Goal: Task Accomplishment & Management: Use online tool/utility

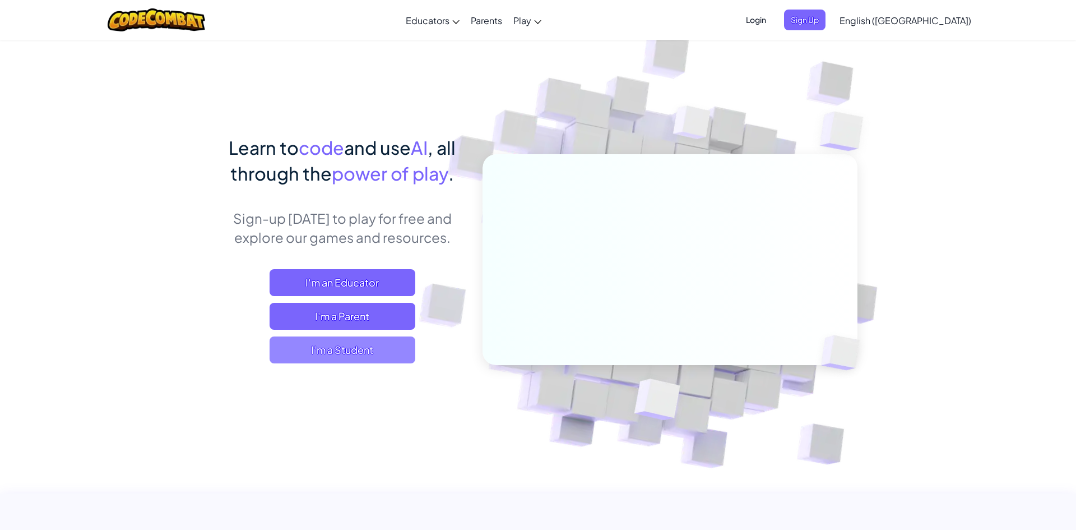
click at [360, 350] on span "I'm a Student" at bounding box center [343, 349] width 146 height 27
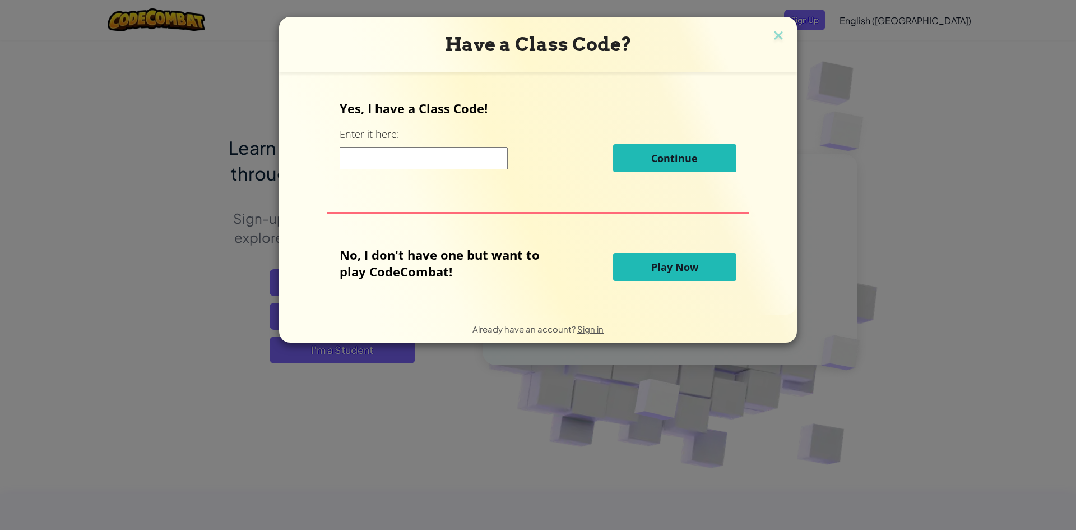
click at [455, 160] on input at bounding box center [424, 158] width 168 height 22
click at [678, 265] on span "Play Now" at bounding box center [674, 266] width 47 height 13
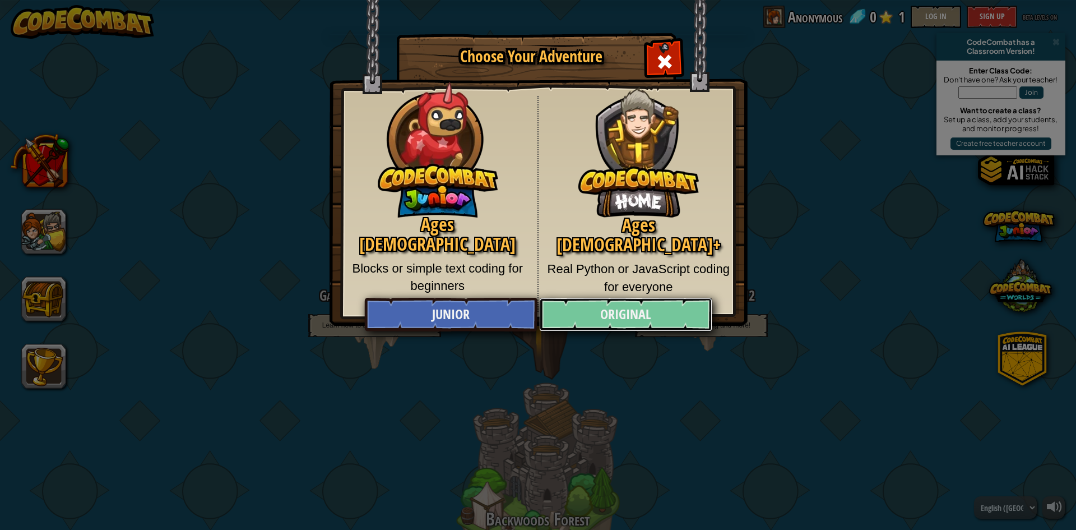
click at [609, 306] on link "Original" at bounding box center [625, 315] width 173 height 34
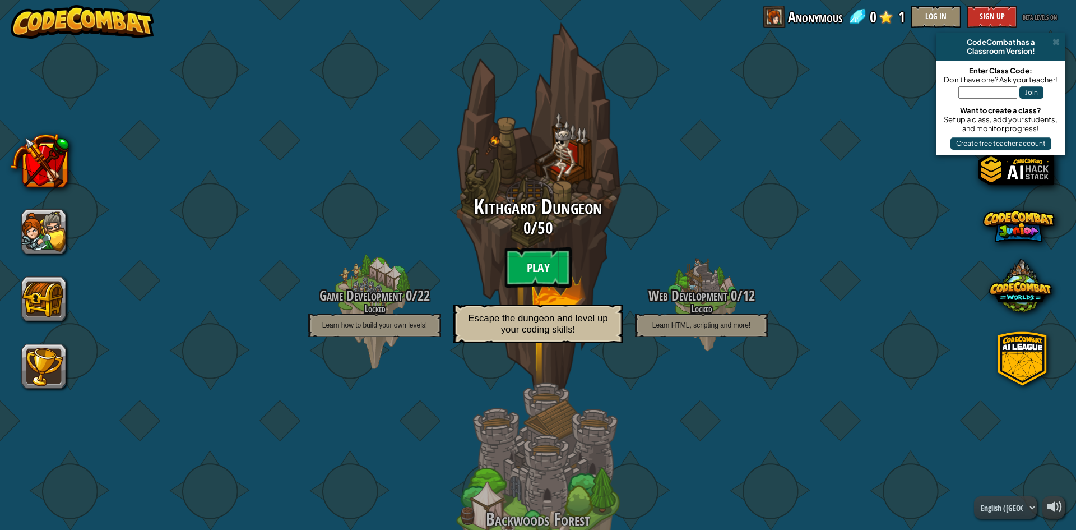
click at [559, 266] on btn "Play" at bounding box center [537, 267] width 67 height 40
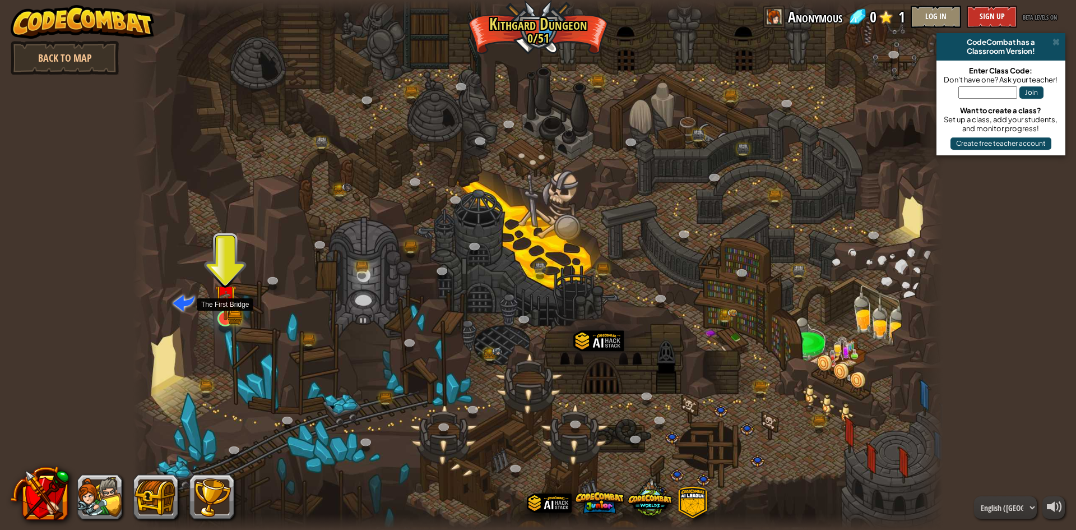
click at [225, 313] on img at bounding box center [226, 296] width 22 height 48
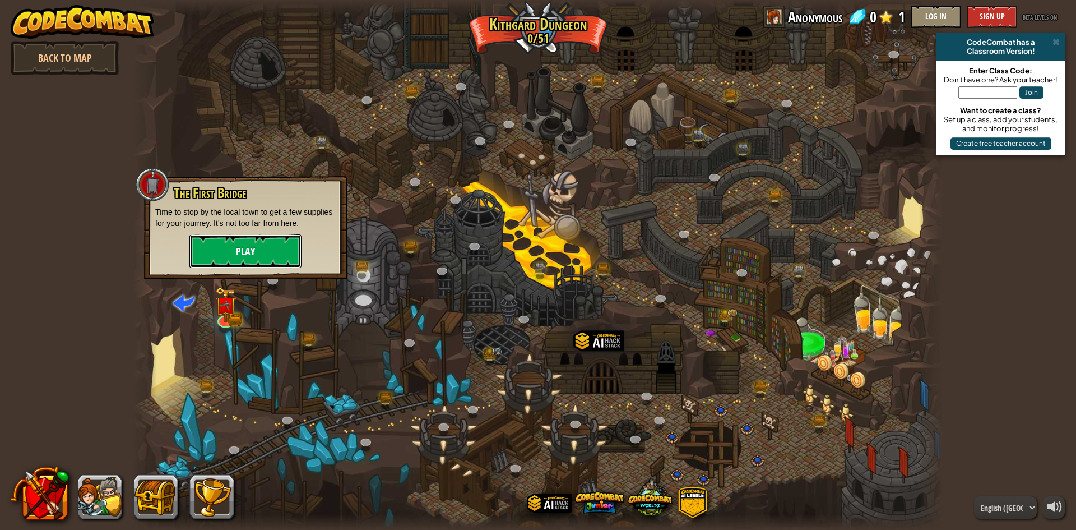
click at [232, 256] on button "Play" at bounding box center [245, 251] width 112 height 34
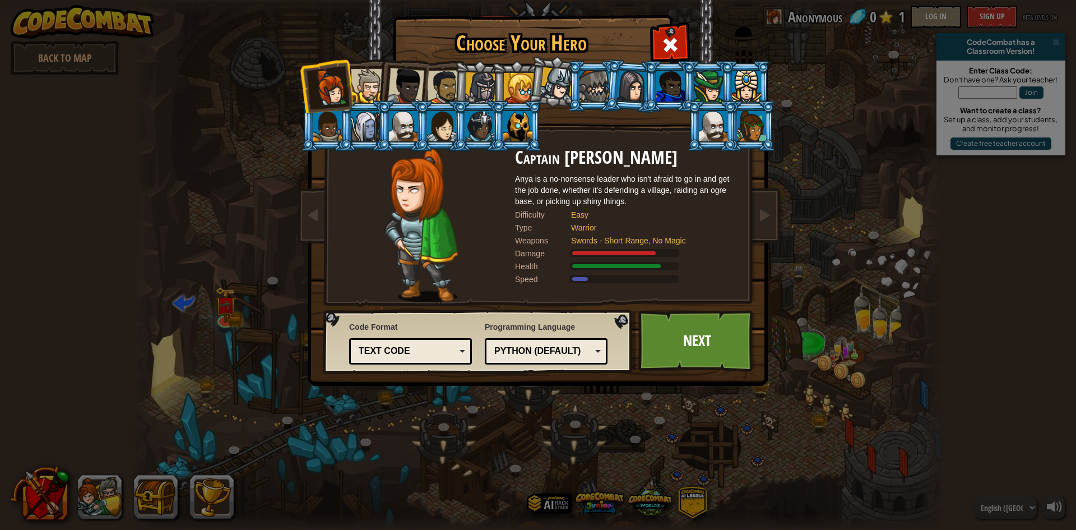
click at [435, 354] on div "Text code" at bounding box center [407, 351] width 97 height 13
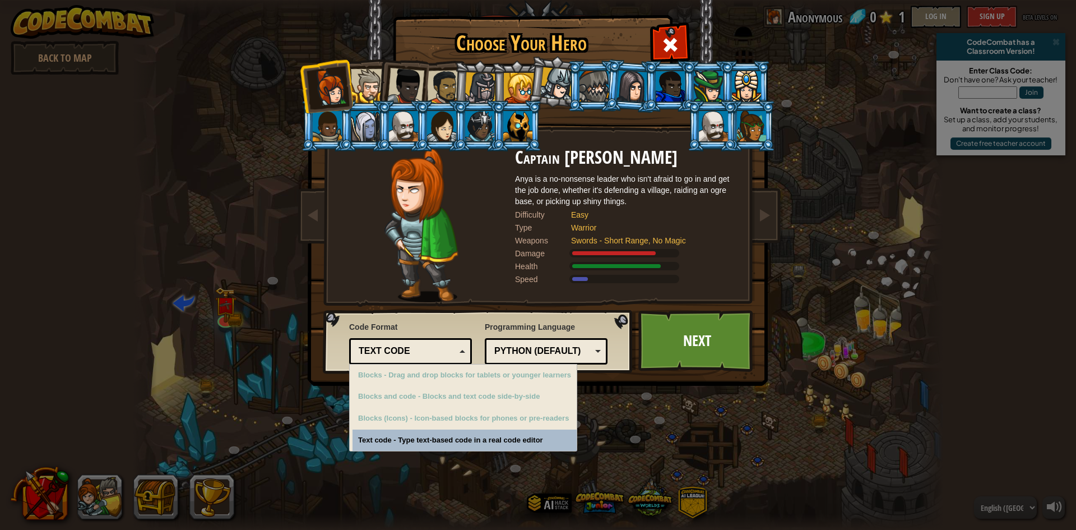
click at [416, 436] on div "Choose Your Hero 0 Captain [PERSON_NAME] is a no-nonsense leader who isn't afra…" at bounding box center [538, 265] width 1076 height 530
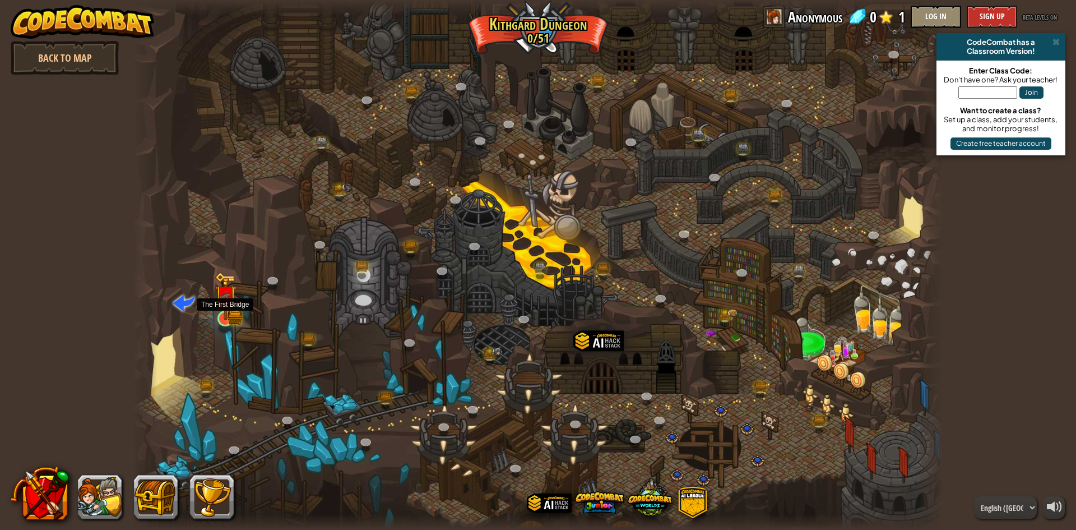
click at [232, 304] on img at bounding box center [226, 296] width 22 height 48
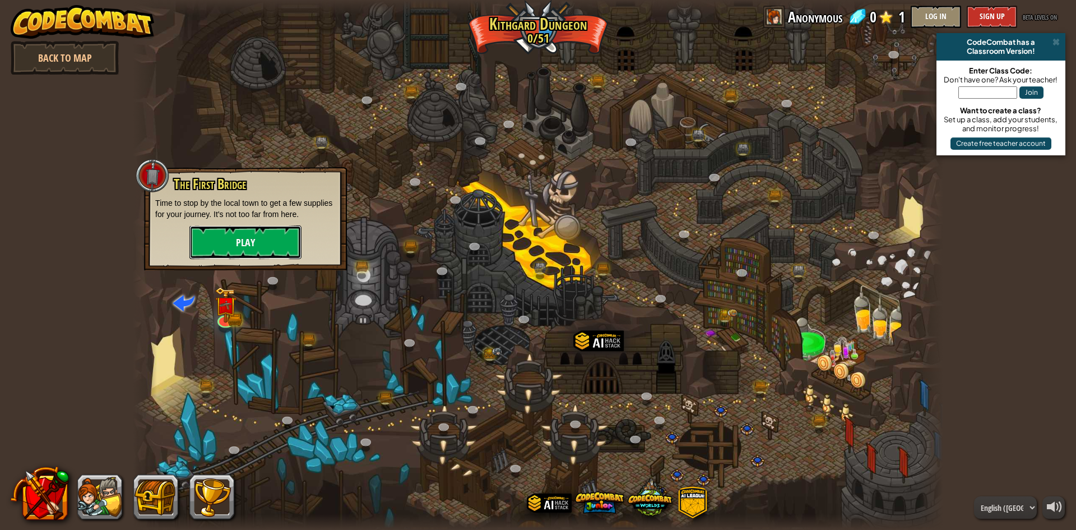
click at [280, 252] on button "Play" at bounding box center [245, 242] width 112 height 34
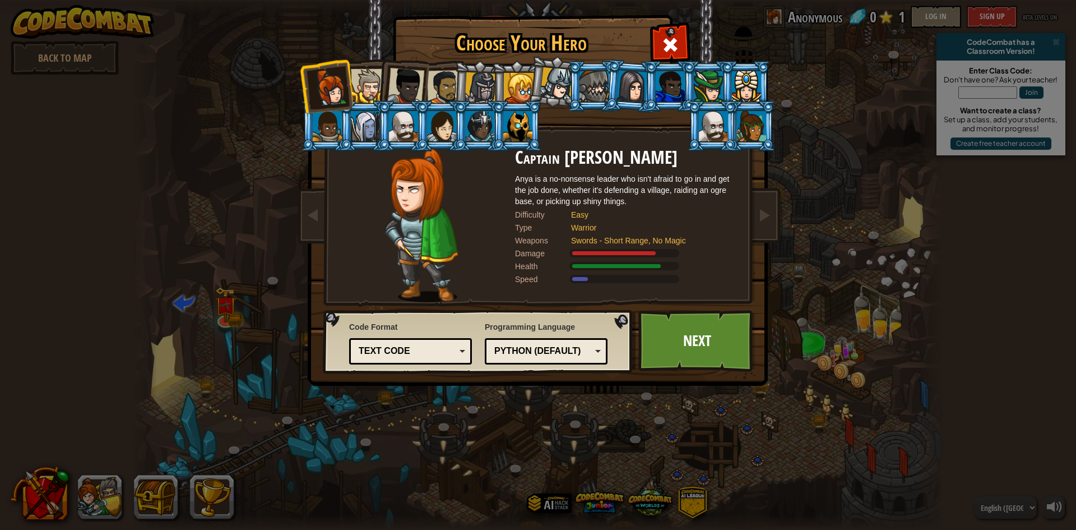
click at [581, 346] on div "Python (Default)" at bounding box center [542, 351] width 97 height 13
click at [486, 251] on div at bounding box center [421, 225] width 187 height 154
click at [367, 86] on div at bounding box center [368, 86] width 34 height 34
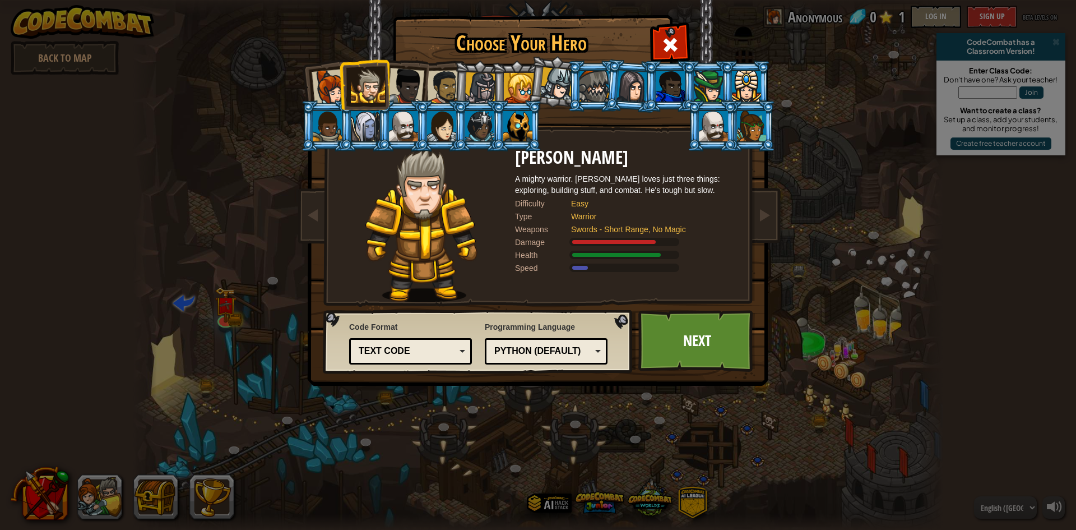
click at [520, 132] on div at bounding box center [517, 126] width 29 height 30
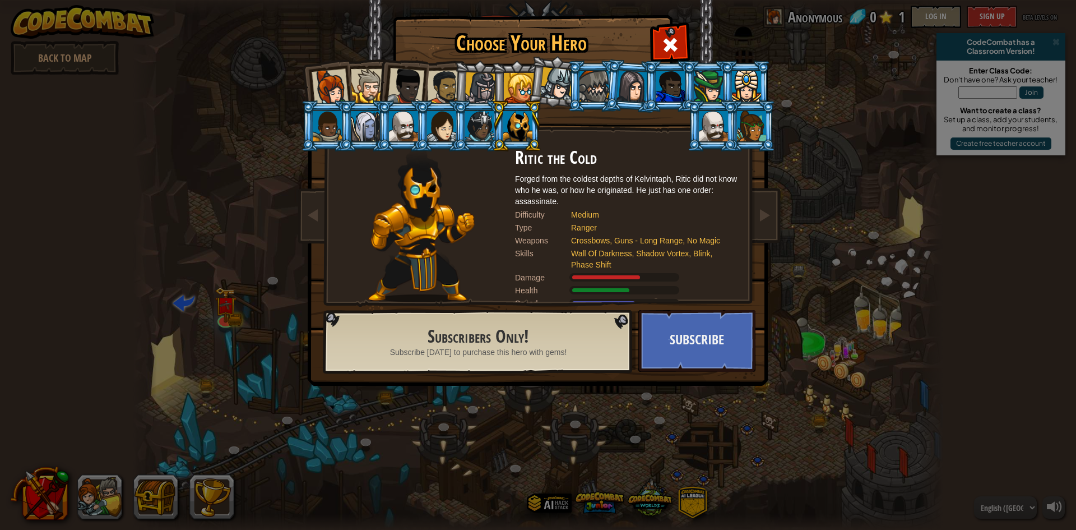
click at [479, 128] on div at bounding box center [479, 126] width 29 height 30
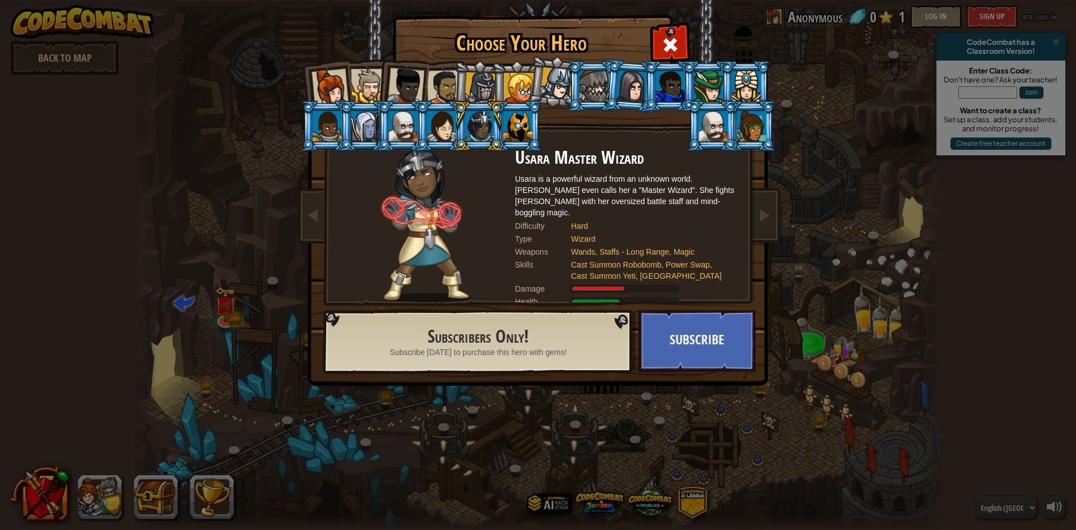
click at [341, 93] on div at bounding box center [330, 87] width 37 height 37
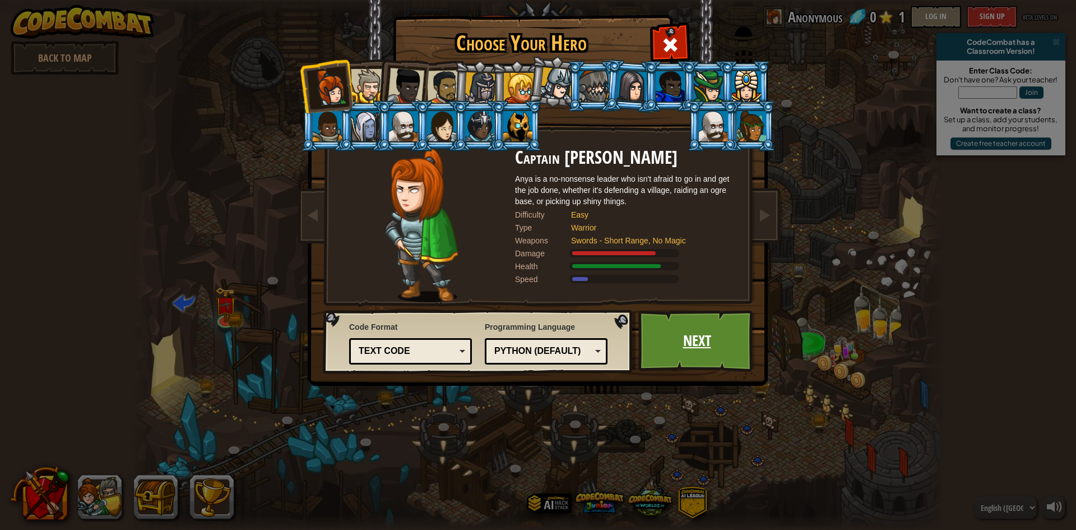
click at [687, 336] on link "Next" at bounding box center [696, 341] width 117 height 62
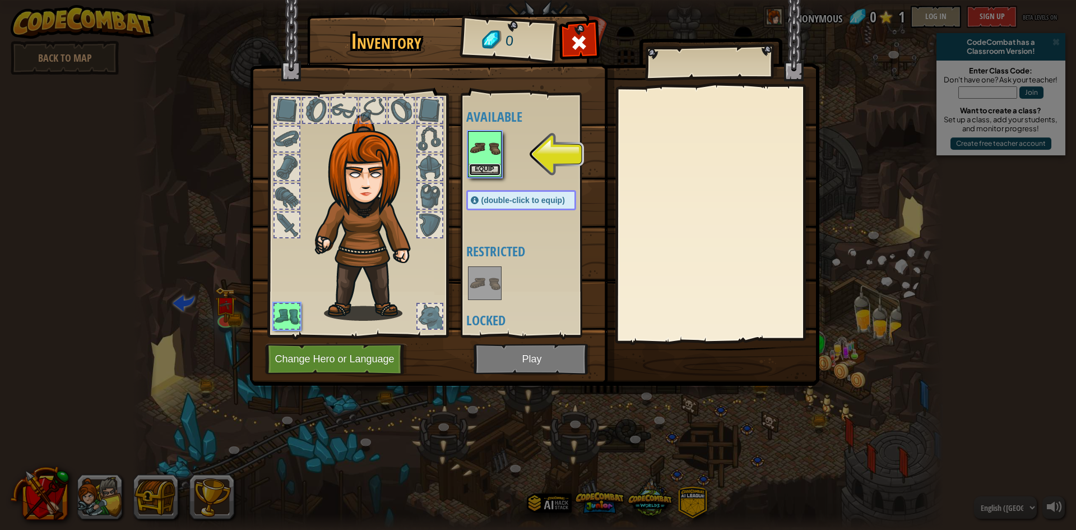
click at [489, 168] on button "Equip" at bounding box center [484, 170] width 31 height 12
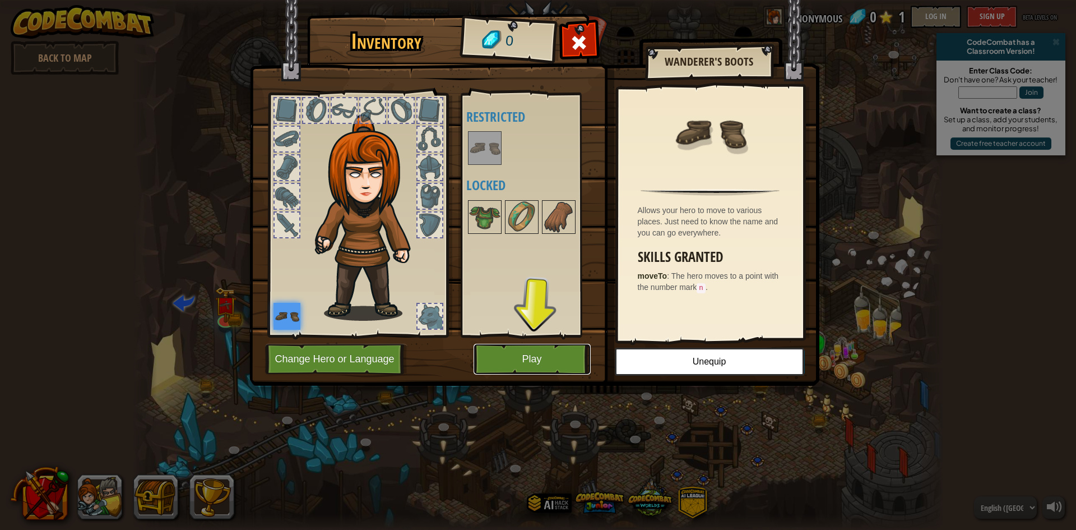
click at [558, 352] on button "Play" at bounding box center [532, 359] width 117 height 31
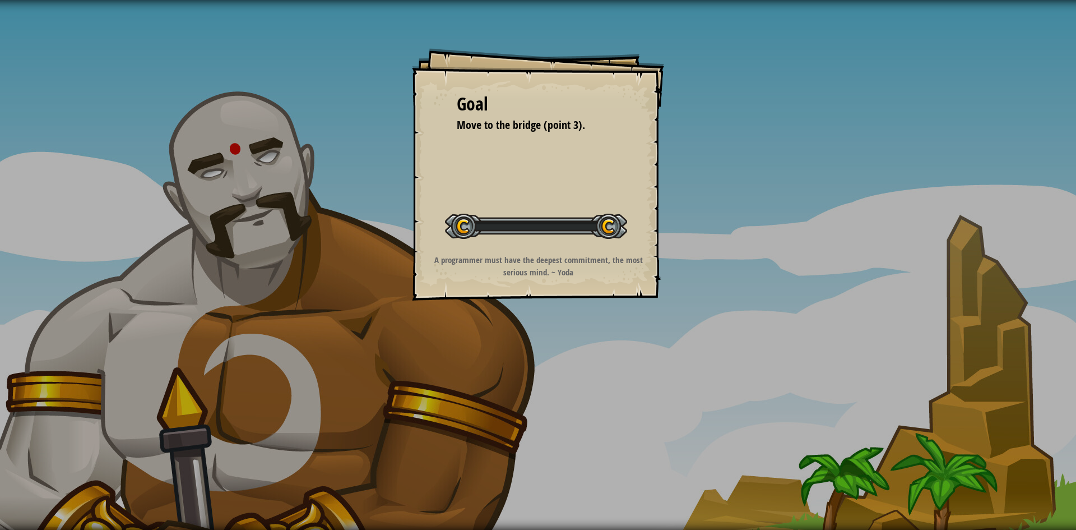
click at [556, 348] on div "Goal Move to the bridge (point 3). Start Level Error loading from server. Try r…" at bounding box center [538, 265] width 1076 height 530
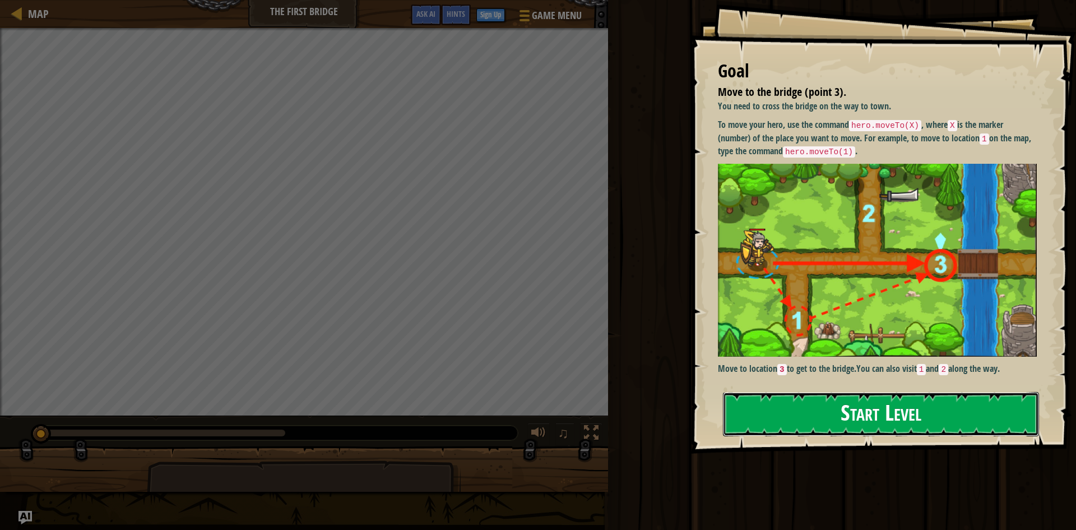
click at [801, 410] on button "Start Level" at bounding box center [881, 414] width 316 height 44
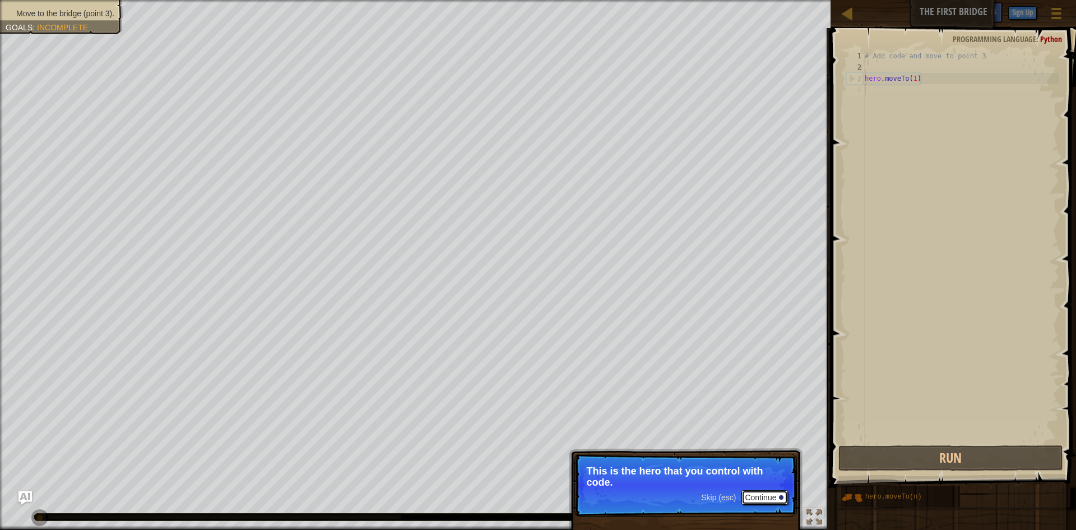
click at [768, 497] on button "Continue" at bounding box center [764, 497] width 47 height 15
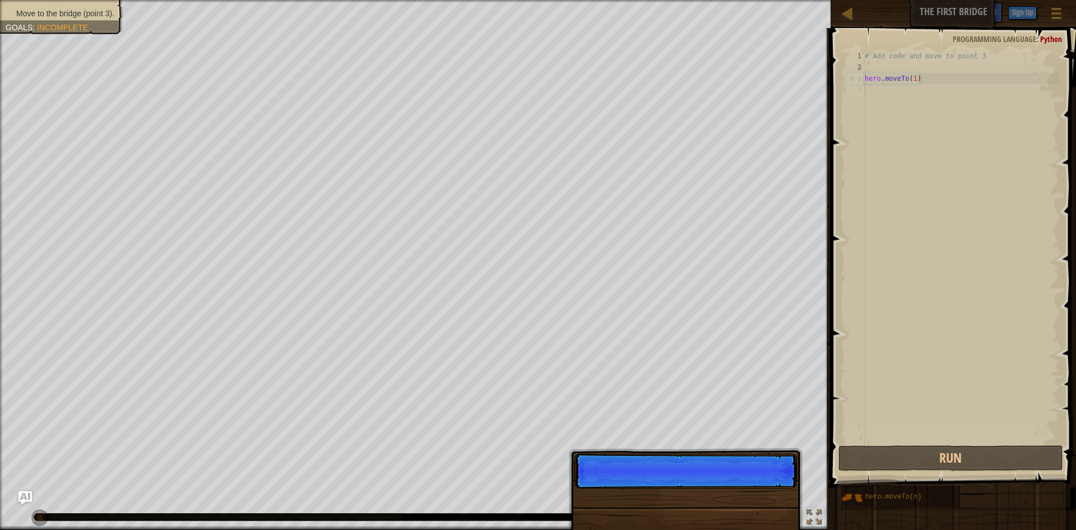
scroll to position [5, 0]
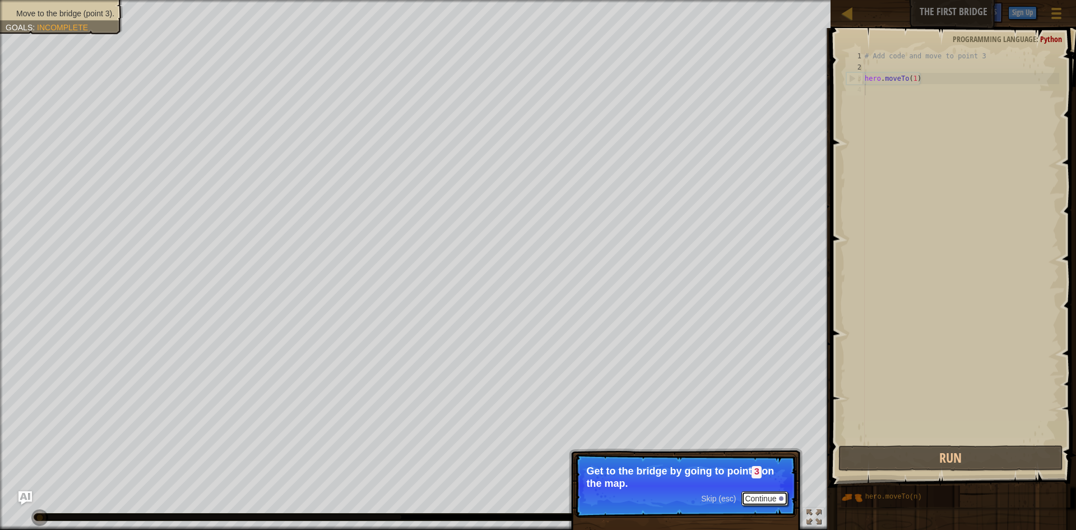
click at [757, 502] on button "Continue" at bounding box center [764, 498] width 47 height 15
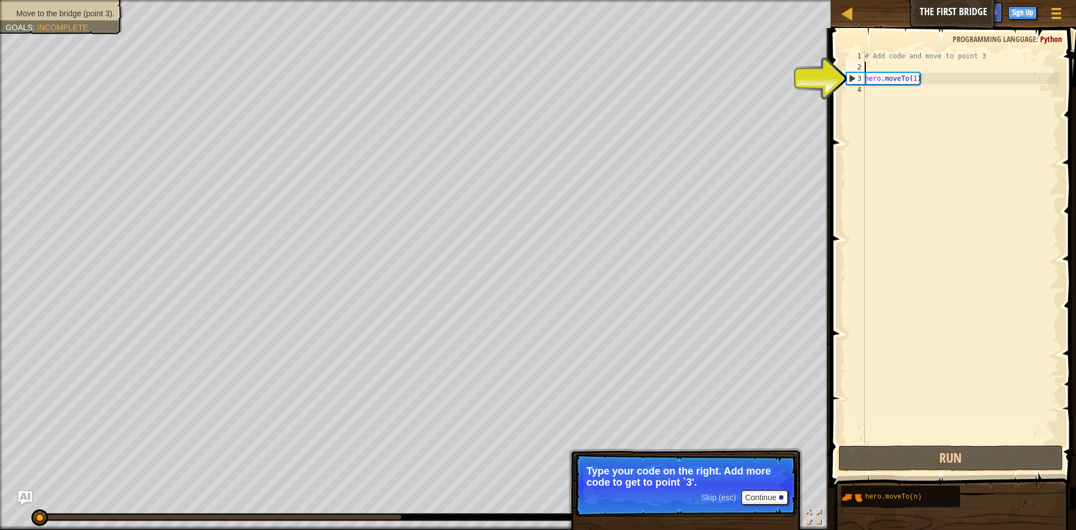
click at [900, 69] on div "# Add code and move to point 3 hero . moveTo ( 1 )" at bounding box center [961, 257] width 197 height 415
click at [919, 72] on div "# Add code and move to point 3 hero . moveTo ( 1 )" at bounding box center [961, 257] width 197 height 415
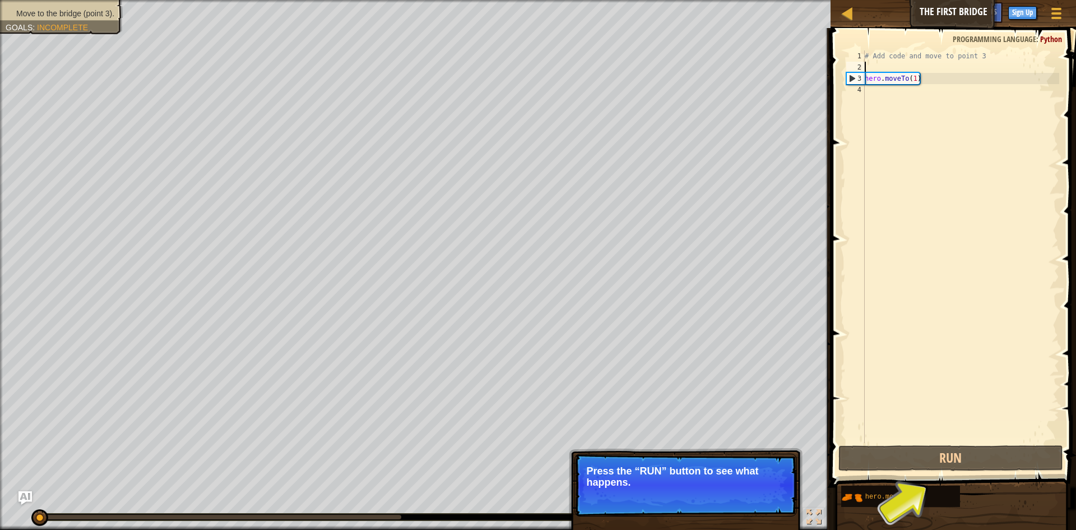
click at [913, 429] on div "# Add code and move to point 3 hero . moveTo ( 1 )" at bounding box center [961, 257] width 197 height 415
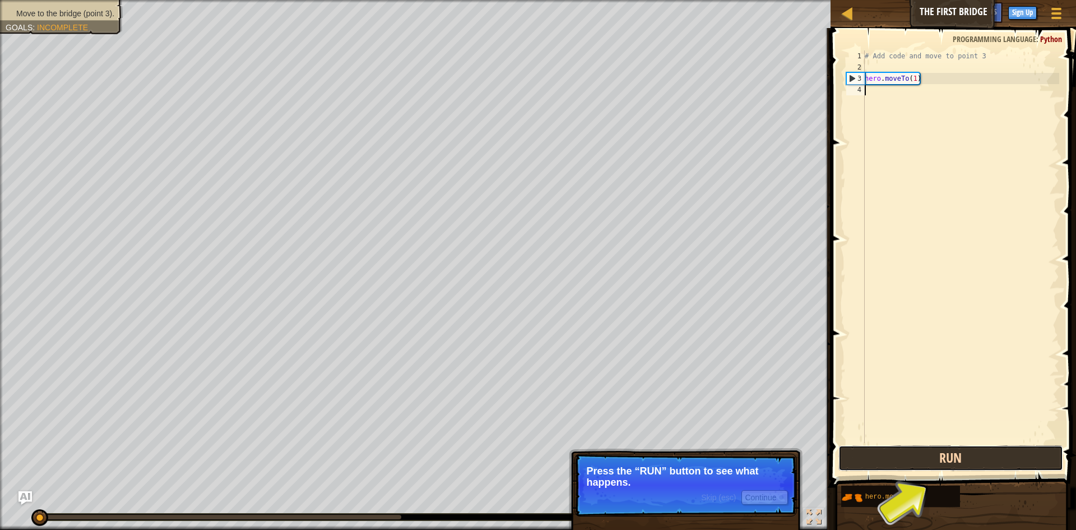
click at [912, 446] on button "Run" at bounding box center [950, 458] width 225 height 26
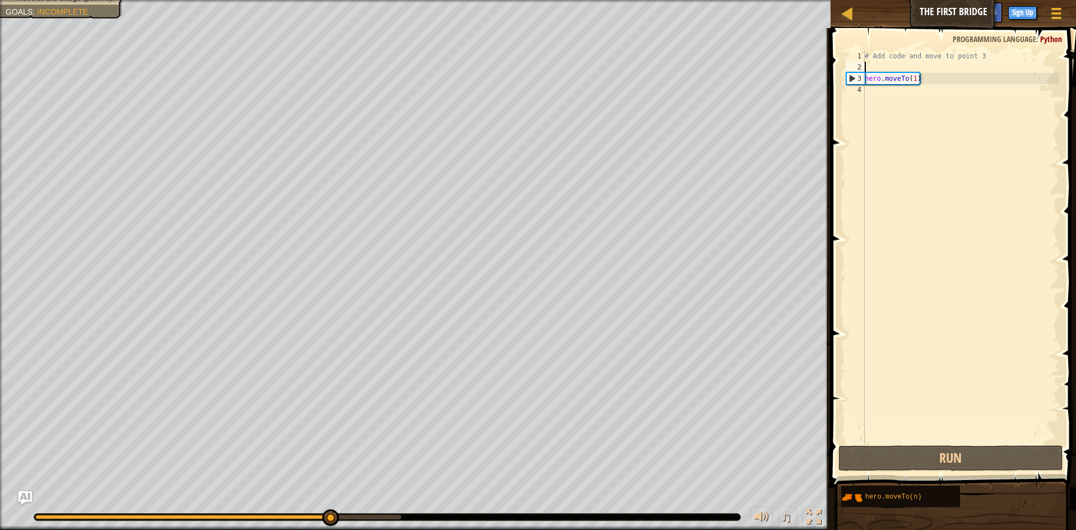
click at [876, 63] on div "# Add code and move to point 3 hero . moveTo ( 1 )" at bounding box center [961, 257] width 197 height 415
click at [888, 78] on div "# Add code and move to point 3 hero . moveTo ( 1 )" at bounding box center [961, 257] width 197 height 415
type textarea "hero.moveTo(1)"
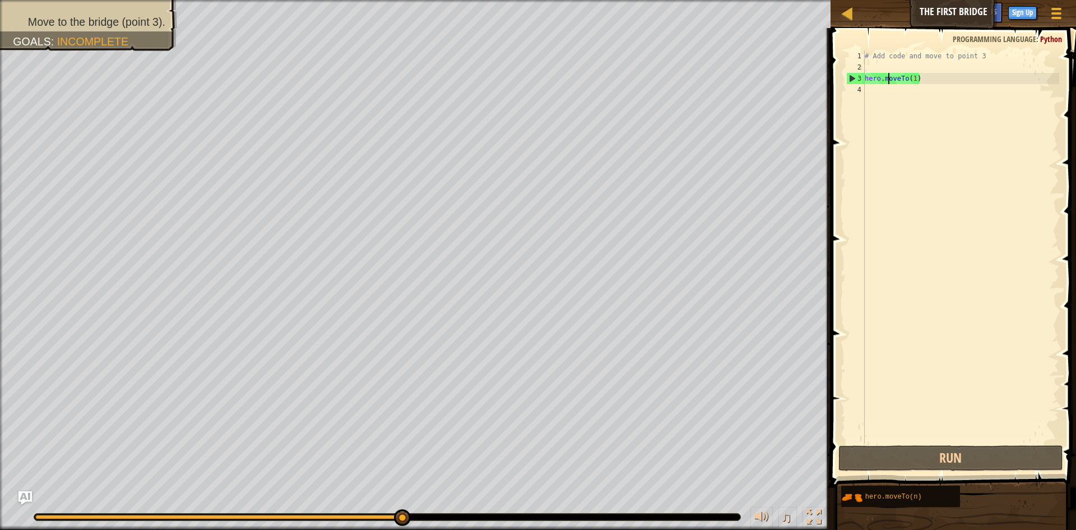
click at [893, 66] on div "# Add code and move to point 3 hero . moveTo ( 1 )" at bounding box center [961, 257] width 197 height 415
drag, startPoint x: 919, startPoint y: 75, endPoint x: 864, endPoint y: 79, distance: 55.1
click at [864, 79] on div "1 2 3 4 # Add code and move to point 3 hero . moveTo ( 1 ) הההההההההההההההההההה…" at bounding box center [951, 246] width 215 height 392
click at [897, 61] on div "# Add code and move to point 3 hero . moveTo ( 1 )" at bounding box center [961, 257] width 197 height 415
type textarea "# Add code and move to point 3"
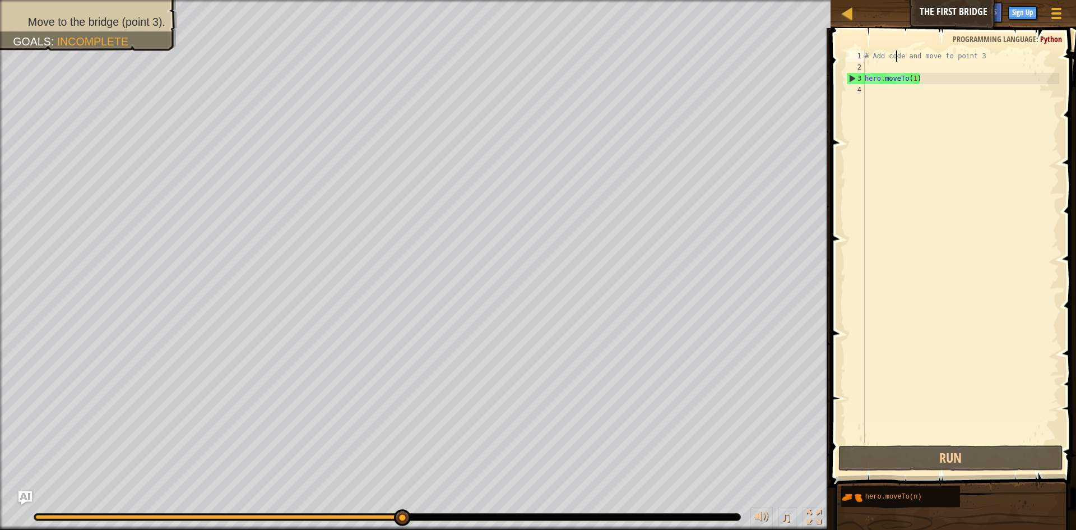
click at [896, 70] on div "# Add code and move to point 3 hero . moveTo ( 1 )" at bounding box center [961, 257] width 197 height 415
paste textarea "hero.moveTo(1)"
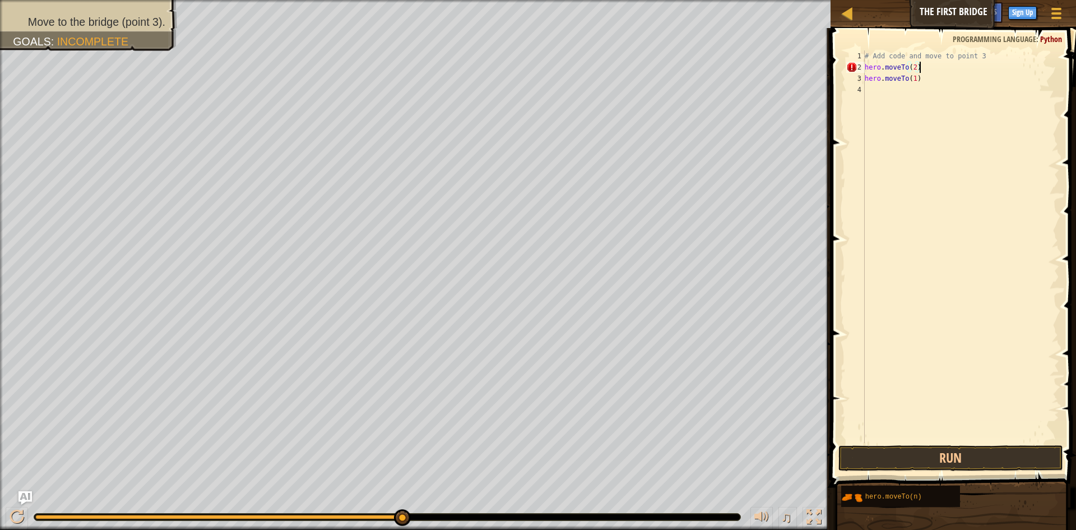
scroll to position [5, 7]
click at [930, 453] on button "Run" at bounding box center [950, 458] width 225 height 26
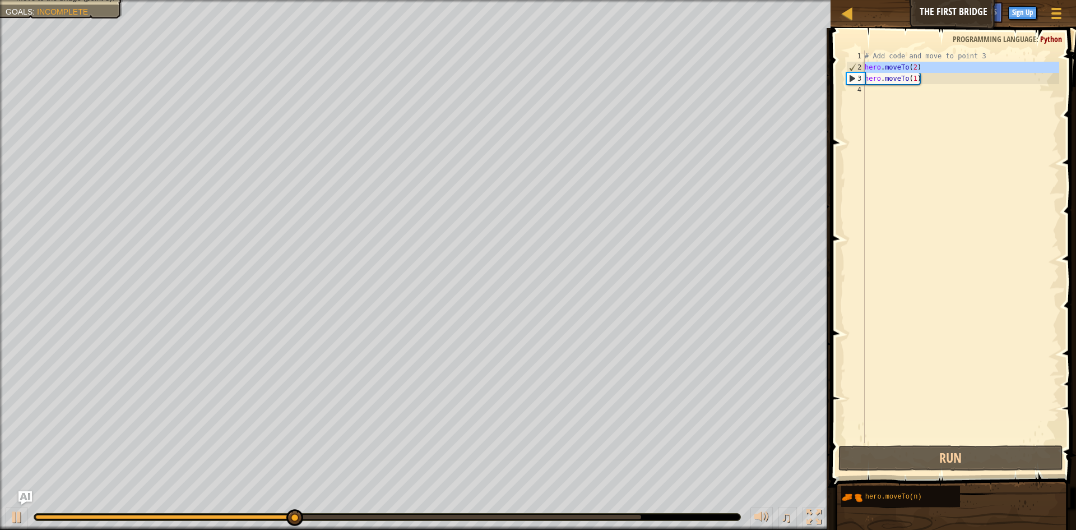
drag, startPoint x: 856, startPoint y: 68, endPoint x: 920, endPoint y: 67, distance: 63.3
click at [920, 67] on div "hero.moveTo(2) 1 2 3 4 # Add code and move to point 3 hero . moveTo ( 2 ) hero …" at bounding box center [951, 246] width 215 height 392
type textarea "hero.moveTo(2) hero.moveTo(1)"
click at [921, 194] on div "# Add code and move to point 3 hero . moveTo ( 2 ) hero . moveTo ( 1 )" at bounding box center [961, 257] width 197 height 415
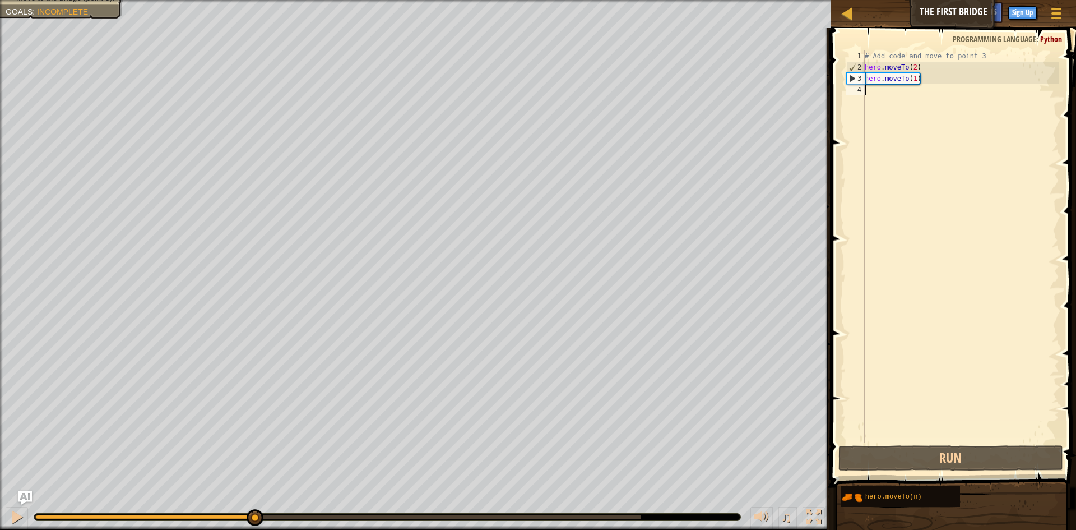
click at [253, 365] on div "Move to the bridge (point 3). Goals : Incomplete ♫ Anya 11 x: 17 y: 19 x: 10 y:…" at bounding box center [538, 265] width 1076 height 530
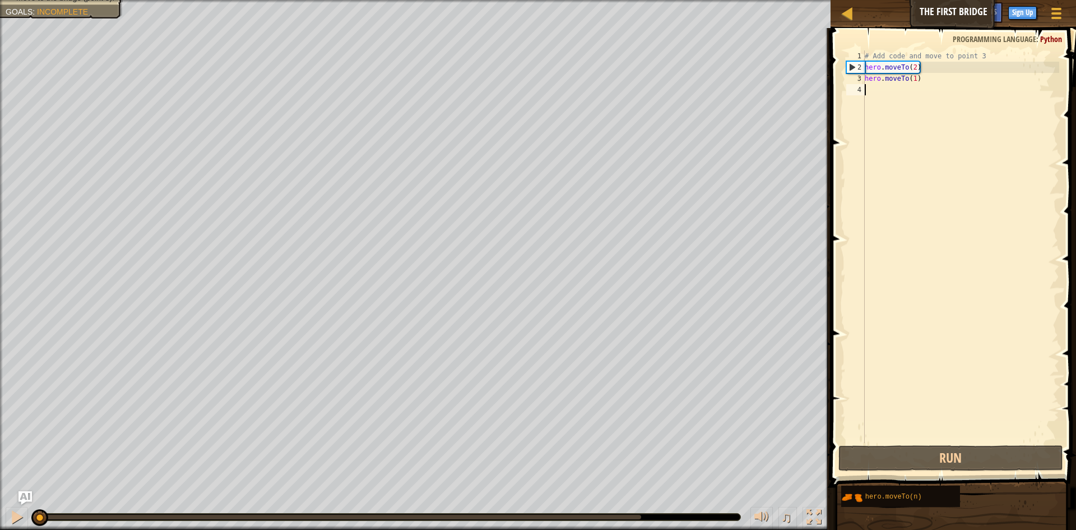
drag, startPoint x: 307, startPoint y: 513, endPoint x: 1, endPoint y: 388, distance: 330.8
click at [0, 393] on div "Move to the bridge (point 3). Goals : Incomplete ♫ Anya 11 x: 6 y: 16 x: 19 y: …" at bounding box center [538, 265] width 1076 height 530
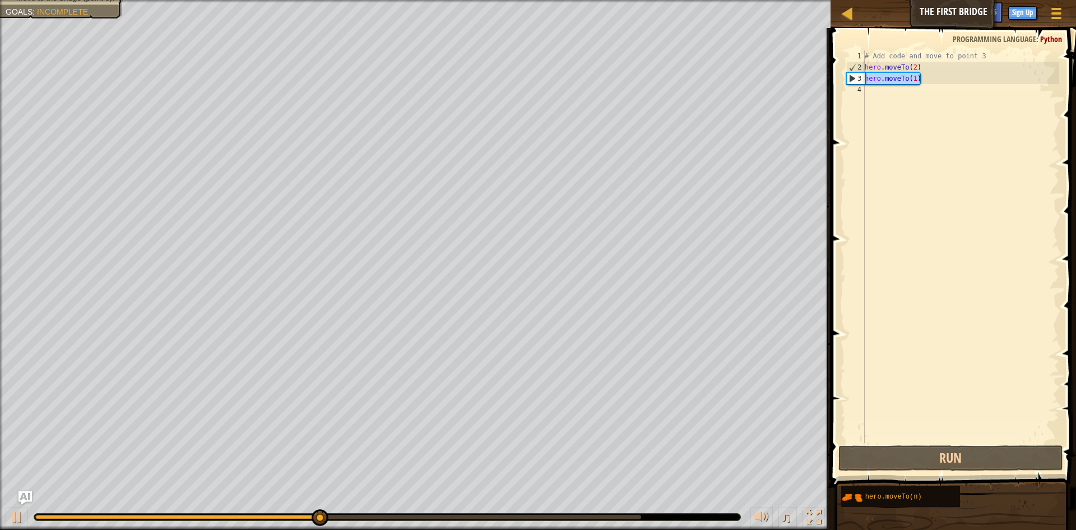
drag, startPoint x: 928, startPoint y: 80, endPoint x: 865, endPoint y: 81, distance: 62.8
click at [865, 81] on div "# Add code and move to point 3 hero . moveTo ( 2 ) hero . moveTo ( 1 )" at bounding box center [961, 257] width 197 height 415
click at [928, 56] on div "# Add code and move to point 3 hero . moveTo ( 2 ) hero . moveTo ( 1 )" at bounding box center [961, 257] width 197 height 415
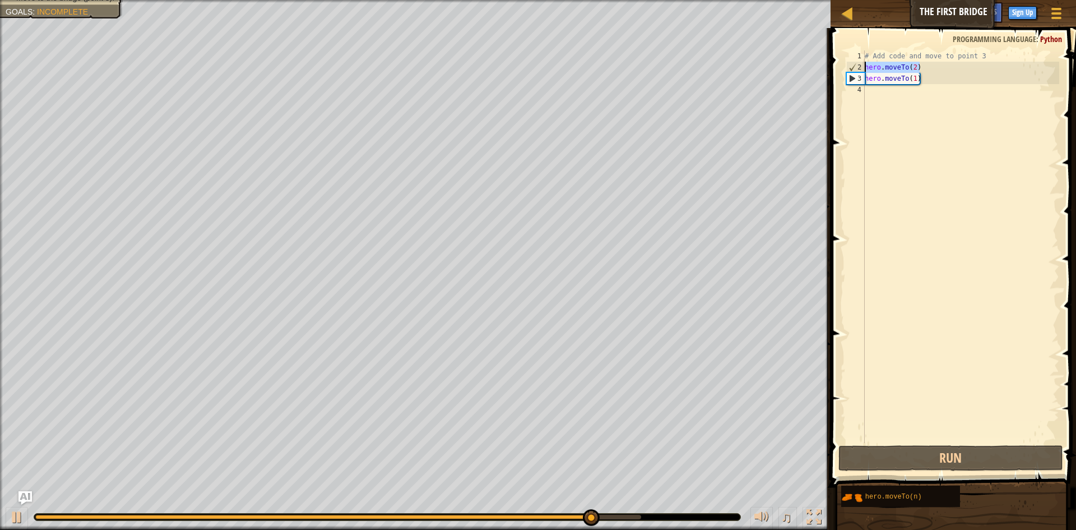
drag, startPoint x: 924, startPoint y: 66, endPoint x: 865, endPoint y: 69, distance: 59.0
click at [865, 69] on div "# Add code and move to point 3 hero . moveTo ( 2 ) hero . moveTo ( 1 )" at bounding box center [961, 257] width 197 height 415
paste textarea "1"
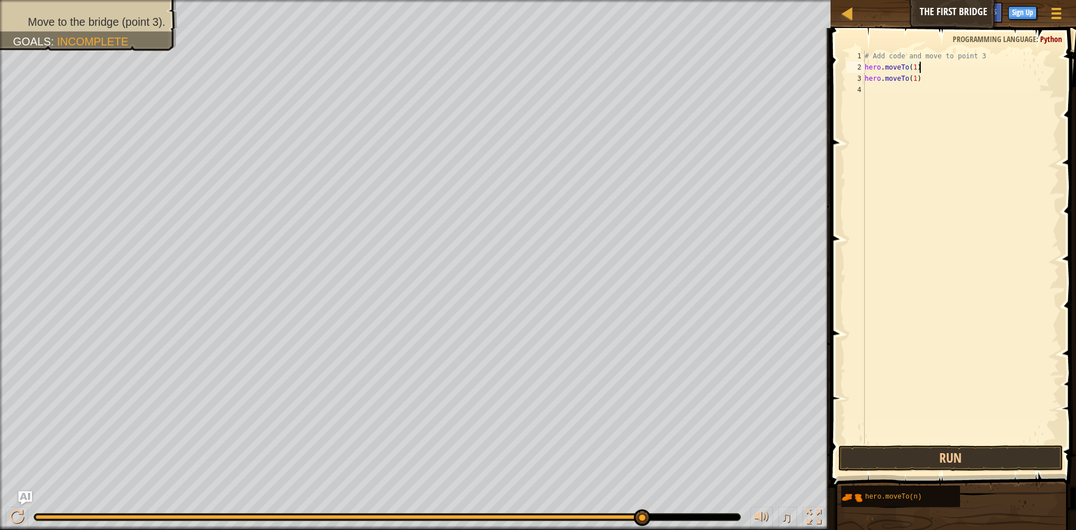
click at [927, 79] on div "# Add code and move to point 3 hero . moveTo ( 1 ) hero . moveTo ( 1 )" at bounding box center [961, 257] width 197 height 415
type textarea "hero.moveTo(2)"
click at [879, 95] on div "# Add code and move to point 3 hero . moveTo ( 1 ) hero . moveTo ( 2 )" at bounding box center [961, 257] width 197 height 415
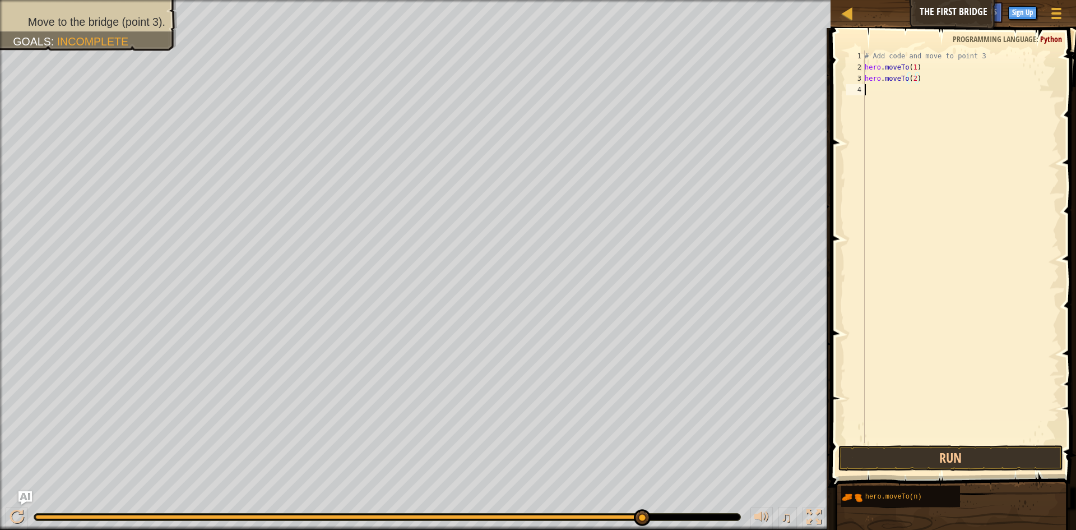
scroll to position [5, 0]
paste textarea "hero.moveTo(1)"
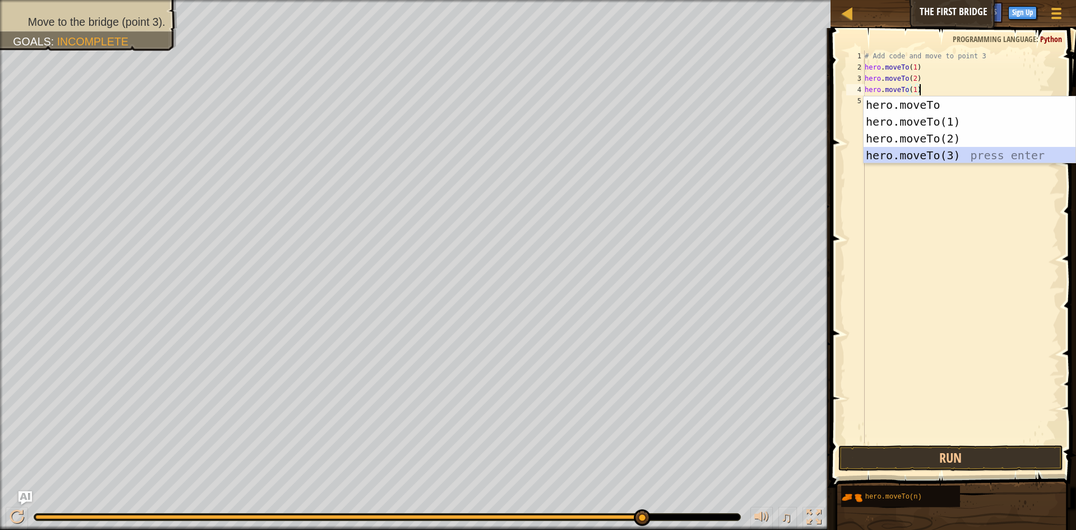
click at [919, 157] on div "hero.moveTo press enter hero.moveTo(1) press enter hero.moveTo(2) press enter h…" at bounding box center [970, 146] width 212 height 101
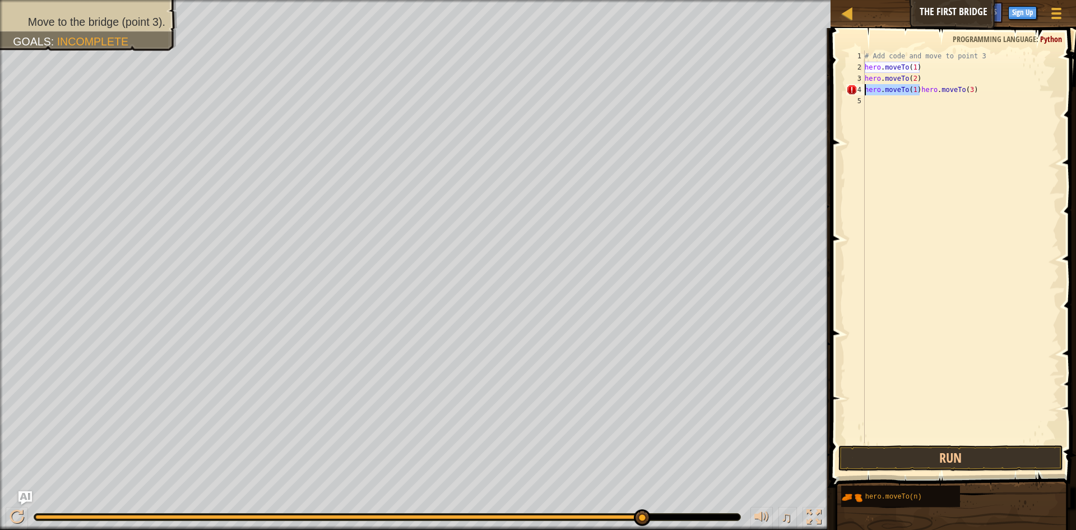
drag, startPoint x: 919, startPoint y: 91, endPoint x: 863, endPoint y: 91, distance: 56.0
click at [863, 91] on div "hero.moveTo(1)hero.moveTo(3) 1 2 3 4 5 # Add code and move to point 3 hero . mo…" at bounding box center [951, 246] width 215 height 392
type textarea "hero.moveTo(3)"
click at [956, 455] on button "Run" at bounding box center [950, 458] width 225 height 26
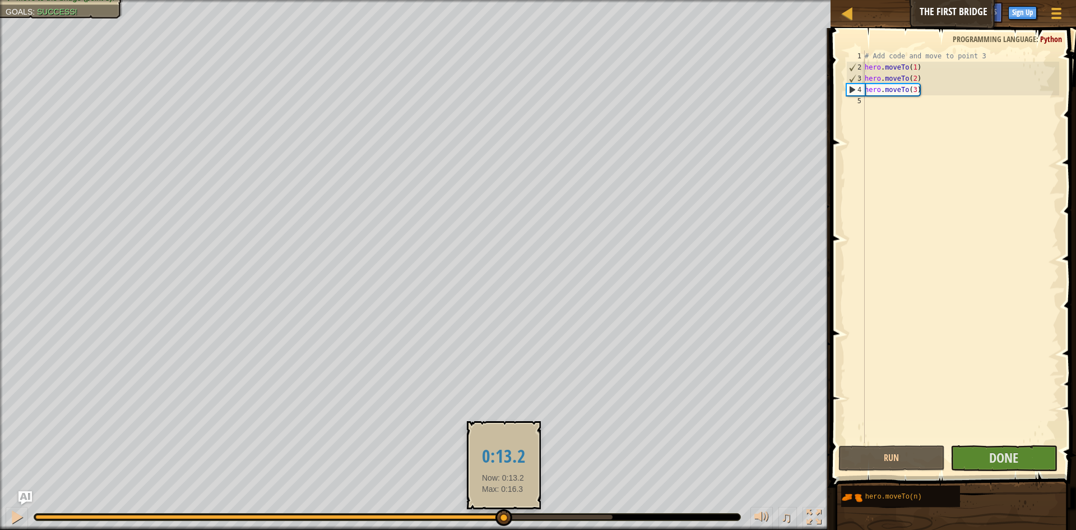
drag, startPoint x: 212, startPoint y: 525, endPoint x: 555, endPoint y: 521, distance: 343.0
click at [512, 521] on div at bounding box center [503, 517] width 17 height 17
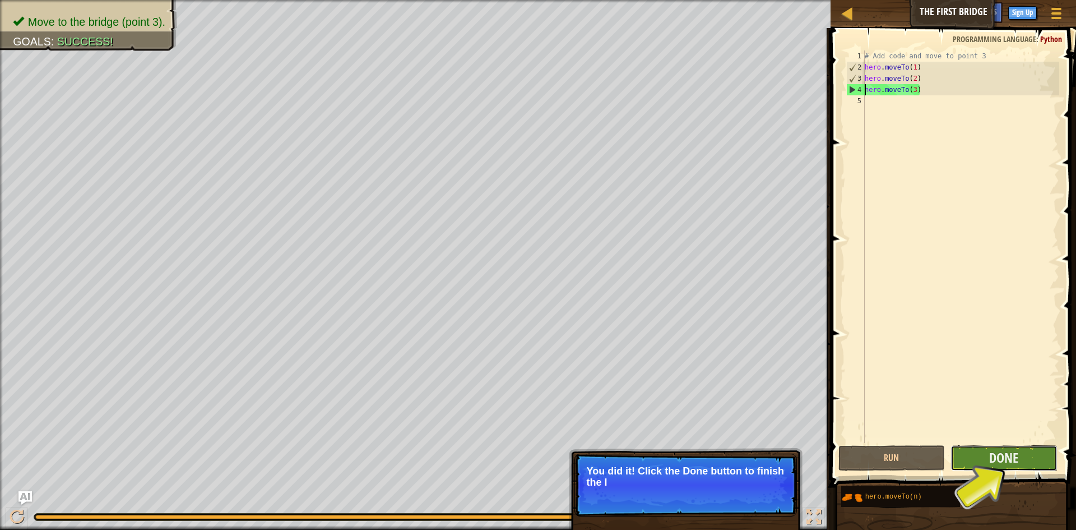
click at [966, 446] on button "Done" at bounding box center [1004, 458] width 107 height 26
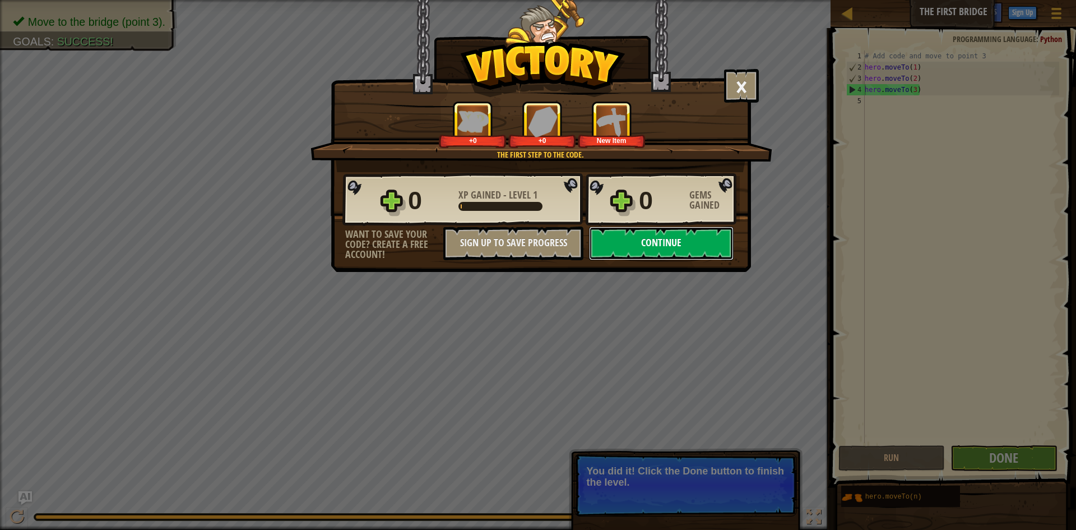
click at [652, 239] on button "Continue" at bounding box center [661, 243] width 145 height 34
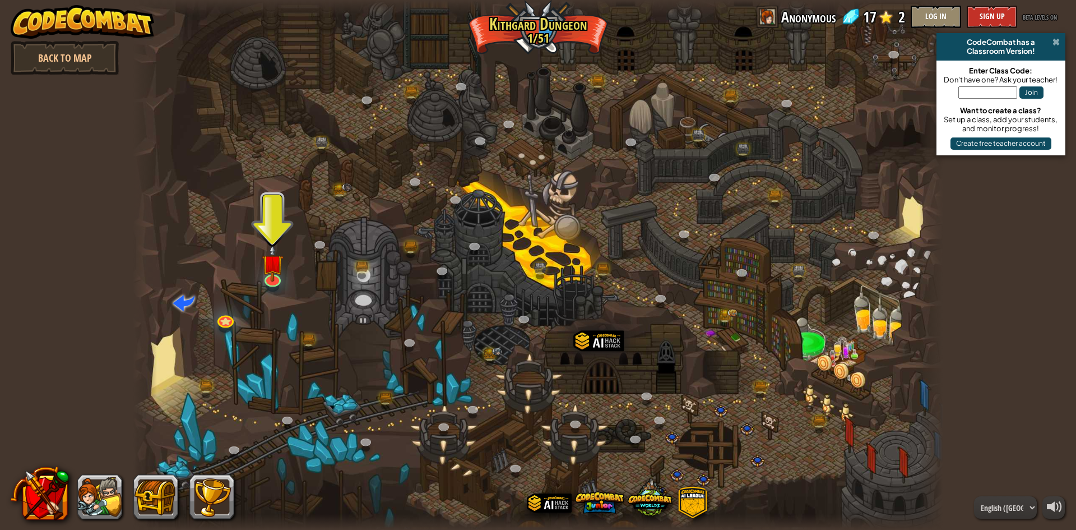
click at [1054, 39] on span at bounding box center [1056, 42] width 7 height 9
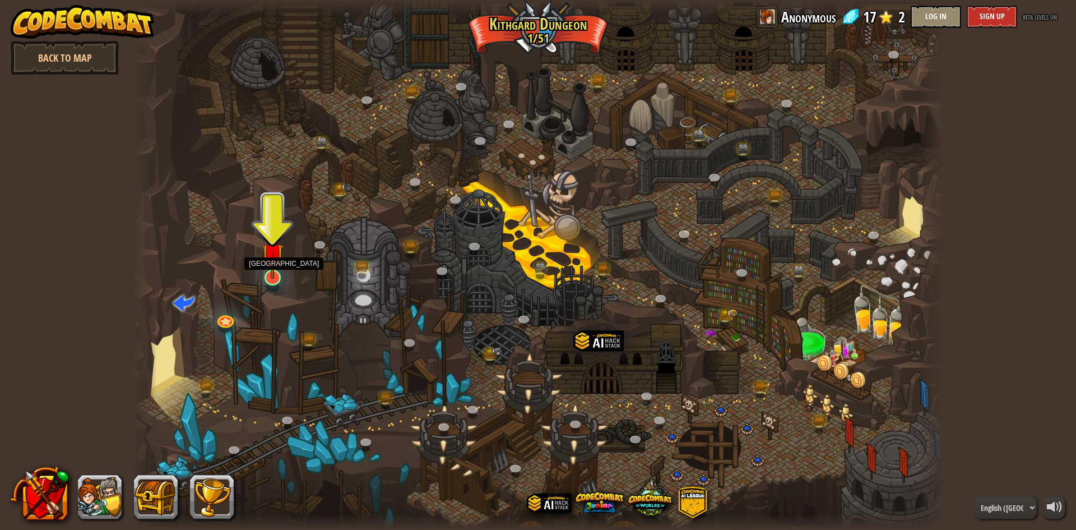
click at [266, 261] on img at bounding box center [273, 254] width 22 height 50
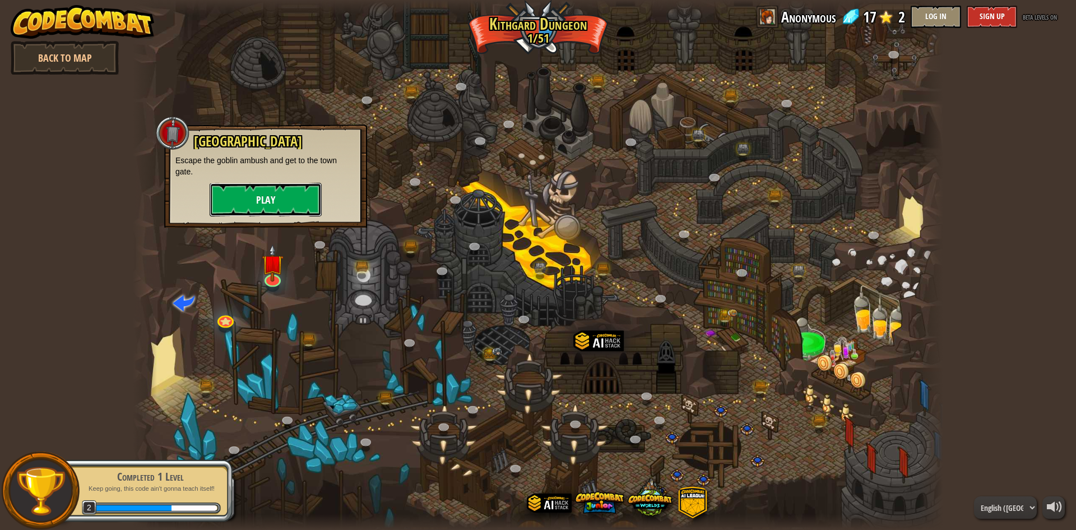
click at [251, 197] on button "Play" at bounding box center [266, 200] width 112 height 34
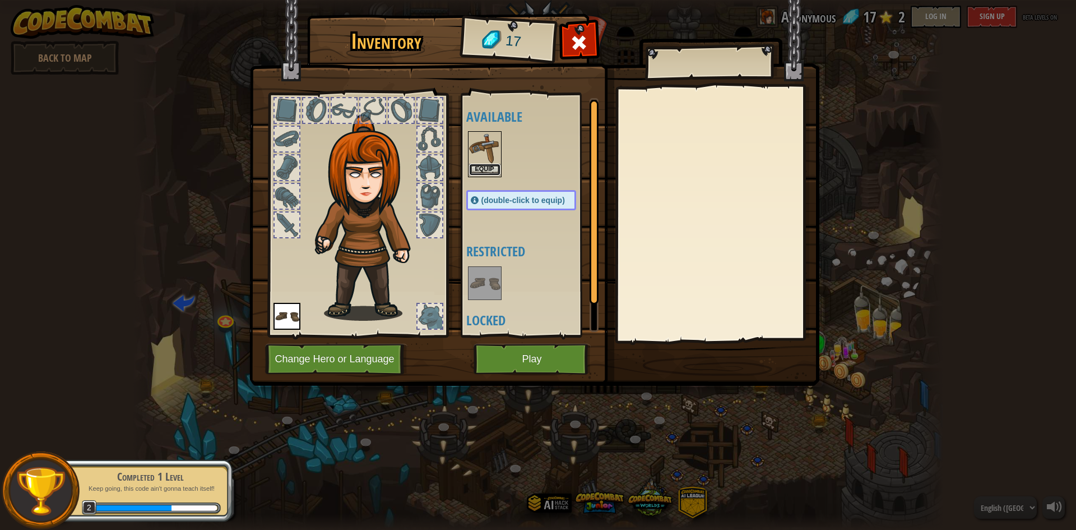
click at [490, 165] on button "Equip" at bounding box center [484, 170] width 31 height 12
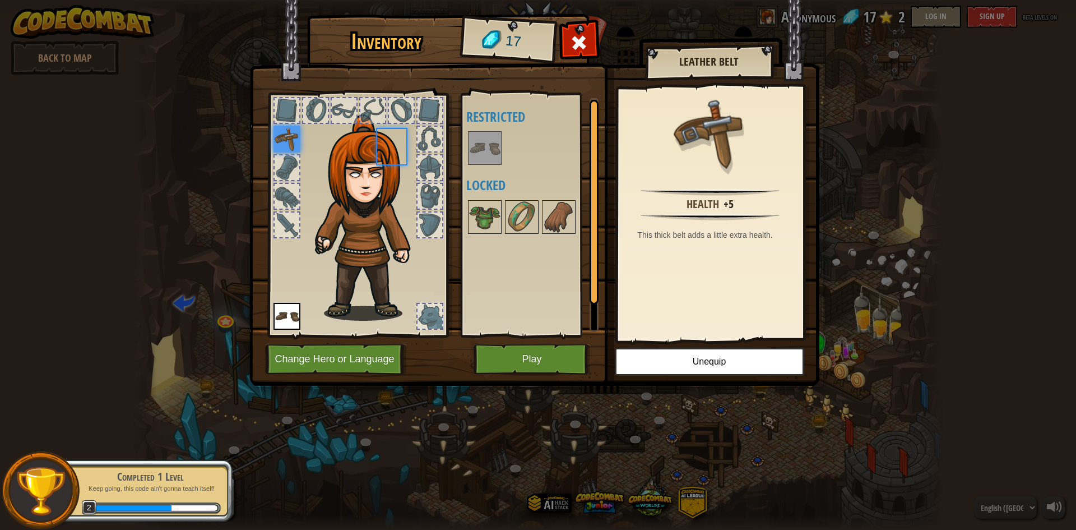
click at [490, 165] on div at bounding box center [532, 147] width 132 height 37
click at [479, 211] on img at bounding box center [484, 216] width 31 height 31
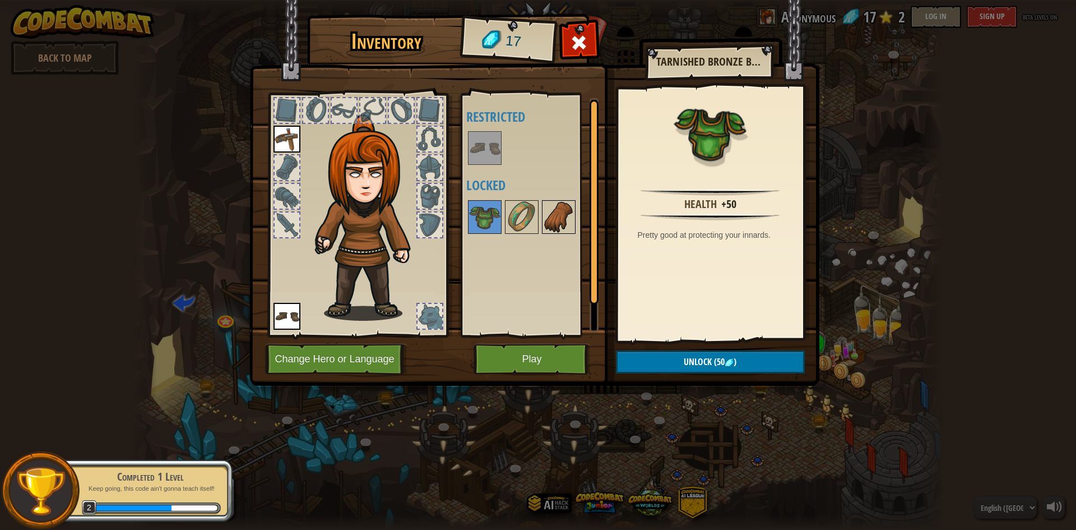
drag, startPoint x: 510, startPoint y: 215, endPoint x: 555, endPoint y: 215, distance: 44.8
click at [511, 215] on img at bounding box center [521, 216] width 31 height 31
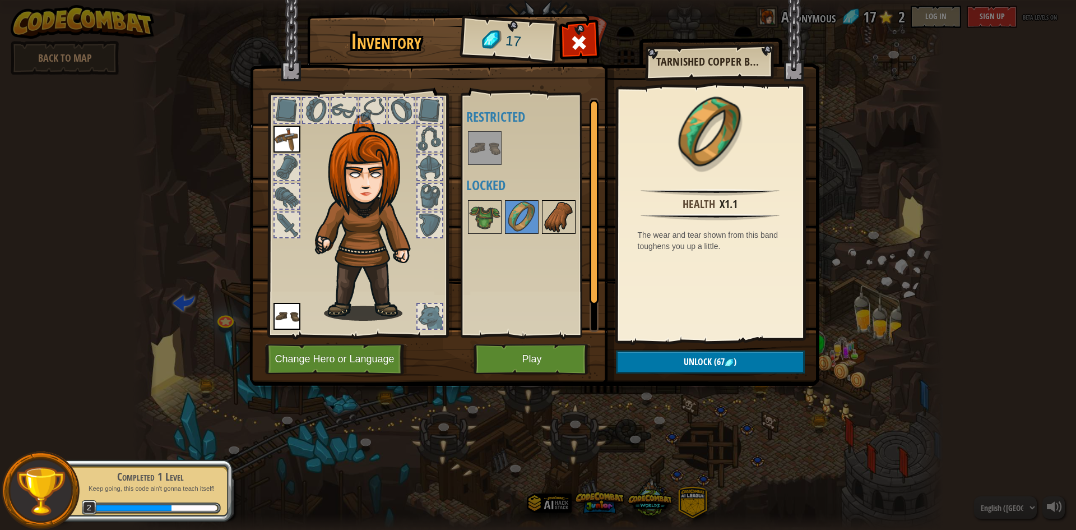
click at [557, 215] on img at bounding box center [558, 216] width 31 height 31
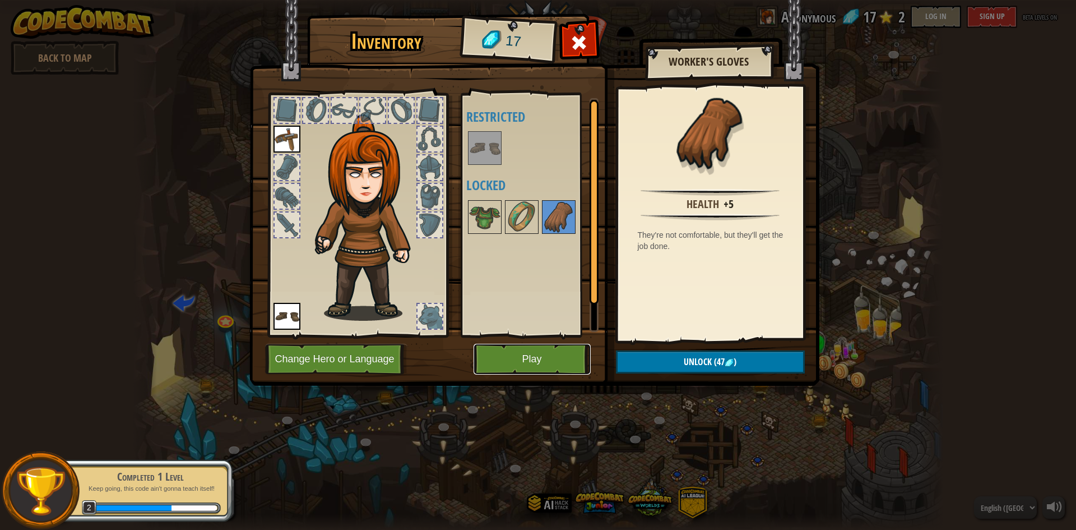
click at [550, 350] on button "Play" at bounding box center [532, 359] width 117 height 31
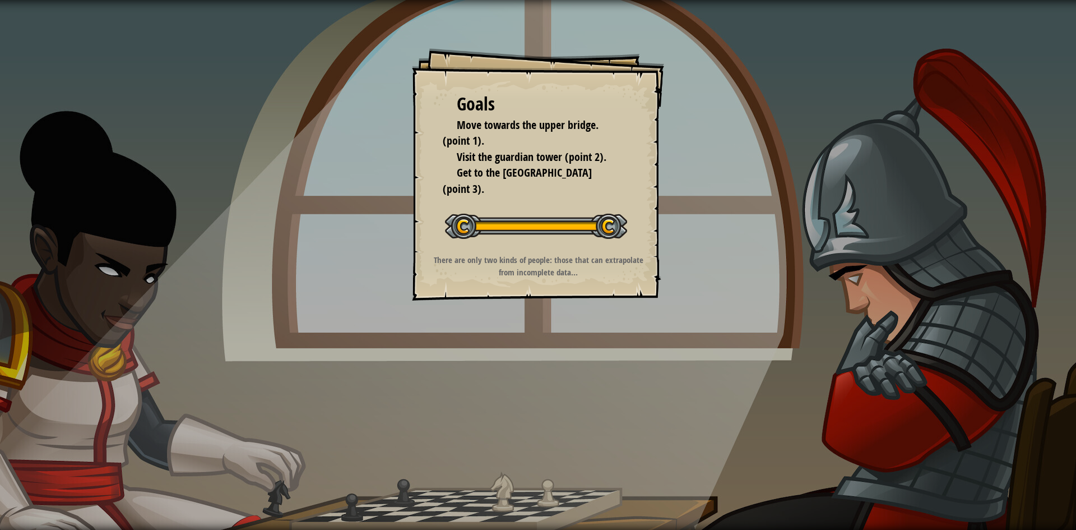
click at [475, 214] on div at bounding box center [536, 226] width 182 height 25
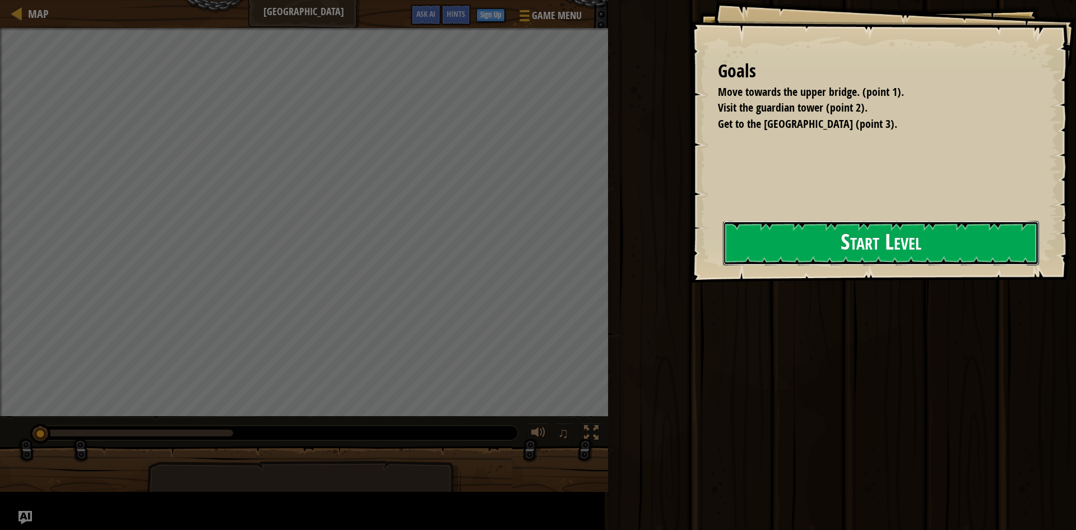
click at [723, 261] on button "Start Level" at bounding box center [881, 243] width 316 height 44
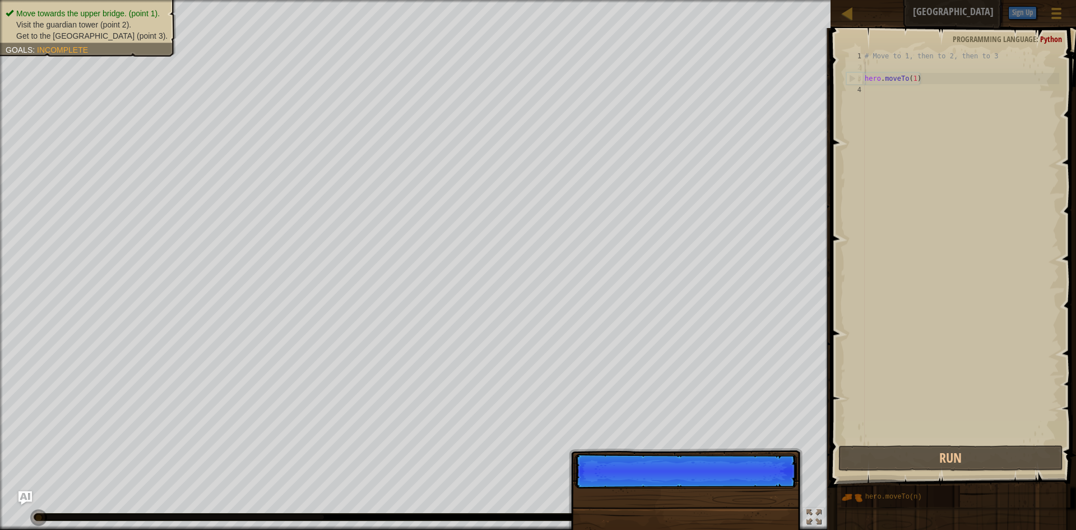
click at [874, 63] on div "# Move to 1, then to 2, then to 3 hero . moveTo ( 1 )" at bounding box center [961, 257] width 197 height 415
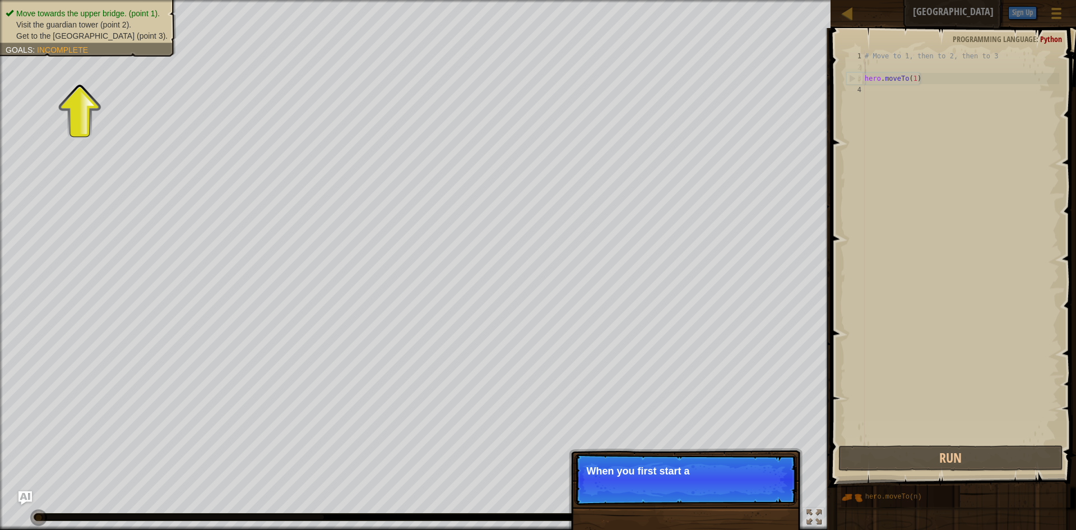
click at [876, 68] on div "# Move to 1, then to 2, then to 3 hero . moveTo ( 1 )" at bounding box center [961, 257] width 197 height 415
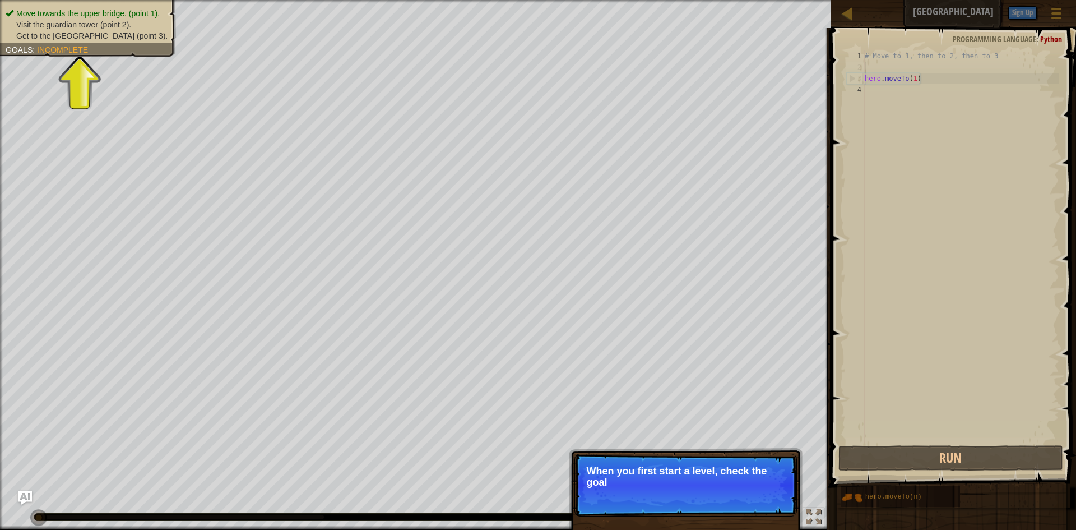
click at [763, 467] on p "When you first start a level, check the goal" at bounding box center [685, 476] width 199 height 22
click at [763, 467] on p "When you first start a level, check the goals. The" at bounding box center [685, 476] width 199 height 22
click at [764, 467] on p "When you first start a level, check the goals. They tell" at bounding box center [685, 476] width 199 height 22
click at [764, 467] on p "When you first start a level, check the goals. They tell you wha" at bounding box center [685, 476] width 199 height 22
click at [764, 467] on p "When you first start a level, check the goals. They tell you what you n" at bounding box center [685, 476] width 199 height 22
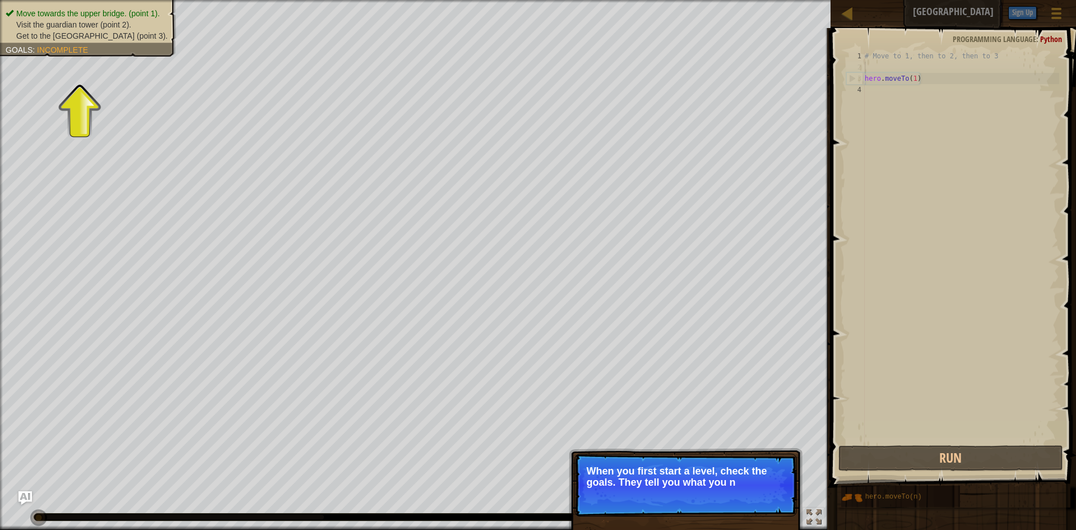
click at [764, 467] on p "When you first start a level, check the goals. They tell you what you n" at bounding box center [685, 476] width 199 height 22
drag, startPoint x: 764, startPoint y: 467, endPoint x: 758, endPoint y: 469, distance: 5.7
click at [758, 469] on p "When you first start a level, check the goals. They tell you what you need to d…" at bounding box center [685, 476] width 199 height 22
click at [755, 470] on p "When you first start a level, check the goals. They tell you what you need to d…" at bounding box center [685, 476] width 199 height 22
click at [748, 471] on p "When you first start a level, check the goals. They tell you what you need to d…" at bounding box center [685, 476] width 199 height 22
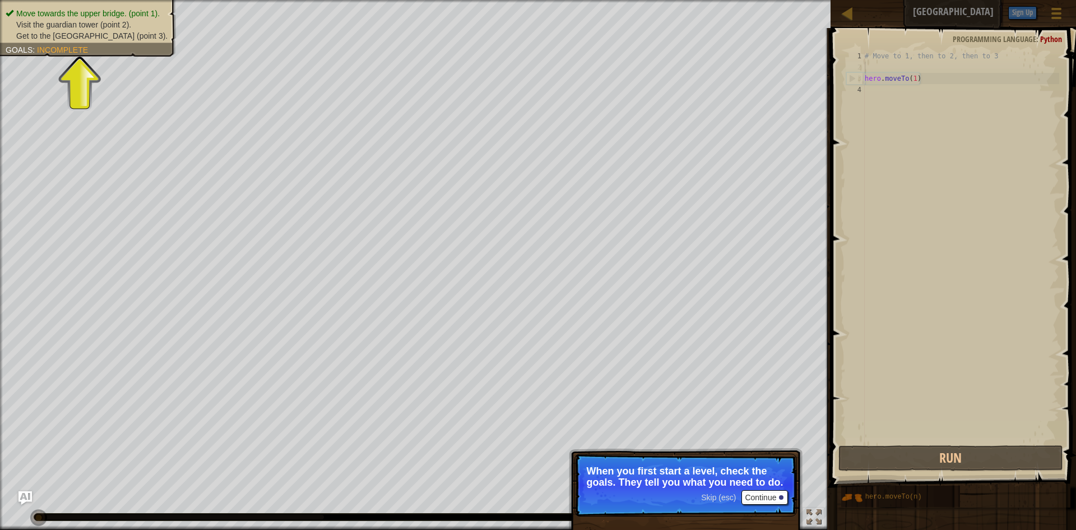
drag, startPoint x: 748, startPoint y: 471, endPoint x: 745, endPoint y: 495, distance: 24.9
click at [745, 495] on p "Skip (esc) Continue When you first start a level, check the goals. They tell yo…" at bounding box center [685, 484] width 222 height 63
click at [745, 495] on button "Continue" at bounding box center [764, 497] width 47 height 15
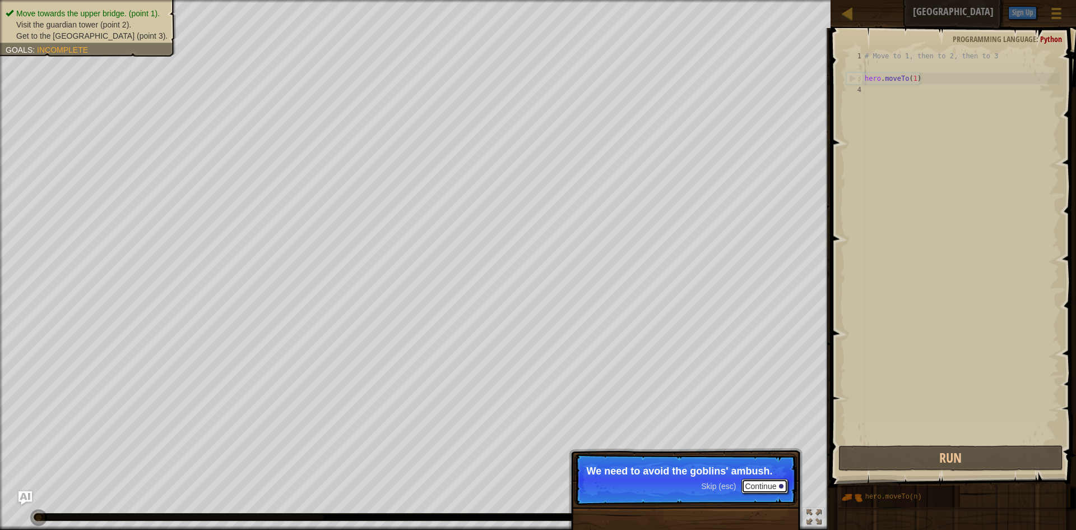
click at [757, 490] on button "Continue" at bounding box center [764, 486] width 47 height 15
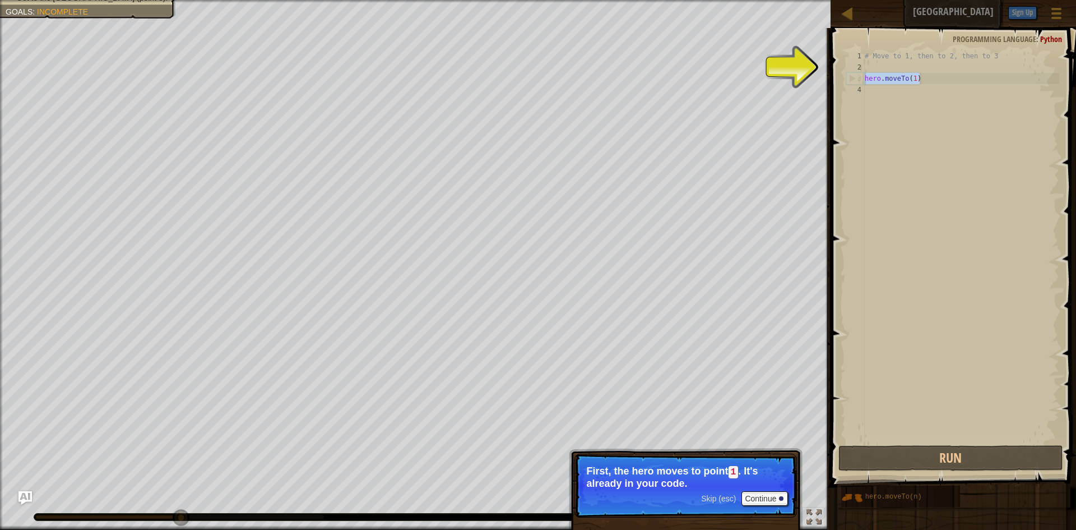
drag, startPoint x: 927, startPoint y: 80, endPoint x: 866, endPoint y: 82, distance: 61.1
click at [866, 82] on div "# Move to 1, then to 2, then to 3 hero . moveTo ( 1 )" at bounding box center [961, 257] width 197 height 415
type textarea "hero.moveTo(1)"
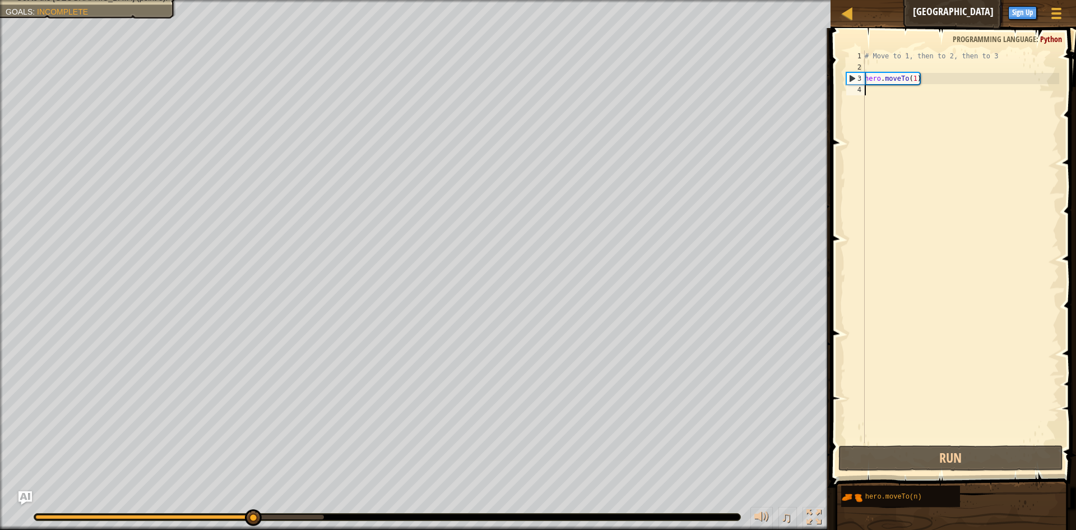
click at [895, 86] on div "# Move to 1, then to 2, then to 3 hero . moveTo ( 1 )" at bounding box center [961, 257] width 197 height 415
paste textarea "hero.moveTo(1)"
type textarea "hero.moveTo(1)"
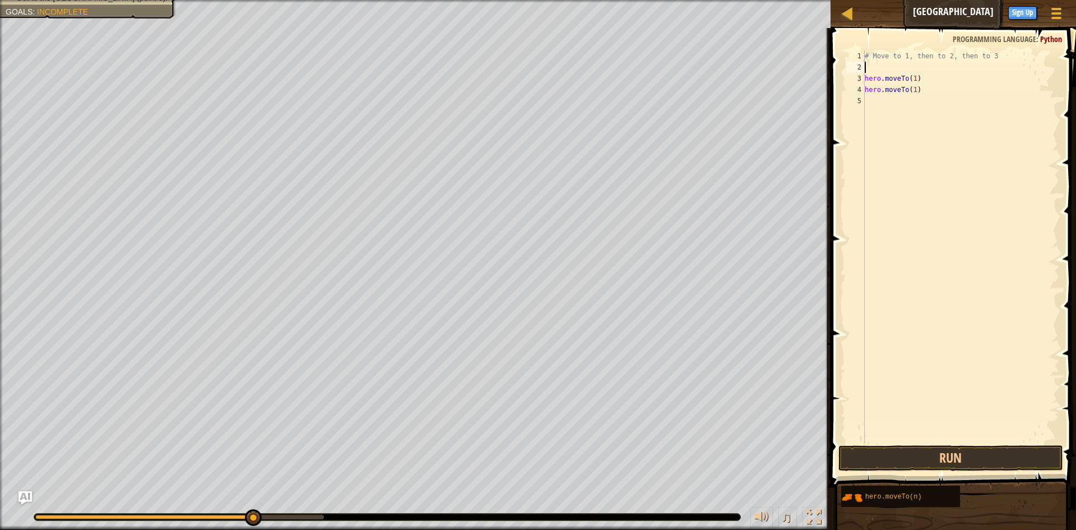
click at [870, 67] on div "# Move to 1, then to 2, then to 3 hero . moveTo ( 1 ) hero . moveTo ( 1 )" at bounding box center [961, 257] width 197 height 415
paste textarea "hero.moveTo(1)"
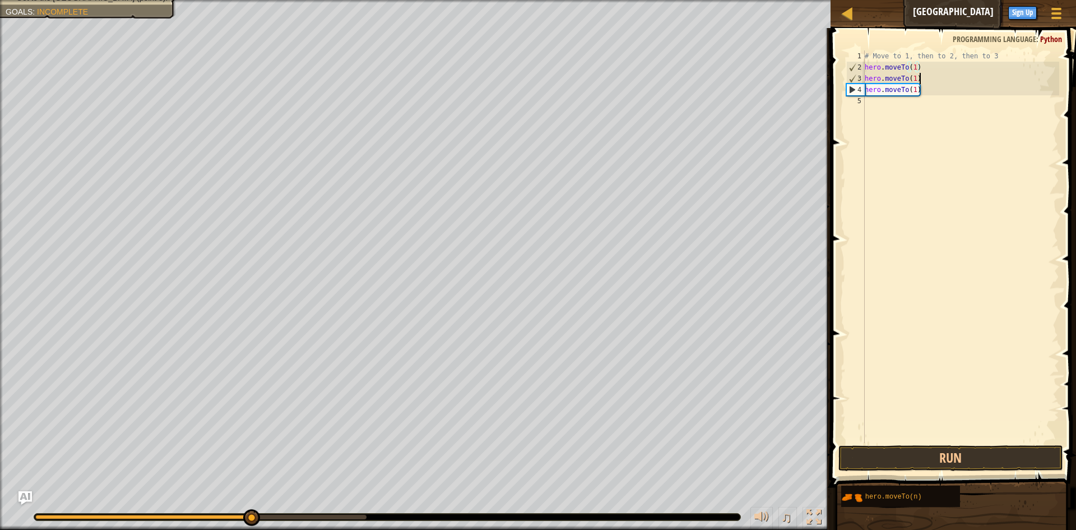
click at [926, 76] on div "# Move to 1, then to 2, then to 3 hero . moveTo ( 1 ) hero . moveTo ( 1 ) hero …" at bounding box center [961, 257] width 197 height 415
click at [920, 72] on div "# Move to 1, then to 2, then to 3 hero . moveTo ( 1 ) hero . moveTo ( 1 ) hero …" at bounding box center [961, 257] width 197 height 415
click at [914, 80] on div "# Move to 1, then to 2, then to 3 hero . moveTo ( 1 ) hero . moveTo ( 1 ) hero …" at bounding box center [961, 257] width 197 height 415
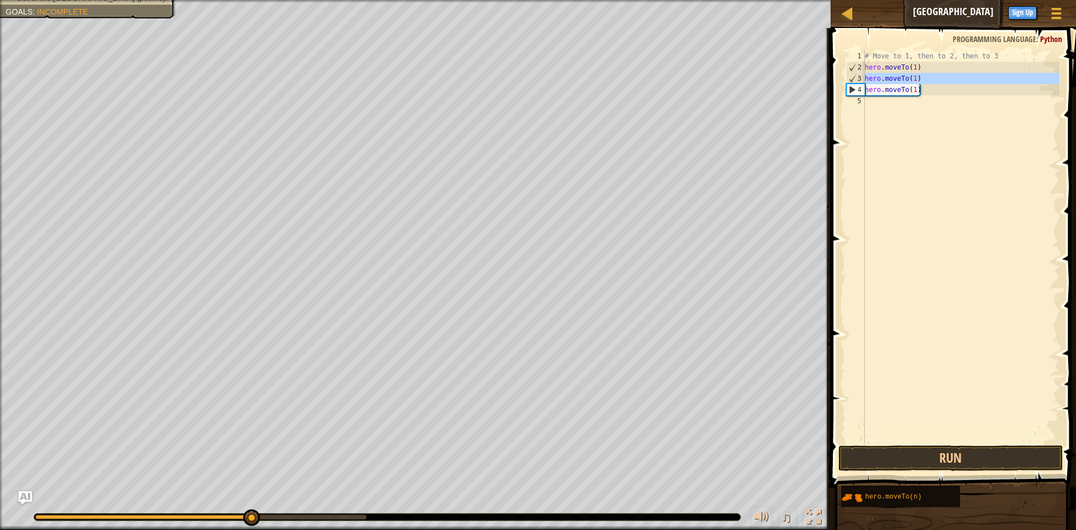
click at [914, 80] on div "# Move to 1, then to 2, then to 3 hero . moveTo ( 1 ) hero . moveTo ( 1 ) hero …" at bounding box center [961, 246] width 197 height 392
click at [914, 80] on div "# Move to 1, then to 2, then to 3 hero . moveTo ( 1 ) hero . moveTo ( 1 ) hero …" at bounding box center [961, 257] width 197 height 415
click at [912, 90] on div "# Move to 1, then to 2, then to 3 hero . moveTo ( 1 ) hero . moveTo ( 1 ) hero …" at bounding box center [961, 257] width 197 height 415
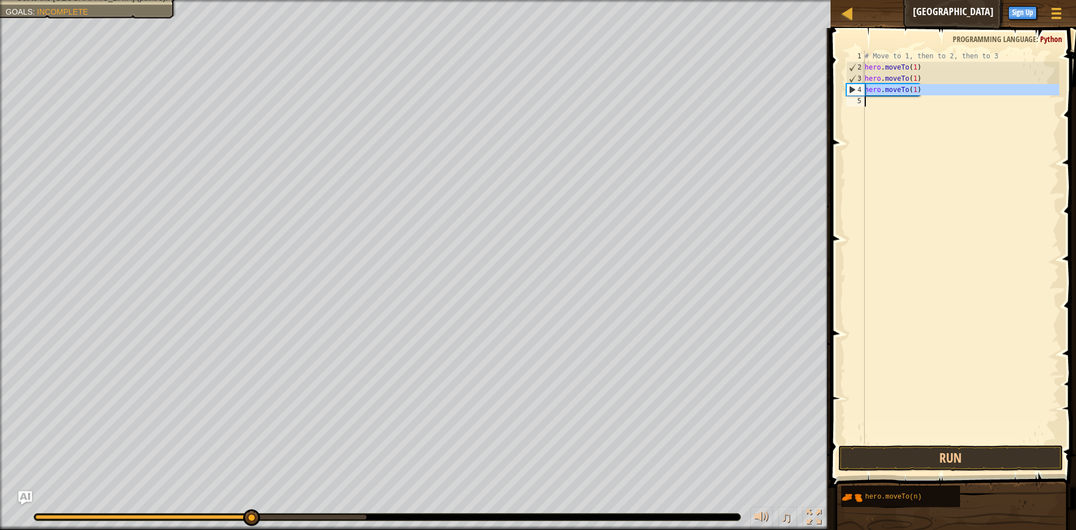
click at [920, 94] on div "# Move to 1, then to 2, then to 3 hero . moveTo ( 1 ) hero . moveTo ( 1 ) hero …" at bounding box center [961, 246] width 197 height 392
click at [921, 90] on div "# Move to 1, then to 2, then to 3 hero . moveTo ( 1 ) hero . moveTo ( 1 ) hero …" at bounding box center [961, 257] width 197 height 415
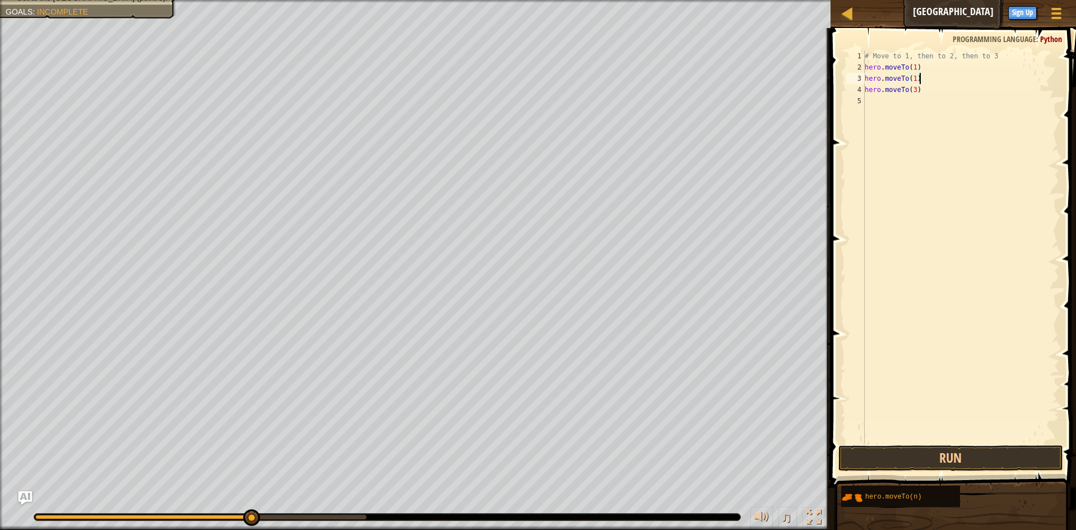
click at [922, 73] on div "# Move to 1, then to 2, then to 3 hero . moveTo ( 1 ) hero . moveTo ( 1 ) hero …" at bounding box center [961, 257] width 197 height 415
type textarea "hero.moveTo(2)"
drag, startPoint x: 912, startPoint y: 431, endPoint x: 924, endPoint y: 474, distance: 44.3
click at [921, 480] on div "Hints hero.moveTo(2) 1 2 3 4 5 # Move to 1, then to 2, then to 3 hero . moveTo …" at bounding box center [951, 276] width 249 height 496
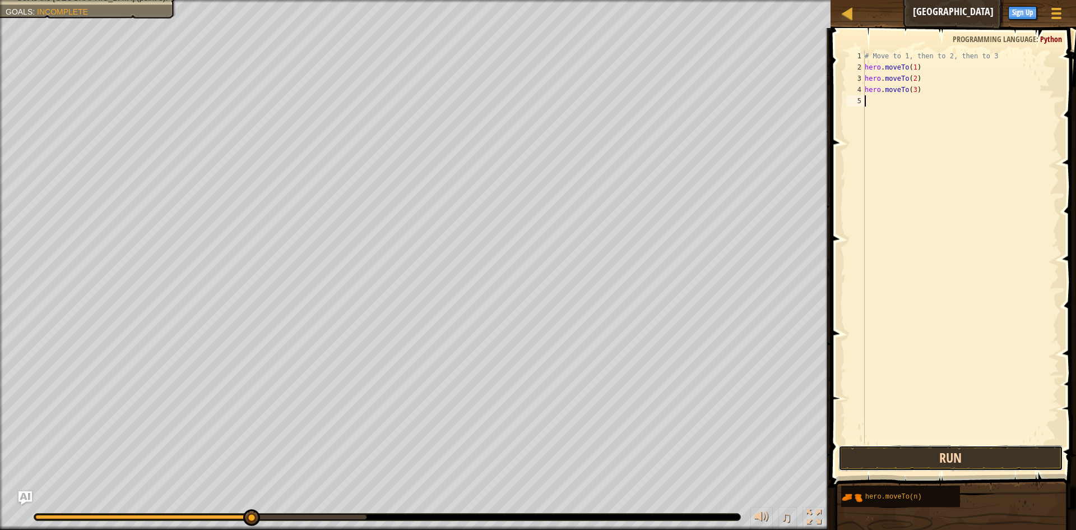
click at [929, 451] on button "Run" at bounding box center [950, 458] width 225 height 26
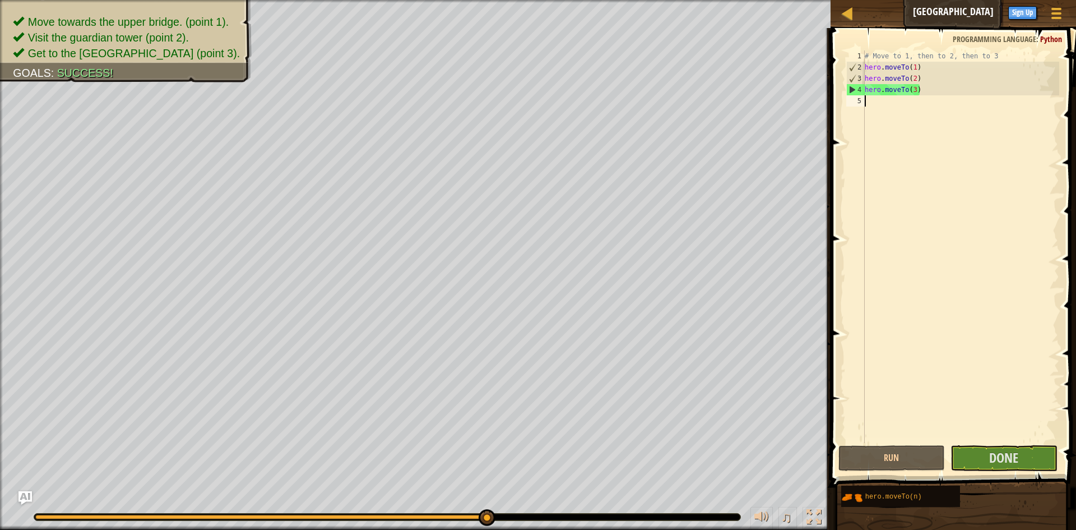
drag, startPoint x: 233, startPoint y: 517, endPoint x: 645, endPoint y: 514, distance: 411.9
click at [650, 514] on div at bounding box center [387, 516] width 706 height 7
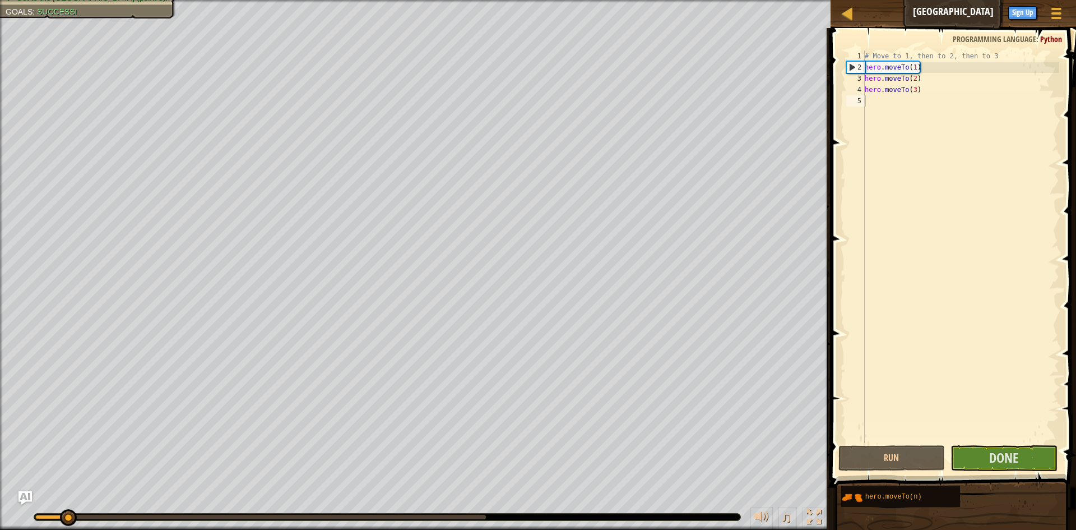
click at [528, 513] on div at bounding box center [387, 517] width 707 height 8
click at [525, 513] on div at bounding box center [387, 517] width 707 height 8
drag, startPoint x: 518, startPoint y: 513, endPoint x: 469, endPoint y: 512, distance: 49.3
click at [469, 512] on div "♫" at bounding box center [415, 514] width 831 height 34
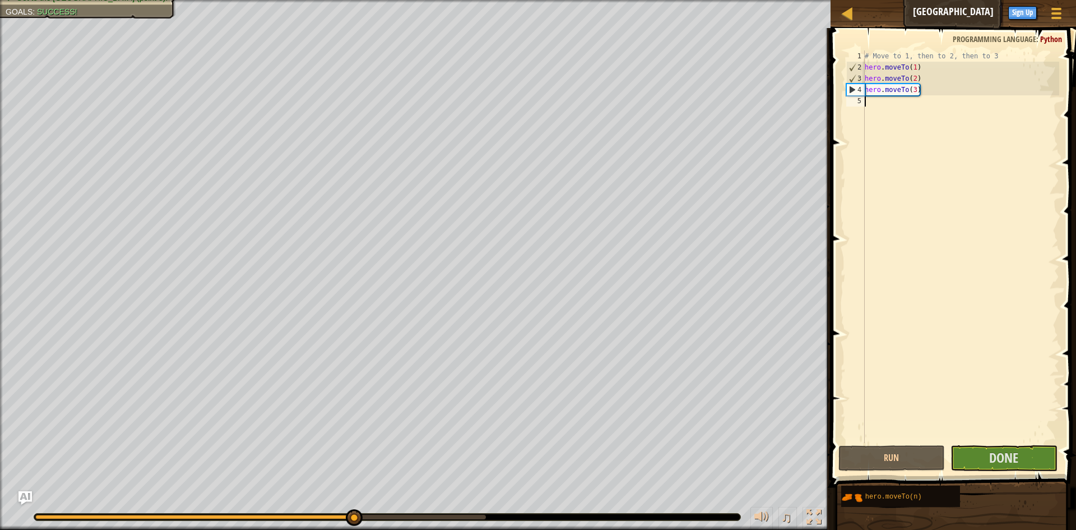
drag, startPoint x: 114, startPoint y: 517, endPoint x: 353, endPoint y: 526, distance: 238.4
click at [353, 526] on div "♫" at bounding box center [415, 514] width 831 height 34
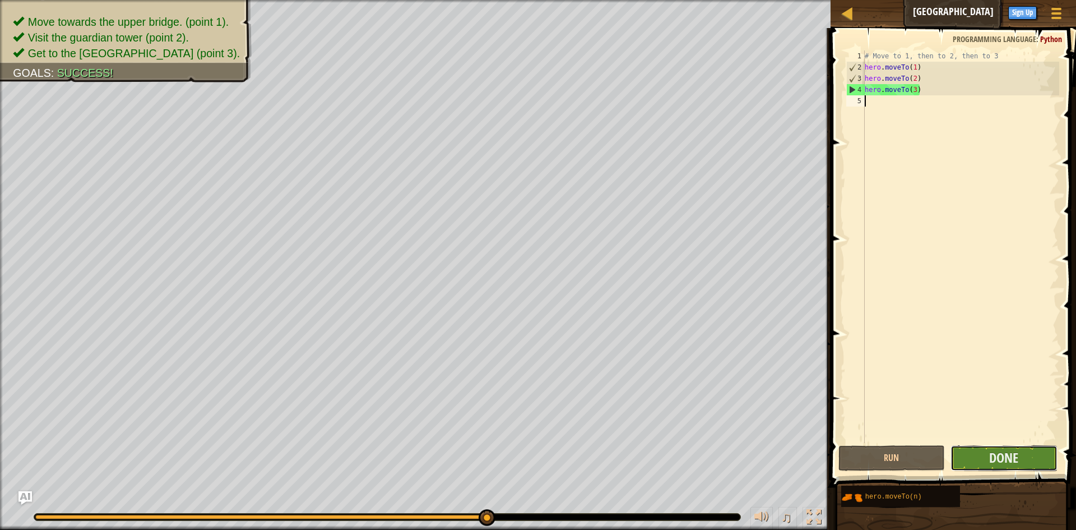
click at [979, 447] on button "Done" at bounding box center [1004, 458] width 107 height 26
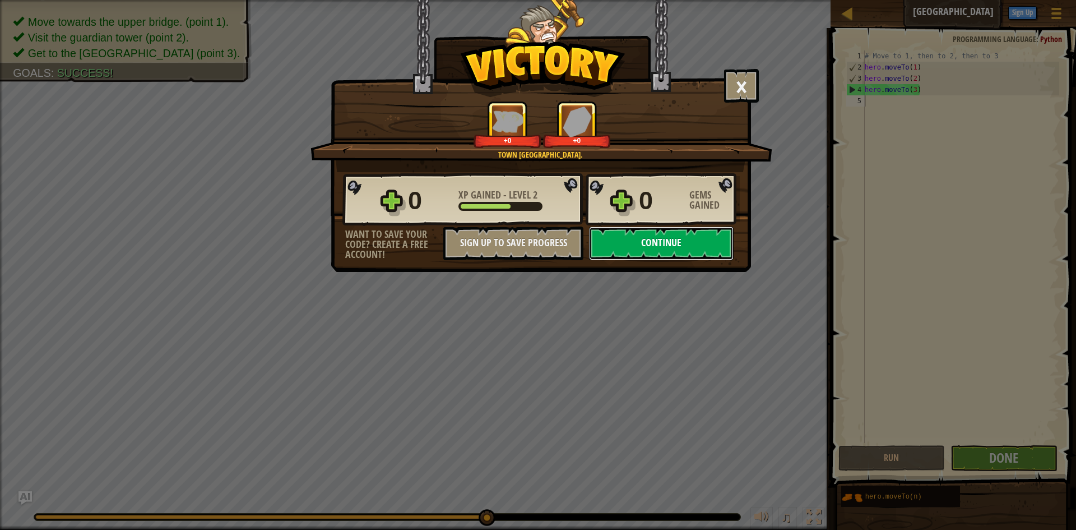
click at [644, 240] on button "Continue" at bounding box center [661, 243] width 145 height 34
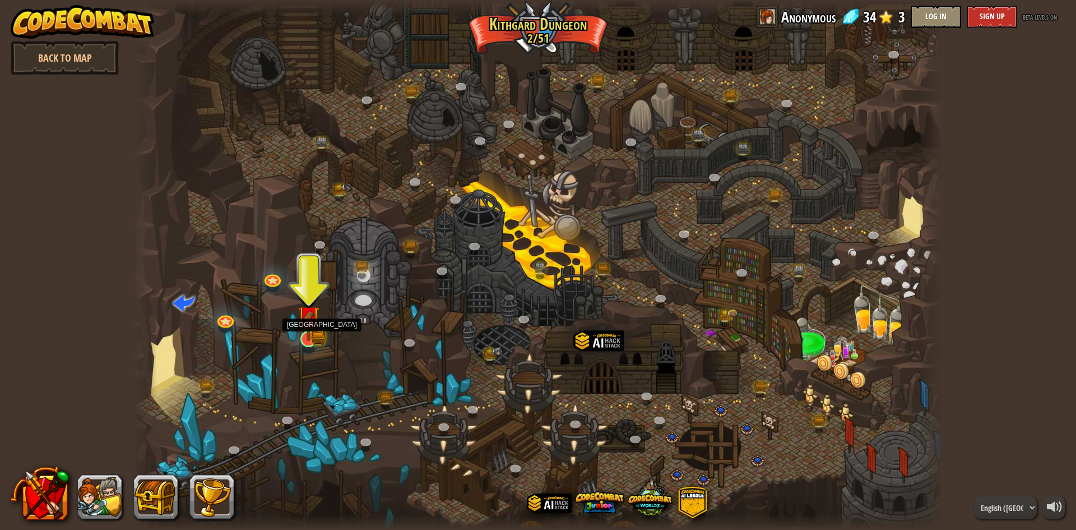
click at [307, 323] on img at bounding box center [308, 316] width 13 height 13
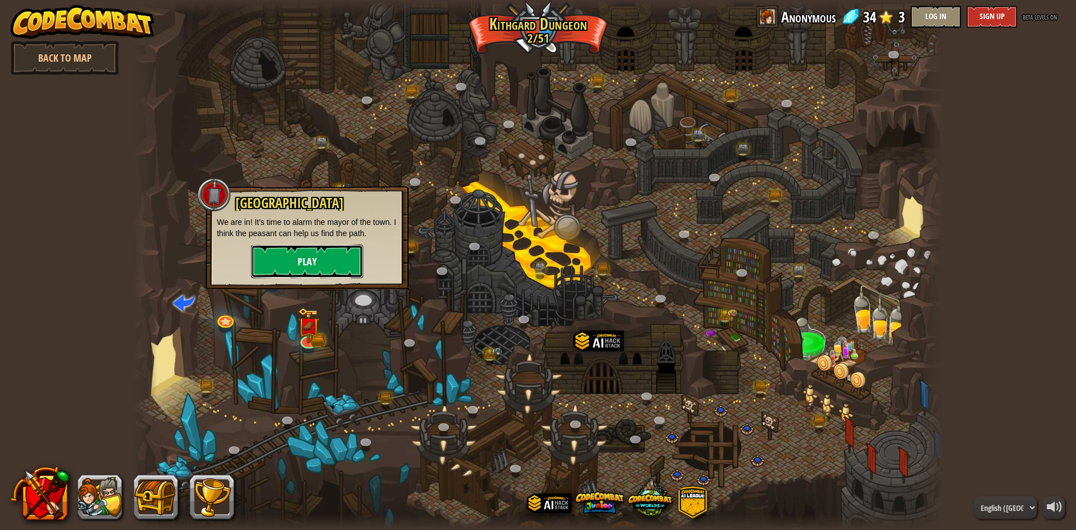
click at [306, 248] on button "Play" at bounding box center [307, 261] width 112 height 34
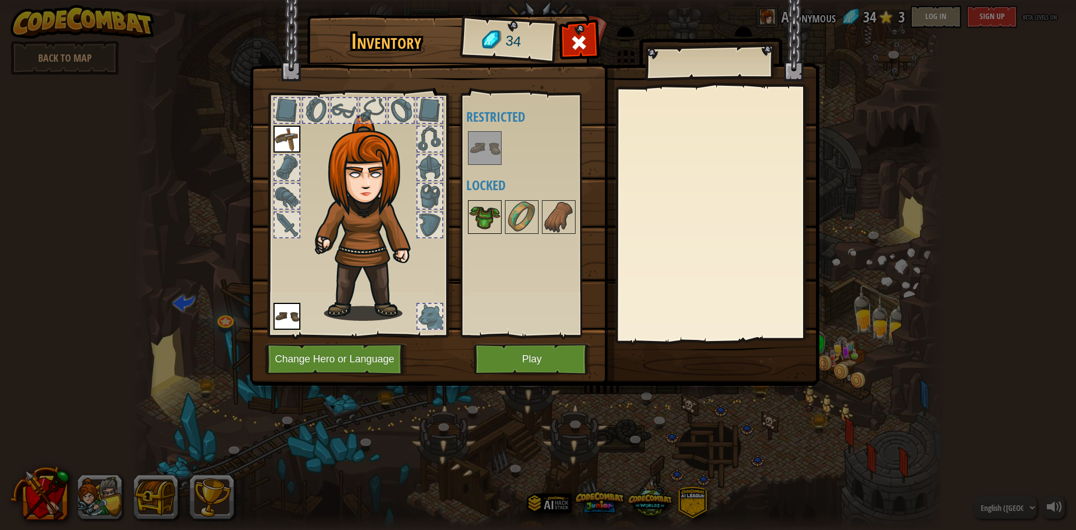
drag, startPoint x: 486, startPoint y: 142, endPoint x: 476, endPoint y: 207, distance: 65.9
click at [483, 166] on div "Available Equip (double-click to equip) Restricted Locked" at bounding box center [532, 215] width 132 height 234
click at [477, 230] on img at bounding box center [484, 216] width 31 height 31
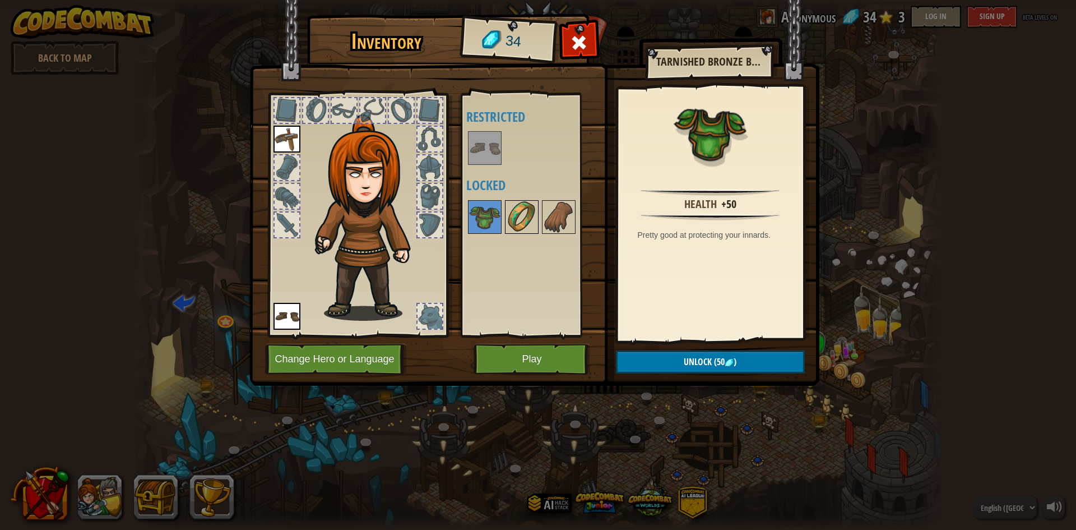
click at [523, 215] on img at bounding box center [521, 216] width 31 height 31
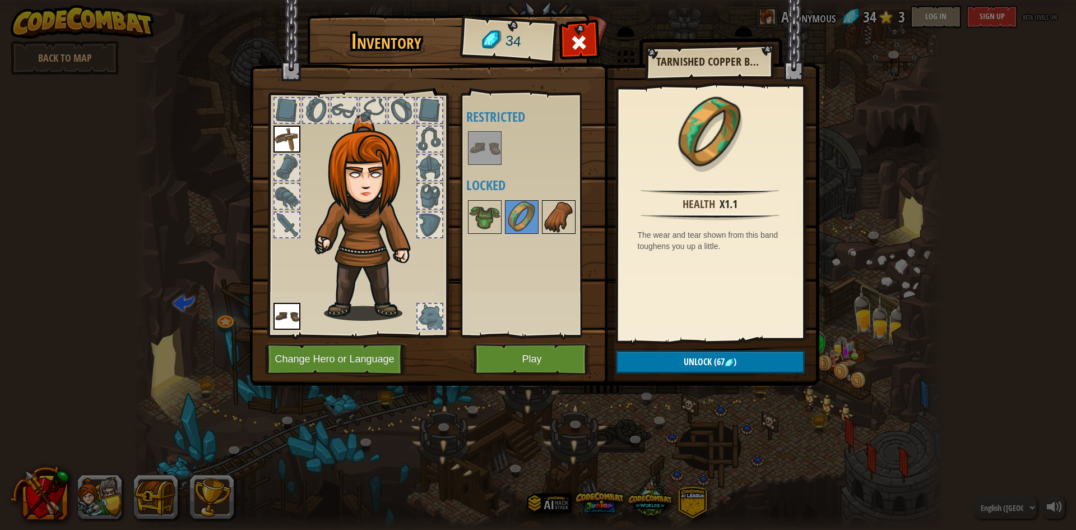
click at [549, 229] on img at bounding box center [558, 216] width 31 height 31
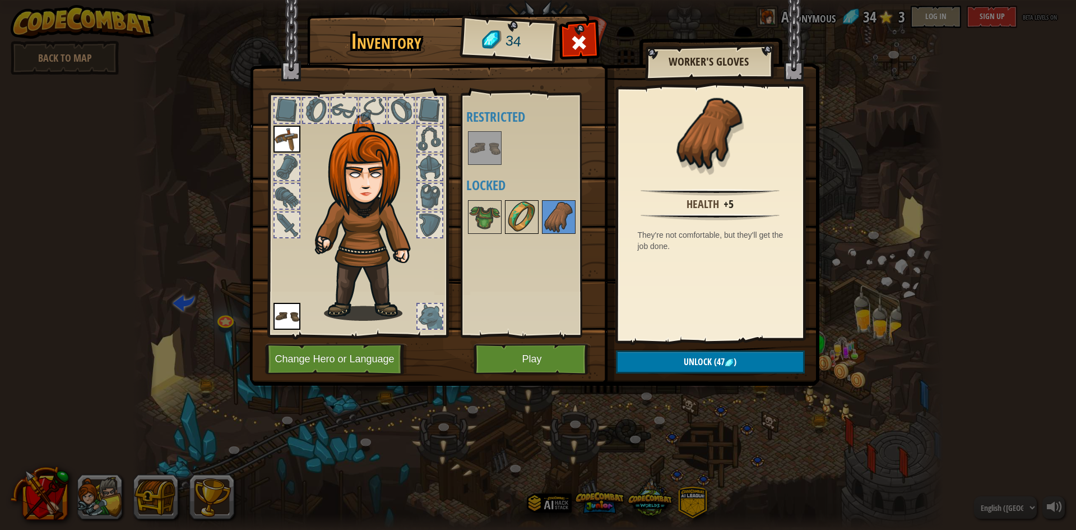
click at [517, 220] on img at bounding box center [521, 216] width 31 height 31
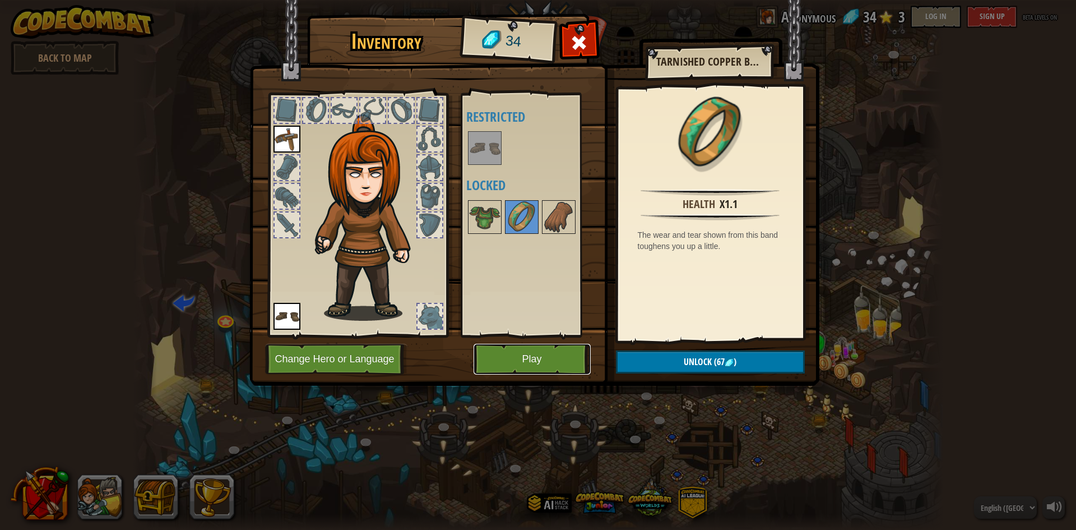
click at [558, 357] on button "Play" at bounding box center [532, 359] width 117 height 31
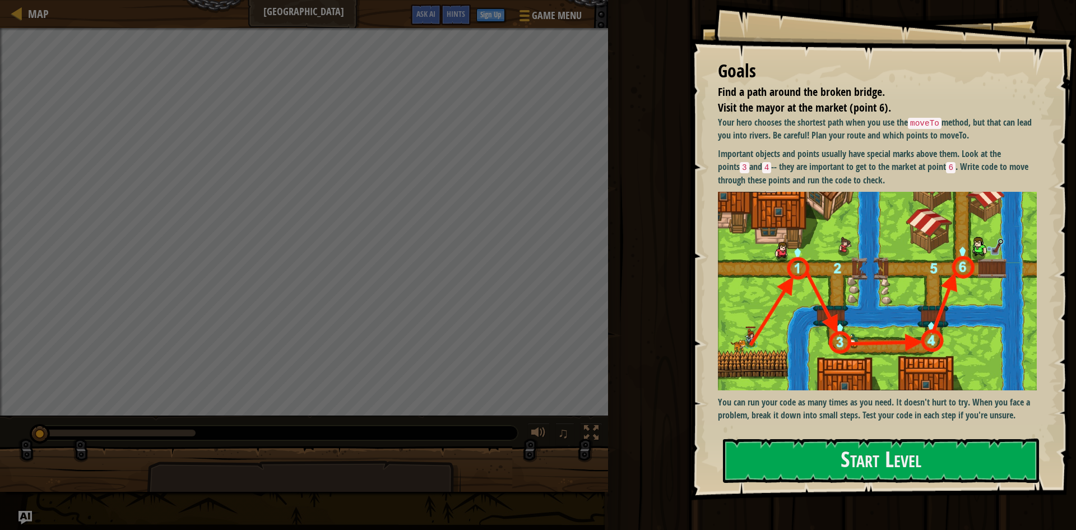
click at [846, 205] on img at bounding box center [877, 291] width 319 height 198
click at [850, 457] on button "Start Level" at bounding box center [881, 460] width 316 height 44
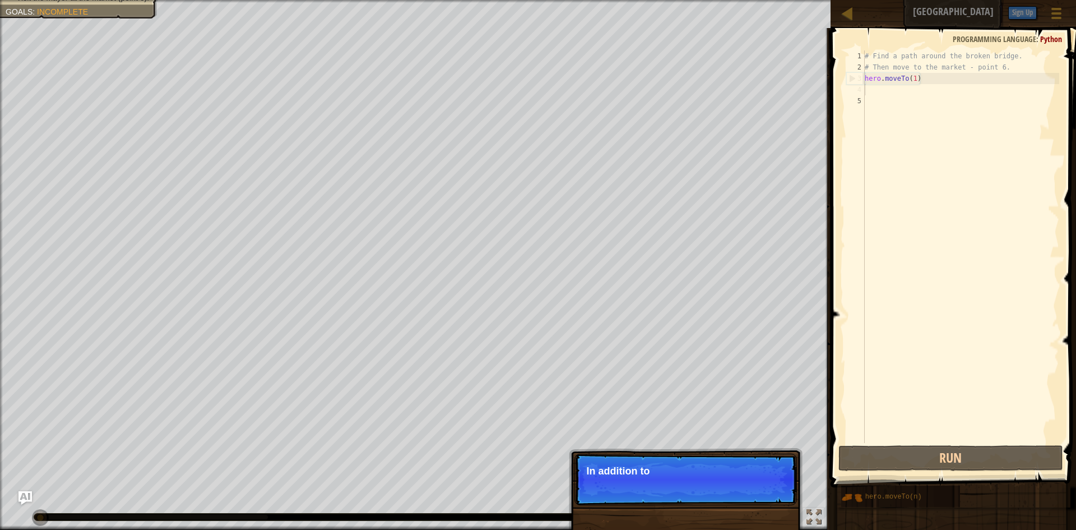
click at [878, 89] on div "# Find a path around the broken bridge. # Then move to the market - point 6. he…" at bounding box center [961, 257] width 197 height 415
click at [871, 81] on div "# Find a path around the broken bridge. # Then move to the market - point 6. he…" at bounding box center [961, 257] width 197 height 415
type textarea "hero.moveTo(1)"
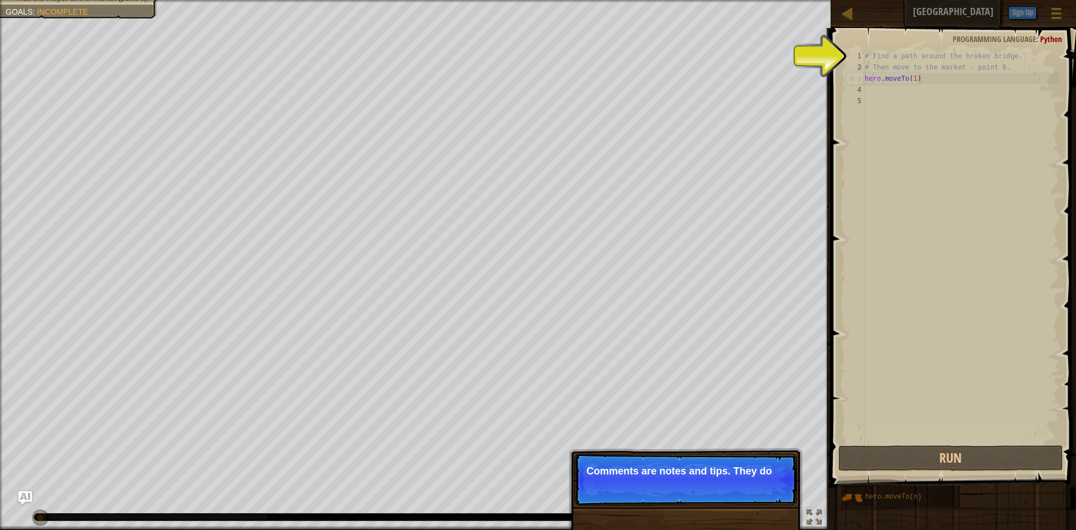
click at [892, 87] on div "# Find a path around the broken bridge. # Then move to the market - point 6. he…" at bounding box center [961, 257] width 197 height 415
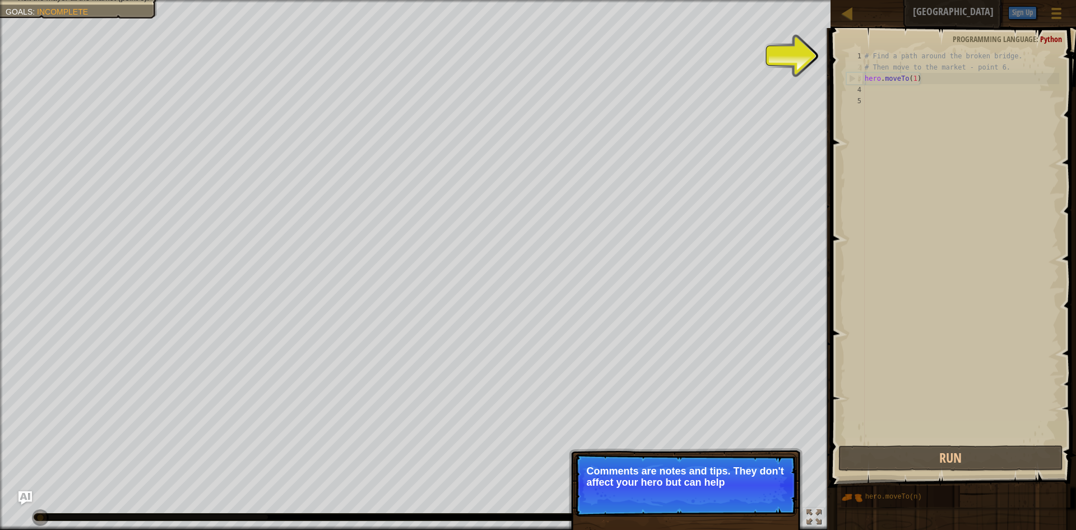
click at [902, 62] on div "# Find a path around the broken bridge. # Then move to the market - point 6. he…" at bounding box center [961, 257] width 197 height 415
click at [903, 62] on div "# Find a path around the broken bridge. # Then move to the market - point 6. he…" at bounding box center [961, 257] width 197 height 415
type textarea "# Then move to the market - point 6. hero.moveTo(1)"
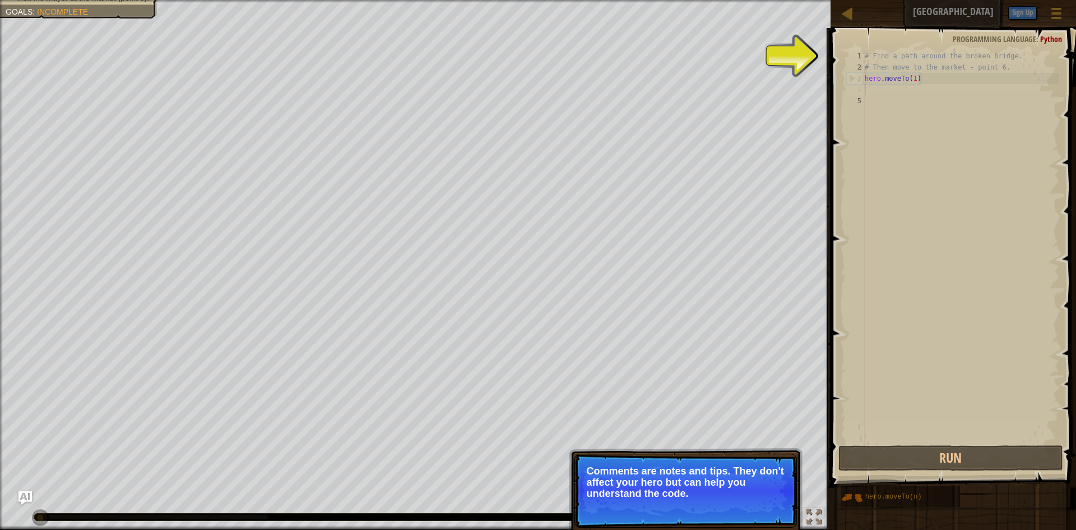
click at [958, 84] on div "# Find a path around the broken bridge. # Then move to the market - point 6. he…" at bounding box center [961, 257] width 197 height 415
click at [880, 92] on div "# Find a path around the broken bridge. # Then move to the market - point 6. he…" at bounding box center [961, 257] width 197 height 415
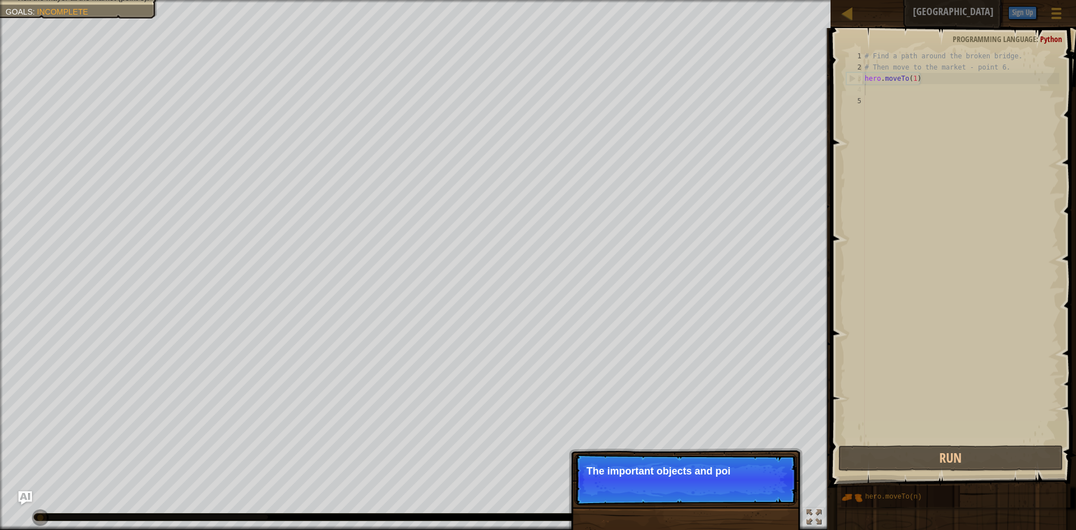
click at [736, 477] on p "Skip (esc) Continue The important objects and poi" at bounding box center [685, 479] width 222 height 52
click at [735, 477] on p "Skip (esc) Continue The important objects and points usu" at bounding box center [685, 479] width 222 height 52
click at [735, 479] on p "Skip (esc) Continue The important objects and points usu" at bounding box center [685, 479] width 222 height 52
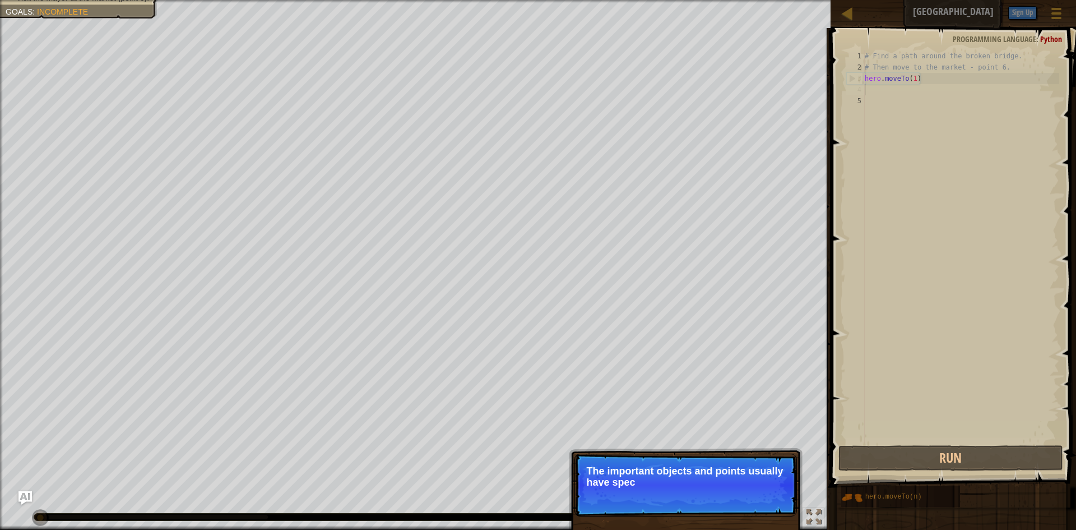
click at [757, 513] on p "Skip (esc) Continue The important objects and points usually have spec" at bounding box center [685, 484] width 222 height 63
click at [757, 513] on p "Skip (esc) Continue The important objects and points usually have special ma" at bounding box center [685, 484] width 222 height 63
click at [757, 513] on p "Skip (esc) Continue The important objects and points usually have special marks…" at bounding box center [685, 484] width 222 height 63
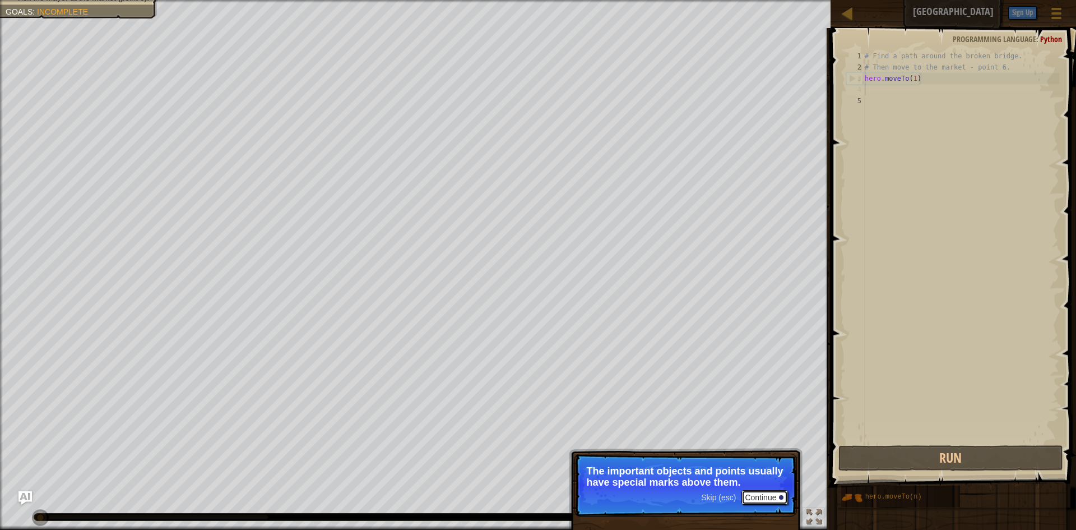
click at [753, 493] on button "Continue" at bounding box center [764, 497] width 47 height 15
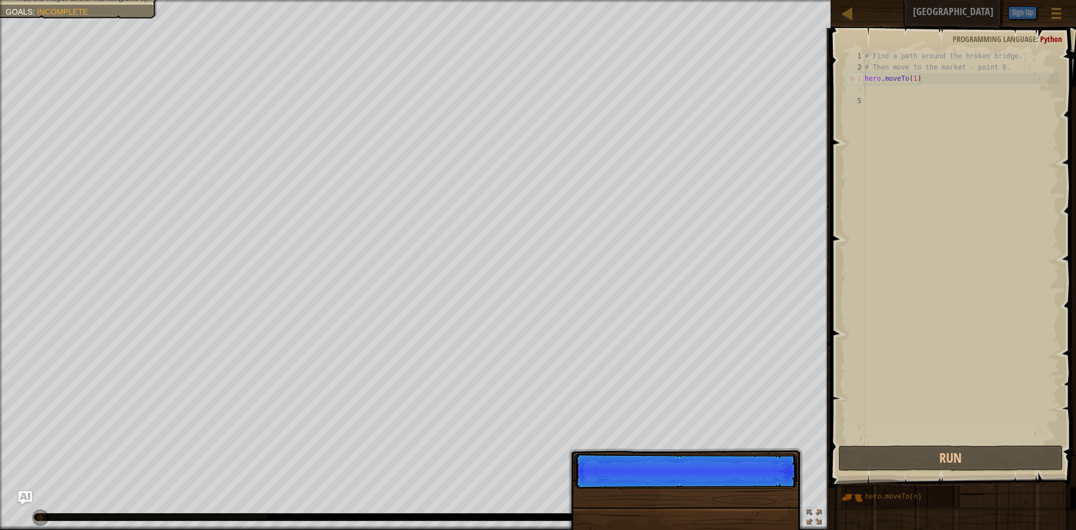
scroll to position [5, 0]
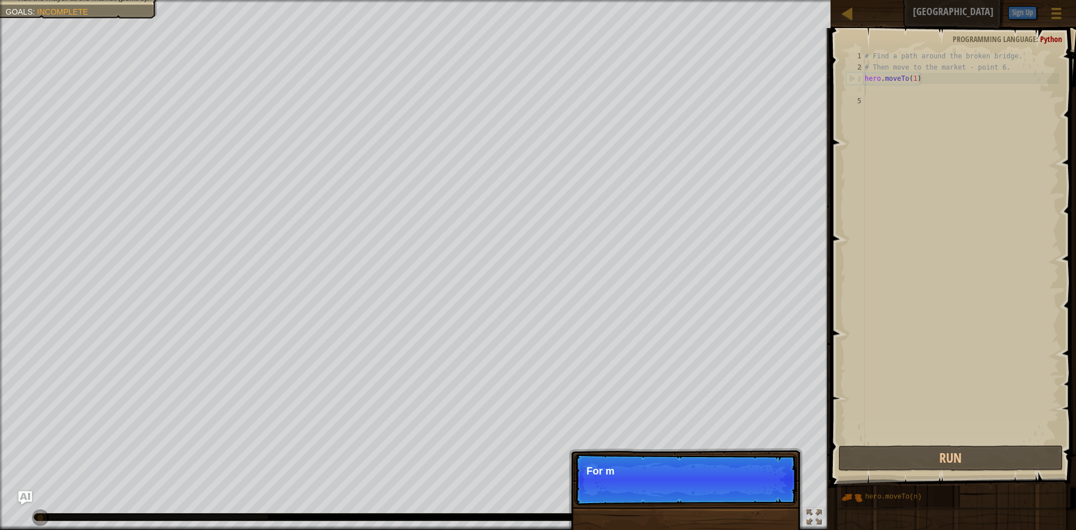
drag, startPoint x: 753, startPoint y: 493, endPoint x: 747, endPoint y: 485, distance: 10.1
click at [749, 496] on p "Skip (esc) Continue For m" at bounding box center [685, 479] width 222 height 52
click at [764, 480] on button "Continue" at bounding box center [764, 486] width 47 height 15
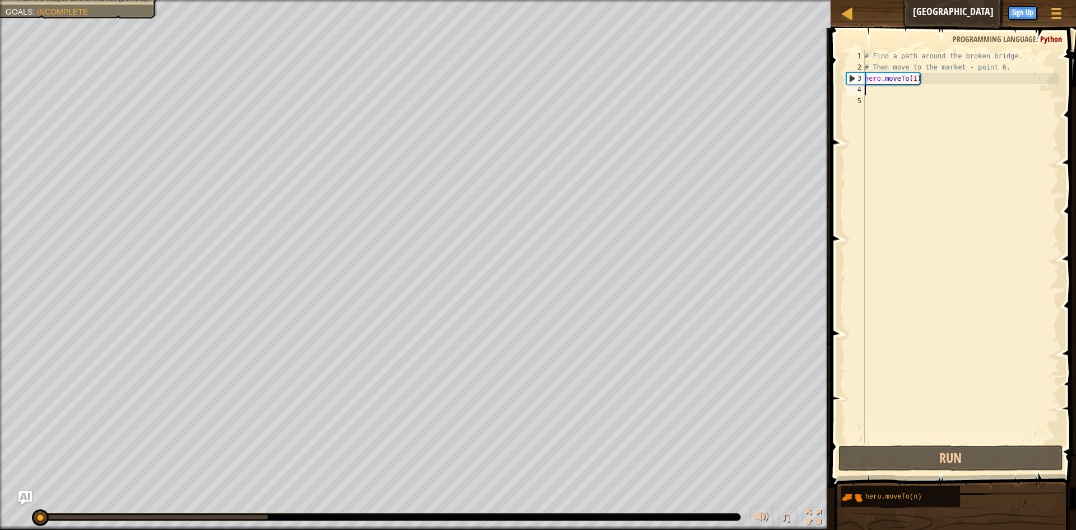
click at [872, 92] on div "# Find a path around the broken bridge. # Then move to the market - point 6. he…" at bounding box center [961, 257] width 197 height 415
paste textarea "hero.moveTo(1)"
type textarea "hero.moveTo(1)"
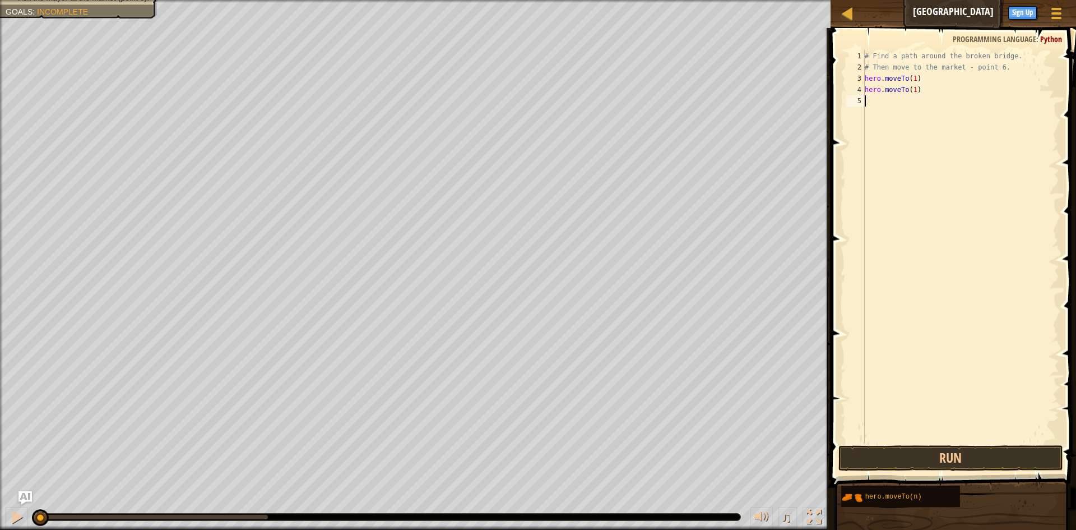
click at [886, 103] on div "# Find a path around the broken bridge. # Then move to the market - point 6. he…" at bounding box center [961, 257] width 197 height 415
paste textarea "hero.moveTo(1)"
type textarea "hero.moveTo(1)"
click at [876, 112] on div "# Find a path around the broken bridge. # Then move to the market - point 6. he…" at bounding box center [961, 257] width 197 height 415
paste textarea "hero.moveTo(1)"
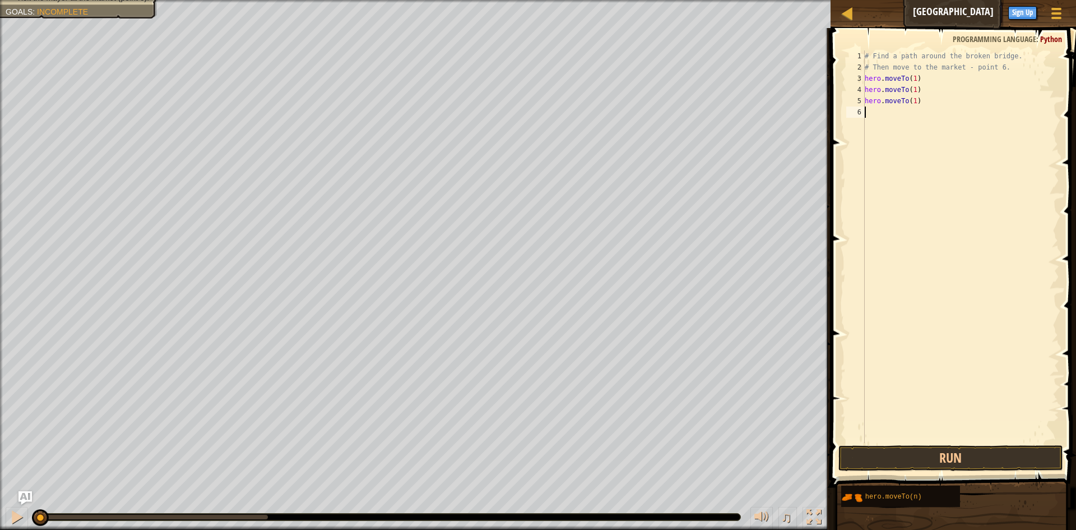
type textarea "hero.moveTo(1)"
click at [870, 124] on div "# Find a path around the broken bridge. # Then move to the market - point 6. he…" at bounding box center [961, 257] width 197 height 415
paste textarea "hero.moveTo(1)"
type textarea "hero.moveTo(1)"
click at [868, 138] on div "# Find a path around the broken bridge. # Then move to the market - point 6. he…" at bounding box center [961, 257] width 197 height 415
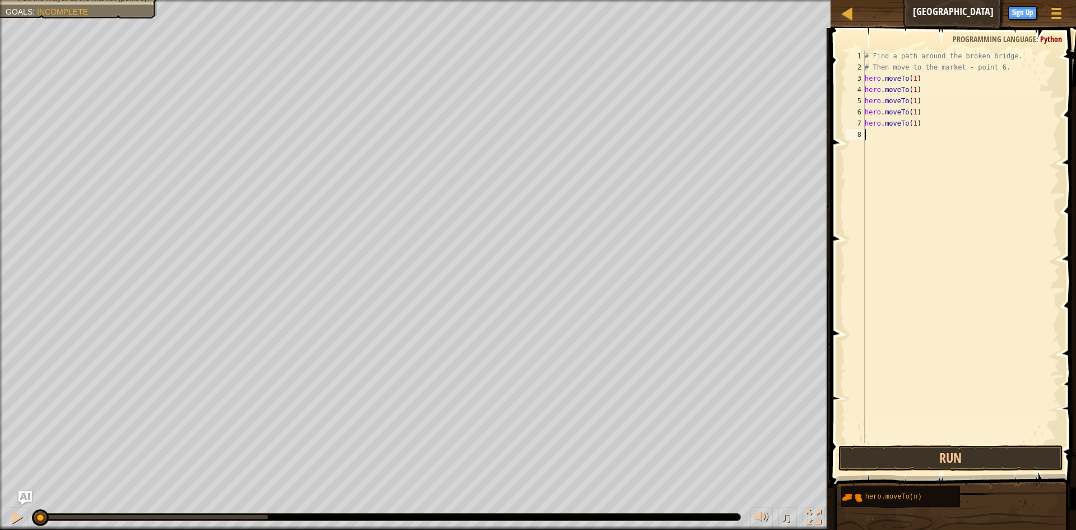
paste textarea "hero.moveTo(1)"
click at [919, 75] on div "# Find a path around the broken bridge. # Then move to the market - point 6. he…" at bounding box center [961, 257] width 197 height 415
click at [931, 87] on div "# Find a path around the broken bridge. # Then move to the market - point 6. he…" at bounding box center [961, 257] width 197 height 415
click at [929, 104] on div "# Find a path around the broken bridge. # Then move to the market - point 6. he…" at bounding box center [961, 257] width 197 height 415
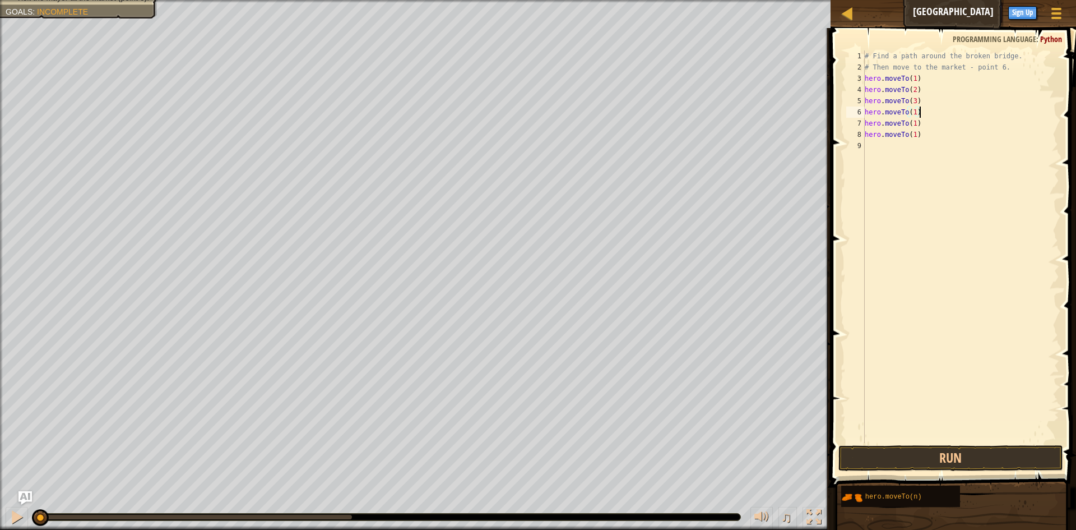
click at [922, 116] on div "# Find a path around the broken bridge. # Then move to the market - point 6. he…" at bounding box center [961, 257] width 197 height 415
click at [922, 123] on div "# Find a path around the broken bridge. # Then move to the market - point 6. he…" at bounding box center [961, 257] width 197 height 415
type textarea "hero.moveTo(5)"
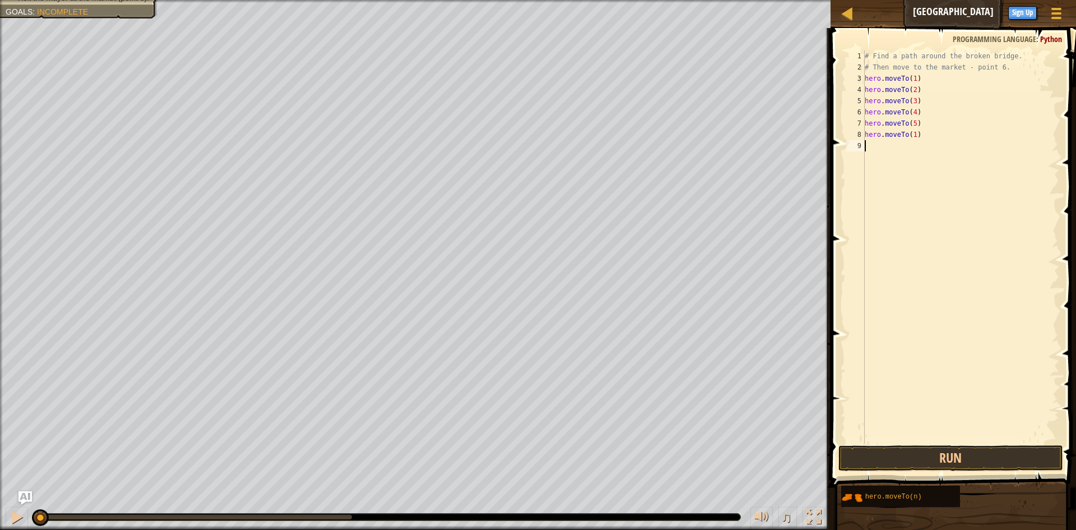
click at [941, 142] on div "# Find a path around the broken bridge. # Then move to the market - point 6. he…" at bounding box center [961, 257] width 197 height 415
click at [932, 128] on div "# Find a path around the broken bridge. # Then move to the market - point 6. he…" at bounding box center [961, 257] width 197 height 415
click at [932, 133] on div "# Find a path around the broken bridge. # Then move to the market - point 6. he…" at bounding box center [961, 257] width 197 height 415
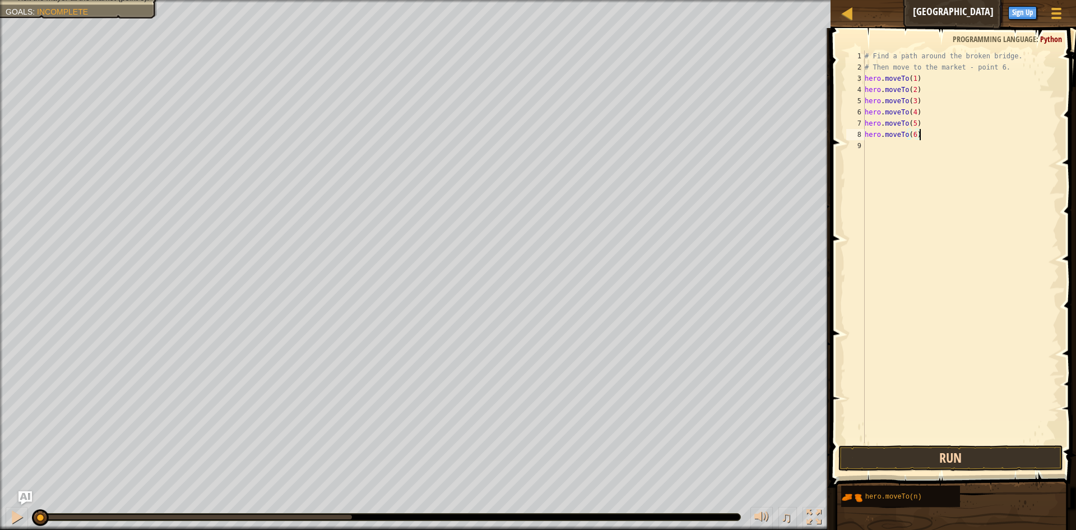
type textarea "hero.moveTo(6)"
click at [941, 461] on button "Run" at bounding box center [950, 458] width 225 height 26
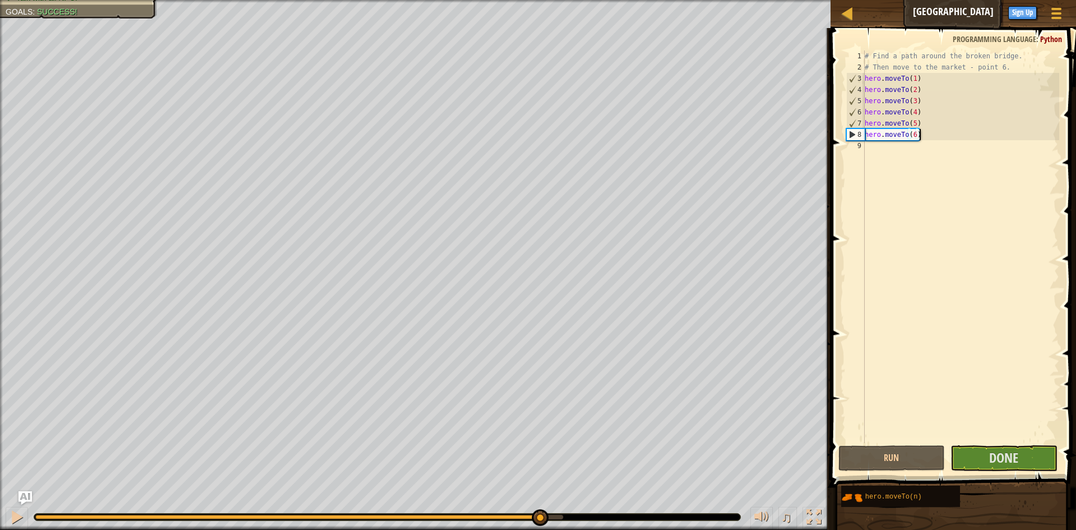
drag, startPoint x: 132, startPoint y: 512, endPoint x: 538, endPoint y: 526, distance: 406.6
click at [538, 526] on div "♫" at bounding box center [415, 514] width 831 height 34
click at [958, 462] on button "Done" at bounding box center [1004, 458] width 107 height 26
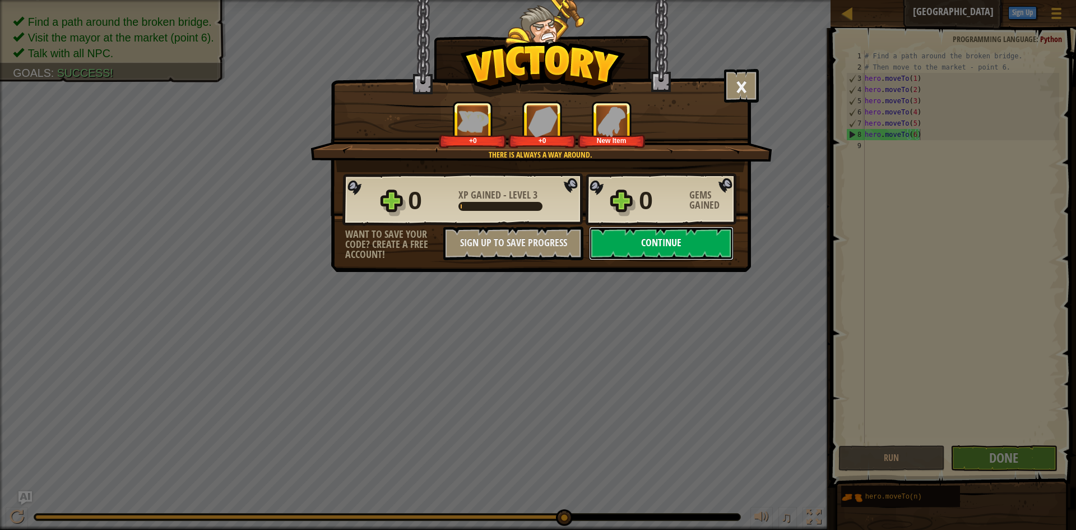
click at [609, 249] on button "Continue" at bounding box center [661, 243] width 145 height 34
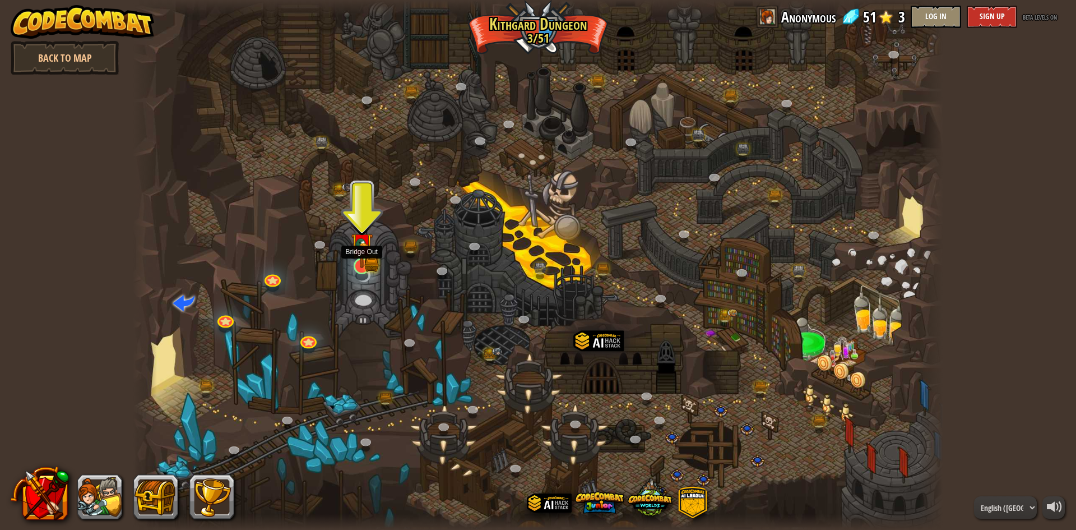
click at [366, 257] on img at bounding box center [362, 244] width 22 height 48
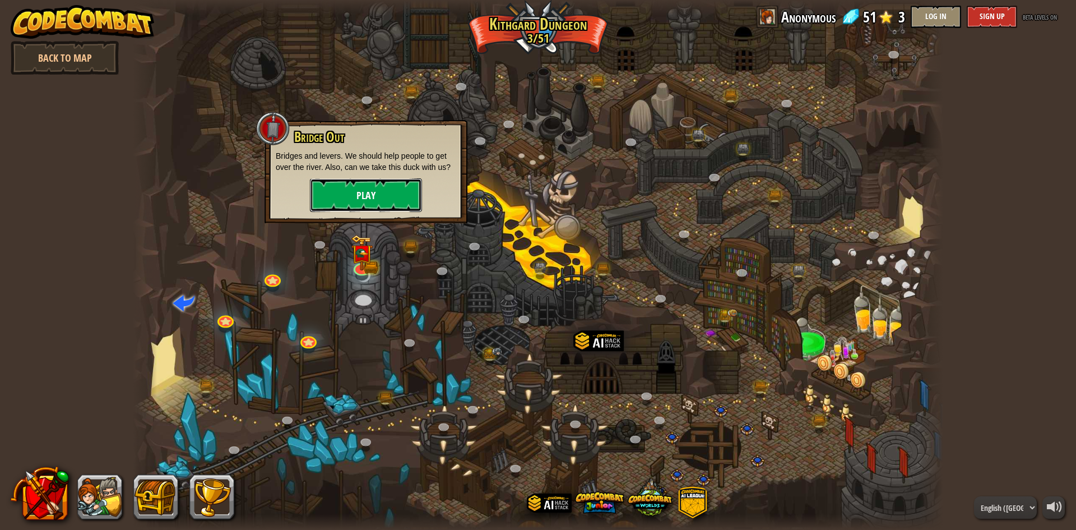
click at [384, 200] on button "Play" at bounding box center [366, 195] width 112 height 34
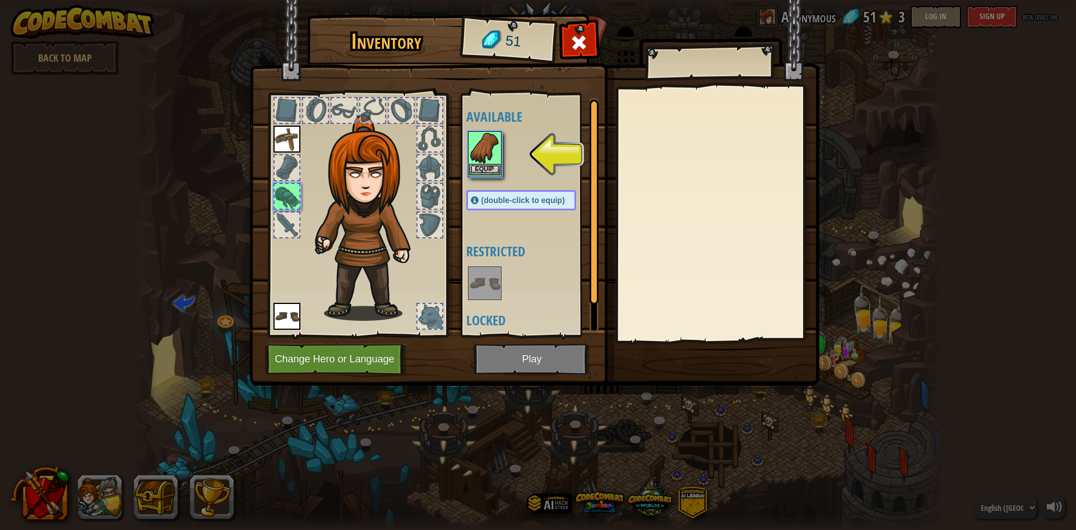
click at [487, 149] on img at bounding box center [484, 147] width 31 height 31
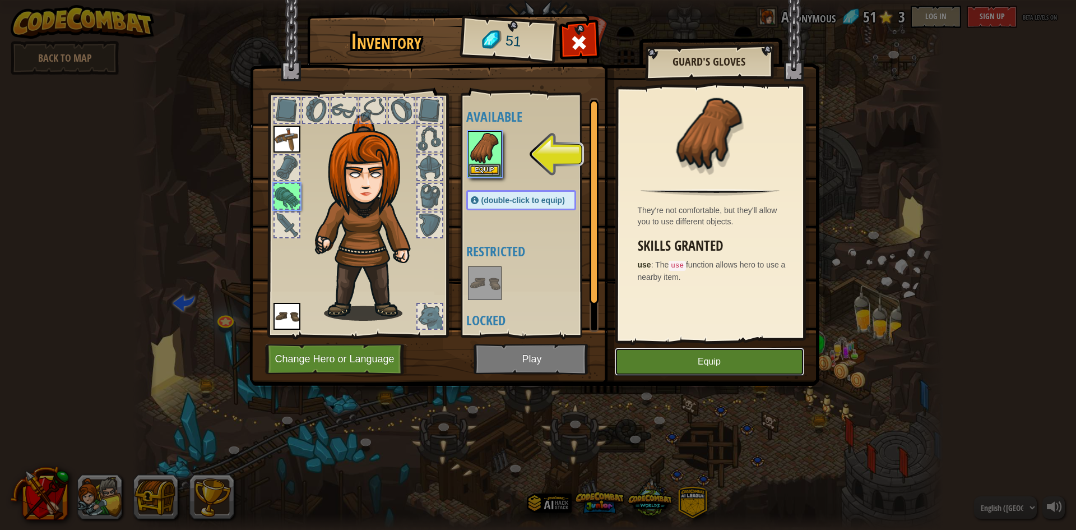
click at [687, 356] on button "Equip" at bounding box center [709, 361] width 189 height 28
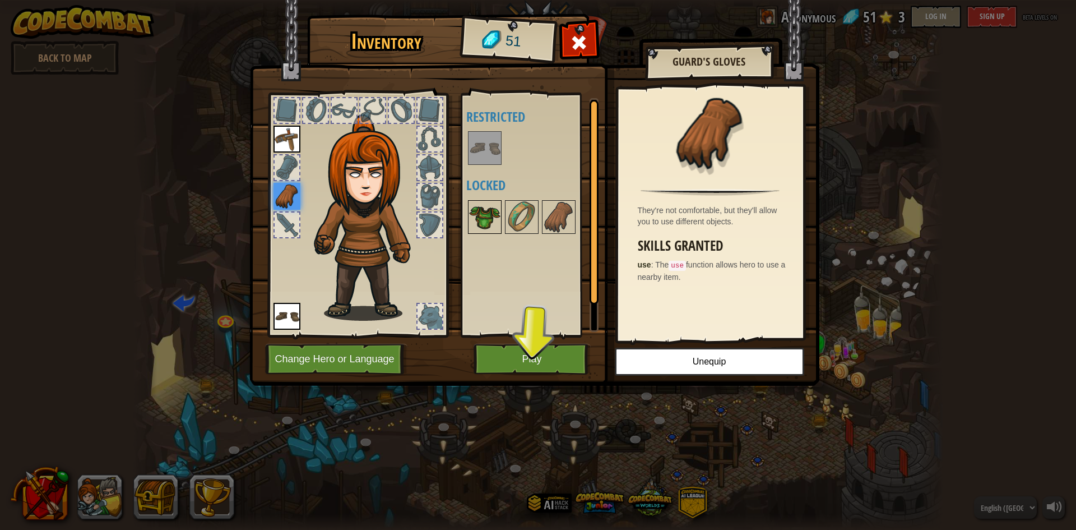
click at [497, 212] on img at bounding box center [484, 216] width 31 height 31
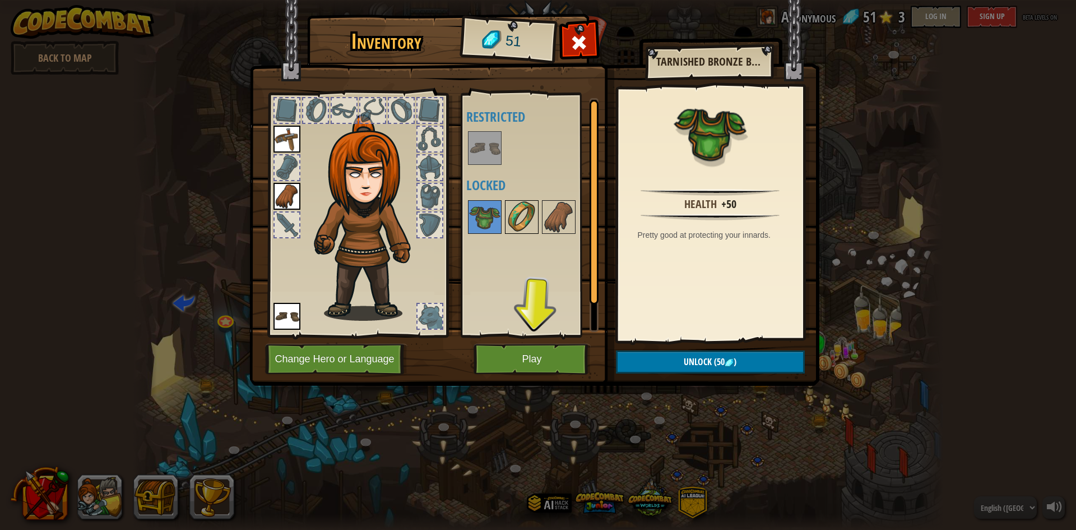
click at [520, 212] on img at bounding box center [521, 216] width 31 height 31
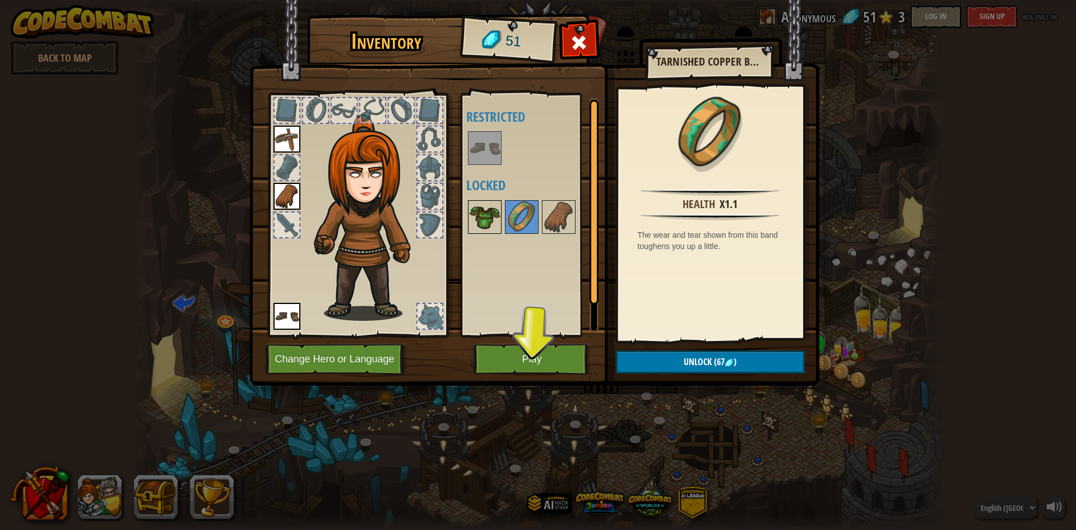
click at [495, 226] on img at bounding box center [484, 216] width 31 height 31
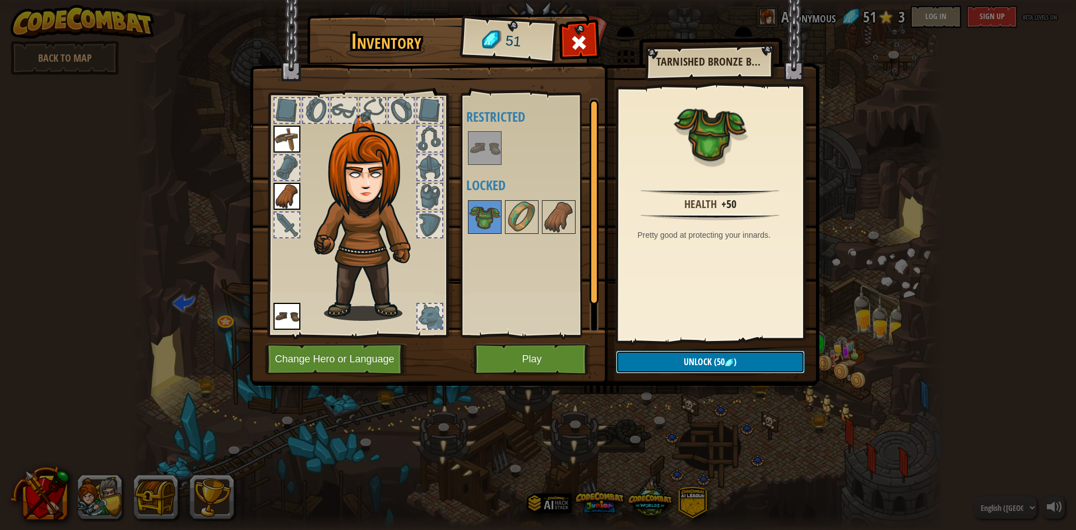
click at [630, 357] on button "Unlock (50 )" at bounding box center [710, 361] width 189 height 23
click at [630, 357] on button "Confirm" at bounding box center [710, 361] width 189 height 23
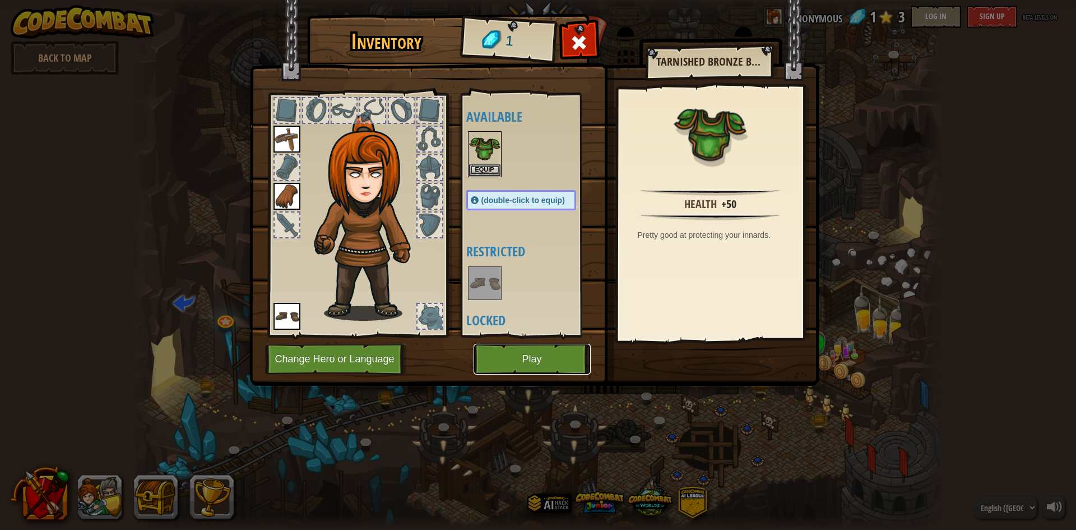
click at [514, 350] on button "Play" at bounding box center [532, 359] width 117 height 31
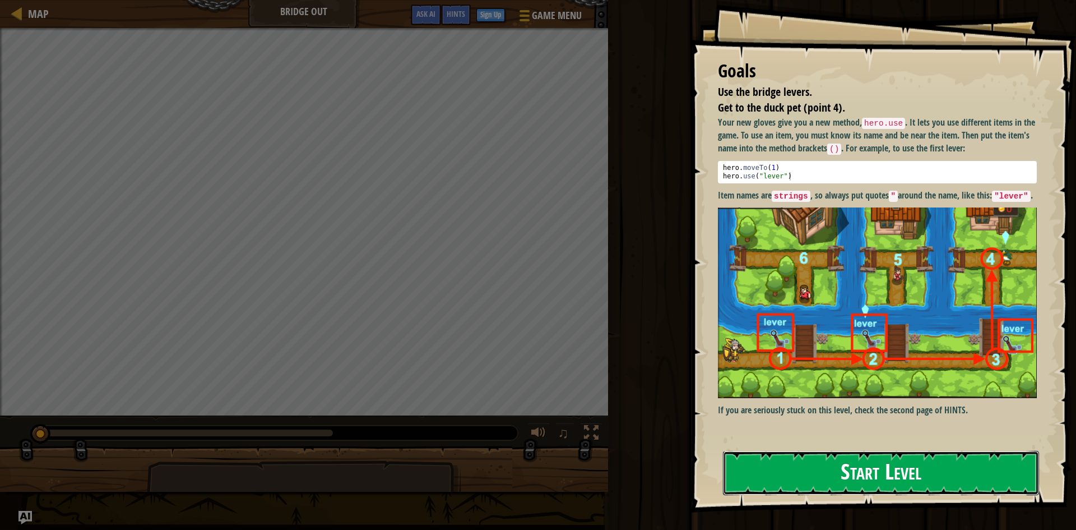
click at [834, 466] on button "Start Level" at bounding box center [881, 473] width 316 height 44
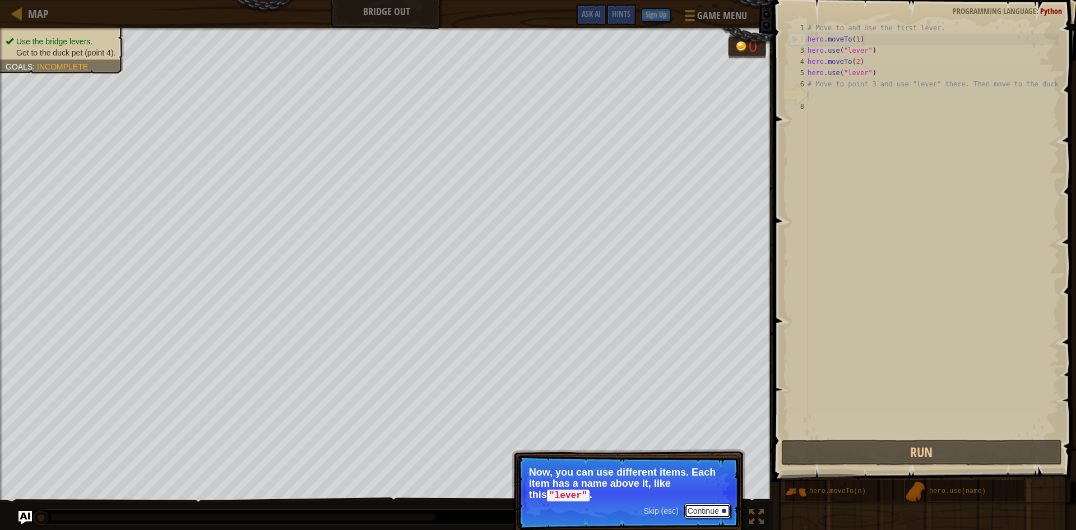
click at [709, 511] on button "Continue" at bounding box center [707, 510] width 47 height 15
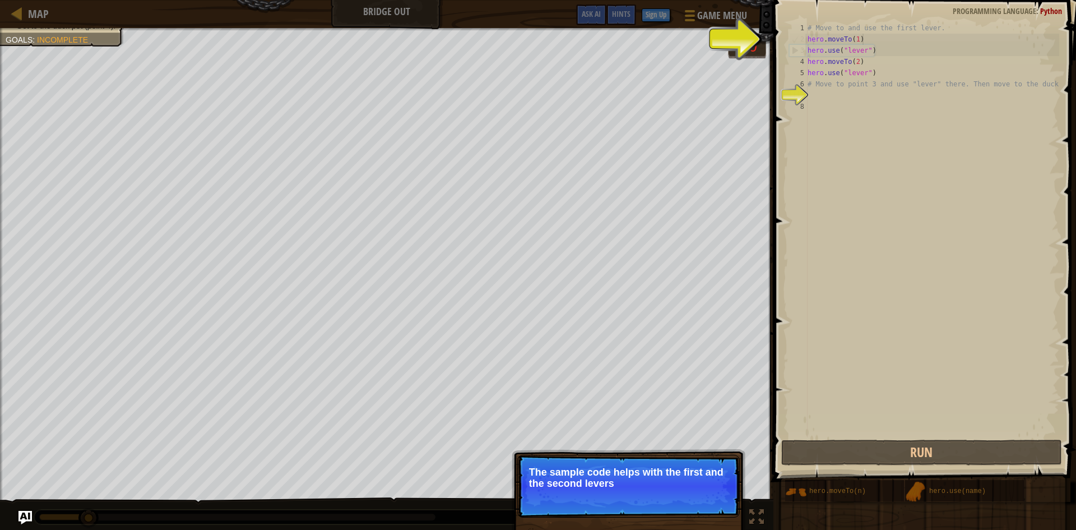
click at [868, 44] on div "# Move to and use the first lever. hero . moveTo ( 1 ) hero . use ( "lever" ) h…" at bounding box center [932, 240] width 254 height 437
click at [712, 498] on button "Continue" at bounding box center [707, 498] width 47 height 15
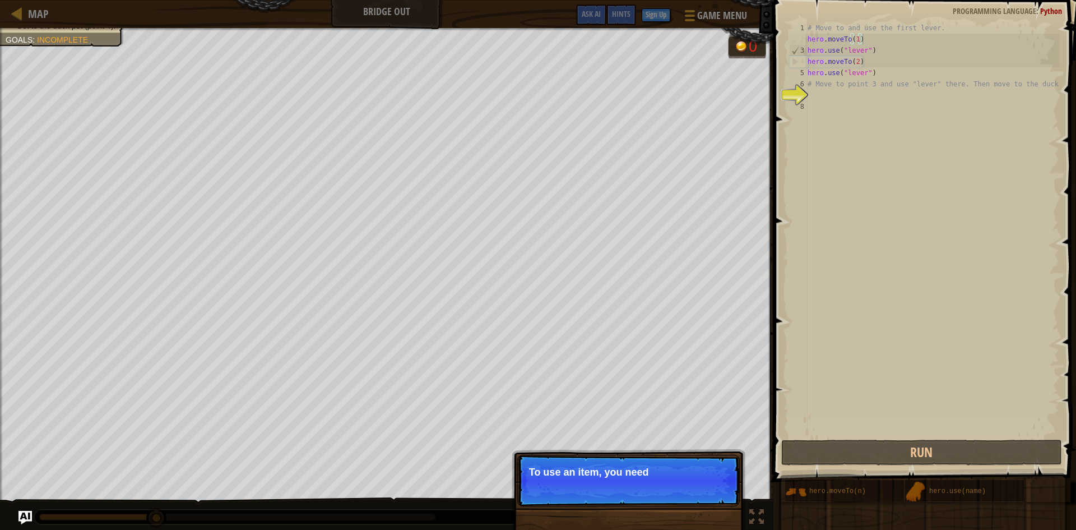
click at [712, 498] on p "Skip (esc) Continue To use an item, you need" at bounding box center [628, 481] width 222 height 52
click at [710, 498] on p "Skip (esc) Continue To use an item, you need to be" at bounding box center [628, 481] width 222 height 52
click at [710, 498] on p "Skip (esc) Continue To use an item, you need to be near it" at bounding box center [628, 481] width 222 height 52
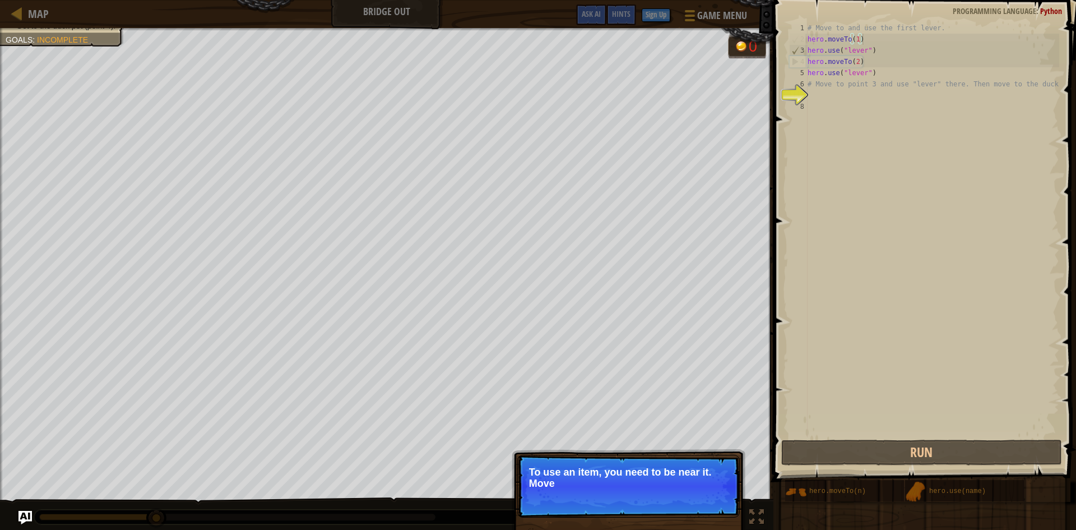
click at [710, 498] on p "Skip (esc) Continue To use an item, you need to be near it. Move" at bounding box center [628, 486] width 222 height 63
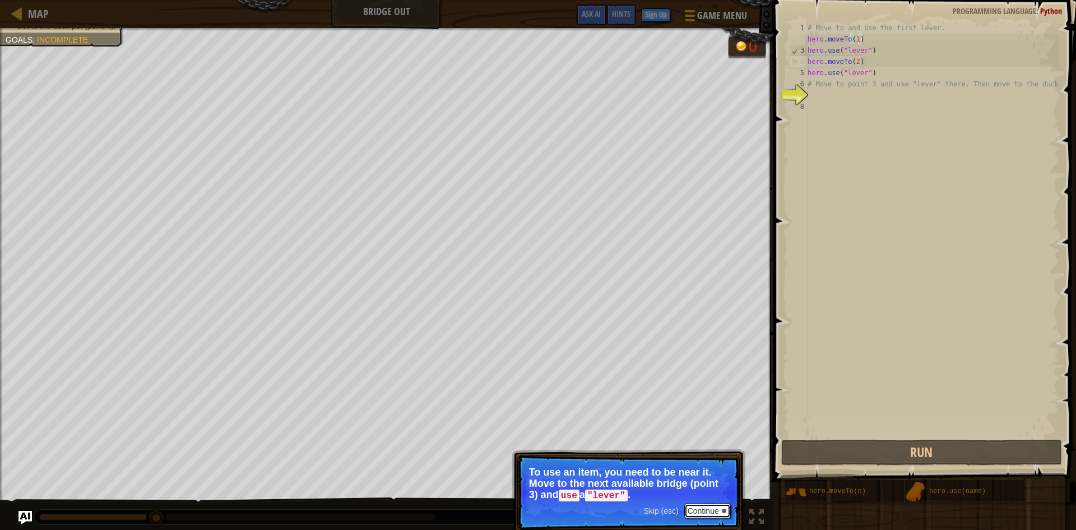
click at [694, 507] on button "Continue" at bounding box center [707, 510] width 47 height 15
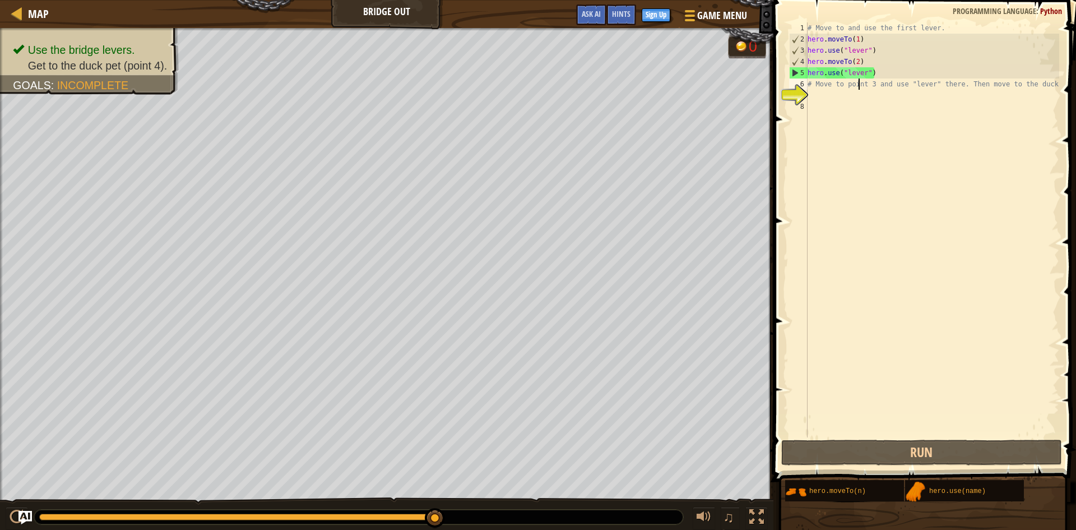
click at [860, 86] on div "# Move to and use the first lever. hero . moveTo ( 1 ) hero . use ( "lever" ) h…" at bounding box center [932, 240] width 254 height 437
type textarea "# Move to point 3 and use "lever" there. Then move to the duck."
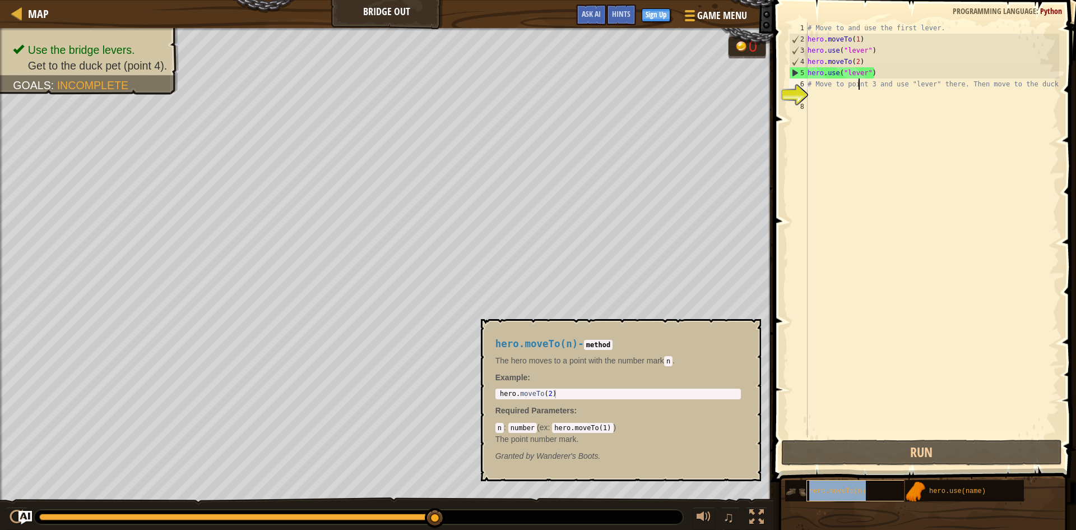
click at [880, 485] on div "hero.moveTo(n)" at bounding box center [860, 490] width 108 height 21
click at [881, 485] on div "hero.moveTo(n)" at bounding box center [860, 490] width 108 height 21
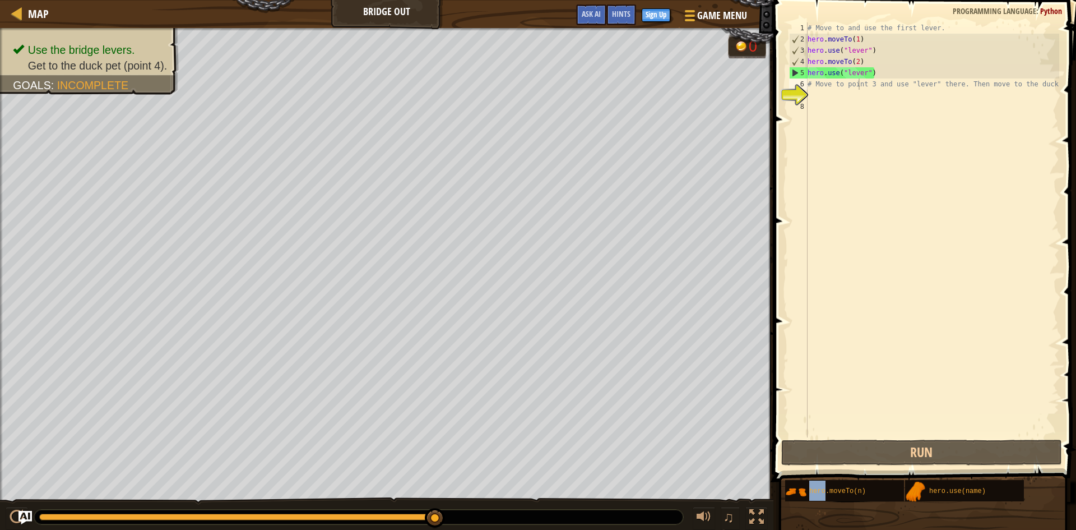
drag, startPoint x: 881, startPoint y: 485, endPoint x: 990, endPoint y: 182, distance: 322.3
click at [1009, 169] on div "Hints # Move to point 3 and use "lever" there. Then move to the duck. 1 2 3 4 5…" at bounding box center [923, 262] width 306 height 524
click at [837, 91] on div "# Move to and use the first lever. hero . moveTo ( 1 ) hero . use ( "lever" ) h…" at bounding box center [932, 240] width 254 height 437
click at [838, 86] on div "# Move to and use the first lever. hero . moveTo ( 1 ) hero . use ( "lever" ) h…" at bounding box center [932, 240] width 254 height 437
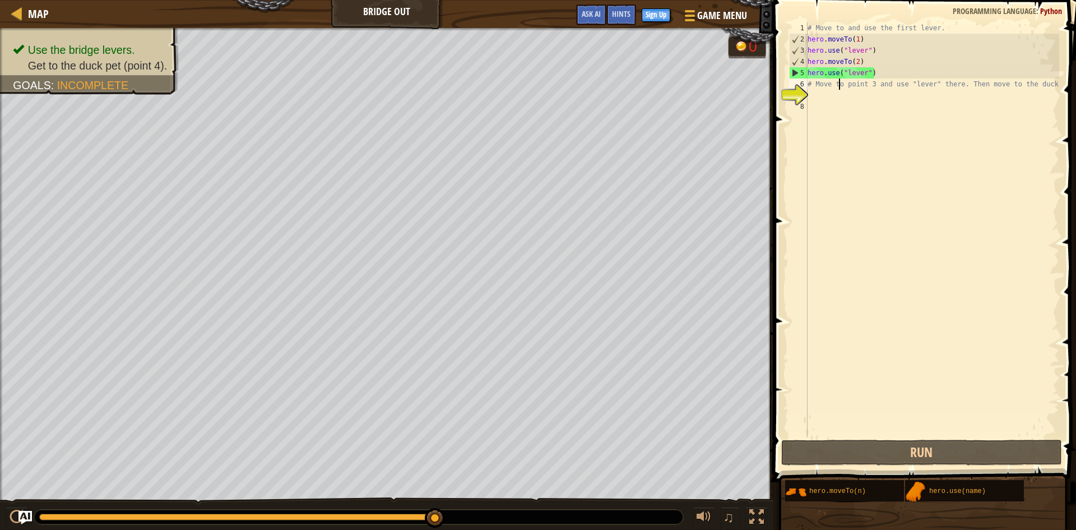
type textarea "# Move o point 3 and use "lever" there. Then move to the duck."
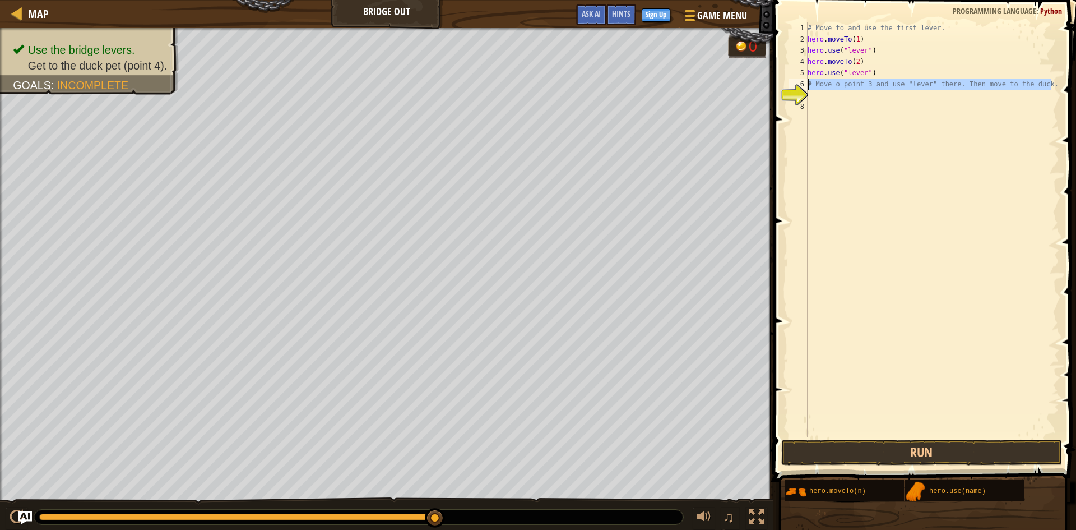
drag, startPoint x: 1053, startPoint y: 87, endPoint x: 809, endPoint y: 89, distance: 244.4
click at [809, 89] on div "# Move to and use the first lever. hero . moveTo ( 1 ) hero . use ( "lever" ) h…" at bounding box center [932, 240] width 254 height 437
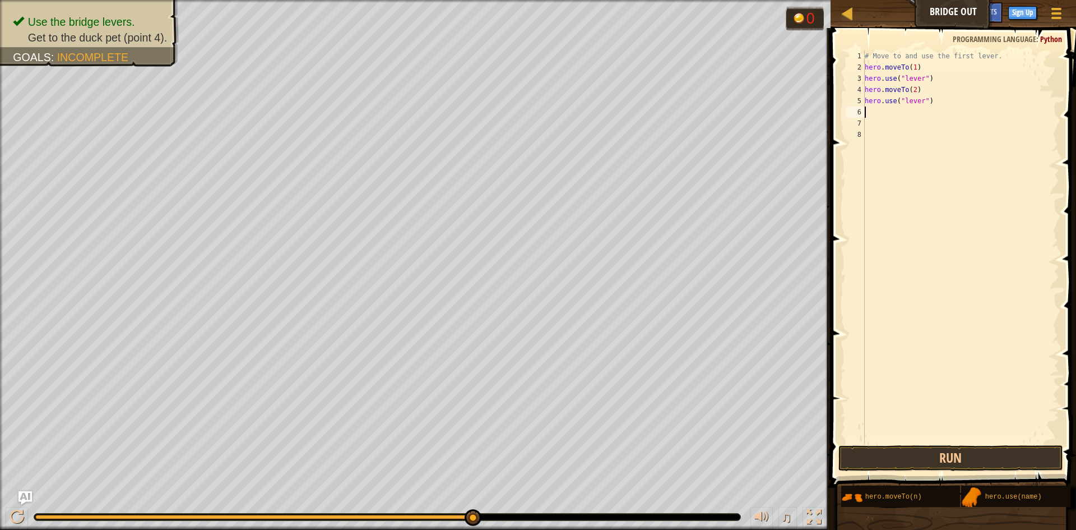
paste textarea "hero.moveTo(1)"
drag, startPoint x: 937, startPoint y: 106, endPoint x: 931, endPoint y: 108, distance: 6.3
click at [931, 108] on div "# Move to and use the first lever. hero . moveTo ( 1 ) hero . use ( "lever" ) h…" at bounding box center [961, 257] width 197 height 415
drag, startPoint x: 937, startPoint y: 98, endPoint x: 847, endPoint y: 90, distance: 89.5
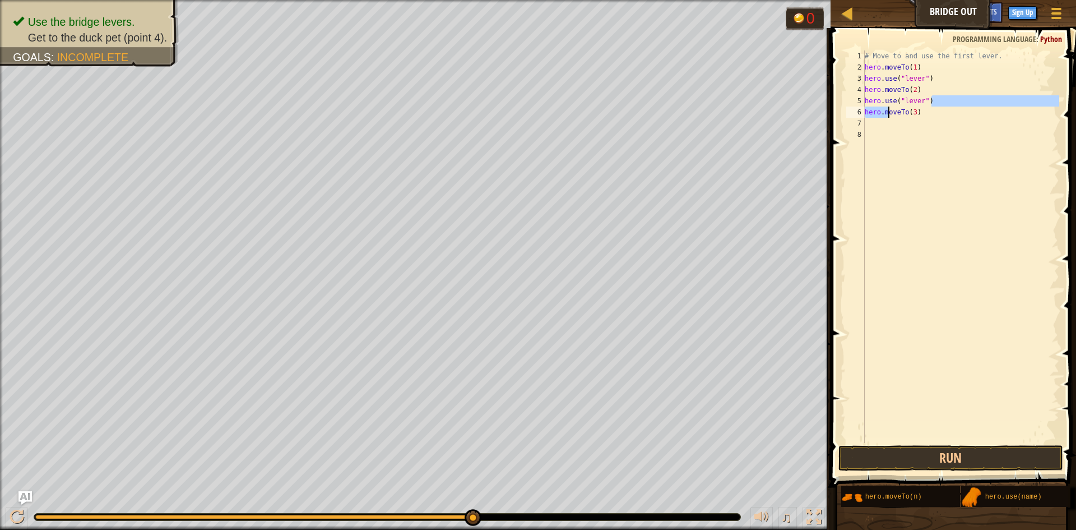
click at [848, 91] on div "hero.moveTo(3) 1 2 3 4 5 6 7 8 # Move to and use the first lever. hero . moveTo…" at bounding box center [951, 246] width 215 height 392
drag, startPoint x: 847, startPoint y: 90, endPoint x: 859, endPoint y: 87, distance: 12.8
click at [859, 87] on div "4" at bounding box center [855, 89] width 18 height 11
drag, startPoint x: 945, startPoint y: 103, endPoint x: 864, endPoint y: 104, distance: 81.3
click at [864, 104] on div "hero.moveTo(2) 1 2 3 4 5 6 7 8 # Move to and use the first lever. hero . moveTo…" at bounding box center [951, 246] width 215 height 392
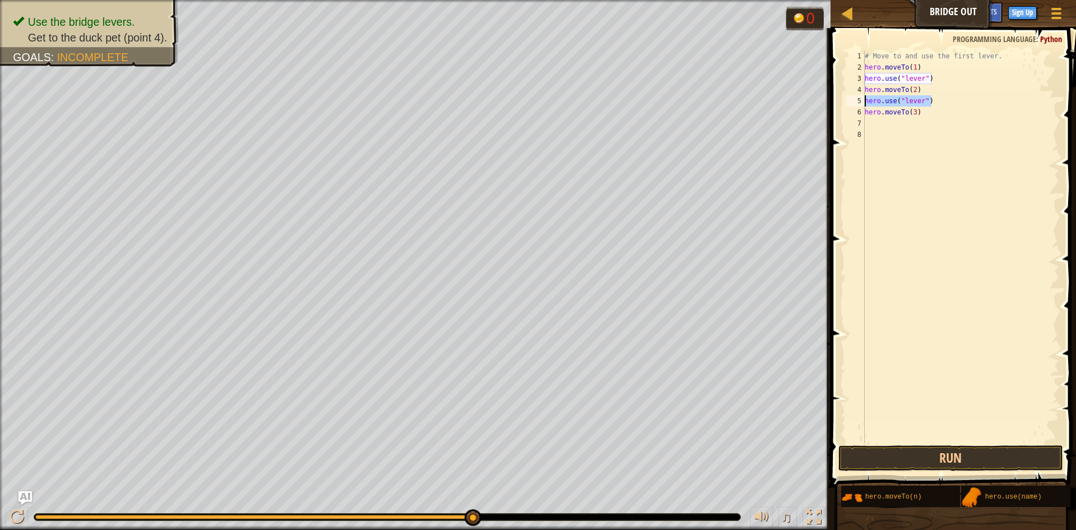
paste textarea "moveTo(1"
drag, startPoint x: 935, startPoint y: 81, endPoint x: 865, endPoint y: 81, distance: 70.6
click at [865, 81] on div "# Move to and use the first lever. hero . moveTo ( 1 ) hero . use ( "lever" ) h…" at bounding box center [961, 257] width 197 height 415
drag, startPoint x: 922, startPoint y: 103, endPoint x: 866, endPoint y: 99, distance: 56.7
click at [866, 99] on div "# Move to and use the first lever. hero . moveTo ( 1 ) hero . use ( "lever" ) h…" at bounding box center [961, 257] width 197 height 415
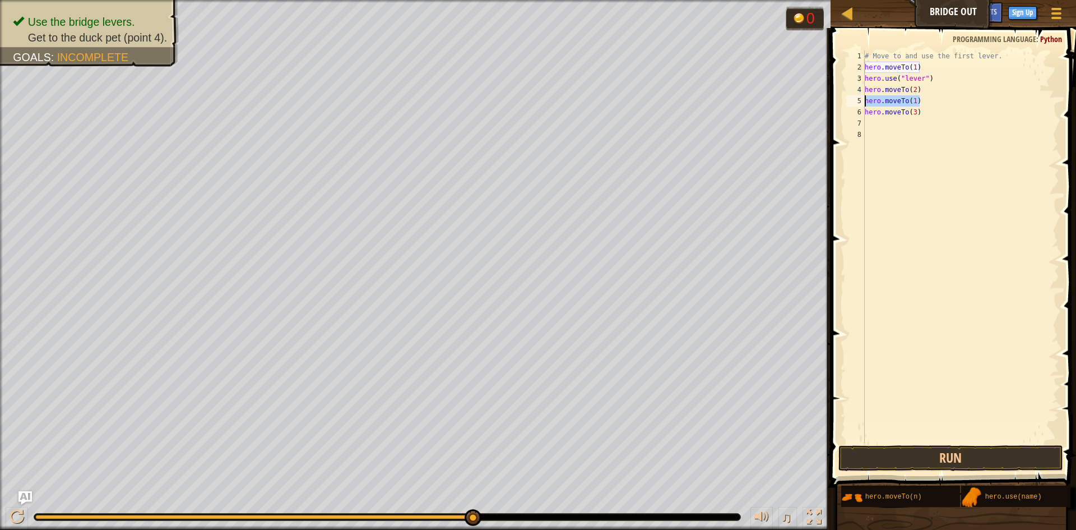
paste textarea "use("lever""
type textarea "hero.use("lever")"
click at [878, 125] on div "# Move to and use the first lever. hero . moveTo ( 1 ) hero . use ( "lever" ) h…" at bounding box center [961, 257] width 197 height 415
paste textarea "hero.use("lever")"
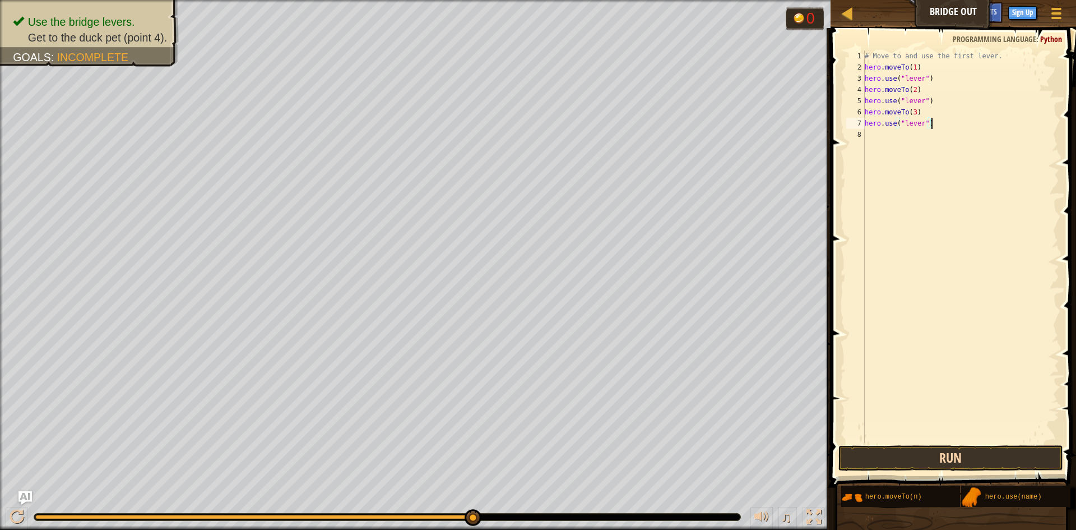
type textarea "hero.use("lever")"
click at [901, 460] on button "Run" at bounding box center [950, 458] width 225 height 26
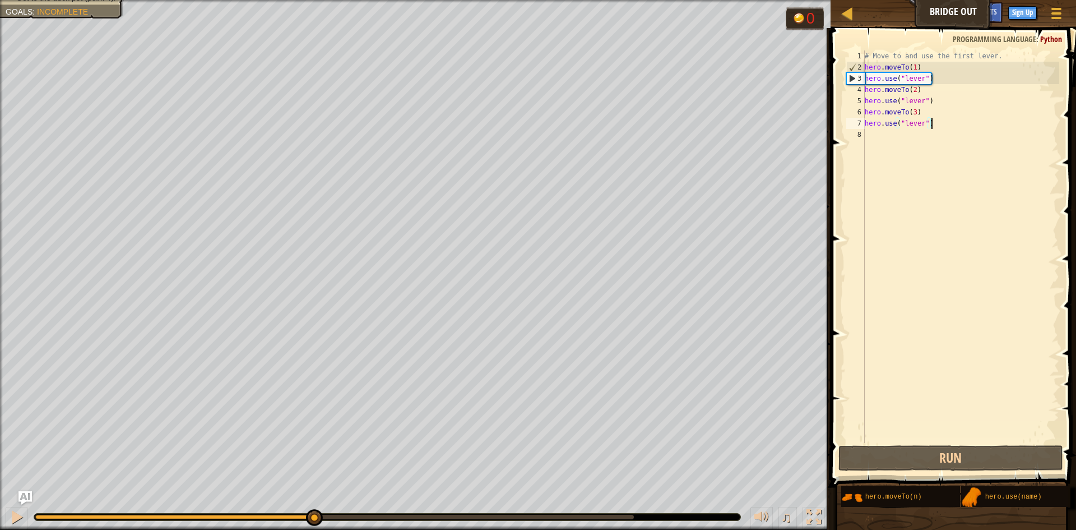
click at [313, 516] on div at bounding box center [334, 516] width 599 height 4
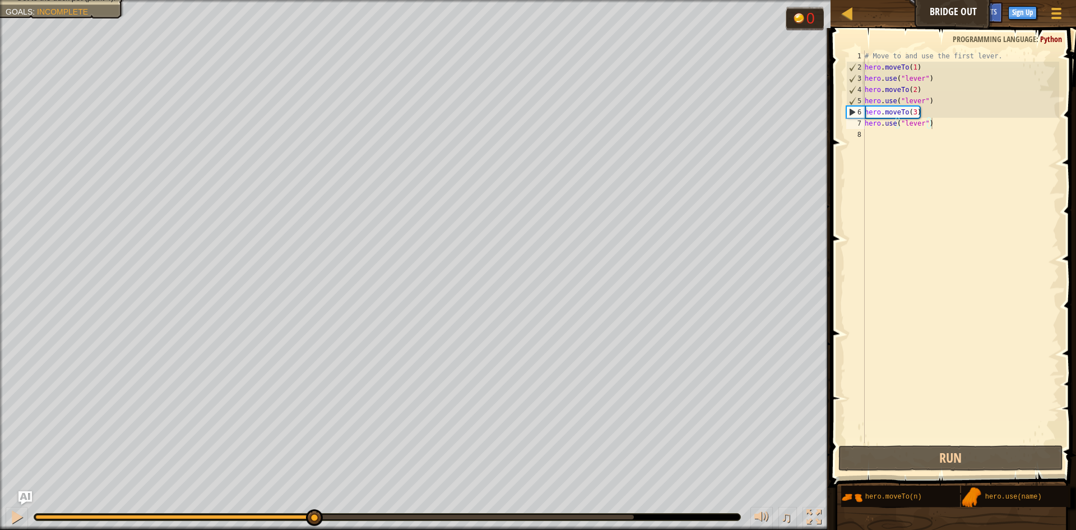
click at [264, 518] on div at bounding box center [387, 516] width 706 height 7
click at [266, 511] on div "♫" at bounding box center [415, 514] width 831 height 34
click at [265, 514] on div at bounding box center [149, 516] width 229 height 4
click at [21, 517] on div at bounding box center [17, 516] width 15 height 15
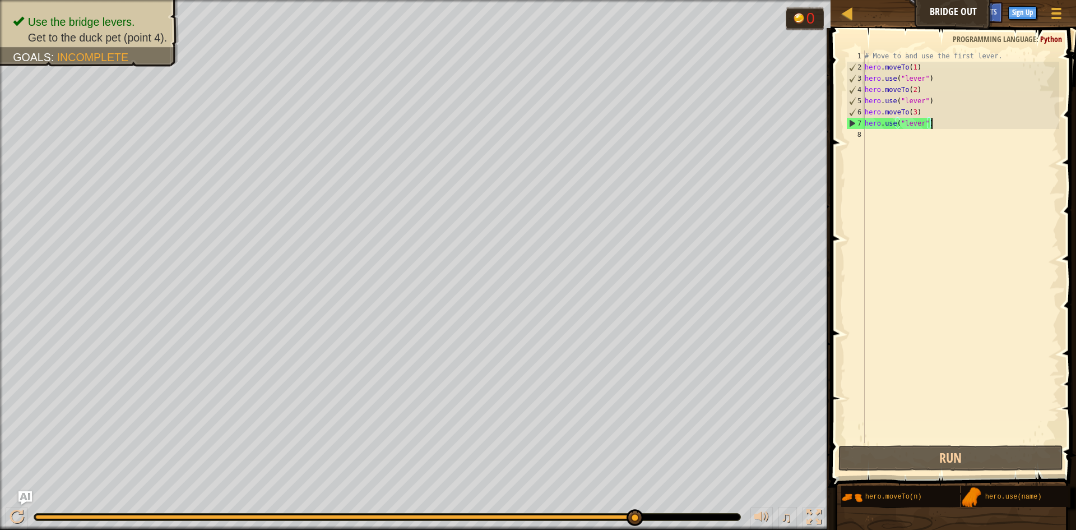
drag, startPoint x: 309, startPoint y: 517, endPoint x: 693, endPoint y: 503, distance: 384.2
click at [693, 504] on div "♫" at bounding box center [415, 514] width 831 height 34
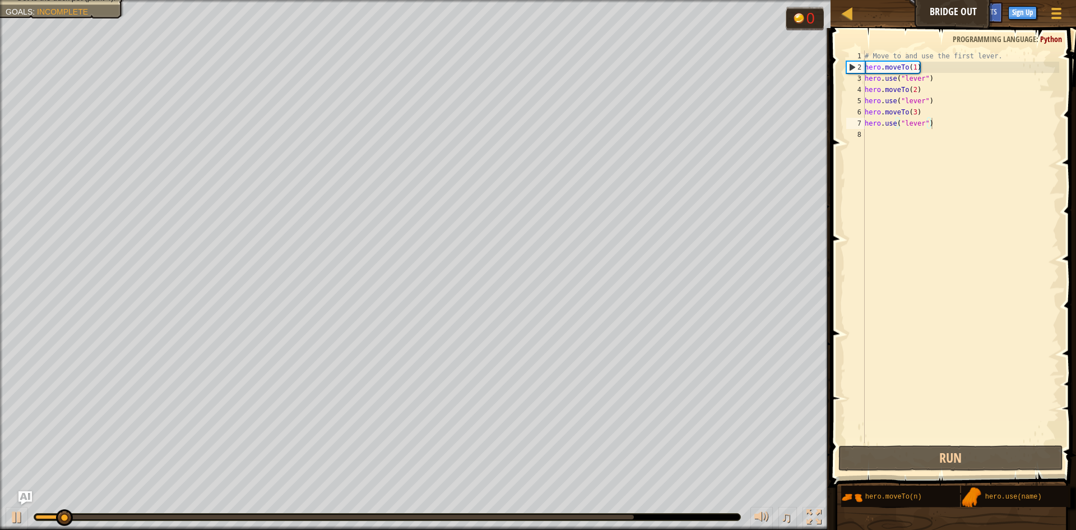
click at [682, 510] on div "♫" at bounding box center [415, 514] width 831 height 34
click at [910, 140] on div "# Move to and use the first lever. hero . moveTo ( 1 ) hero . use ( "lever" ) h…" at bounding box center [961, 257] width 197 height 415
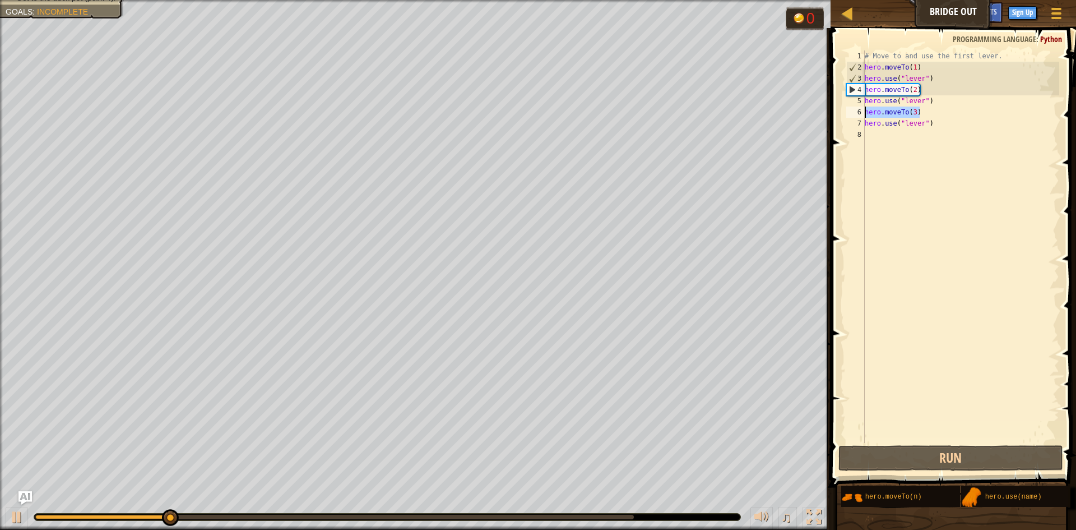
drag, startPoint x: 925, startPoint y: 113, endPoint x: 865, endPoint y: 114, distance: 60.5
click at [865, 114] on div "# Move to and use the first lever. hero . moveTo ( 1 ) hero . use ( "lever" ) h…" at bounding box center [961, 257] width 197 height 415
type textarea "hero.moveTo(3)"
click at [885, 137] on div "# Move to and use the first lever. hero . moveTo ( 1 ) hero . use ( "lever" ) h…" at bounding box center [961, 257] width 197 height 415
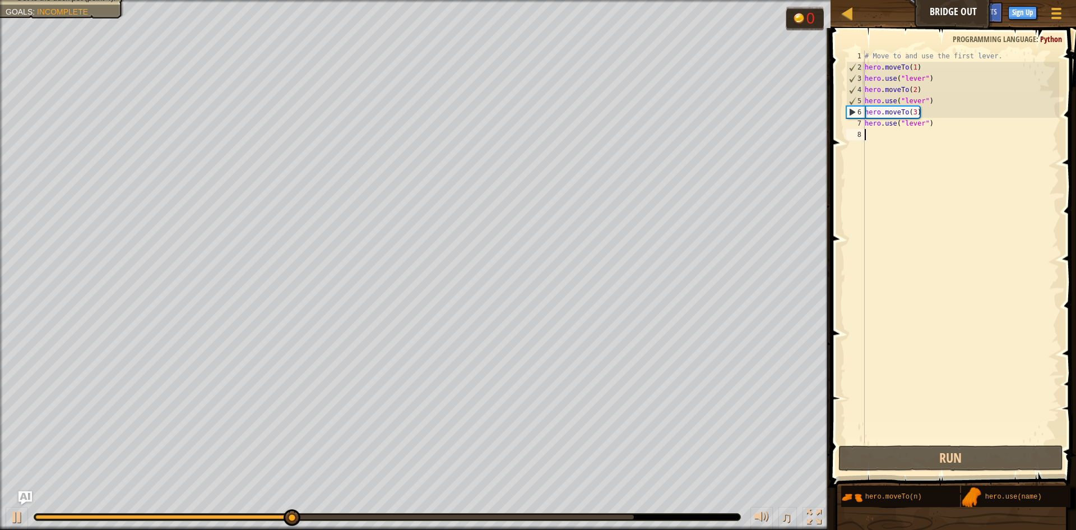
paste textarea "hero.moveTo(3)"
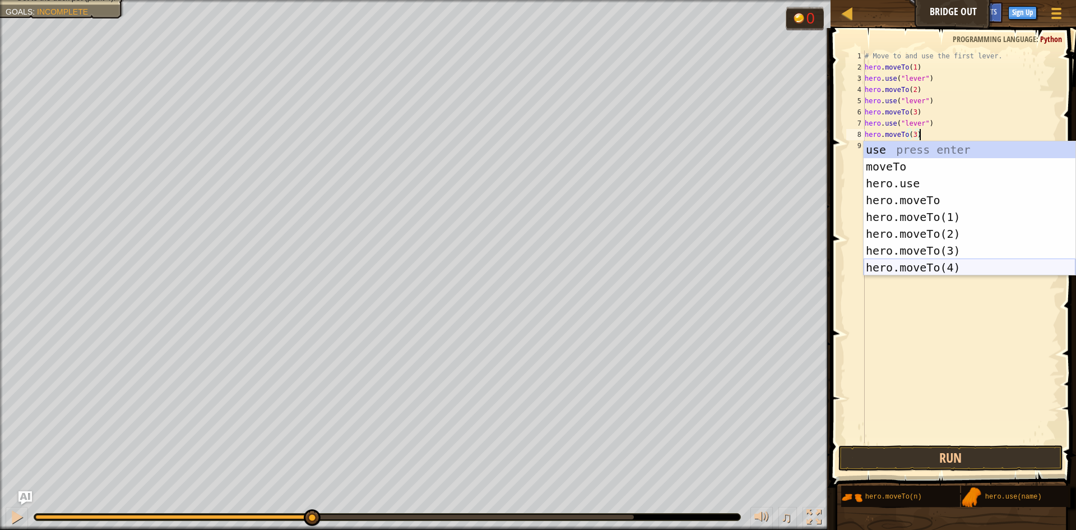
click at [916, 272] on div "use press enter moveTo press enter hero.use press enter hero.moveTo press enter…" at bounding box center [970, 225] width 212 height 168
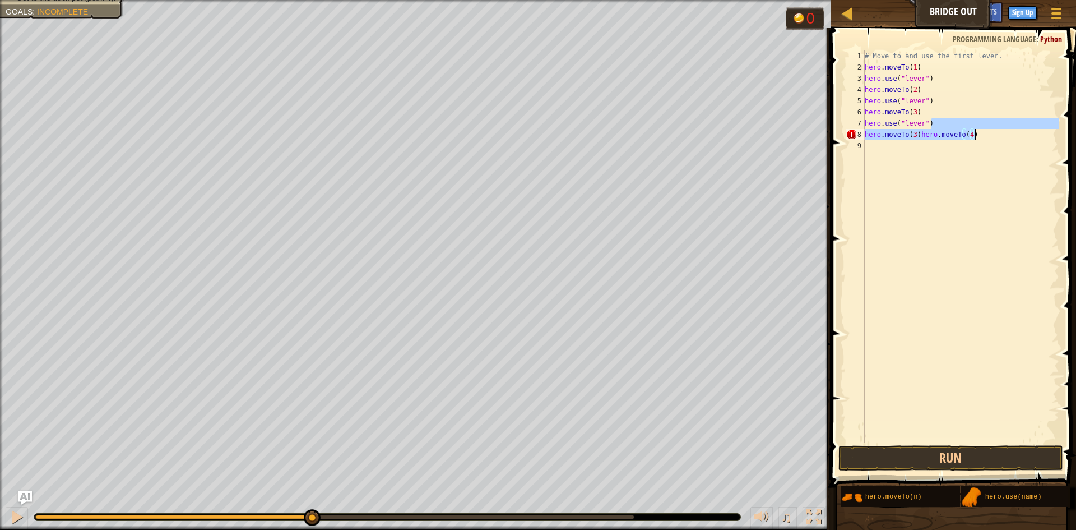
click at [975, 132] on div "# Move to and use the first lever. hero . moveTo ( 1 ) hero . use ( "lever" ) h…" at bounding box center [961, 257] width 197 height 415
click at [986, 136] on div "# Move to and use the first lever. hero . moveTo ( 1 ) hero . use ( "lever" ) h…" at bounding box center [961, 246] width 197 height 392
type textarea "hero.moveTo(3)hero.moveTo(4)"
drag, startPoint x: 980, startPoint y: 138, endPoint x: 921, endPoint y: 136, distance: 58.9
click at [921, 136] on div "# Move to and use the first lever. hero . moveTo ( 1 ) hero . use ( "lever" ) h…" at bounding box center [961, 257] width 197 height 415
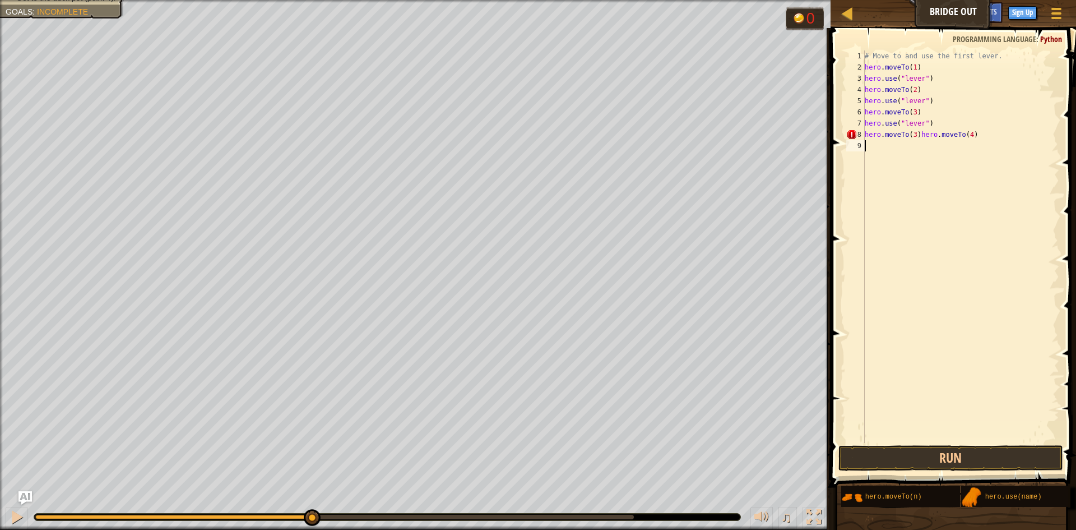
click at [886, 145] on div "# Move to and use the first lever. hero . moveTo ( 1 ) hero . use ( "lever" ) h…" at bounding box center [961, 257] width 197 height 415
drag, startPoint x: 917, startPoint y: 131, endPoint x: 866, endPoint y: 132, distance: 51.0
click at [866, 132] on div "# Move to and use the first lever. hero . moveTo ( 1 ) hero . use ( "lever" ) h…" at bounding box center [961, 257] width 197 height 415
click at [869, 137] on div "# Move to and use the first lever. hero . moveTo ( 1 ) hero . use ( "lever" ) h…" at bounding box center [961, 257] width 197 height 415
type textarea "hero.moveTo(4)"
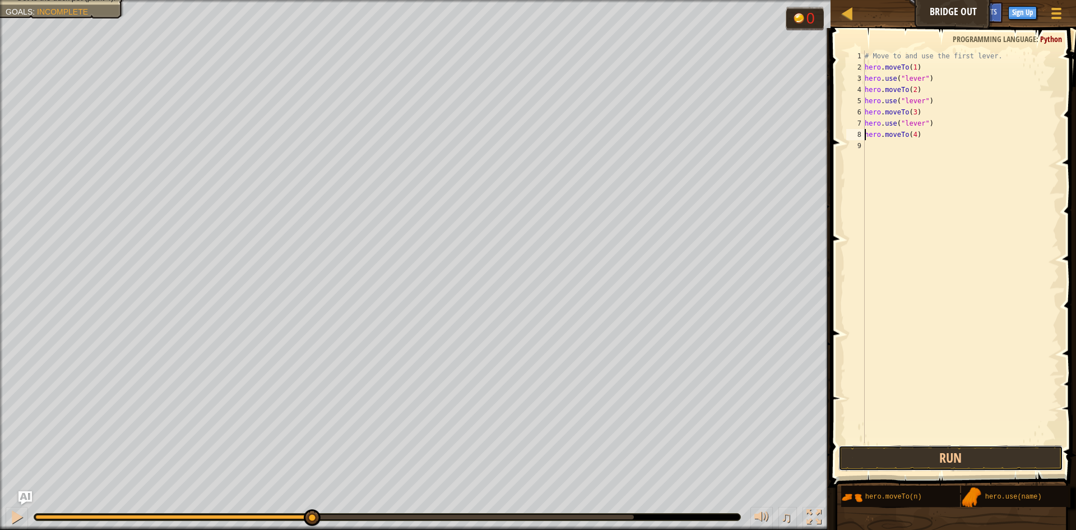
drag, startPoint x: 924, startPoint y: 454, endPoint x: 929, endPoint y: 407, distance: 46.8
click at [926, 453] on button "Run" at bounding box center [950, 458] width 225 height 26
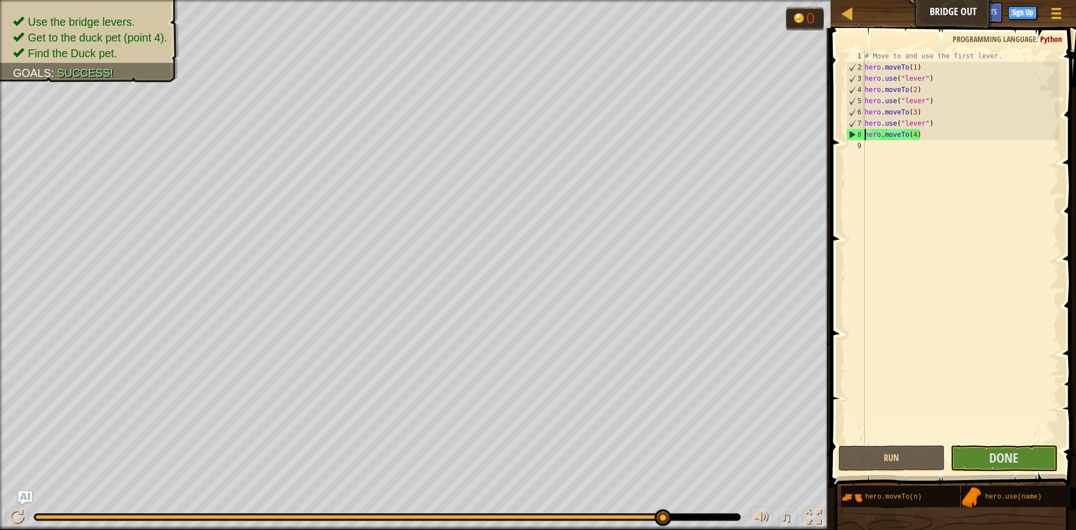
click at [700, 424] on div "Use the bridge levers. Get to the duck pet (point 4). Find the Duck pet. Goals …" at bounding box center [538, 265] width 1076 height 530
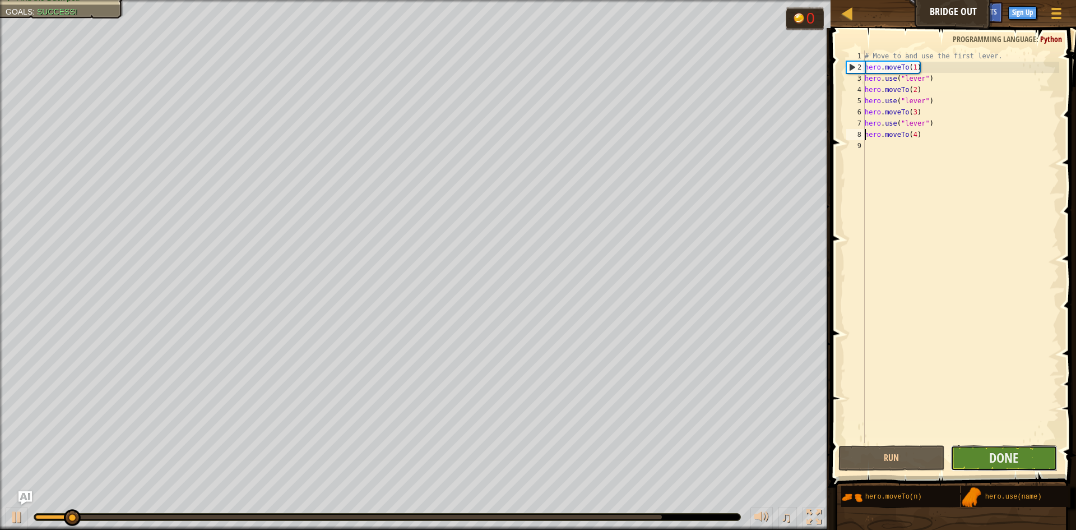
click at [1012, 467] on button "Done" at bounding box center [1004, 458] width 107 height 26
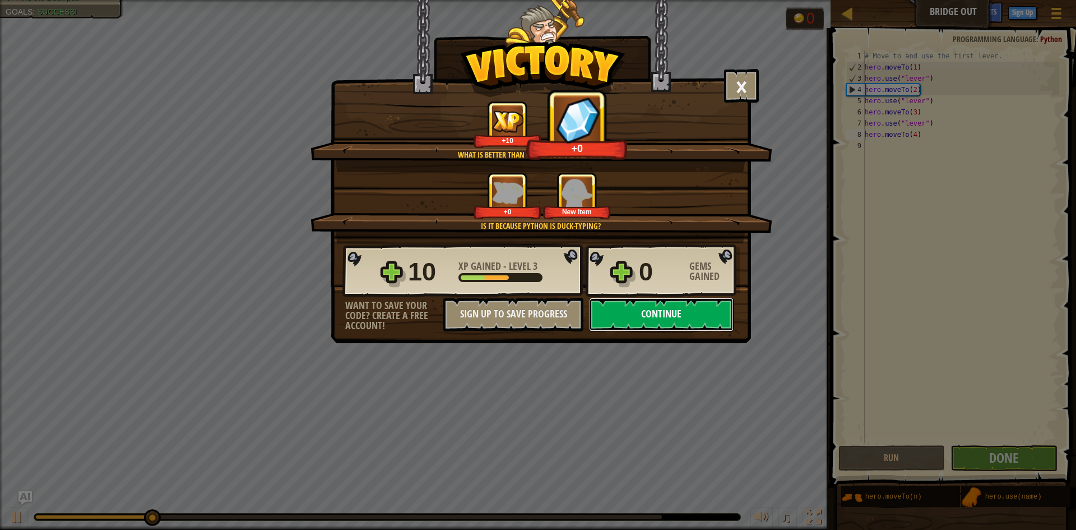
click at [655, 310] on button "Continue" at bounding box center [661, 315] width 145 height 34
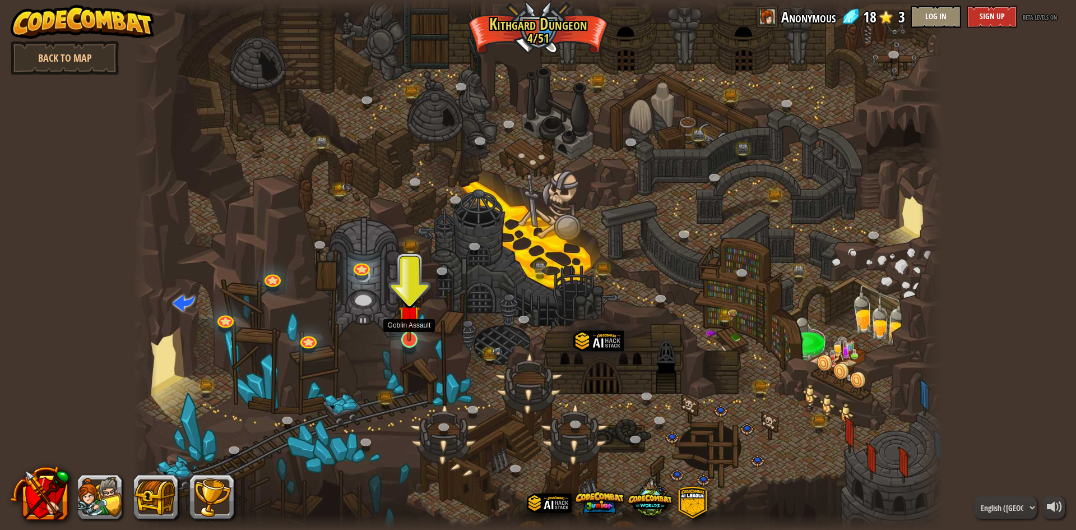
click at [416, 320] on img at bounding box center [409, 316] width 22 height 50
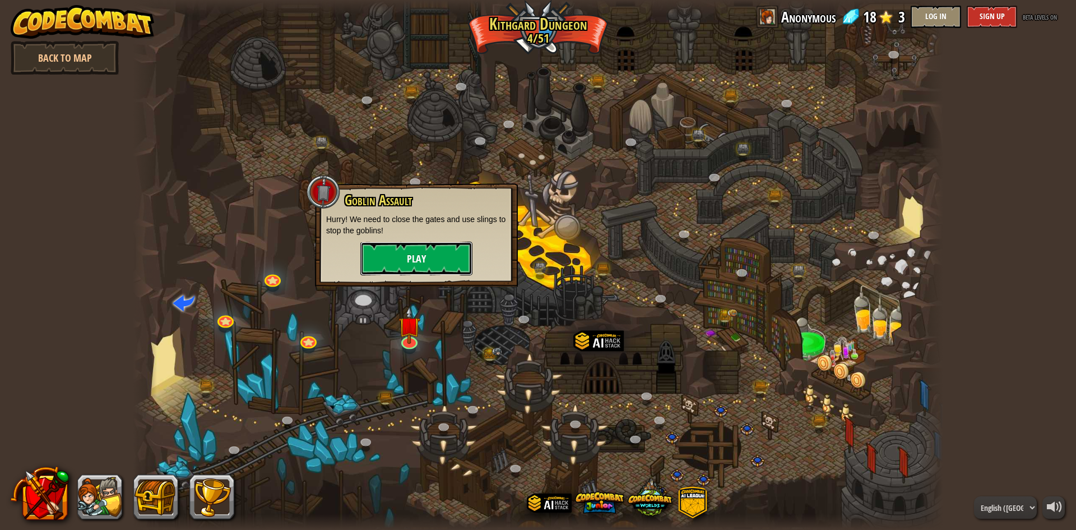
click at [411, 255] on button "Play" at bounding box center [416, 259] width 112 height 34
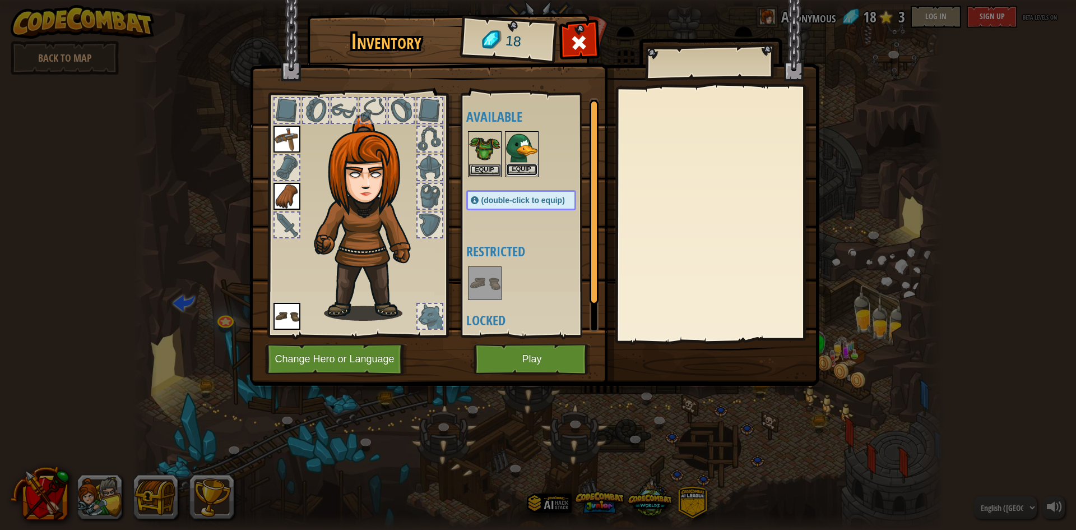
click at [516, 166] on button "Equip" at bounding box center [521, 170] width 31 height 12
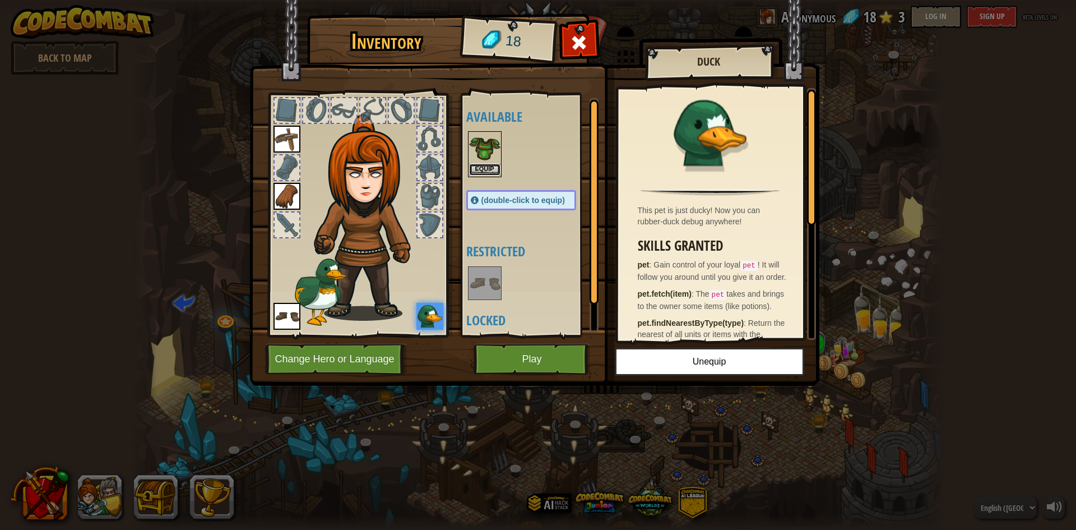
click at [492, 167] on button "Equip" at bounding box center [484, 170] width 31 height 12
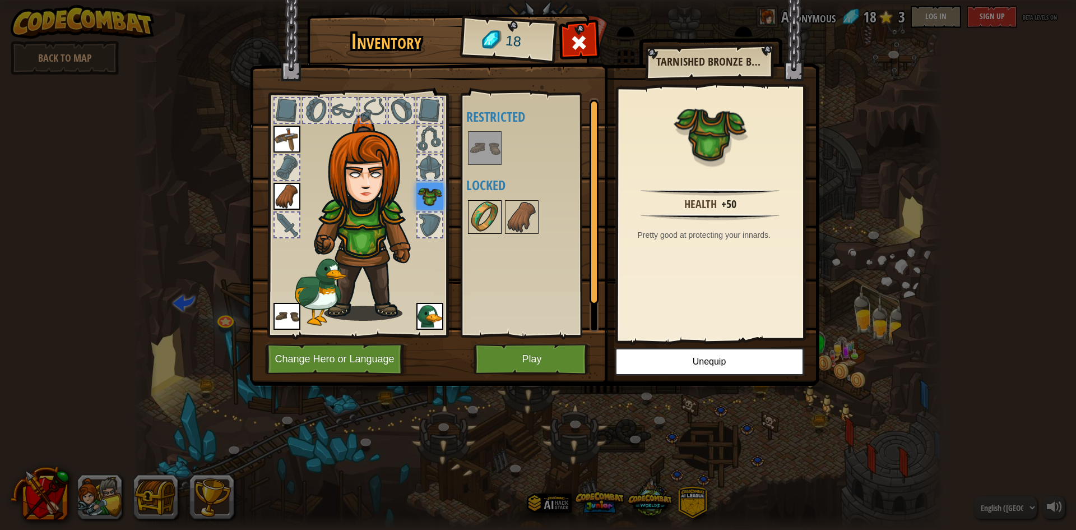
click at [490, 226] on img at bounding box center [484, 216] width 31 height 31
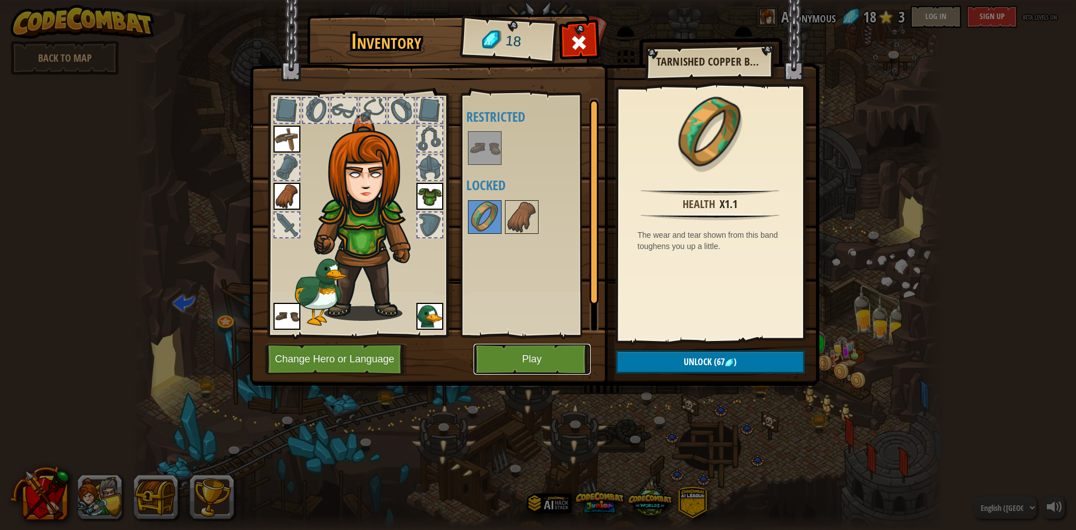
click at [547, 360] on button "Play" at bounding box center [532, 359] width 117 height 31
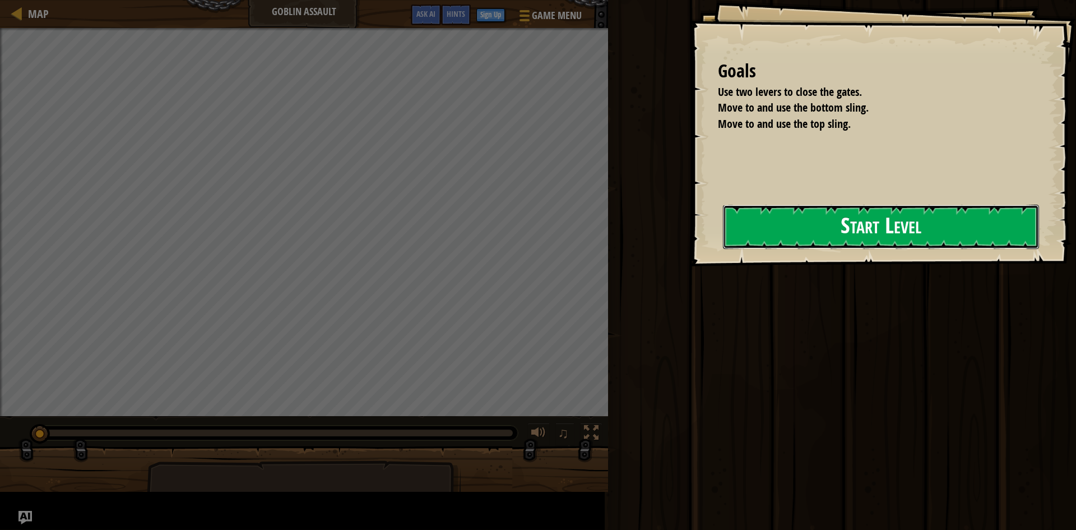
click at [808, 218] on button "Start Level" at bounding box center [881, 227] width 316 height 44
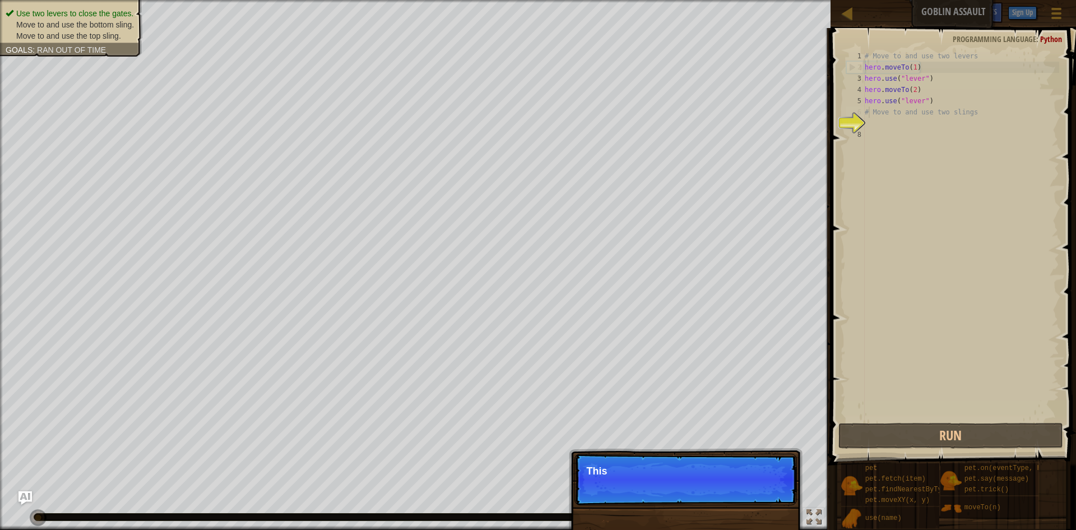
click at [867, 109] on div "# Move to and use two levers hero . moveTo ( 1 ) hero . use ( "lever" ) hero . …" at bounding box center [961, 246] width 197 height 392
type textarea "# Move to and use two slings"
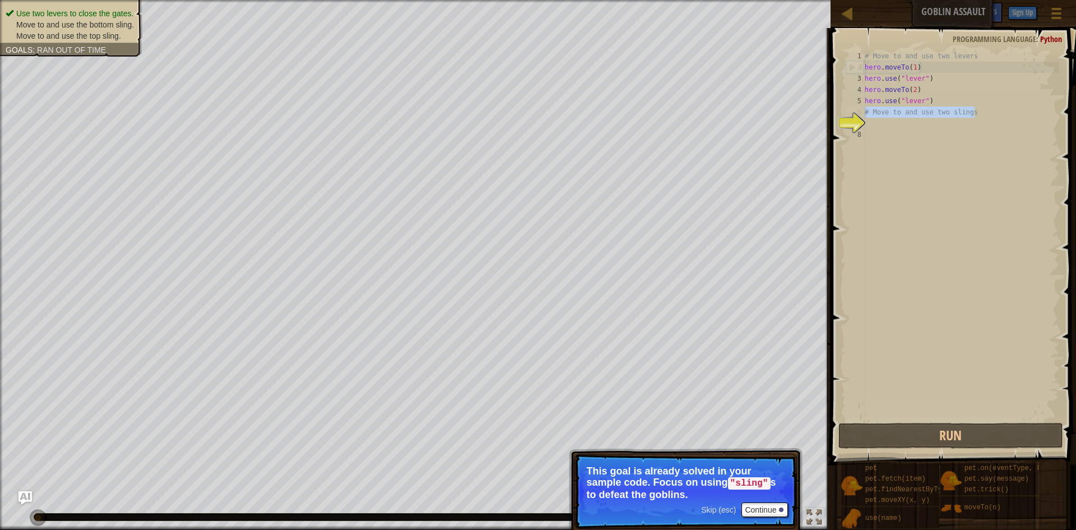
drag, startPoint x: 980, startPoint y: 111, endPoint x: 854, endPoint y: 110, distance: 126.7
click at [854, 110] on div "# Move to and use two slings 1 2 3 4 5 6 7 8 # Move to and use two levers hero …" at bounding box center [951, 235] width 215 height 370
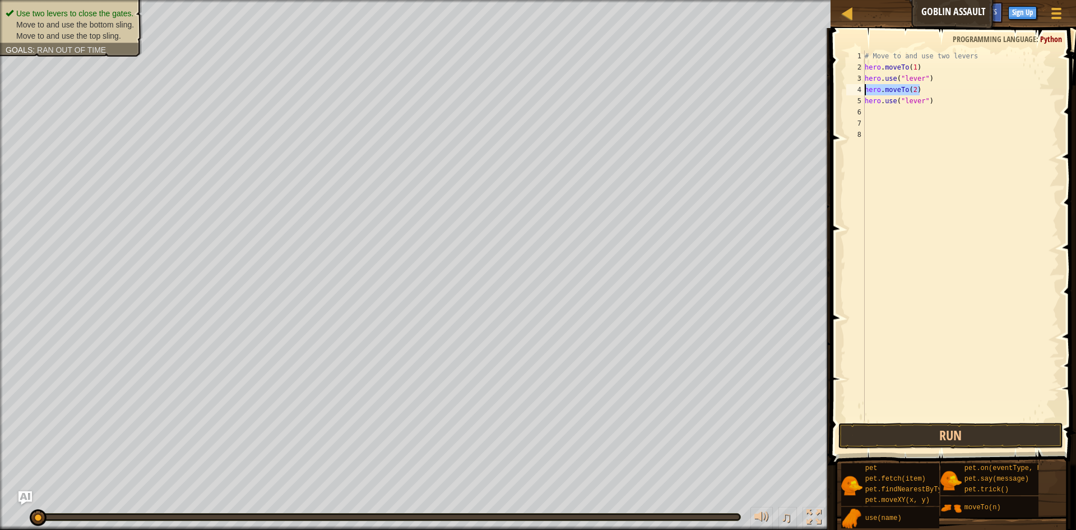
drag, startPoint x: 923, startPoint y: 85, endPoint x: 858, endPoint y: 91, distance: 65.3
click at [858, 91] on div "1 2 3 4 5 6 7 8 # Move to and use two levers hero . moveTo ( 1 ) hero . use ( "…" at bounding box center [951, 235] width 215 height 370
type textarea "hero.moveTo(2)"
click at [873, 118] on div "# Move to and use two levers hero . moveTo ( 1 ) hero . use ( "lever" ) hero . …" at bounding box center [961, 246] width 197 height 392
click at [868, 111] on div "# Move to and use two levers hero . moveTo ( 1 ) hero . use ( "lever" ) hero . …" at bounding box center [961, 246] width 197 height 392
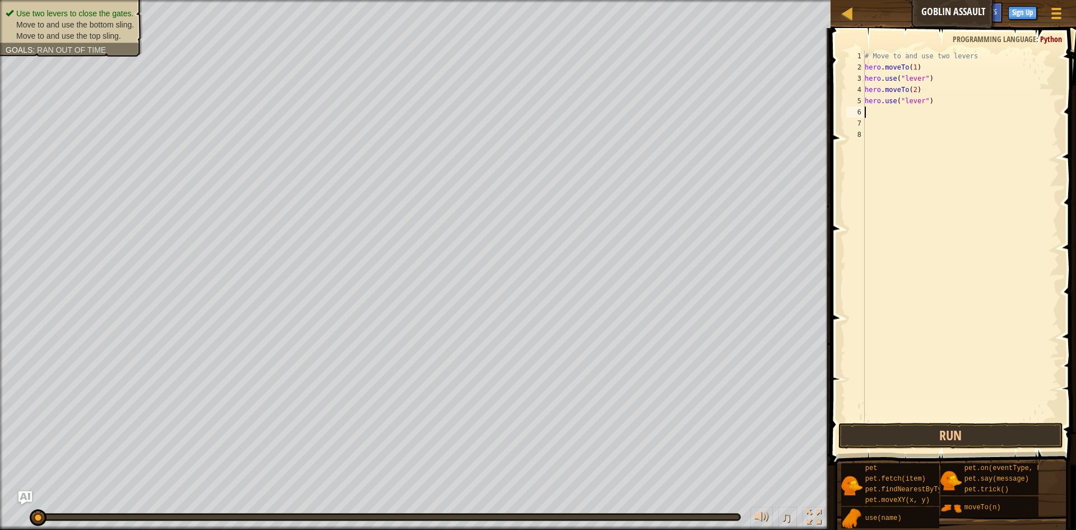
paste textarea "hero.moveTo(2)"
type textarea "hero.moveTo(3)"
click at [877, 123] on div "# Move to and use two levers hero . moveTo ( 1 ) hero . use ( "lever" ) hero . …" at bounding box center [961, 246] width 197 height 392
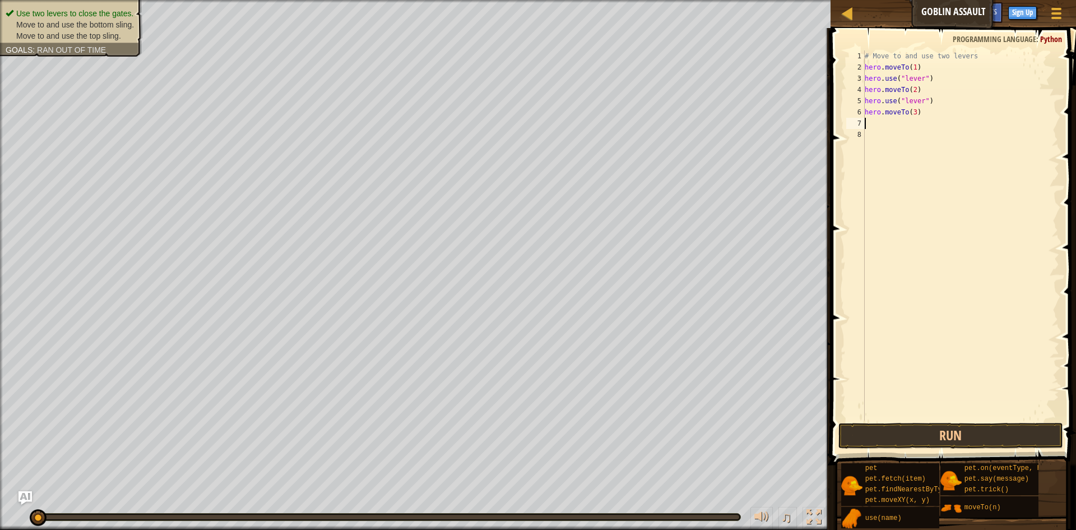
scroll to position [5, 0]
drag, startPoint x: 941, startPoint y: 99, endPoint x: 863, endPoint y: 102, distance: 78.0
click at [863, 102] on div "1 2 3 4 5 6 7 8 # Move to and use two levers hero . moveTo ( 1 ) hero . use ( "…" at bounding box center [951, 235] width 215 height 370
type textarea "hero.use("lever")"
click at [874, 120] on div "# Move to and use two levers hero . moveTo ( 1 ) hero . use ( "lever" ) hero . …" at bounding box center [961, 246] width 197 height 392
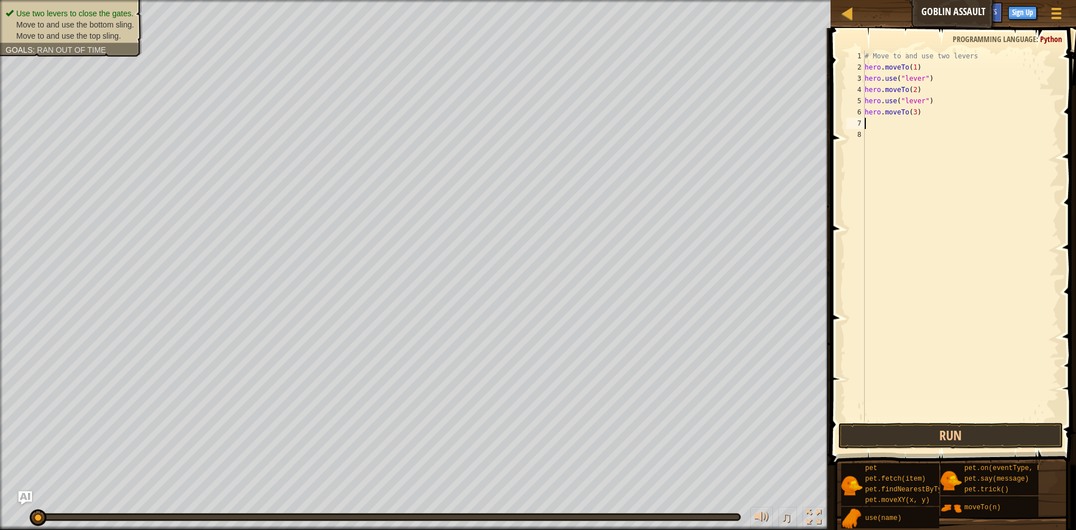
paste textarea "hero.use("lever")"
type textarea "hero.use("sling")"
click at [876, 138] on div "# Move to and use two levers hero . moveTo ( 1 ) hero . use ( "lever" ) hero . …" at bounding box center [961, 246] width 197 height 392
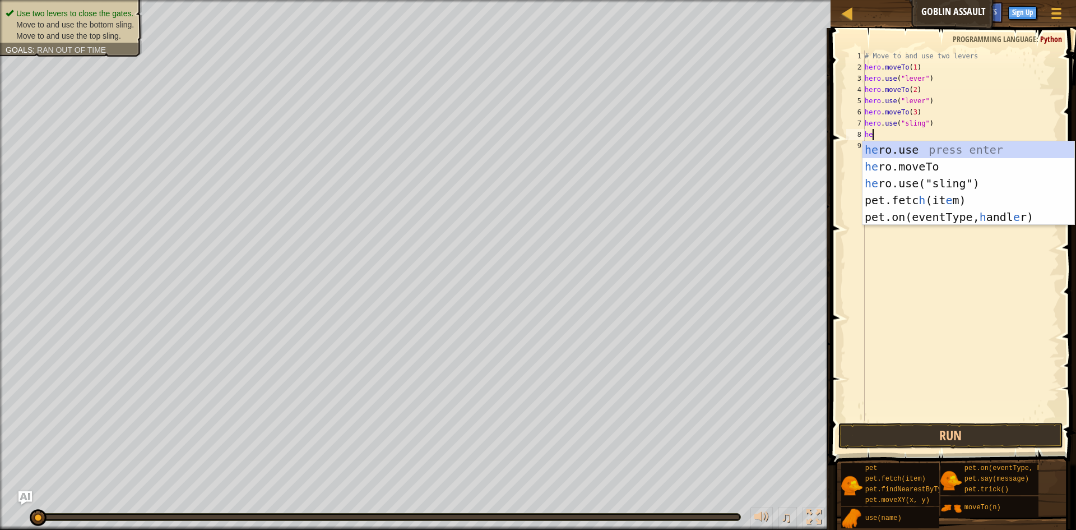
scroll to position [5, 1]
click at [915, 167] on div "her o.use press enter her o.moveTo press enter her o.use("sling") press enter p…" at bounding box center [969, 191] width 212 height 101
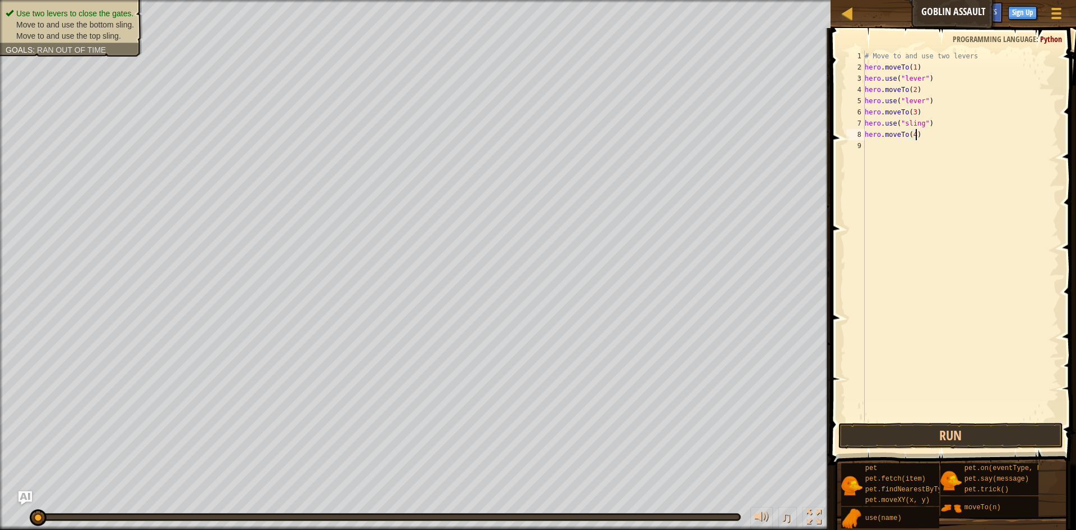
scroll to position [5, 8]
type textarea "hero.moveTo(4)"
click at [869, 148] on div "# Move to and use two levers hero . moveTo ( 1 ) hero . use ( "lever" ) hero . …" at bounding box center [961, 246] width 197 height 392
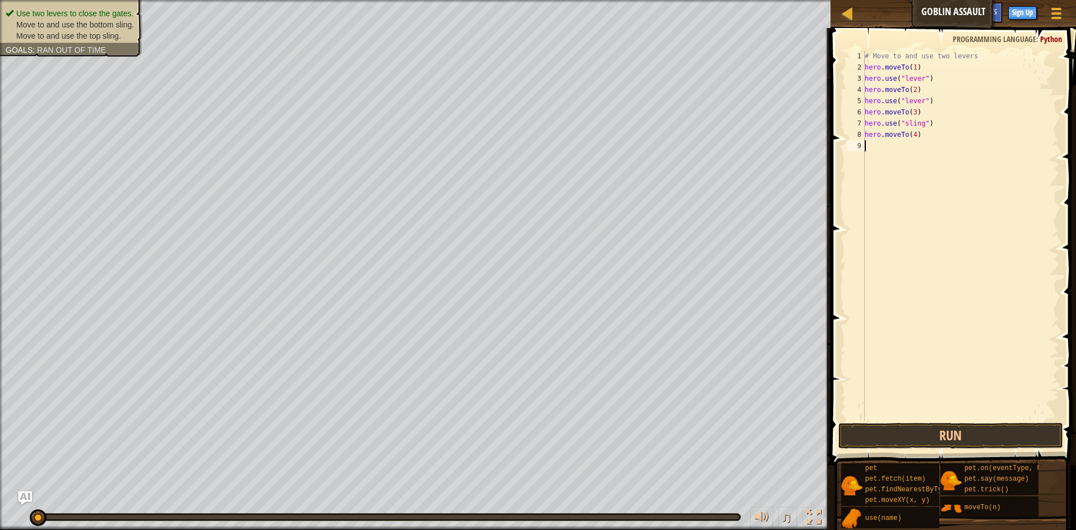
paste textarea "hero.use("lever")"
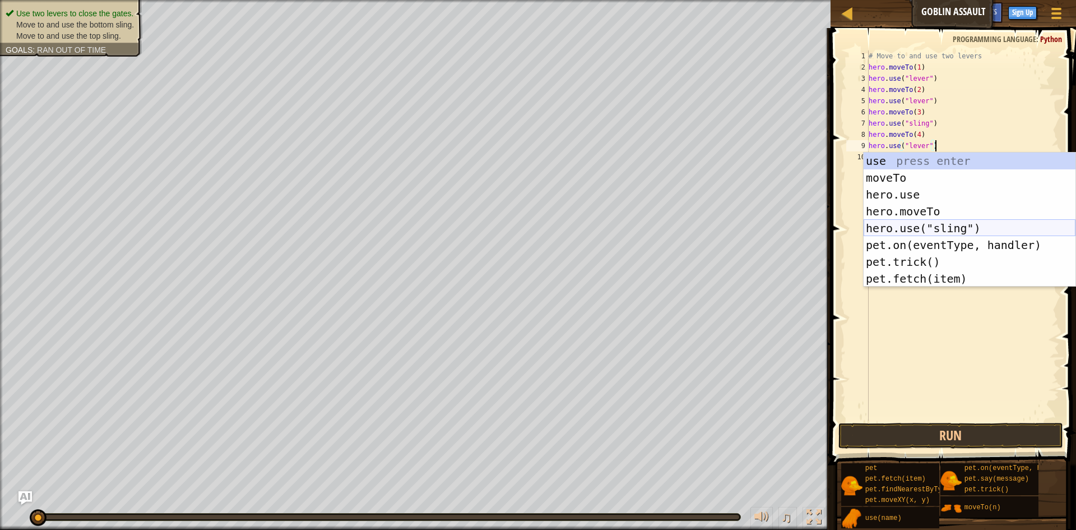
click at [952, 230] on div "use press enter moveTo press enter hero.use press enter hero.moveTo press enter…" at bounding box center [970, 236] width 212 height 168
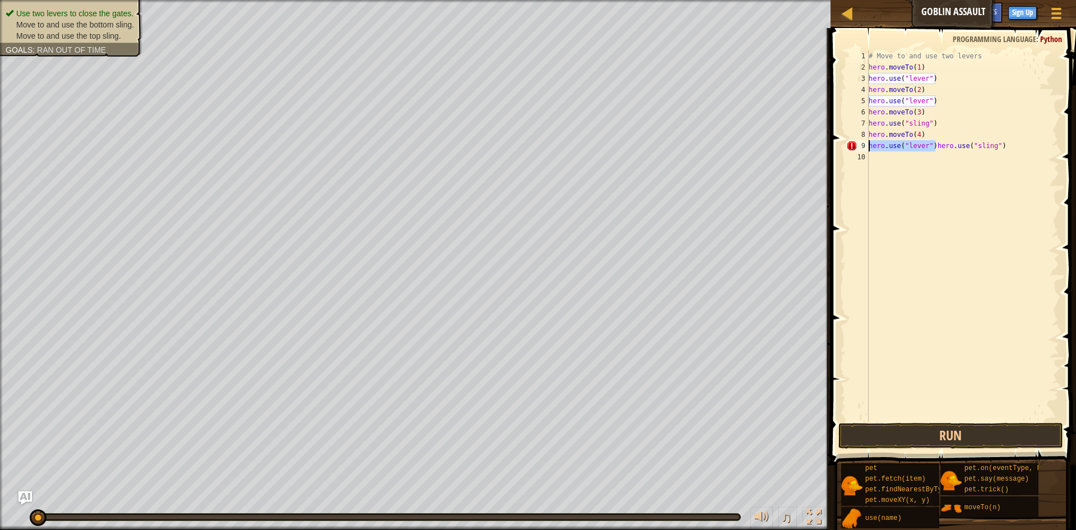
drag, startPoint x: 935, startPoint y: 142, endPoint x: 866, endPoint y: 145, distance: 68.4
click at [866, 145] on div "hero.use("lever")hero.use("sling") 1 2 3 4 5 6 7 8 9 10 # Move to and use two l…" at bounding box center [951, 235] width 215 height 370
type textarea "hero.use("sling")"
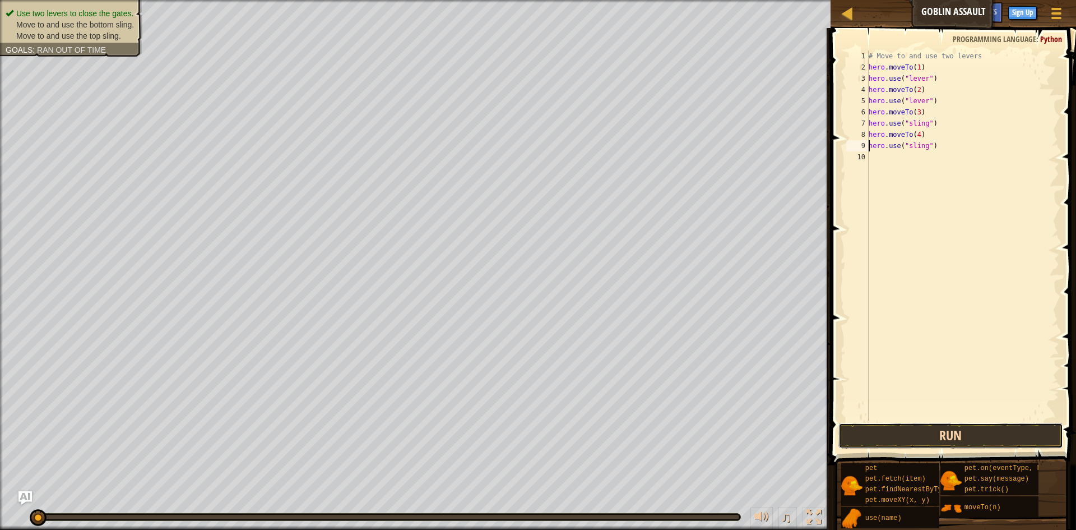
click at [875, 433] on button "Run" at bounding box center [950, 436] width 225 height 26
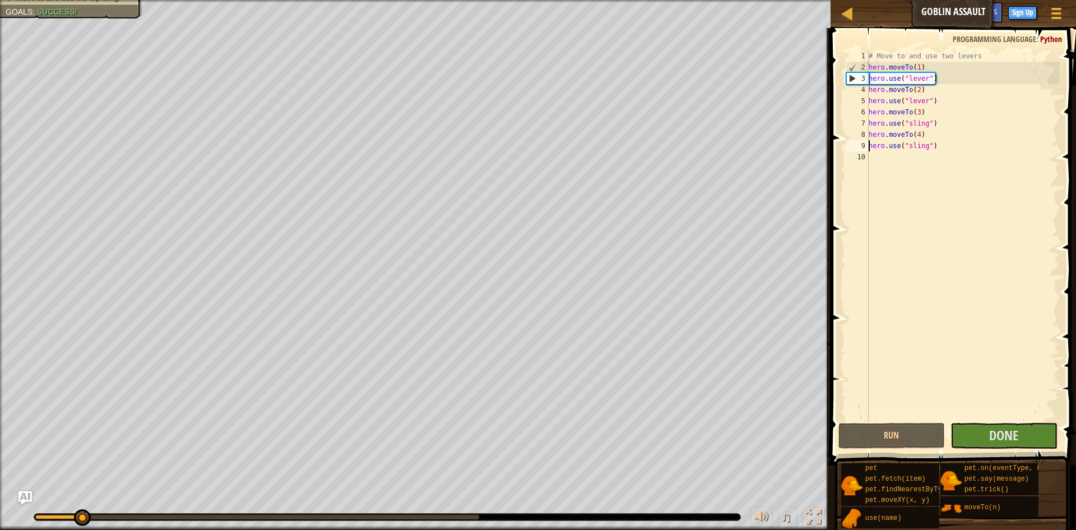
click at [420, 521] on div "♫" at bounding box center [415, 514] width 831 height 34
click at [1014, 444] on button "Done" at bounding box center [1004, 436] width 107 height 26
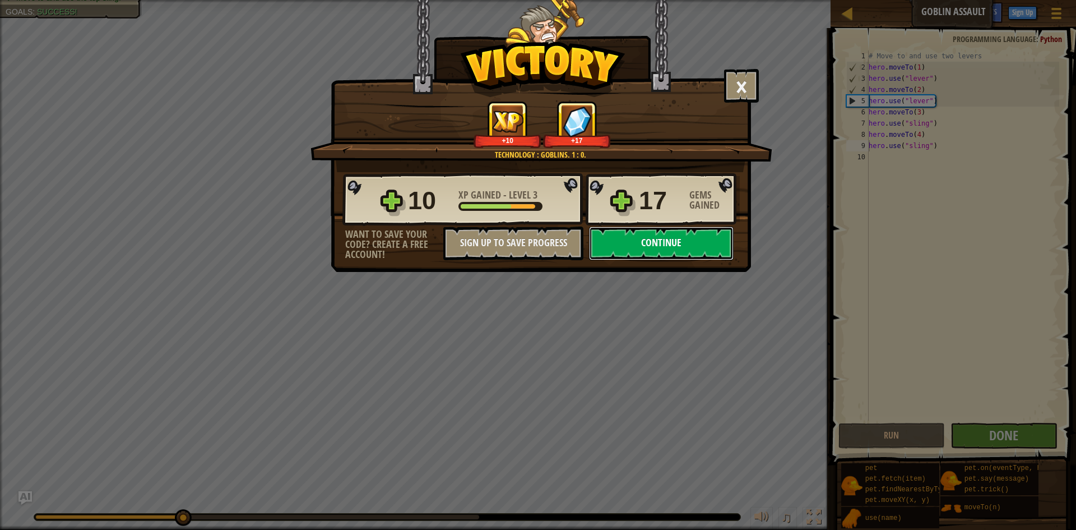
click at [641, 234] on button "Continue" at bounding box center [661, 243] width 145 height 34
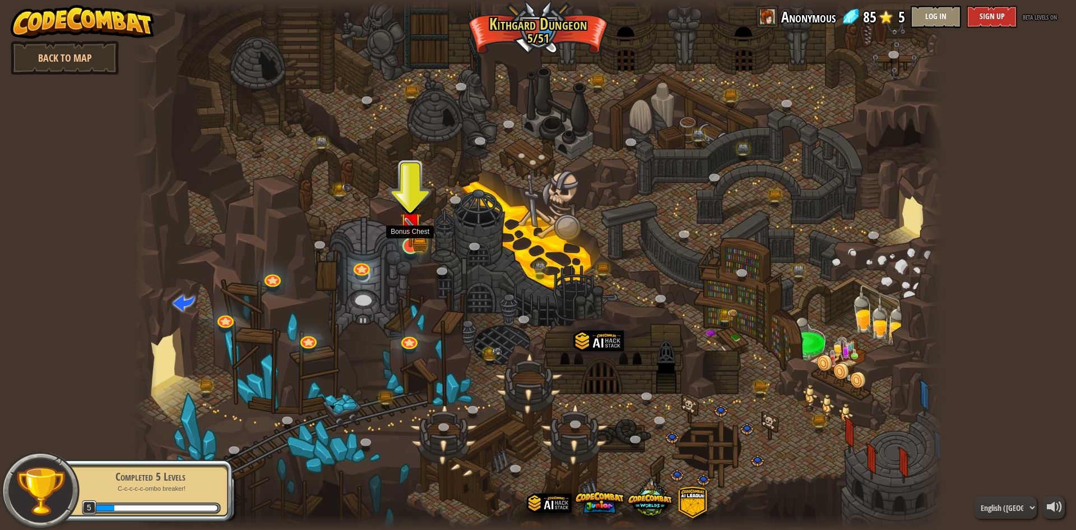
click at [412, 237] on img at bounding box center [411, 224] width 22 height 48
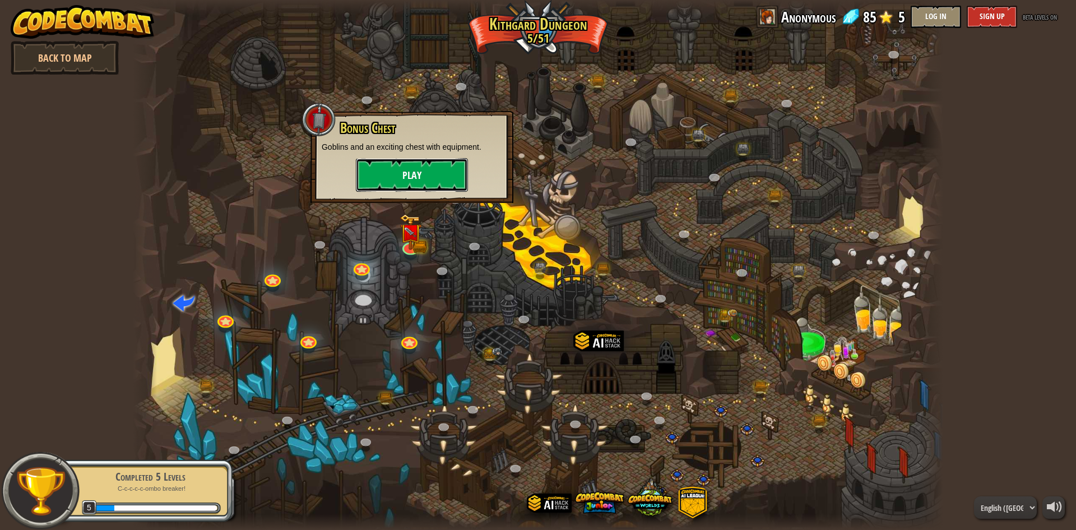
click at [432, 163] on button "Play" at bounding box center [412, 175] width 112 height 34
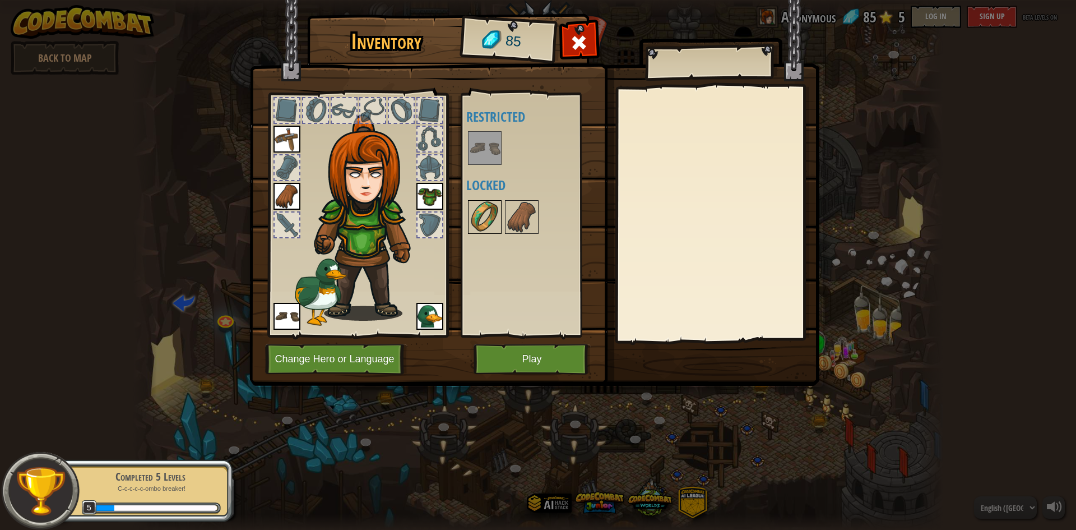
click at [486, 214] on img at bounding box center [484, 216] width 31 height 31
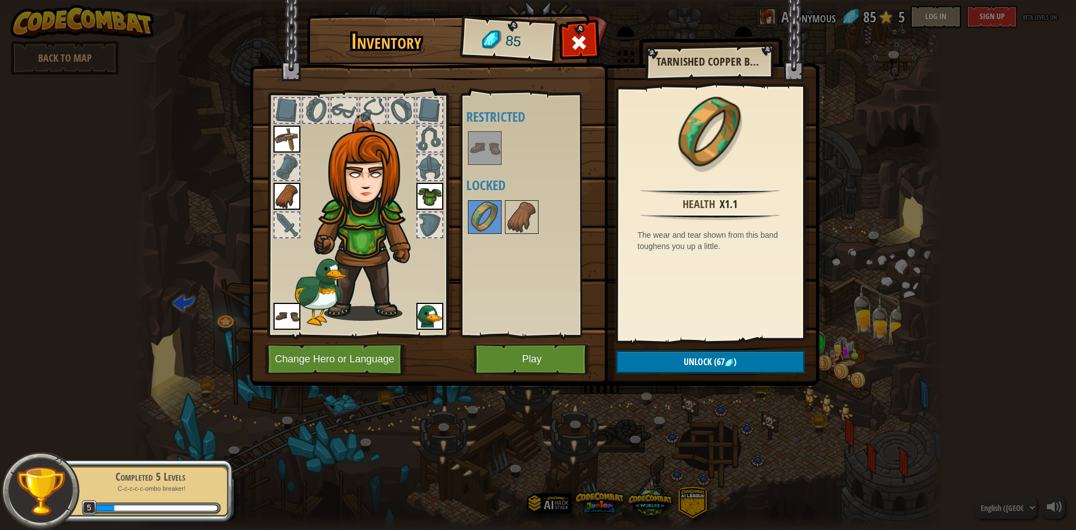
drag, startPoint x: 526, startPoint y: 217, endPoint x: 535, endPoint y: 234, distance: 19.8
click at [526, 217] on img at bounding box center [521, 216] width 31 height 31
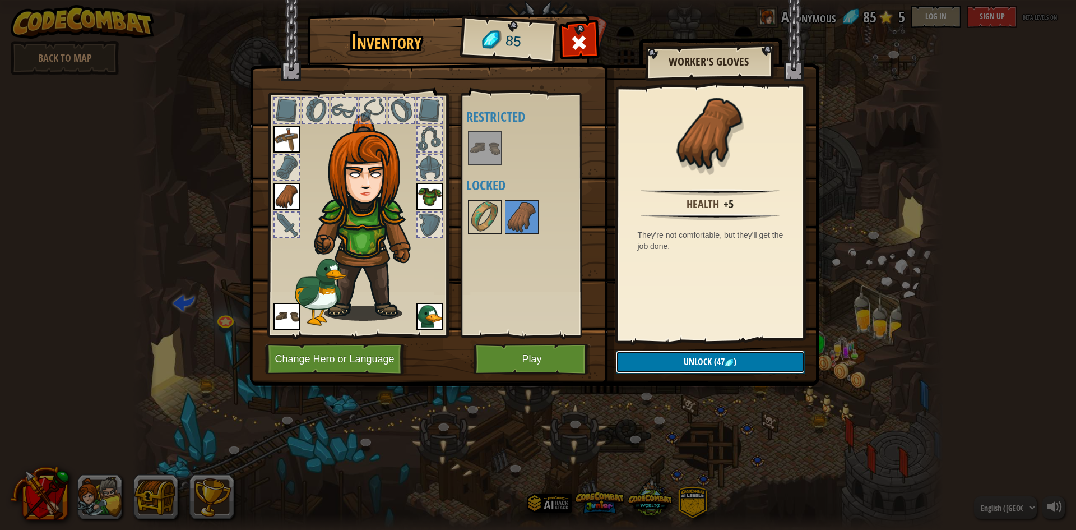
click at [666, 363] on button "Unlock (47 )" at bounding box center [710, 361] width 189 height 23
click at [488, 203] on img at bounding box center [484, 216] width 31 height 31
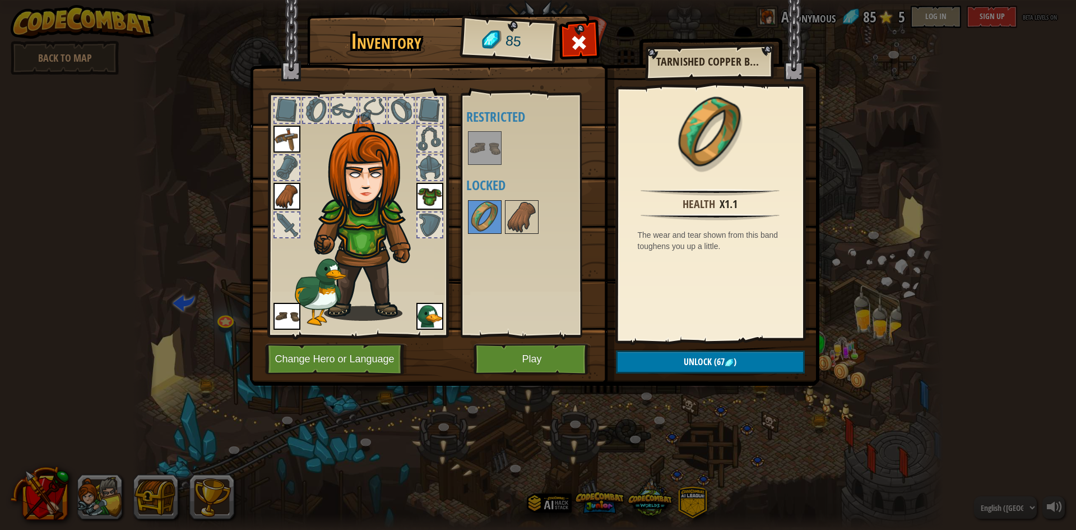
drag, startPoint x: 521, startPoint y: 230, endPoint x: 546, endPoint y: 252, distance: 33.7
click at [526, 231] on img at bounding box center [521, 216] width 31 height 31
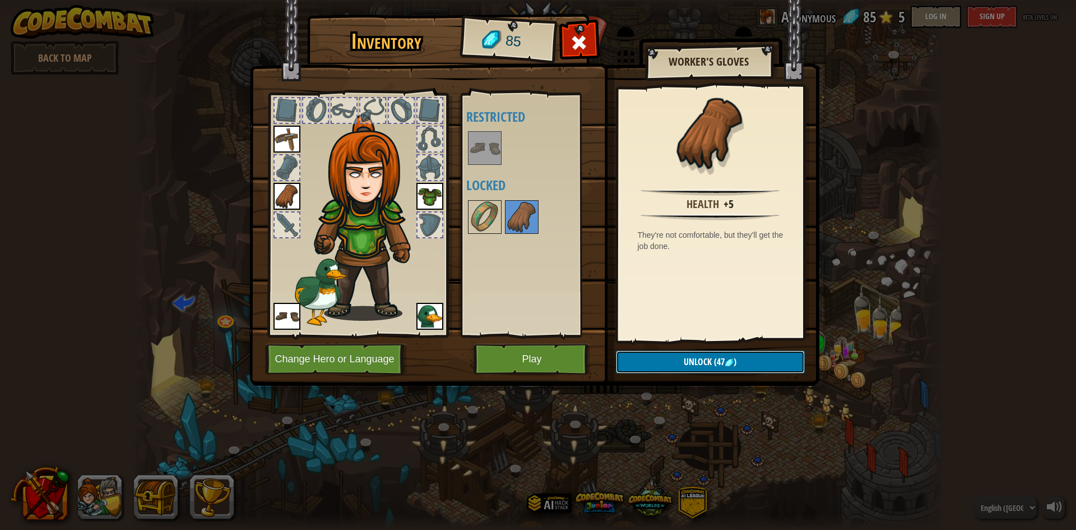
click at [685, 368] on button "Unlock (47 )" at bounding box center [710, 361] width 189 height 23
click at [683, 361] on button "Confirm" at bounding box center [710, 361] width 189 height 23
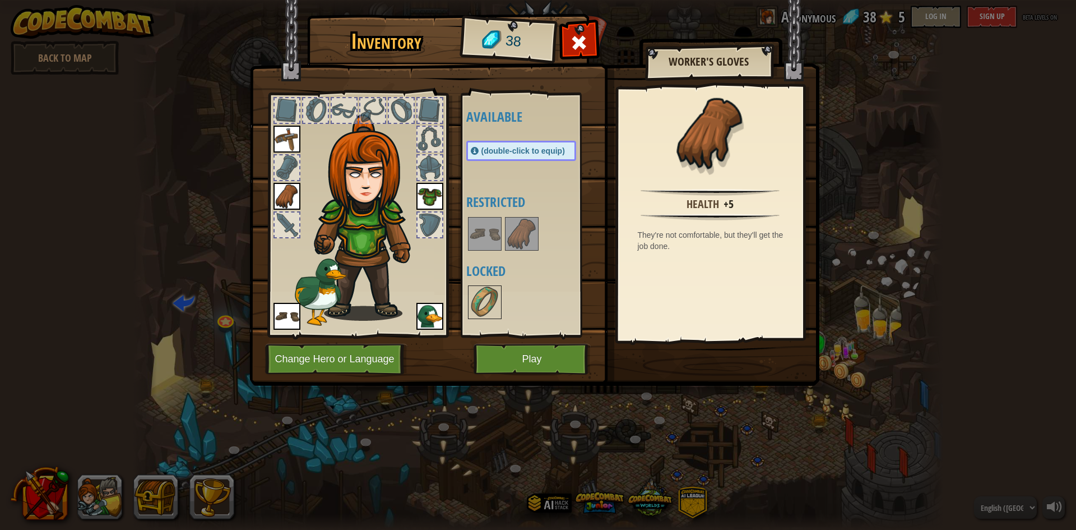
click at [495, 230] on img at bounding box center [484, 233] width 31 height 31
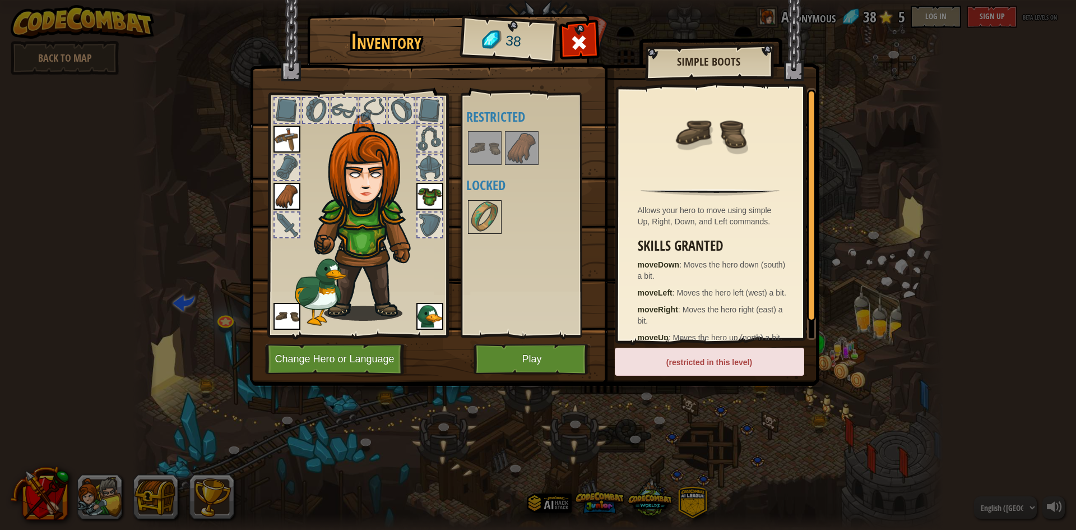
click at [515, 147] on img at bounding box center [521, 147] width 31 height 31
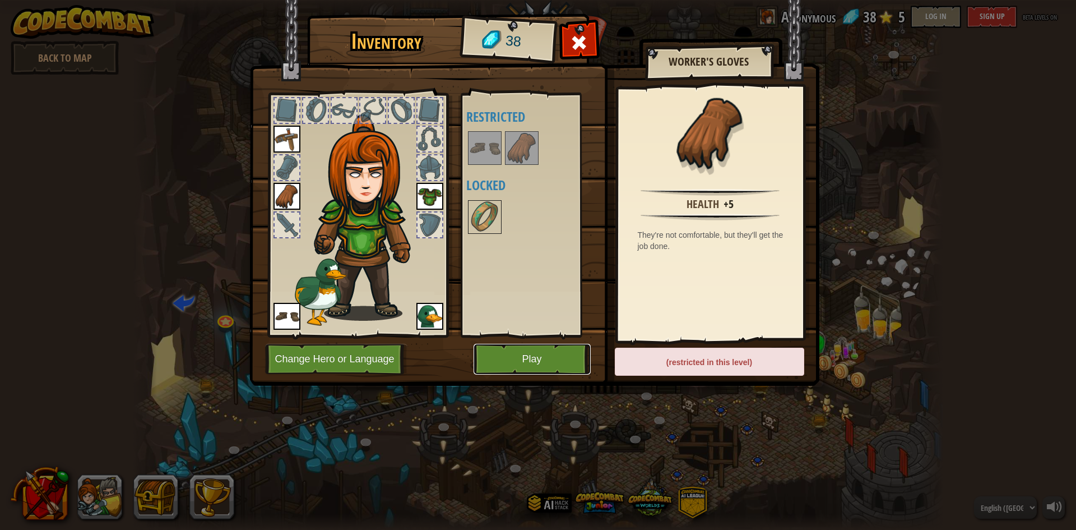
click at [513, 357] on button "Play" at bounding box center [532, 359] width 117 height 31
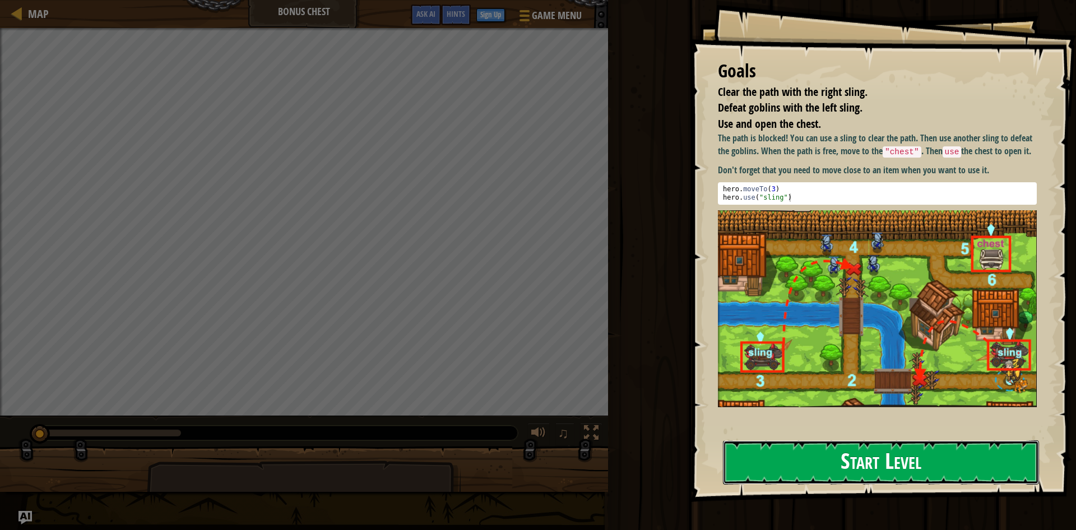
drag, startPoint x: 827, startPoint y: 455, endPoint x: 823, endPoint y: 449, distance: 6.1
click at [827, 454] on button "Start Level" at bounding box center [881, 462] width 316 height 44
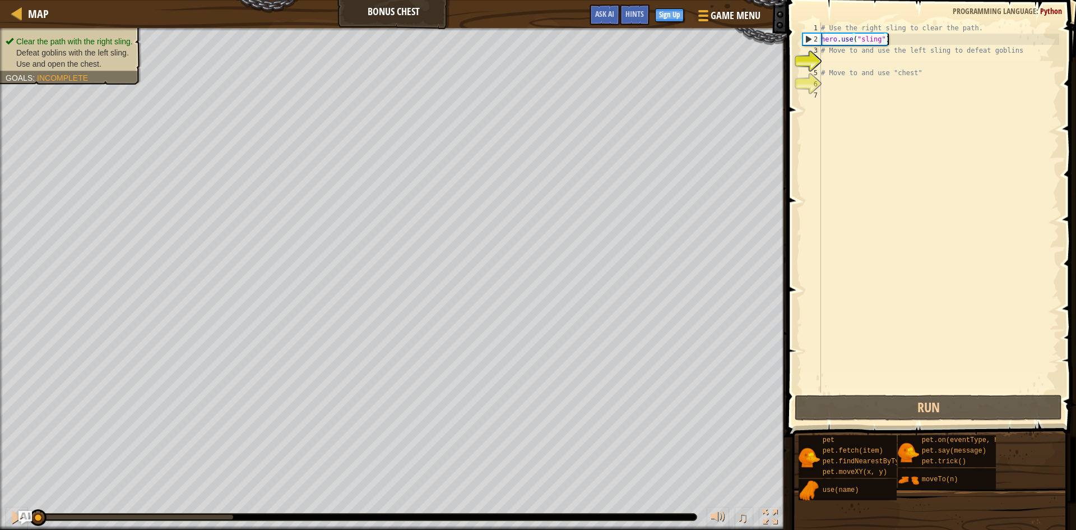
click at [892, 40] on div "# Use the right sling to clear the path. hero . use ( "sling" ) # Move to and u…" at bounding box center [939, 218] width 240 height 392
type textarea "hero.use("sling")"
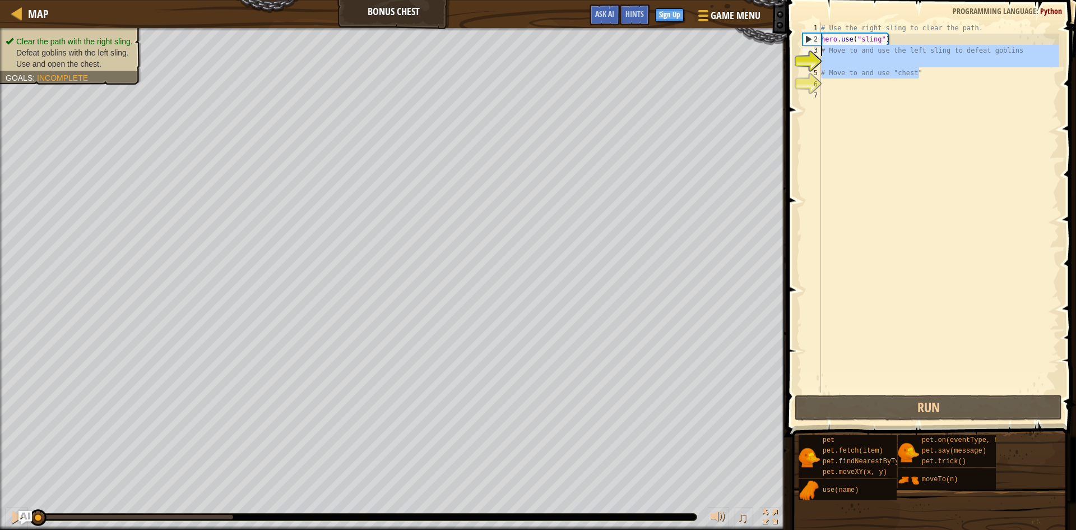
drag, startPoint x: 927, startPoint y: 69, endPoint x: 807, endPoint y: 51, distance: 121.4
click at [807, 51] on div "hero.use("sling") 1 2 3 4 5 6 7 # Use the right sling to clear the path. hero .…" at bounding box center [929, 207] width 259 height 370
type textarea "# Move to and use the left sling to defeat goblins"
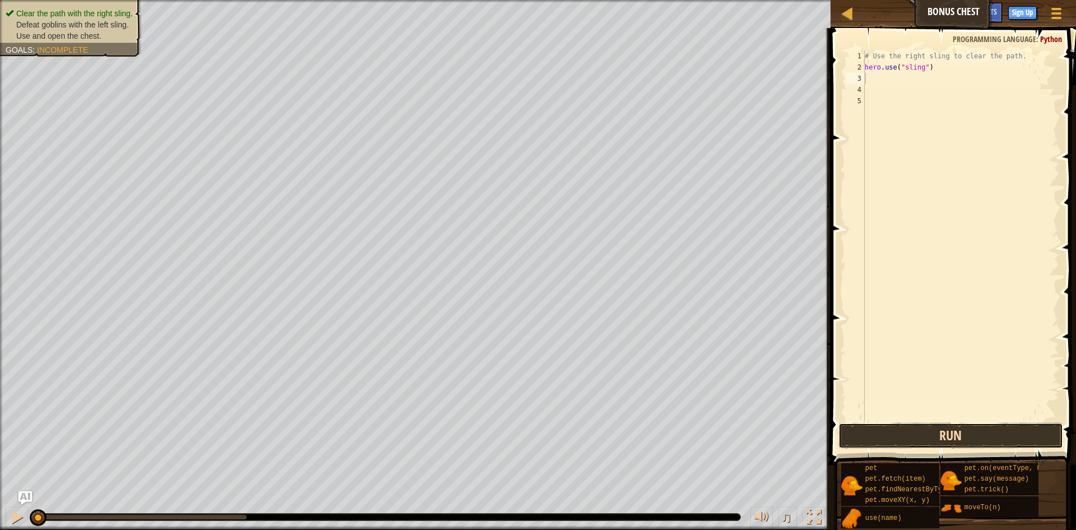
drag, startPoint x: 872, startPoint y: 432, endPoint x: 870, endPoint y: 424, distance: 8.0
click at [874, 427] on button "Run" at bounding box center [950, 436] width 225 height 26
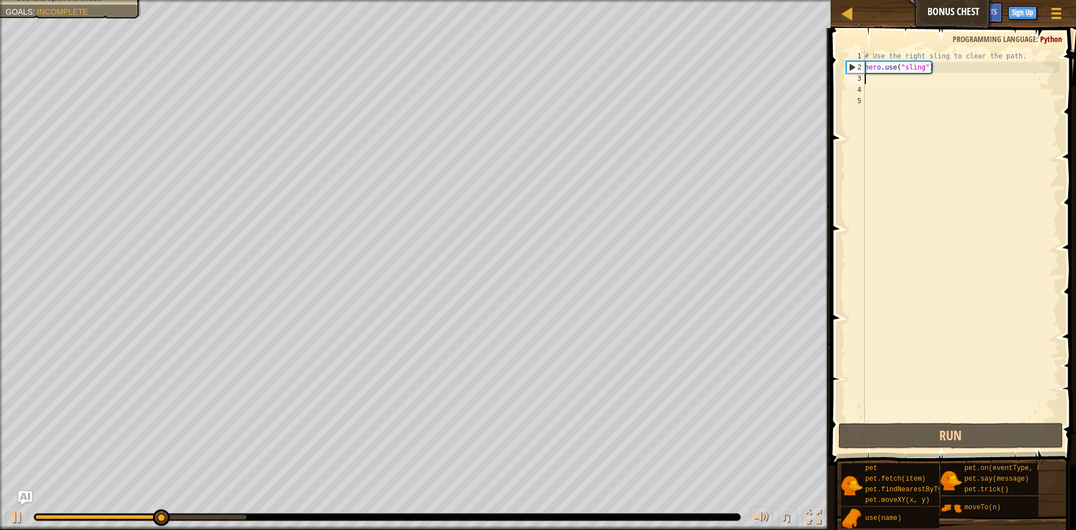
click at [872, 81] on div "# Use the right sling to clear the path. hero . use ( "sling" )" at bounding box center [961, 246] width 197 height 392
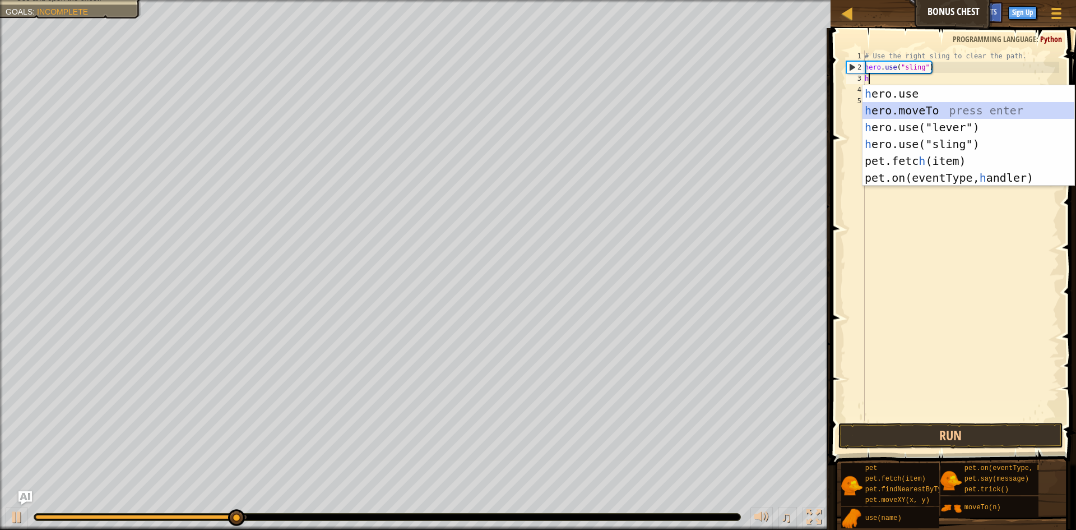
click at [963, 112] on div "h ero.use press enter h ero.moveTo press enter h ero.use("lever") press enter h…" at bounding box center [969, 152] width 212 height 135
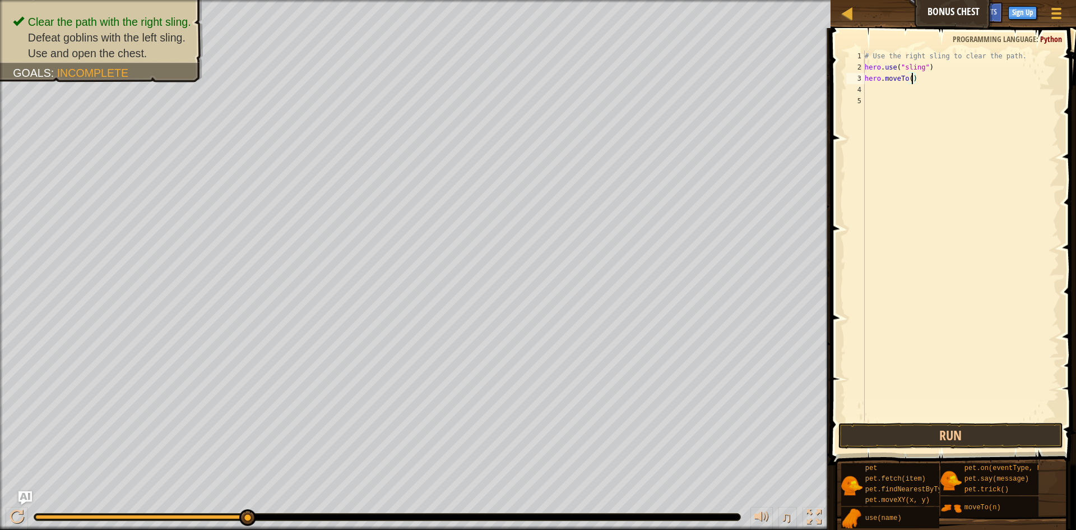
scroll to position [5, 7]
type textarea "hero.moveTo(2)"
click at [889, 93] on div "# Use the right sling to clear the path. hero . use ( "sling" ) hero . moveTo (…" at bounding box center [961, 246] width 197 height 392
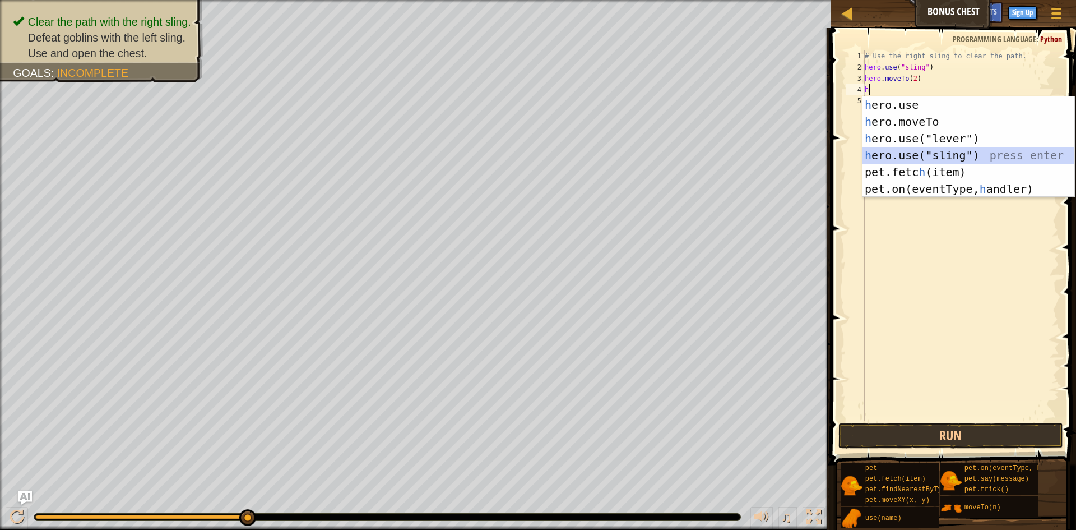
click at [936, 150] on div "h ero.use press enter h ero.moveTo press enter h ero.use("lever") press enter h…" at bounding box center [969, 163] width 212 height 135
type textarea "hero.use("sling")"
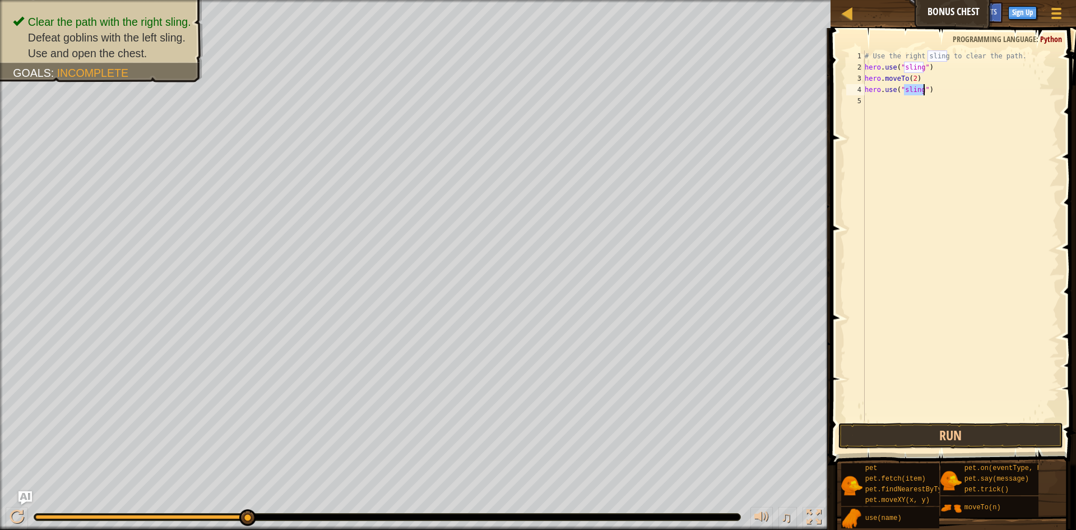
click at [875, 106] on div "# Use the right sling to clear the path. hero . use ( "sling" ) hero . moveTo (…" at bounding box center [961, 246] width 197 height 392
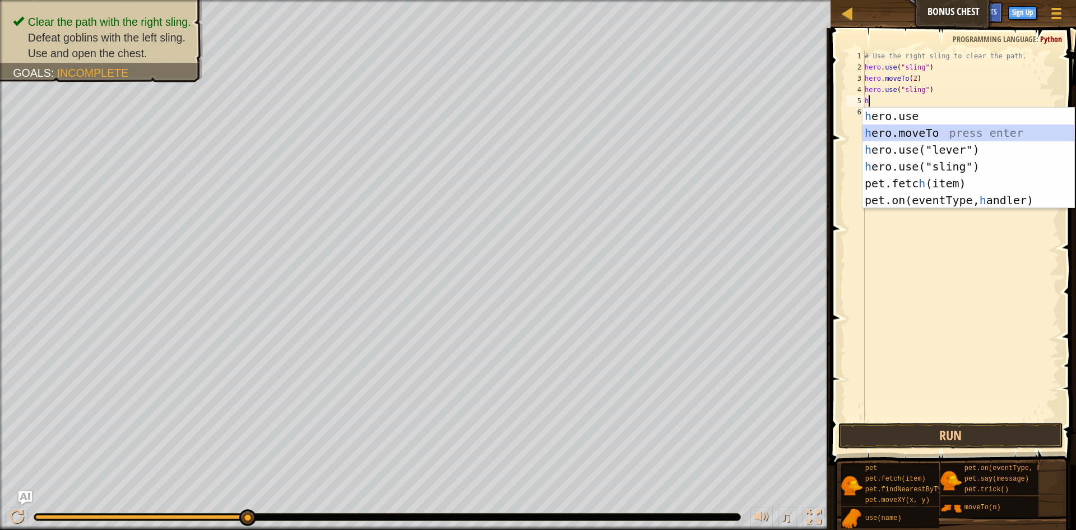
click at [906, 133] on div "h ero.use press enter h ero.moveTo press enter h ero.use("lever") press enter h…" at bounding box center [969, 175] width 212 height 135
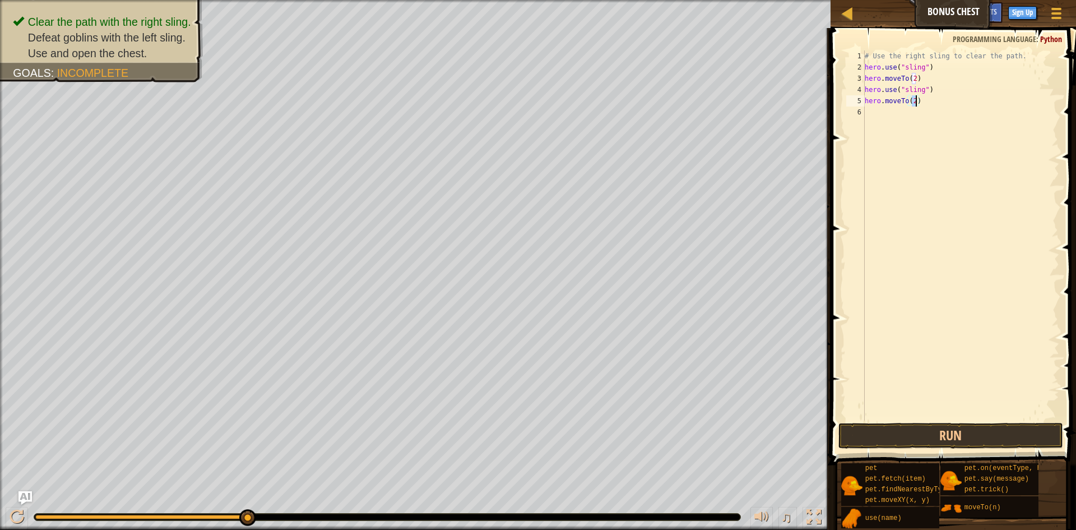
type textarea "hero.moveTo(4)"
click at [880, 108] on div "# Use the right sling to clear the path. hero . use ( "sling" ) hero . moveTo (…" at bounding box center [961, 246] width 197 height 392
click at [861, 434] on button "Run" at bounding box center [950, 436] width 225 height 26
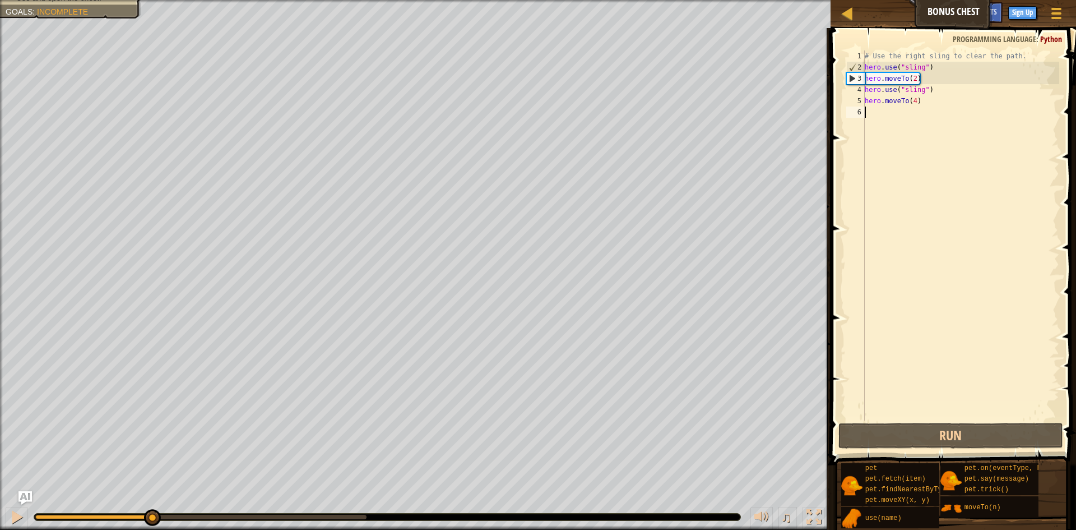
drag, startPoint x: 176, startPoint y: 518, endPoint x: 150, endPoint y: 555, distance: 45.4
click at [150, 0] on html "Map Bonus Chest Game Menu Done Sign Up Hints Ask AI 1 ההההההההההההההההההההההההה…" at bounding box center [538, 0] width 1076 height 0
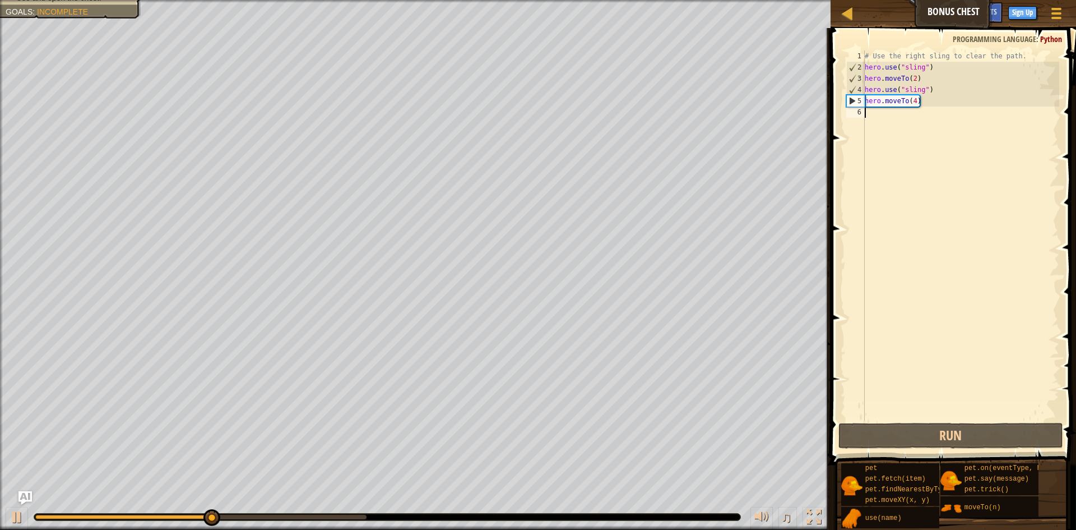
click at [927, 100] on div "# Use the right sling to clear the path. hero . use ( "sling" ) hero . moveTo (…" at bounding box center [961, 246] width 197 height 392
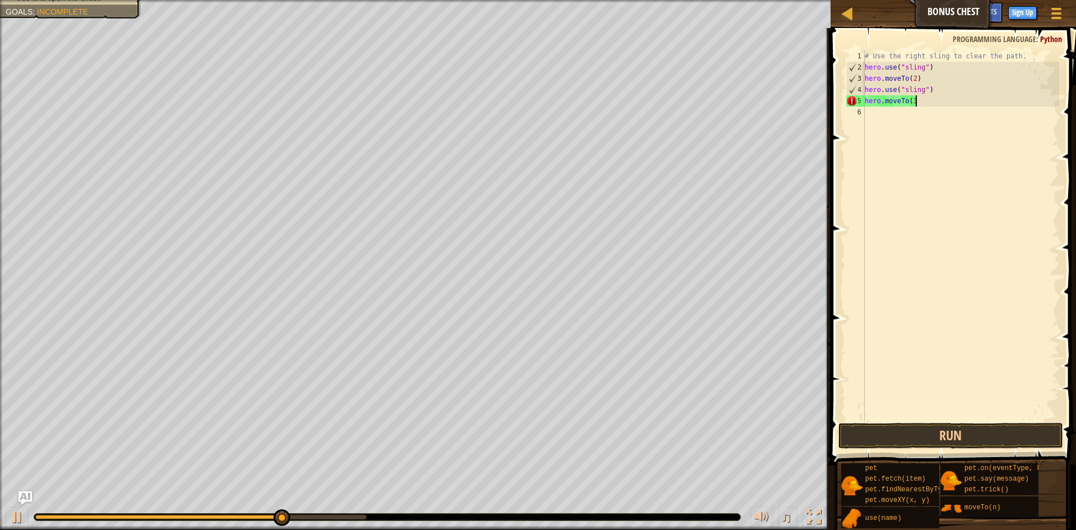
scroll to position [5, 7]
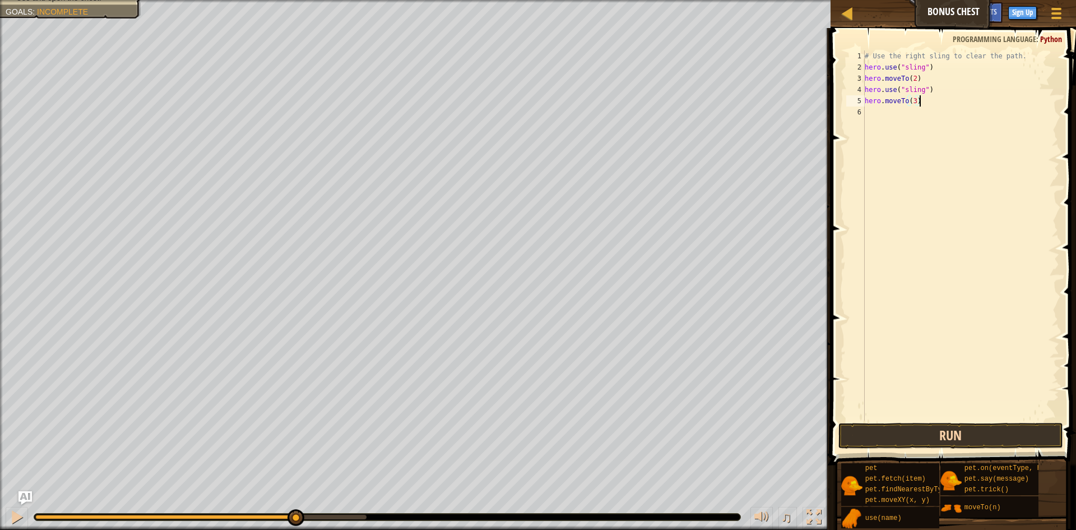
type textarea "hero.moveTo(3)"
click at [893, 441] on button "Run" at bounding box center [950, 436] width 225 height 26
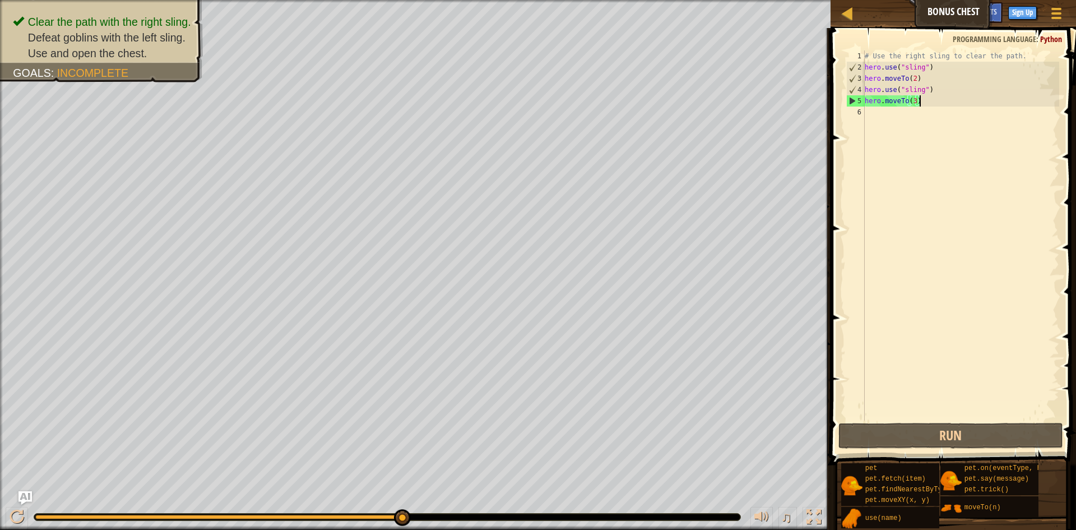
drag, startPoint x: 247, startPoint y: 516, endPoint x: 457, endPoint y: 509, distance: 210.3
click at [457, 509] on div "♫" at bounding box center [415, 514] width 831 height 34
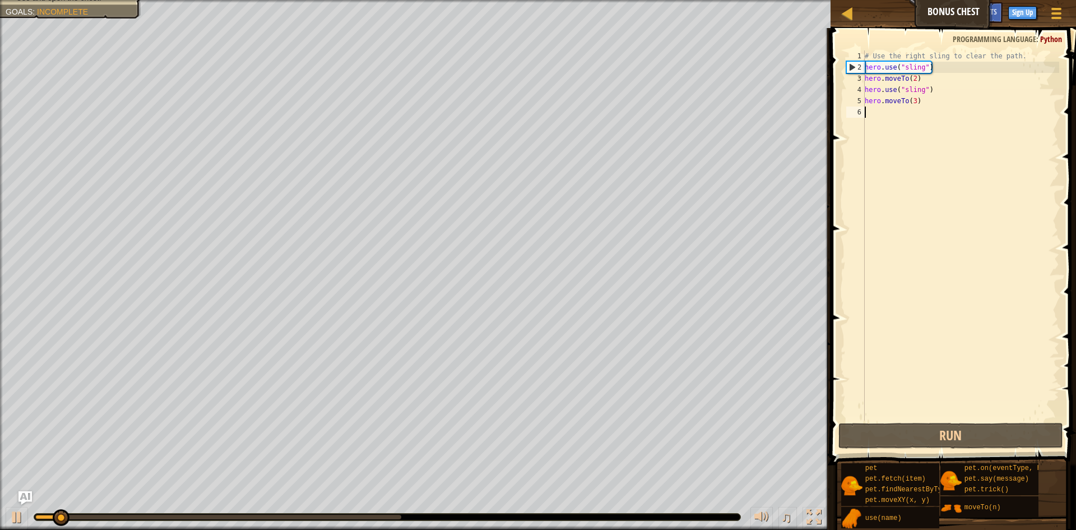
click at [896, 119] on div "# Use the right sling to clear the path. hero . use ( "sling" ) hero . moveTo (…" at bounding box center [961, 246] width 197 height 392
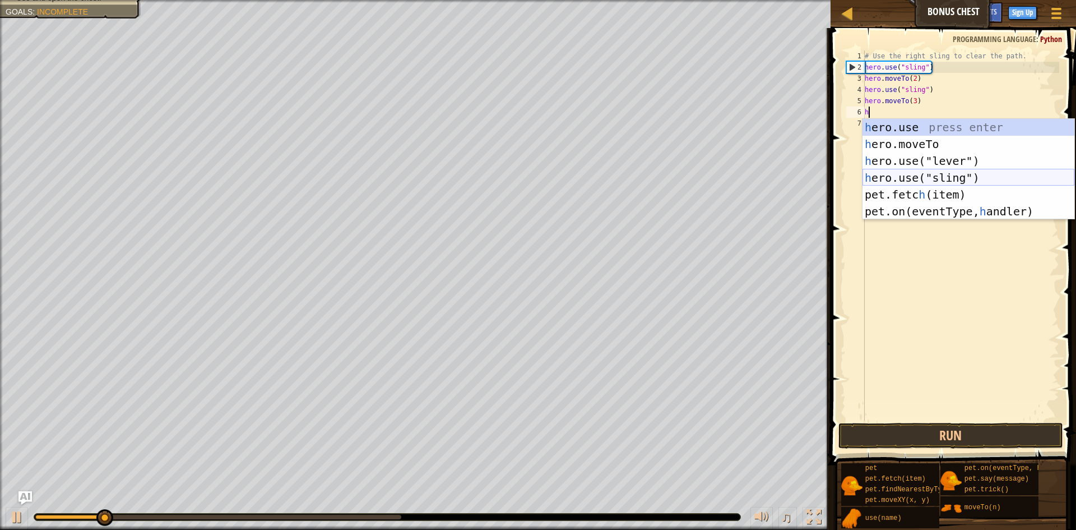
click at [889, 178] on div "h ero.use press enter h ero.moveTo press enter h ero.use("lever") press enter h…" at bounding box center [969, 186] width 212 height 135
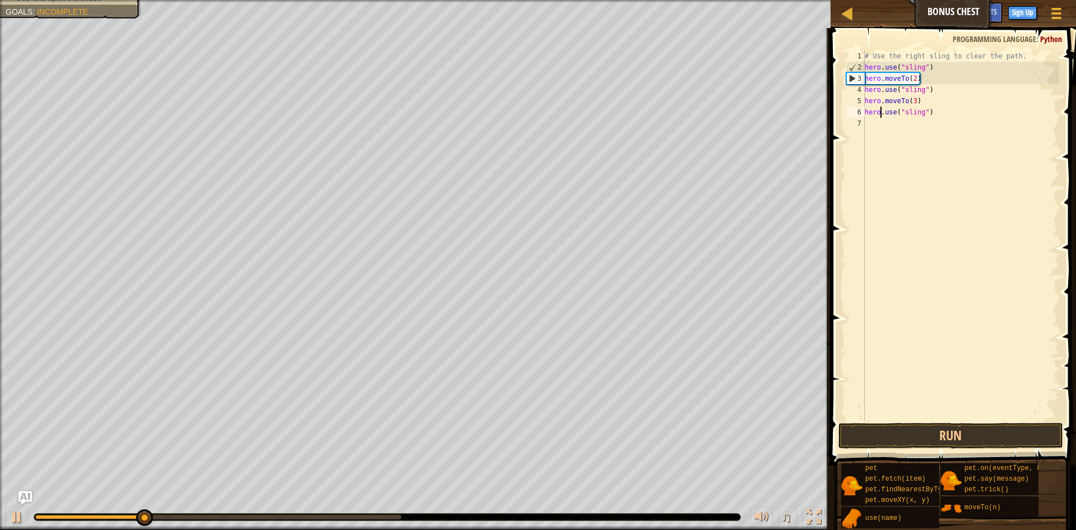
drag, startPoint x: 882, startPoint y: 109, endPoint x: 884, endPoint y: 175, distance: 65.6
click at [879, 119] on div "# Use the right sling to clear the path. hero . use ( "sling" ) hero . moveTo (…" at bounding box center [961, 246] width 197 height 392
type textarea "hero.use("sling")"
click at [892, 125] on div "# Use the right sling to clear the path. hero . use ( "sling" ) hero . moveTo (…" at bounding box center [961, 235] width 197 height 370
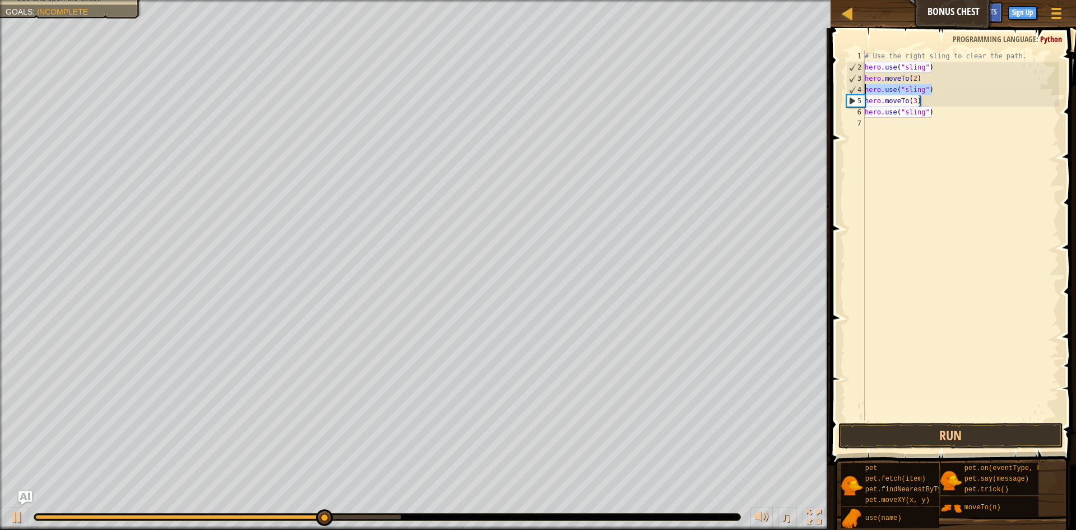
drag, startPoint x: 940, startPoint y: 88, endPoint x: 862, endPoint y: 93, distance: 78.6
click at [862, 93] on div "1 2 3 4 5 6 7 # Use the right sling to clear the path. hero . use ( "sling" ) h…" at bounding box center [951, 235] width 215 height 370
type textarea "hero.use("sling")"
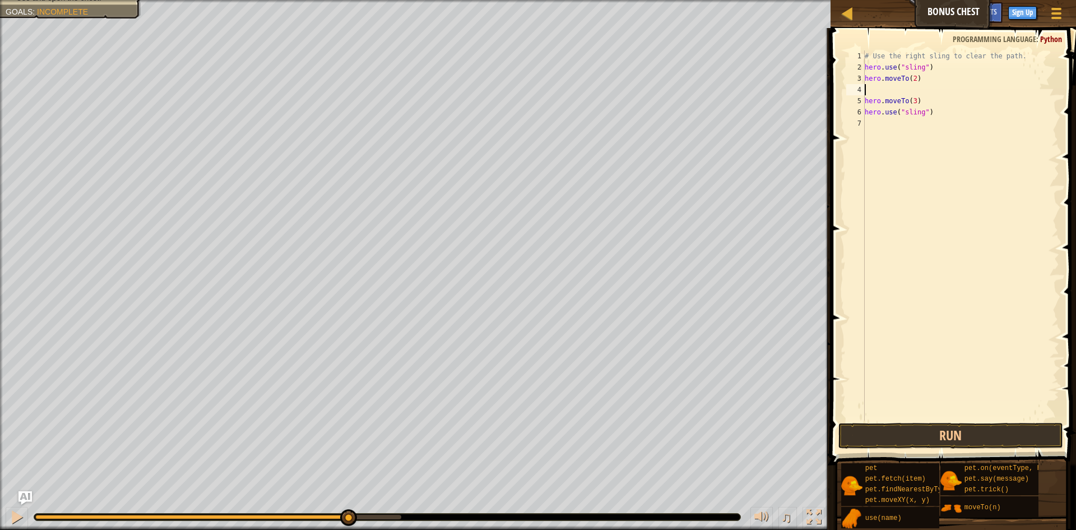
type textarea "hero.moveTo(2)"
click at [876, 110] on div "# Use the right sling to clear the path. hero . use ( "sling" ) hero . moveTo (…" at bounding box center [961, 246] width 197 height 392
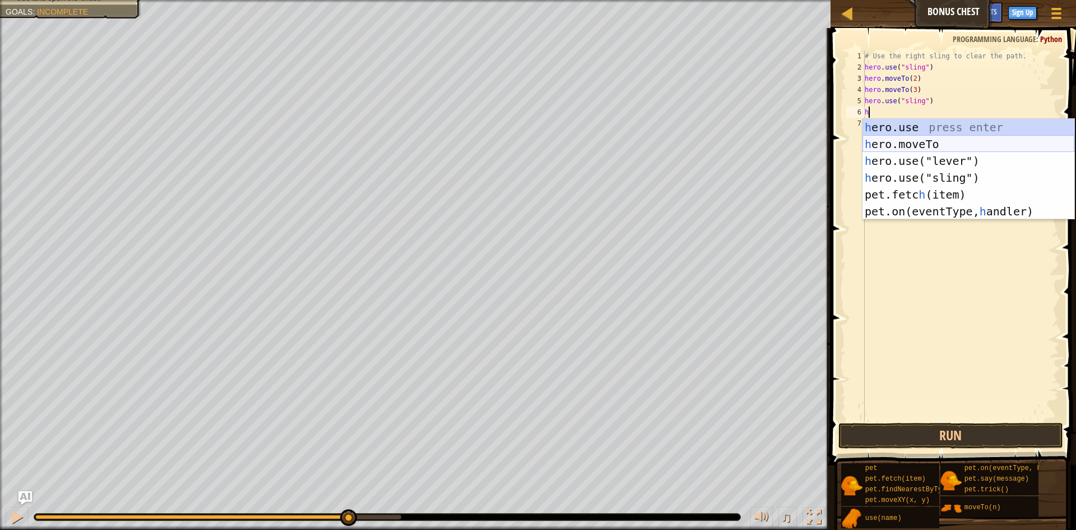
click at [922, 139] on div "h ero.use press enter h ero.moveTo press enter h ero.use("lever") press enter h…" at bounding box center [969, 186] width 212 height 135
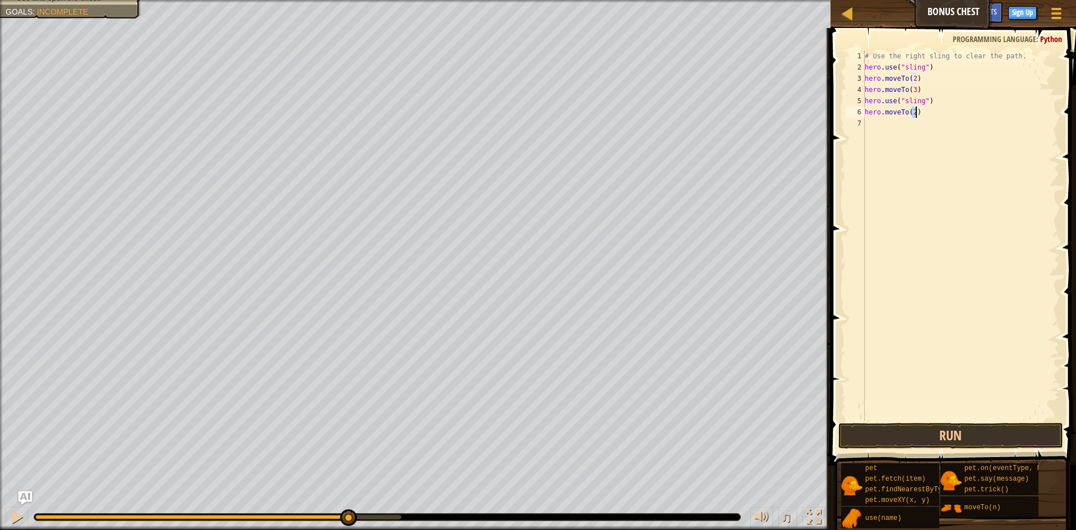
type textarea "hero.moveTo(4)"
click at [907, 128] on div "# Use the right sling to clear the path. hero . use ( "sling" ) hero . moveTo (…" at bounding box center [961, 246] width 197 height 392
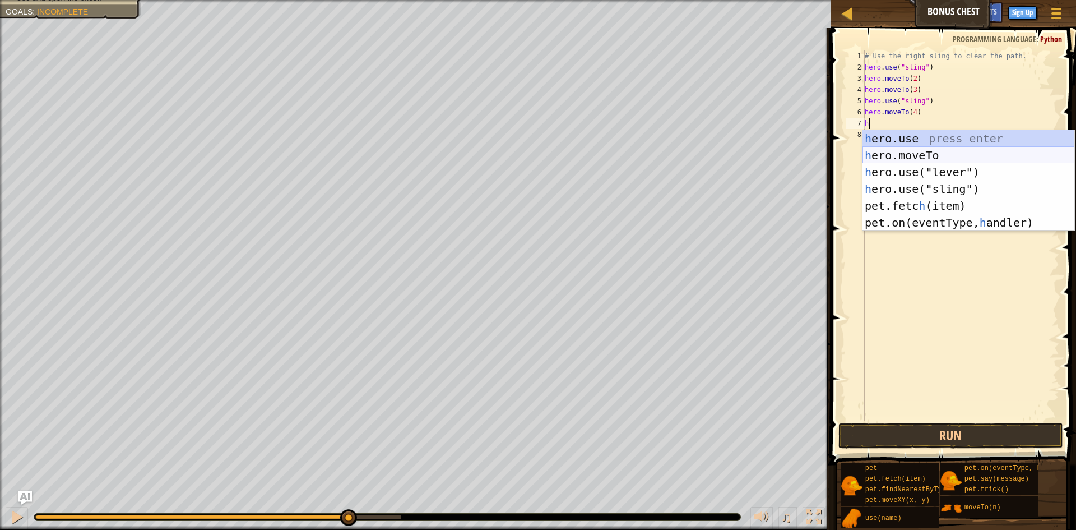
click at [972, 154] on div "h ero.use press enter h ero.moveTo press enter h ero.use("lever") press enter h…" at bounding box center [969, 197] width 212 height 135
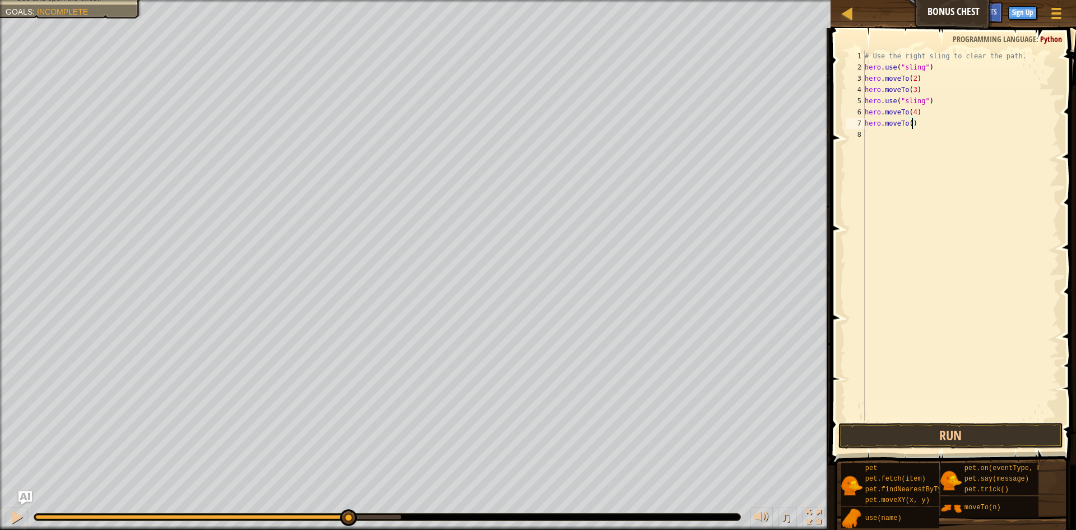
type textarea "hero.moveTo(5)"
drag, startPoint x: 873, startPoint y: 135, endPoint x: 878, endPoint y: 131, distance: 6.1
click at [874, 135] on div "# Use the right sling to clear the path. hero . use ( "sling" ) hero . moveTo (…" at bounding box center [961, 246] width 197 height 392
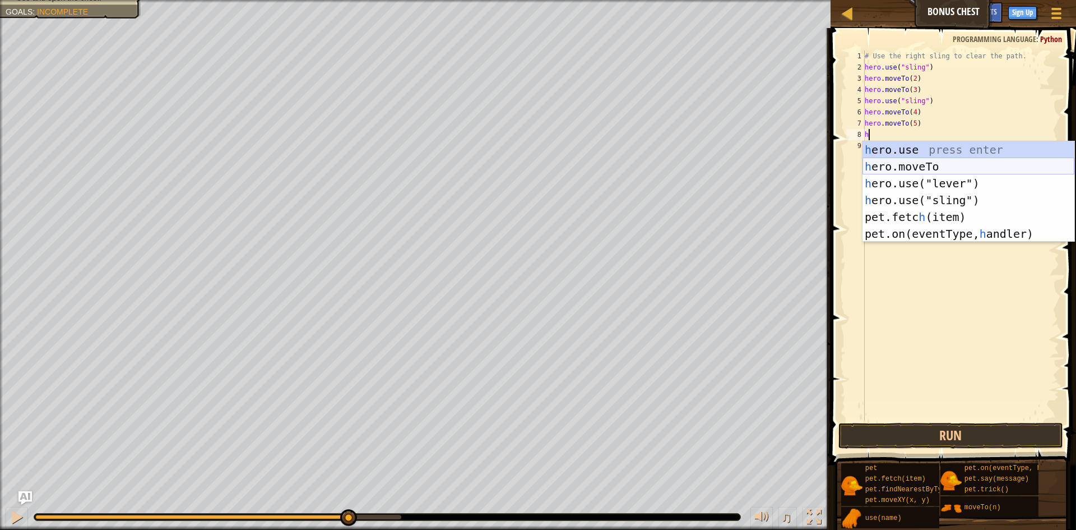
click at [883, 166] on div "h ero.use press enter h ero.moveTo press enter h ero.use("lever") press enter h…" at bounding box center [969, 208] width 212 height 135
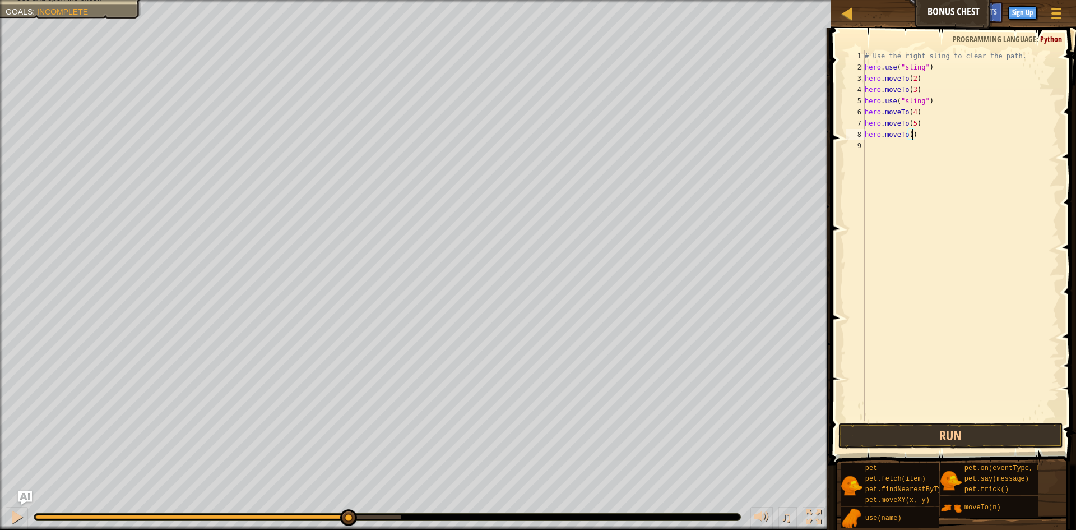
type textarea "hero.moveTo(6)"
click at [870, 137] on div "# Use the right sling to clear the path. hero . use ( "sling" ) hero . moveTo (…" at bounding box center [961, 246] width 197 height 392
click at [869, 148] on div "# Use the right sling to clear the path. hero . use ( "sling" ) hero . moveTo (…" at bounding box center [961, 246] width 197 height 392
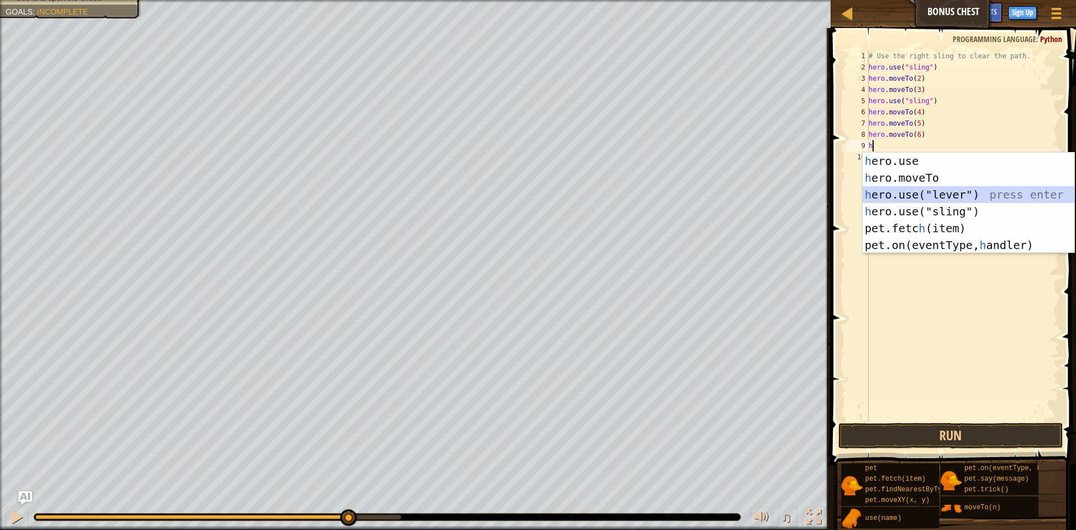
click at [910, 192] on div "h ero.use press enter h ero.moveTo press enter h ero.use("lever") press enter h…" at bounding box center [969, 219] width 212 height 135
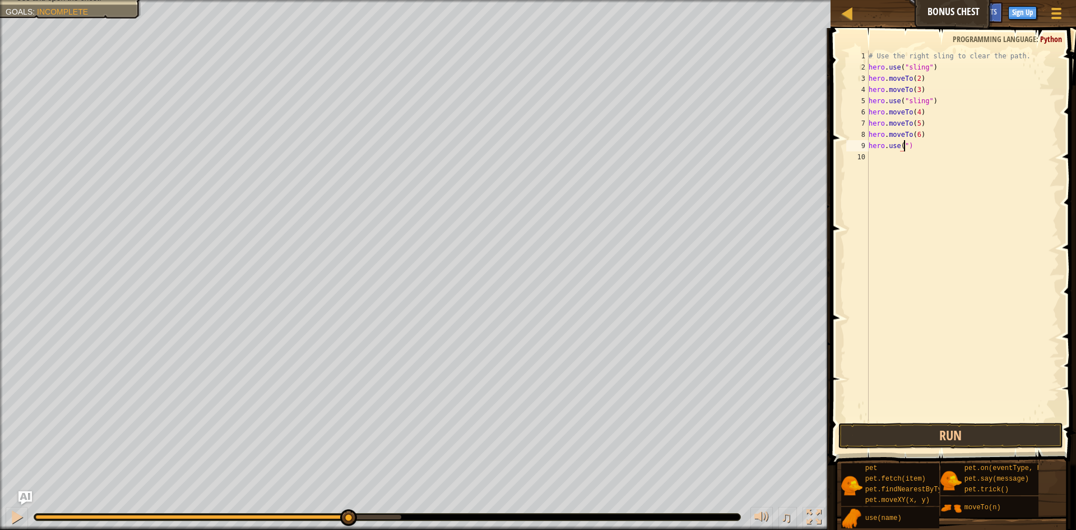
type textarea "hero.use")"
drag, startPoint x: 932, startPoint y: 142, endPoint x: 860, endPoint y: 141, distance: 71.7
click at [860, 141] on div "hero.use") 1 2 3 4 5 6 7 8 9 10 # Use the right sling to clear the path. hero .…" at bounding box center [951, 235] width 215 height 370
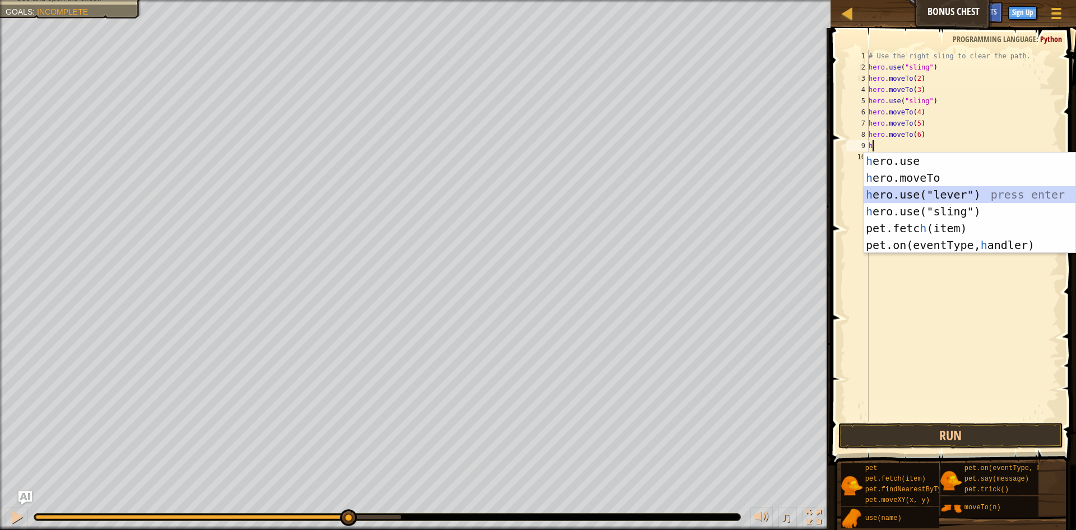
click at [925, 191] on div "h ero.use press enter h ero.moveTo press enter h ero.use("lever") press enter h…" at bounding box center [970, 219] width 212 height 135
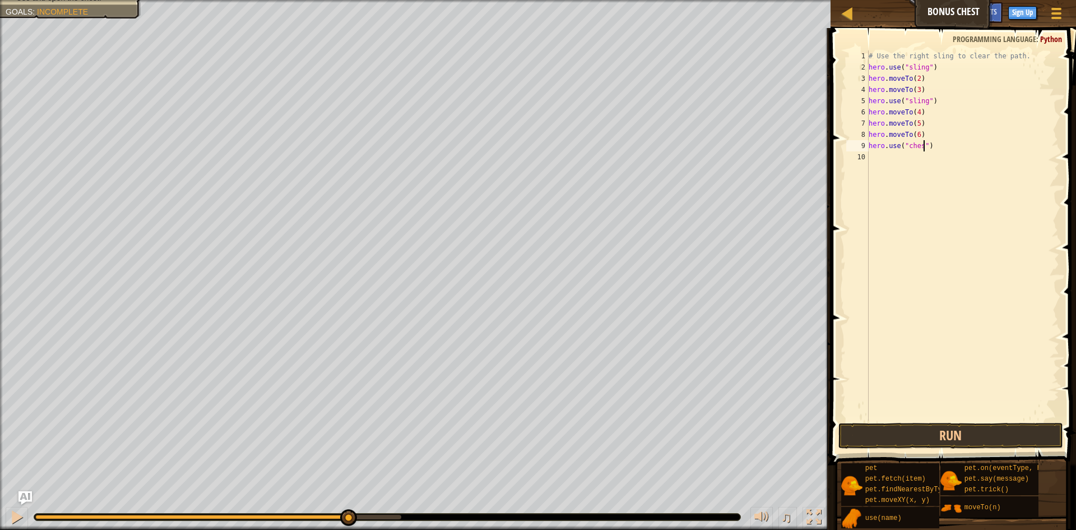
scroll to position [5, 9]
click at [933, 424] on button "Run" at bounding box center [950, 436] width 225 height 26
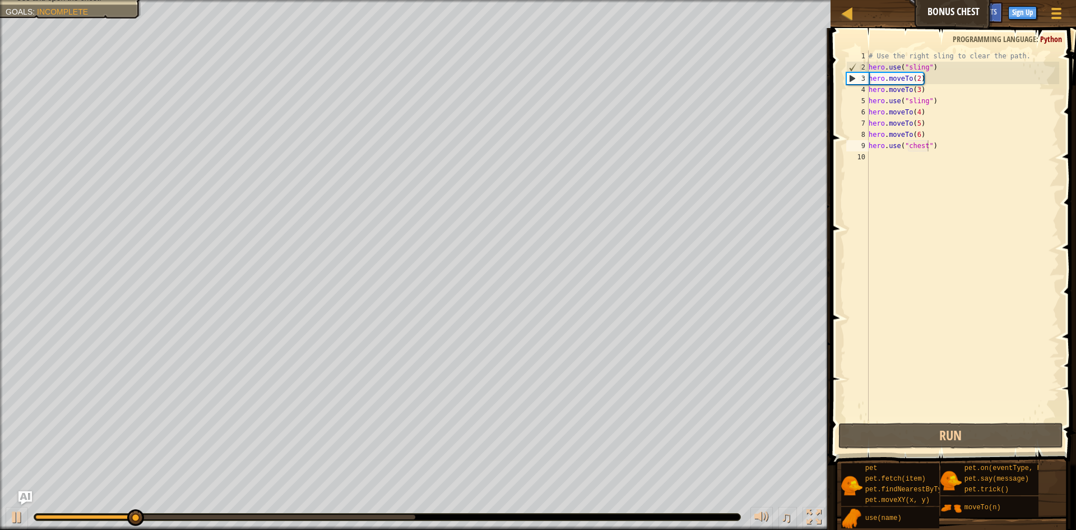
drag, startPoint x: 299, startPoint y: 518, endPoint x: 344, endPoint y: 527, distance: 46.3
click at [344, 527] on div "♫" at bounding box center [415, 514] width 831 height 34
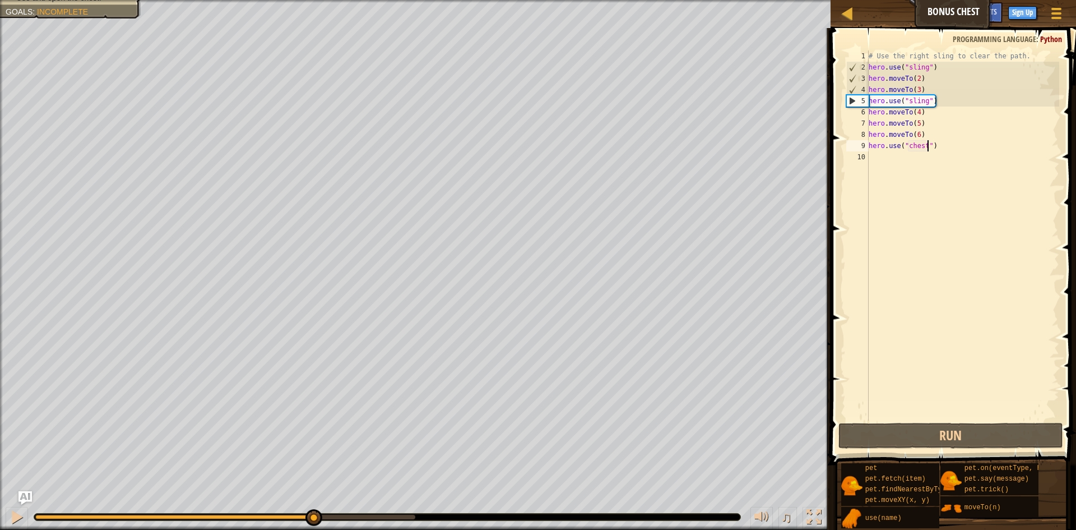
click at [305, 480] on div "Clear the path with the right sling. Defeat goblins with the left sling. Use an…" at bounding box center [538, 265] width 1076 height 530
click at [928, 109] on div "# Use the right sling to clear the path. hero . use ( "sling" ) hero . moveTo (…" at bounding box center [962, 246] width 193 height 392
click at [933, 113] on div "# Use the right sling to clear the path. hero . use ( "sling" ) hero . moveTo (…" at bounding box center [962, 246] width 193 height 392
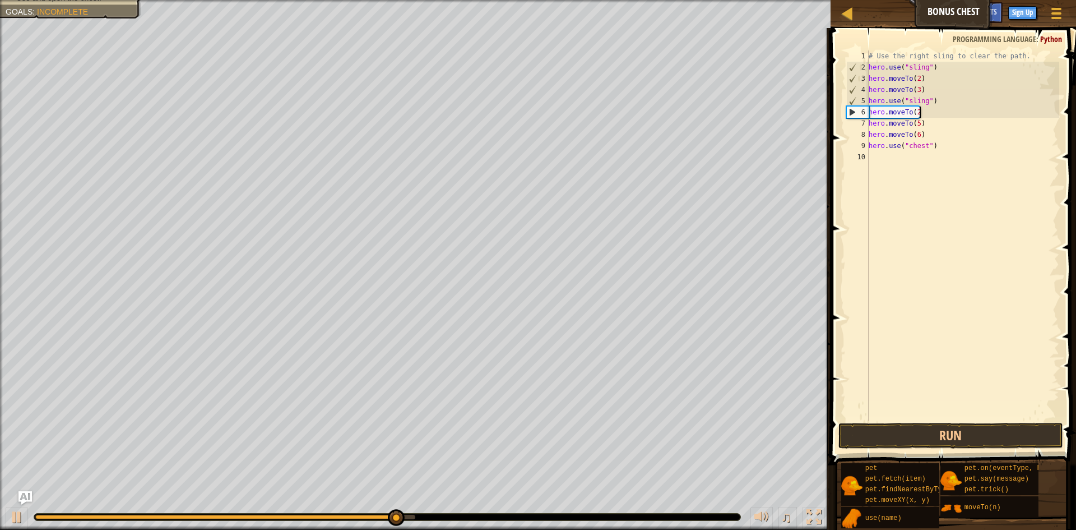
type textarea "hero.moveTo(2)"
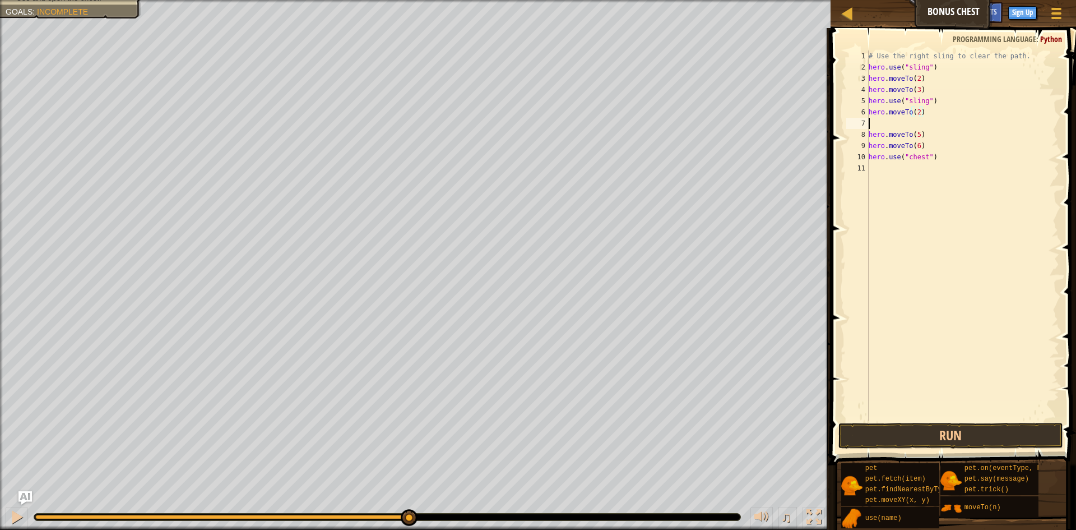
scroll to position [5, 0]
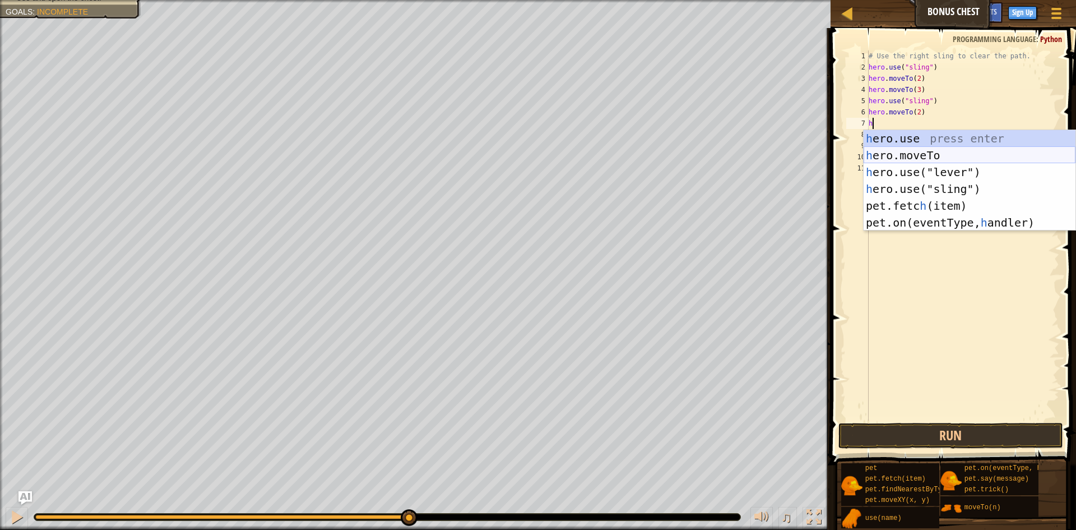
click at [947, 149] on div "h ero.use press enter h ero.moveTo press enter h ero.use("lever") press enter h…" at bounding box center [970, 197] width 212 height 135
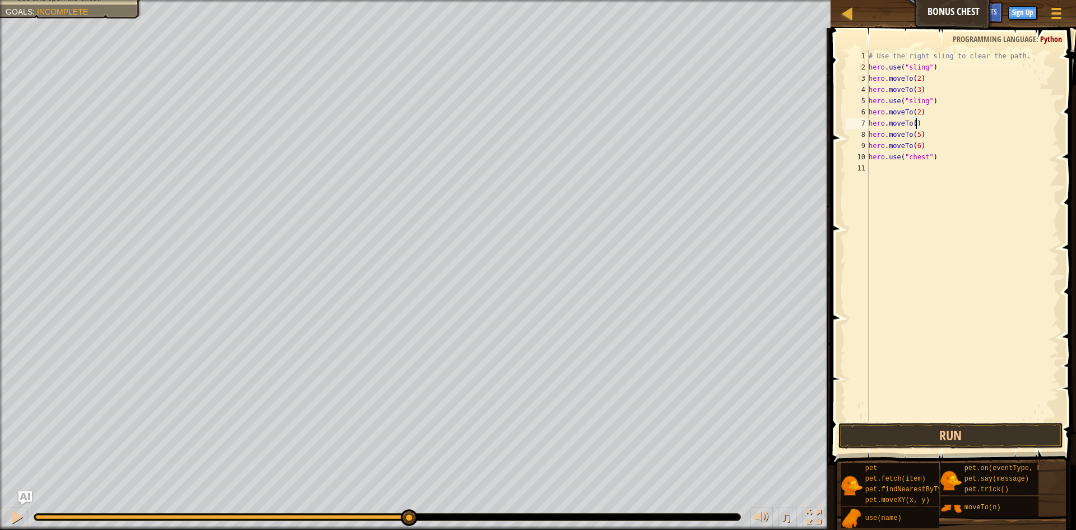
scroll to position [5, 7]
type textarea "hero.moveTo(4)"
click at [914, 444] on button "Run" at bounding box center [950, 436] width 225 height 26
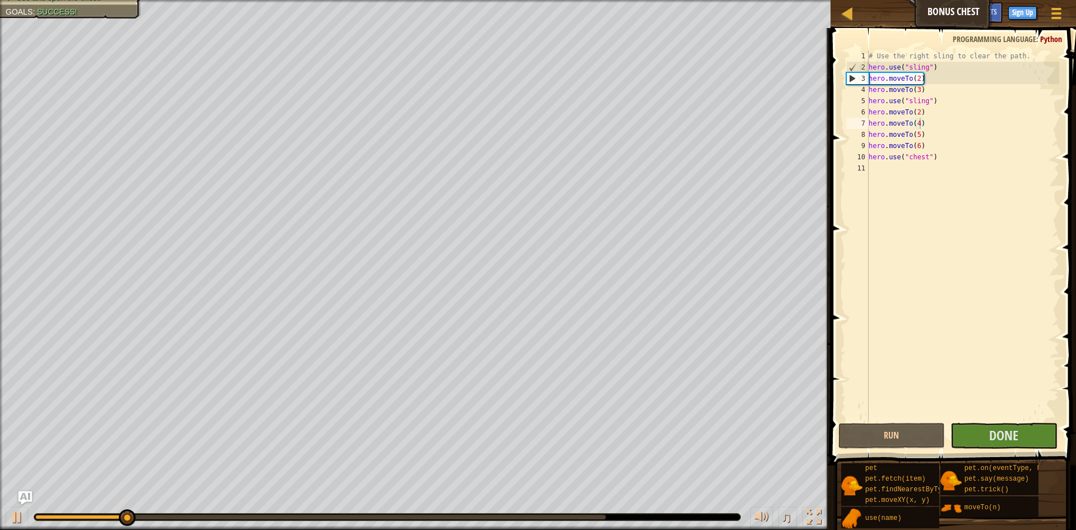
drag, startPoint x: 99, startPoint y: 509, endPoint x: 127, endPoint y: 507, distance: 28.7
click at [127, 507] on div "♫" at bounding box center [415, 514] width 831 height 34
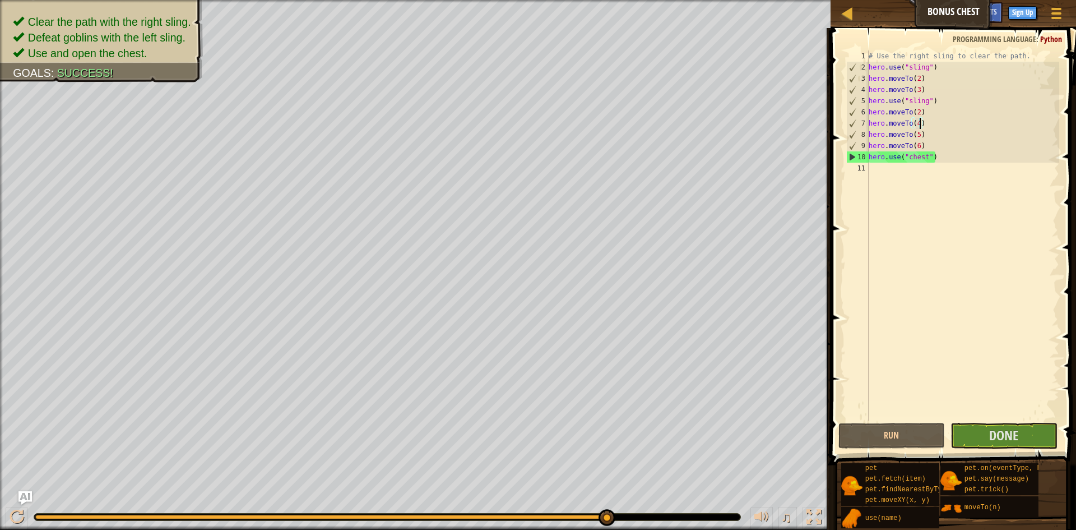
click at [622, 329] on div "Clear the path with the right sling. Defeat goblins with the left sling. Use an…" at bounding box center [538, 265] width 1076 height 530
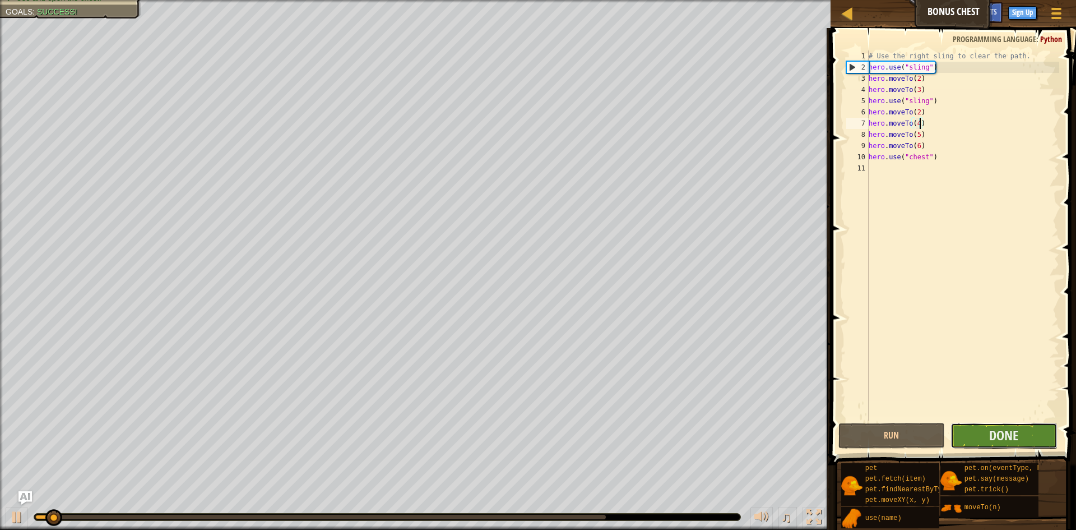
click at [972, 433] on button "Done" at bounding box center [1004, 436] width 107 height 26
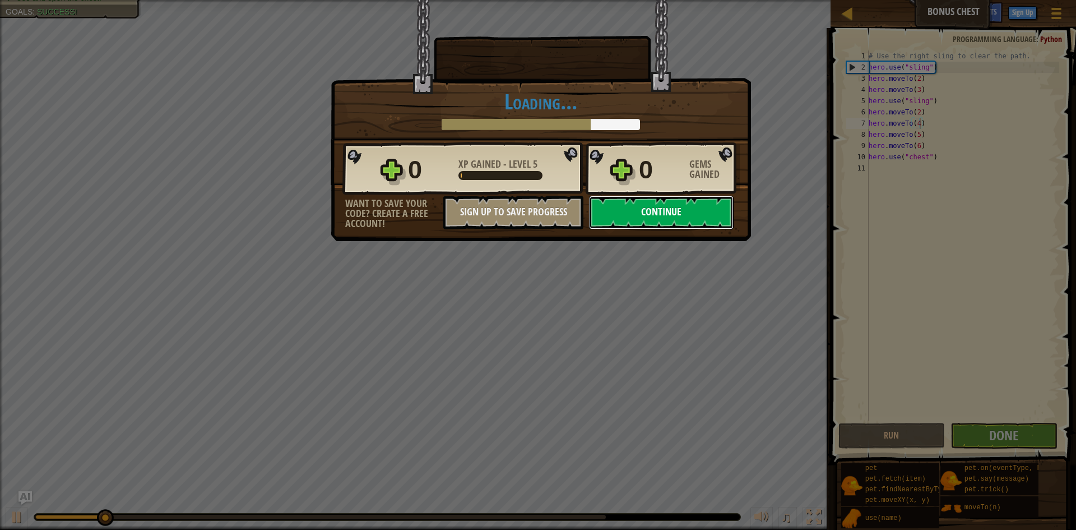
drag, startPoint x: 710, startPoint y: 203, endPoint x: 712, endPoint y: 208, distance: 5.9
click at [712, 208] on button "Continue" at bounding box center [661, 213] width 145 height 34
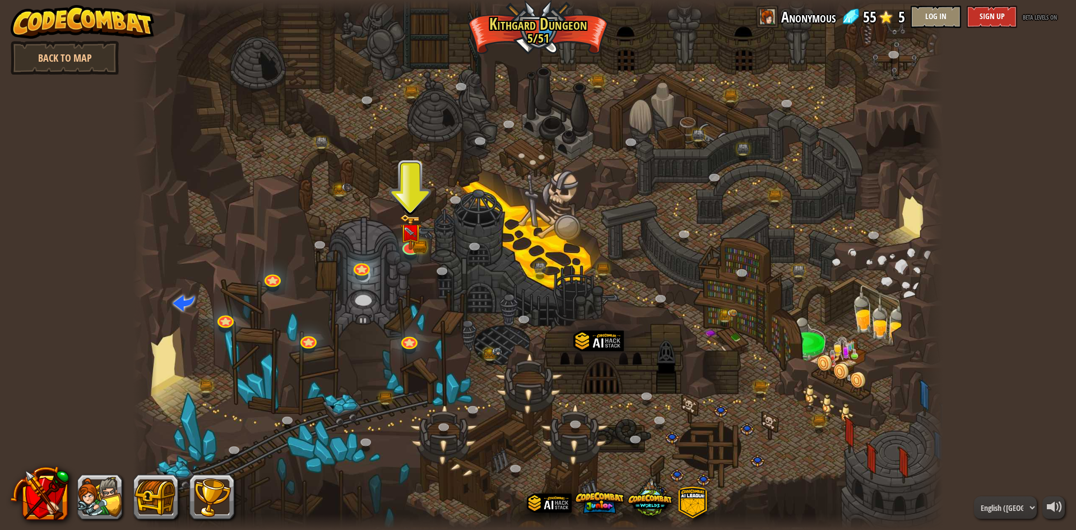
click at [734, 252] on div at bounding box center [538, 265] width 810 height 530
click at [416, 221] on img at bounding box center [411, 224] width 22 height 48
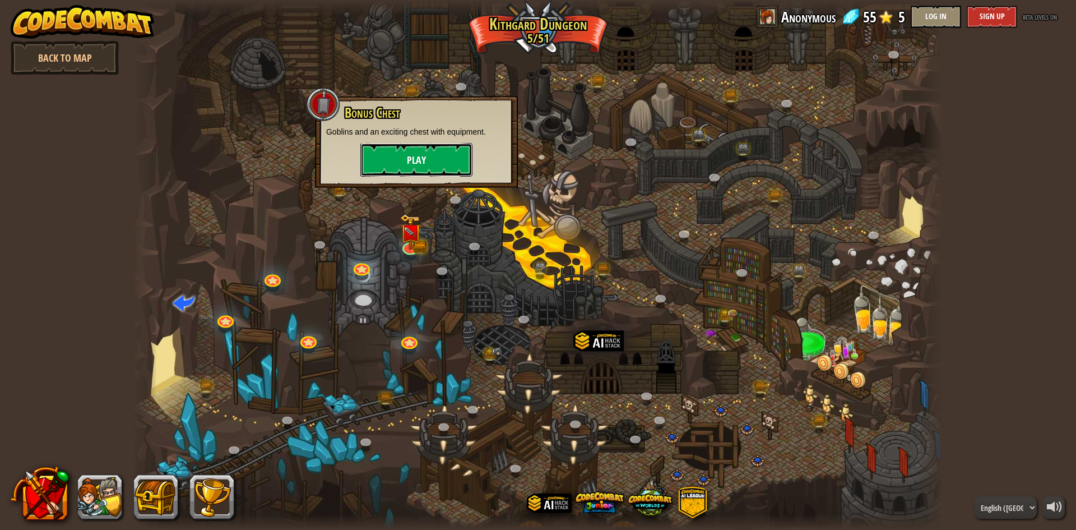
click at [424, 166] on button "Play" at bounding box center [416, 160] width 112 height 34
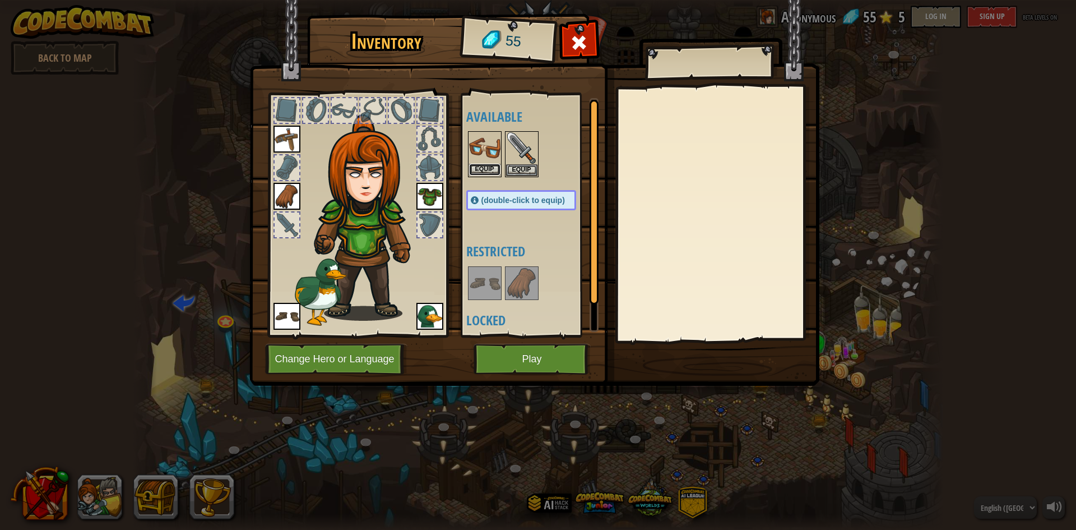
click at [491, 172] on button "Equip" at bounding box center [484, 170] width 31 height 12
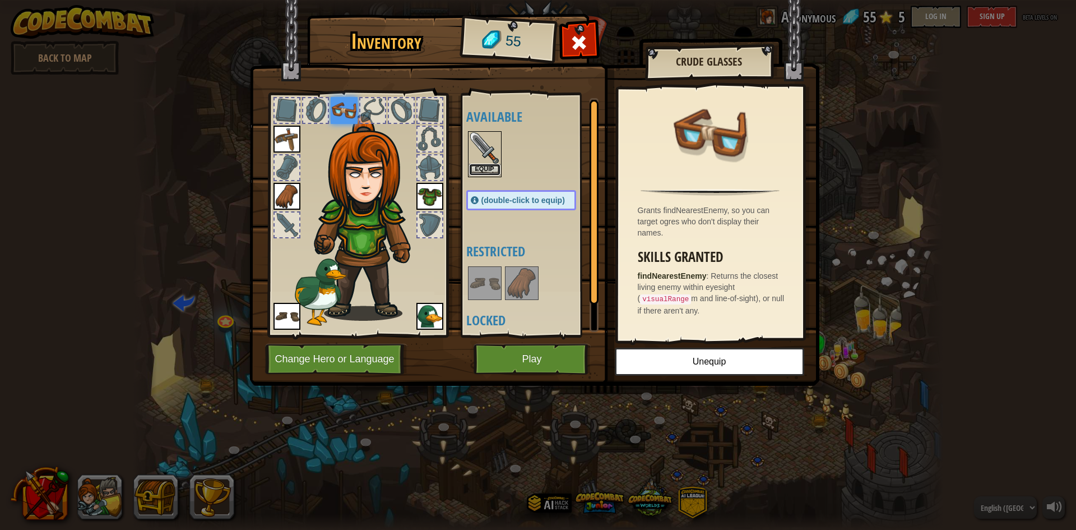
click at [486, 171] on button "Equip" at bounding box center [484, 170] width 31 height 12
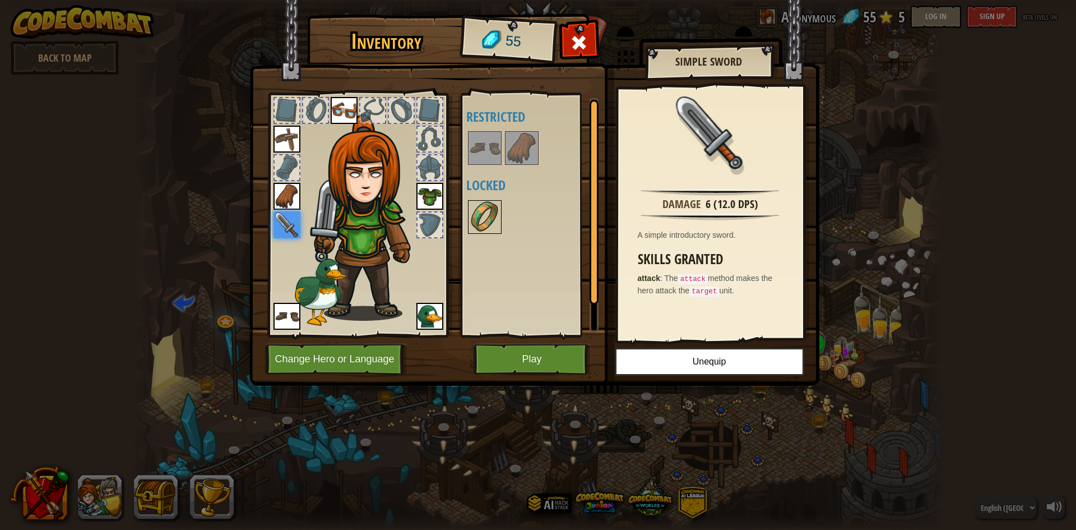
click at [492, 222] on img at bounding box center [484, 216] width 31 height 31
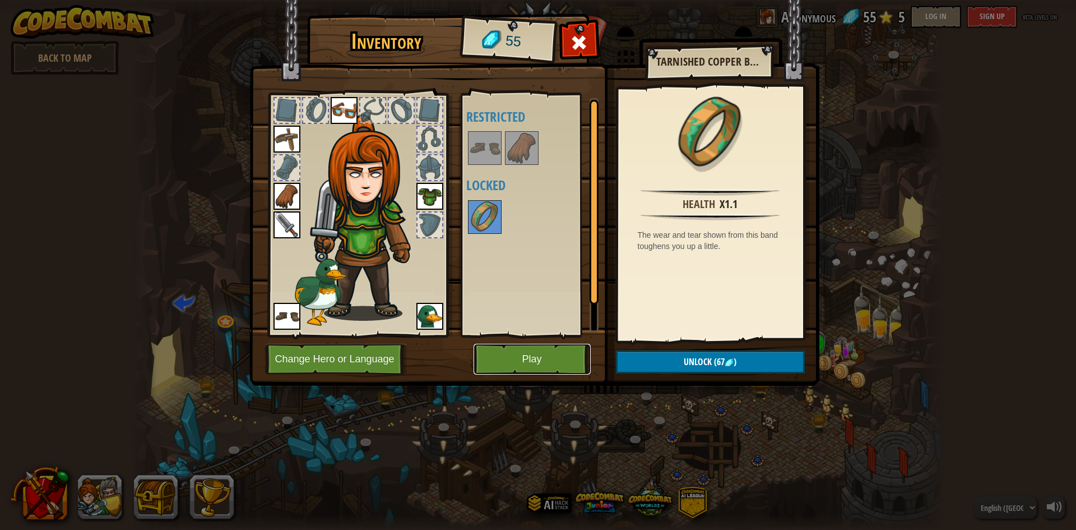
click at [535, 362] on button "Play" at bounding box center [532, 359] width 117 height 31
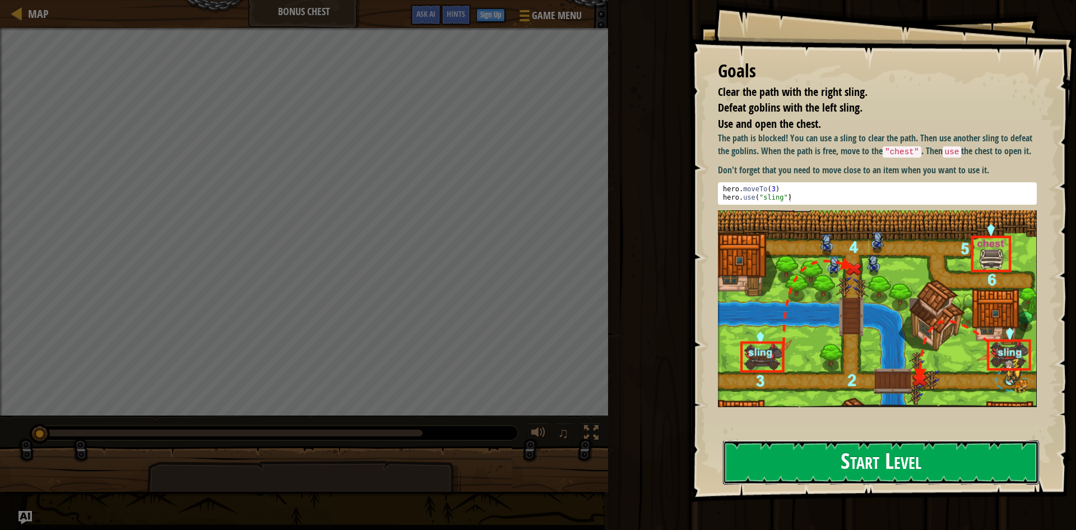
click at [851, 458] on button "Start Level" at bounding box center [881, 462] width 316 height 44
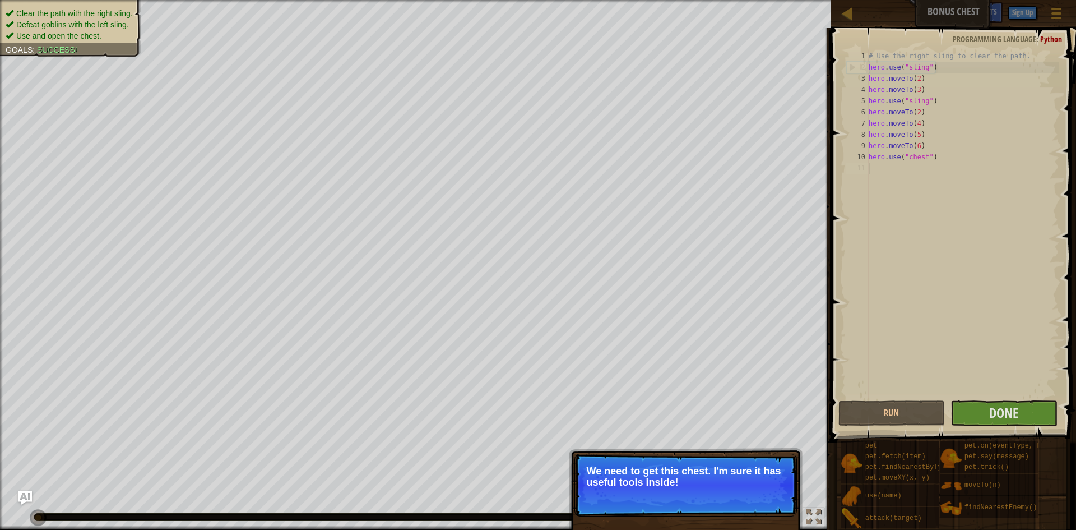
click at [680, 512] on p "Skip (esc) Continue We need to get this chest. I'm sure it has useful tools ins…" at bounding box center [685, 484] width 222 height 63
drag, startPoint x: 685, startPoint y: 509, endPoint x: 692, endPoint y: 501, distance: 10.7
click at [687, 507] on p "Skip (esc) Continue We need to get this chest. I'm sure it has useful tools ins…" at bounding box center [685, 484] width 222 height 63
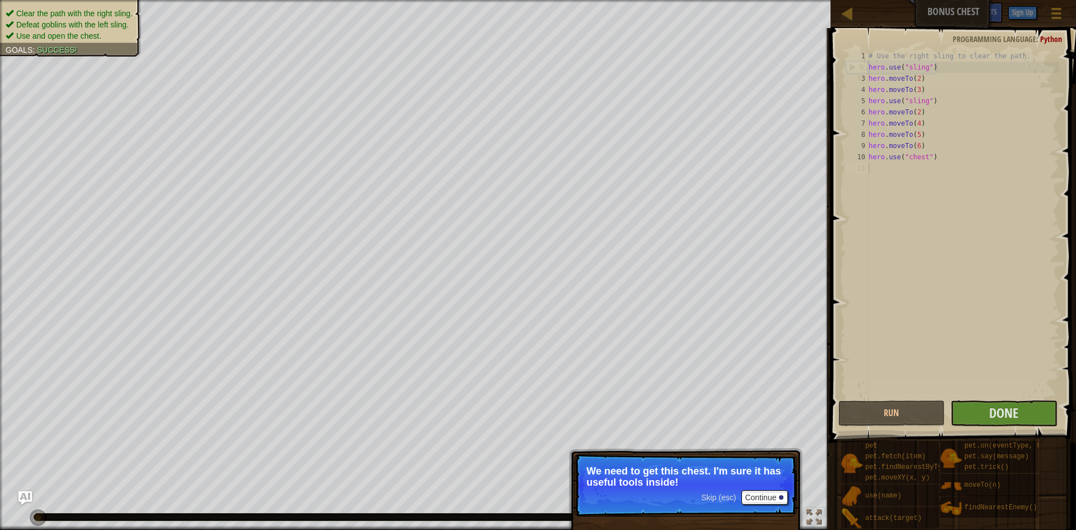
drag, startPoint x: 693, startPoint y: 500, endPoint x: 757, endPoint y: 448, distance: 82.5
click at [710, 479] on p "Skip (esc) Continue We need to get this chest. I'm sure it has useful tools ins…" at bounding box center [685, 484] width 222 height 63
click at [1019, 163] on div "# Use the right sling to clear the path. hero . use ( "sling" ) hero . moveTo (…" at bounding box center [962, 235] width 193 height 370
click at [990, 413] on span "Done" at bounding box center [1003, 413] width 29 height 18
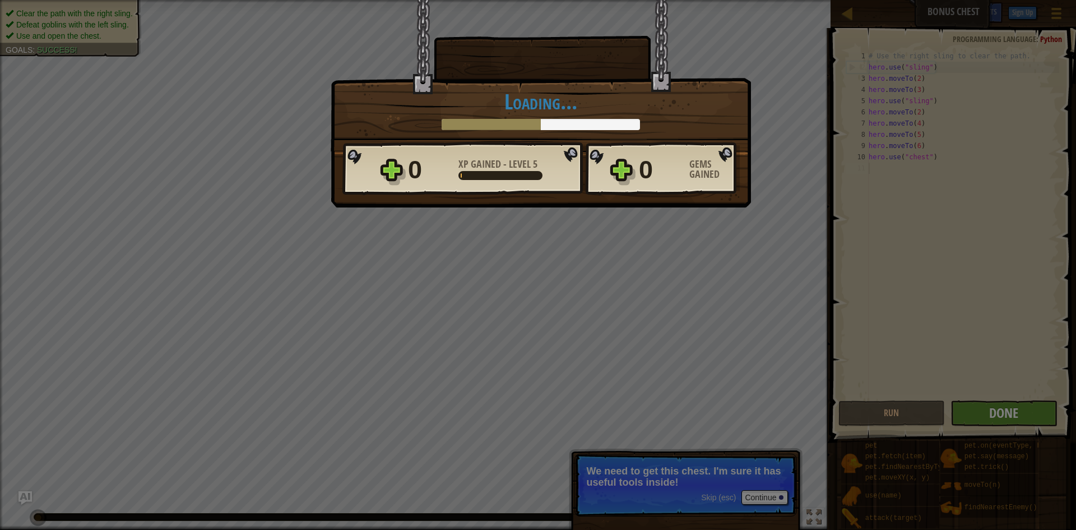
scroll to position [5, 0]
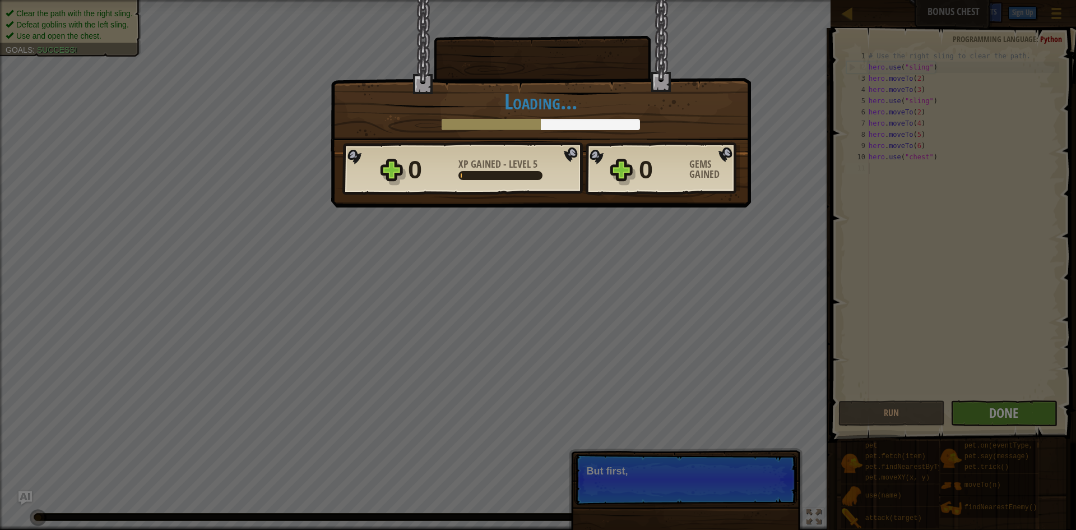
click at [990, 413] on div "× Shiny and sharp! How fun was this level? Loading... Reticulating Splines... L…" at bounding box center [538, 265] width 1076 height 530
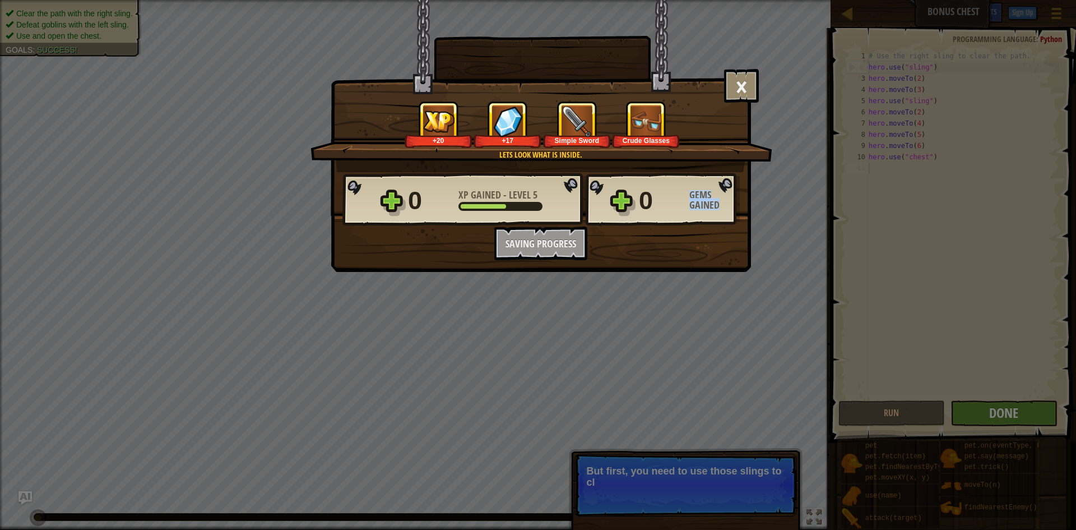
click at [990, 413] on div "× Shiny and sharp! How fun was this level? Lets look what is inside. +20 +17 Si…" at bounding box center [538, 265] width 1076 height 530
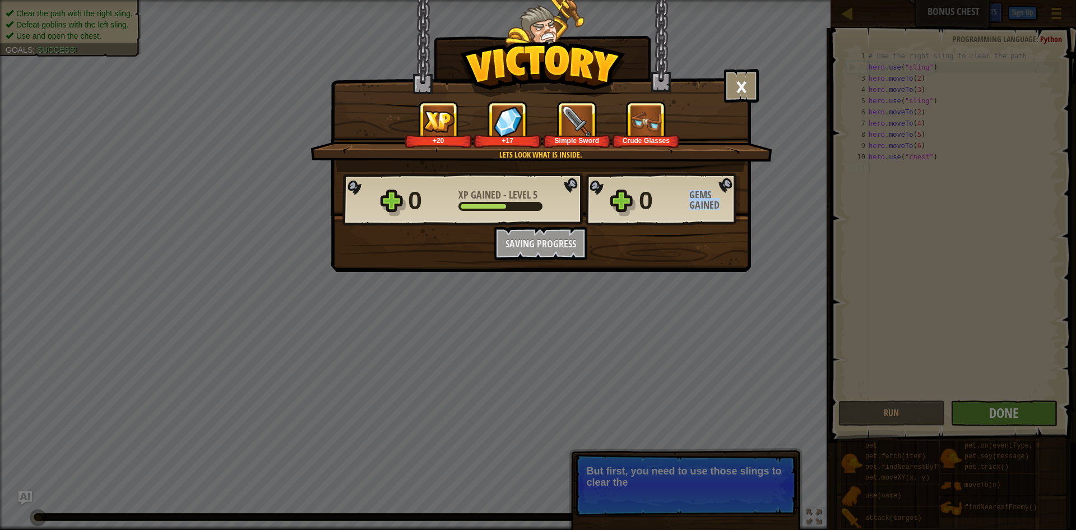
click at [990, 413] on div "× Shiny and sharp! How fun was this level? Lets look what is inside. +20 +17 Si…" at bounding box center [538, 265] width 1076 height 530
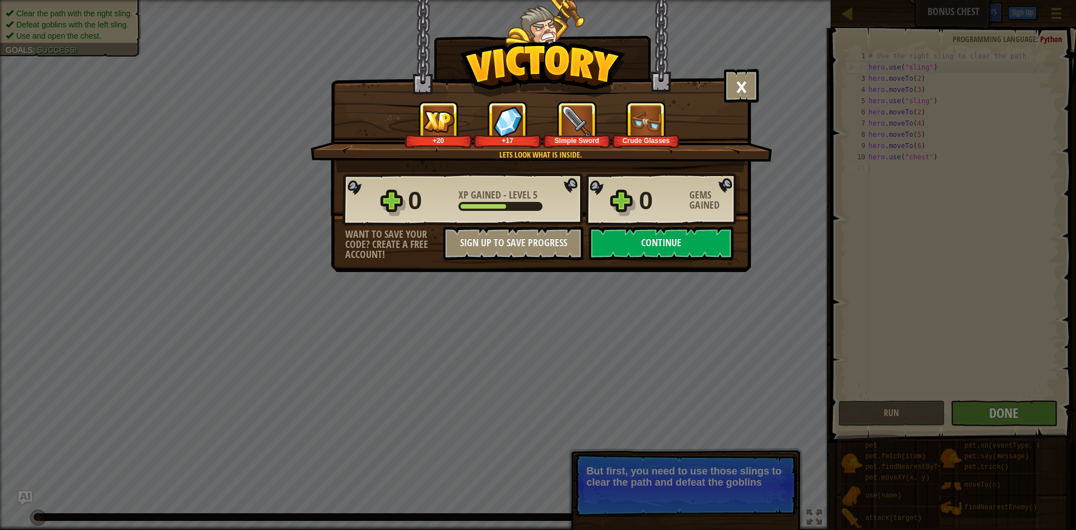
click at [990, 413] on div "× Shiny and sharp! How fun was this level? Lets look what is inside. +20 +17 Si…" at bounding box center [538, 265] width 1076 height 530
click at [705, 226] on div "0 XP Gained - Level 5 0 Gems Gained" at bounding box center [540, 200] width 397 height 54
click at [703, 263] on div "× Shiny and sharp! How fun was this level? Lets look what is inside. +20 +17 Si…" at bounding box center [541, 136] width 420 height 272
click at [699, 250] on button "Continue" at bounding box center [661, 243] width 145 height 34
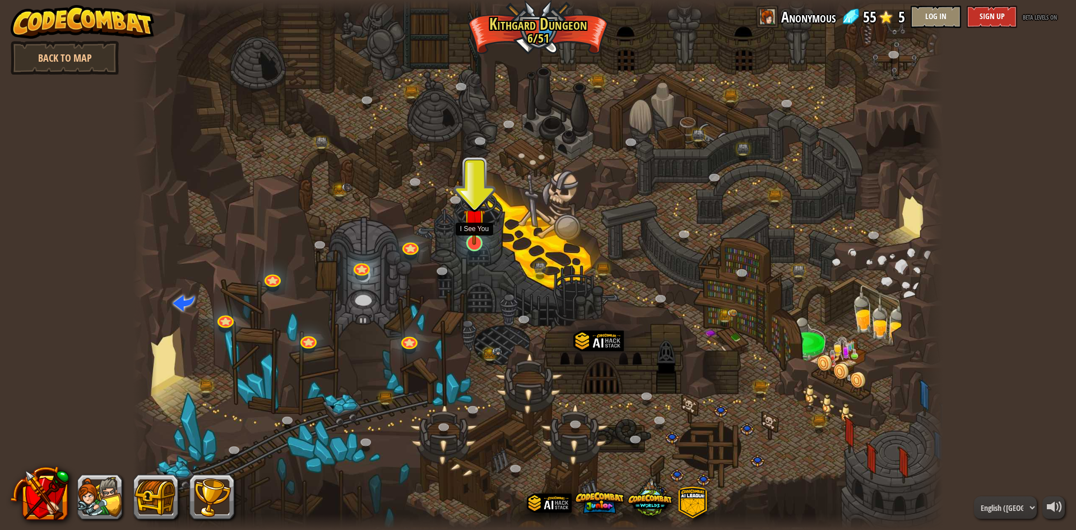
click at [476, 230] on img at bounding box center [474, 219] width 22 height 50
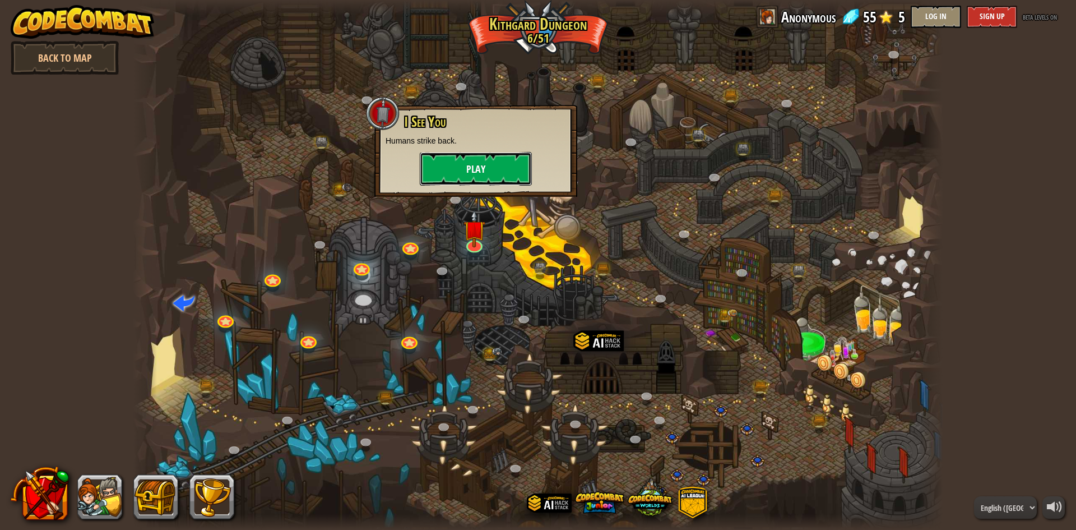
click at [439, 165] on button "Play" at bounding box center [476, 169] width 112 height 34
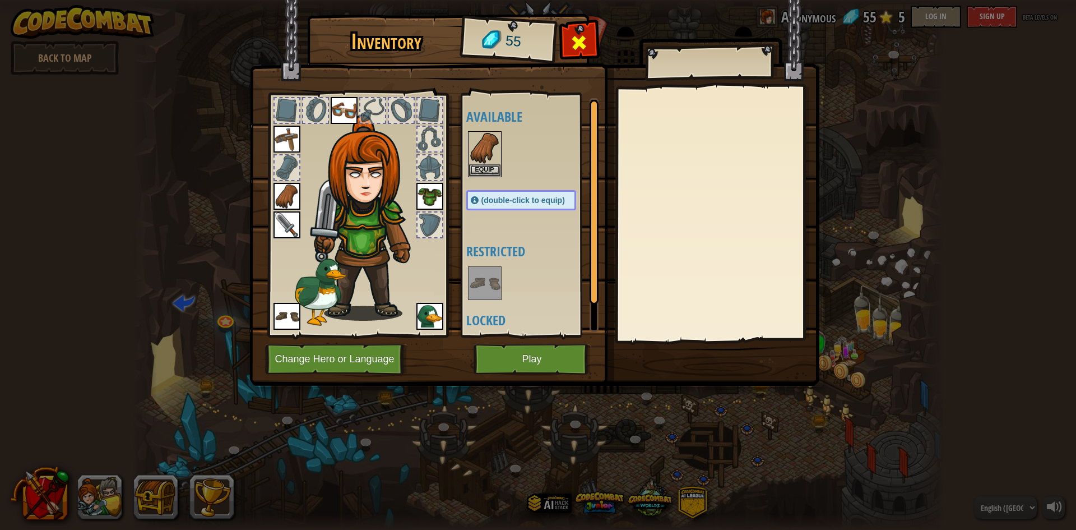
click at [581, 41] on span at bounding box center [579, 43] width 18 height 18
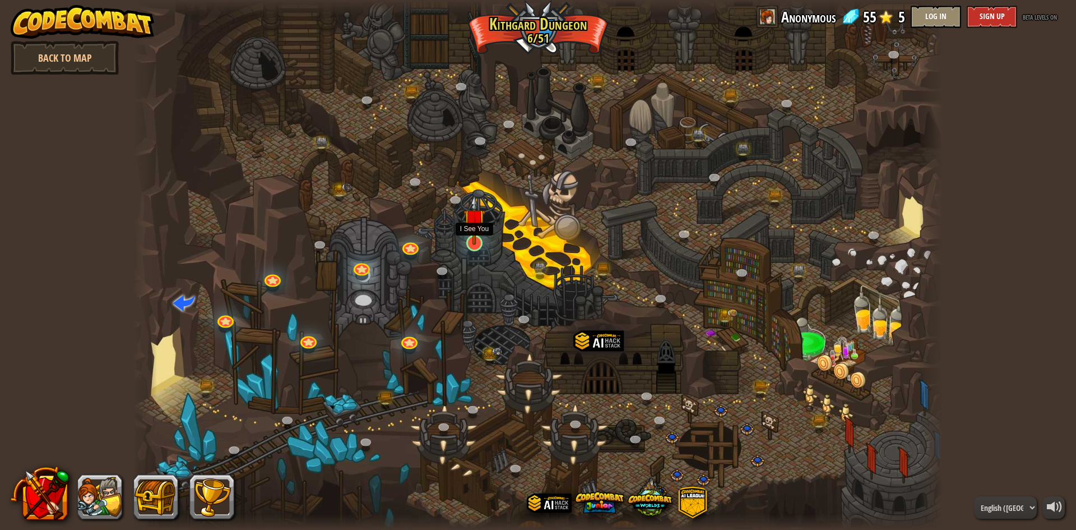
click at [465, 227] on img at bounding box center [474, 219] width 22 height 50
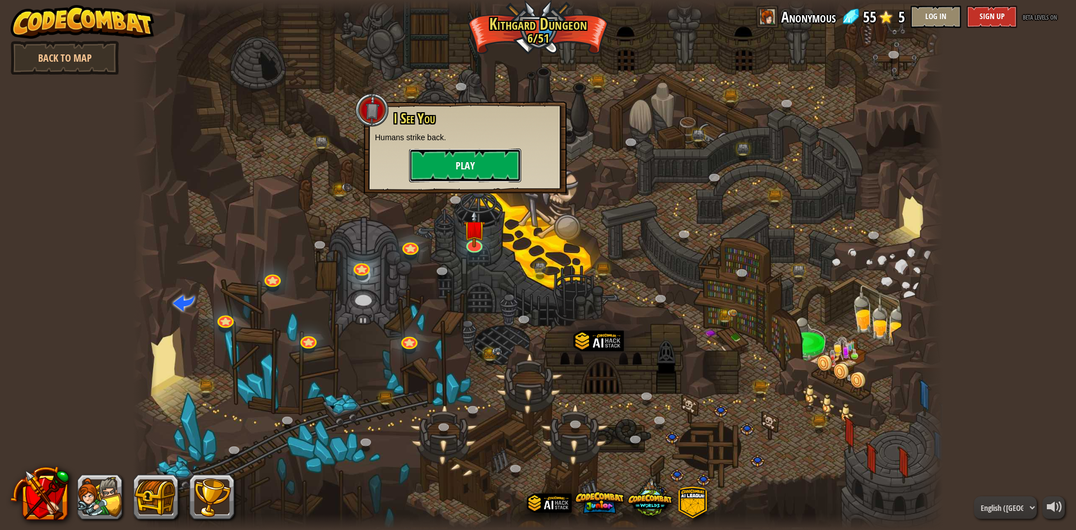
click at [446, 158] on button "Play" at bounding box center [465, 166] width 112 height 34
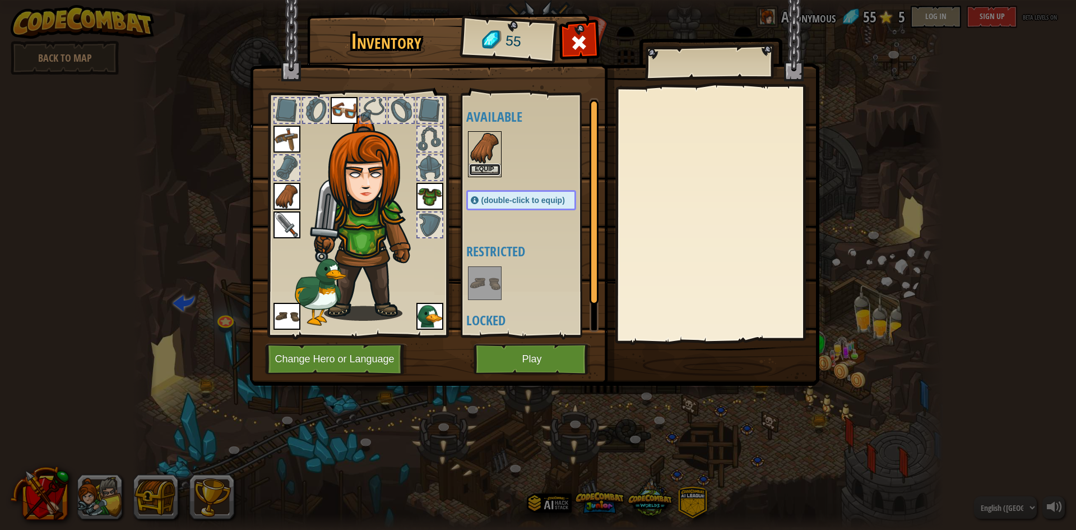
click at [489, 165] on button "Equip" at bounding box center [484, 170] width 31 height 12
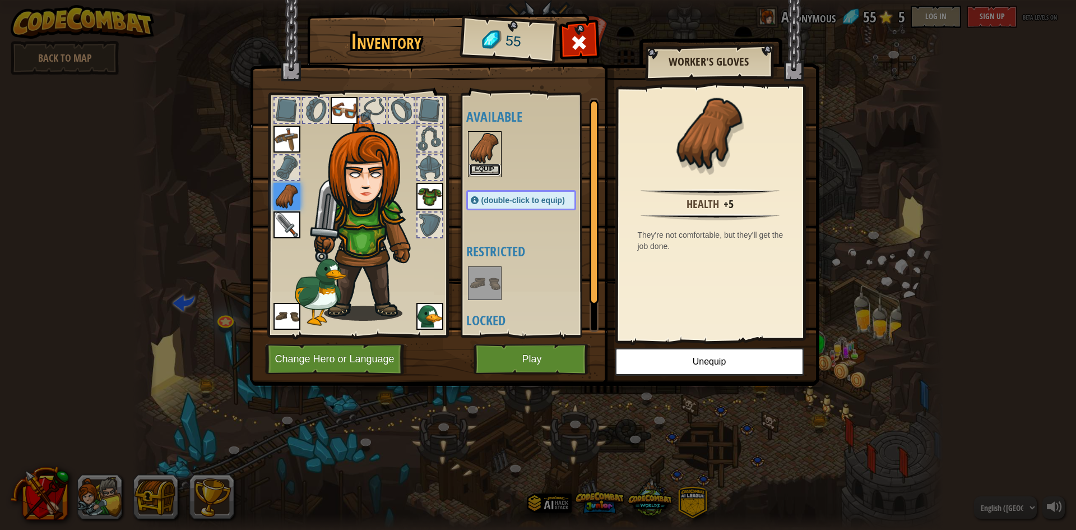
click at [490, 168] on button "Equip" at bounding box center [484, 170] width 31 height 12
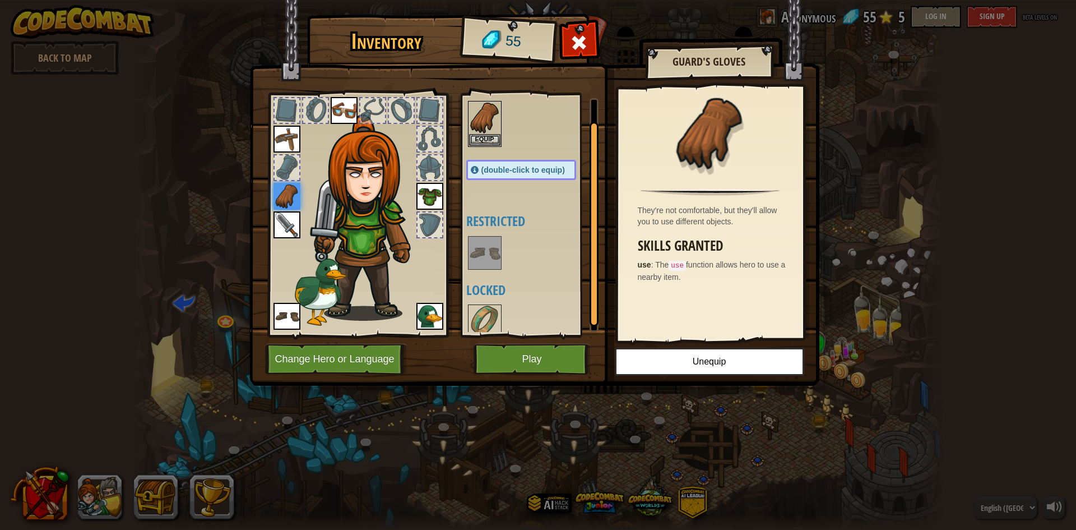
scroll to position [38, 0]
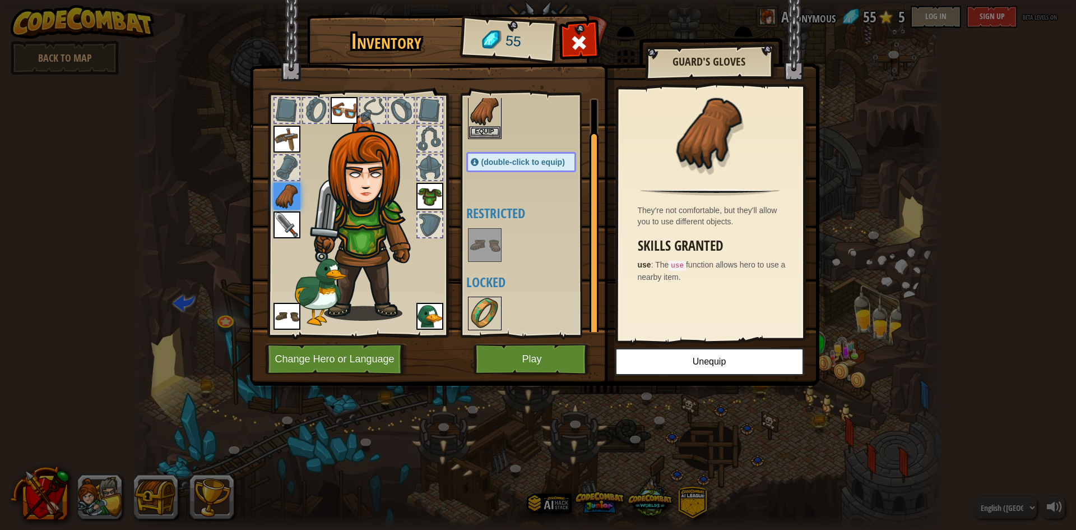
click at [493, 321] on img at bounding box center [484, 313] width 31 height 31
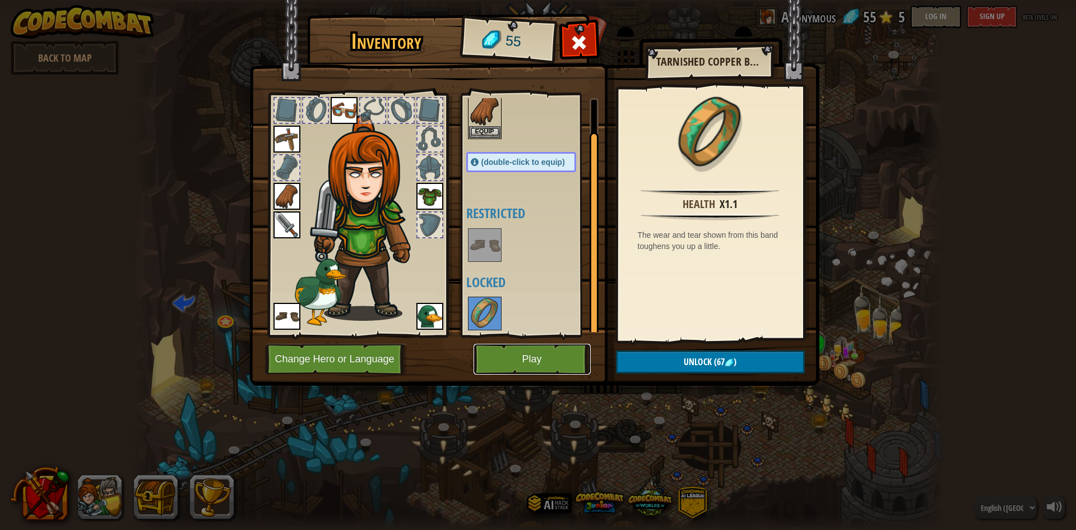
click at [530, 367] on button "Play" at bounding box center [532, 359] width 117 height 31
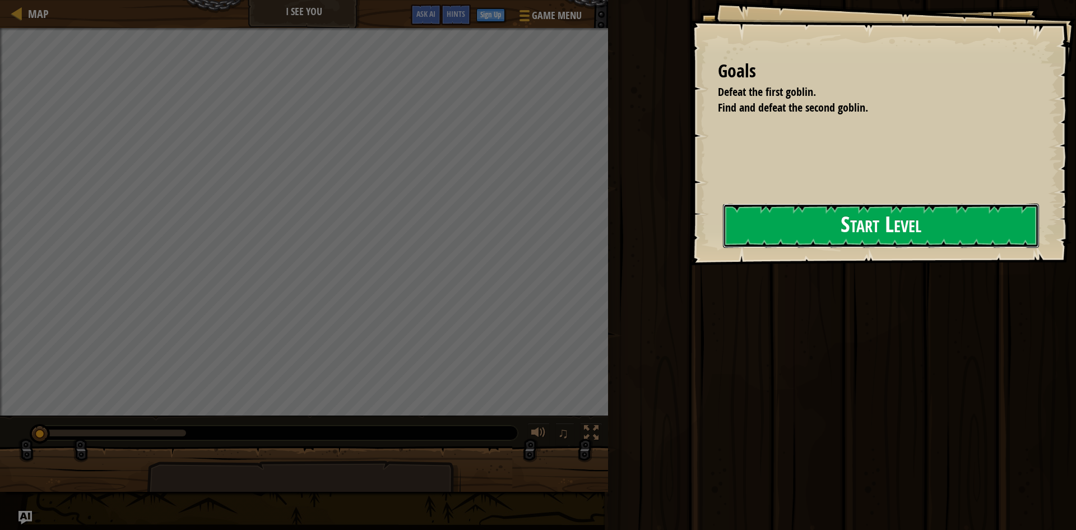
click at [961, 215] on button "Start Level" at bounding box center [881, 225] width 316 height 44
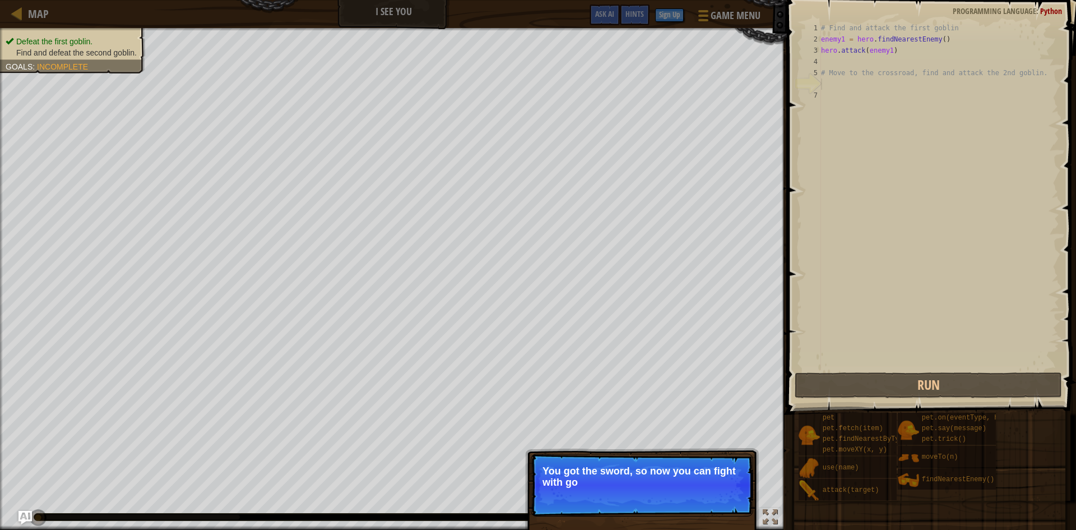
click at [854, 63] on div "# Find and attack the first goblin enemy1 = hero . findNearestEnemy ( ) hero . …" at bounding box center [939, 207] width 240 height 370
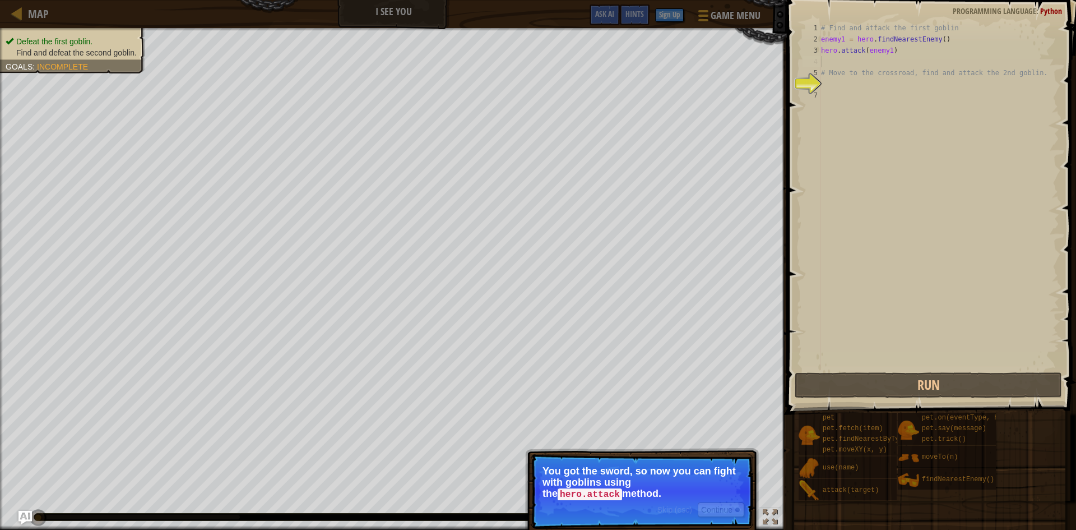
click at [706, 520] on p "Skip (esc) Continue You got the sword, so now you can fight with goblins using …" at bounding box center [642, 490] width 222 height 75
click at [706, 507] on button "Continue" at bounding box center [721, 509] width 47 height 15
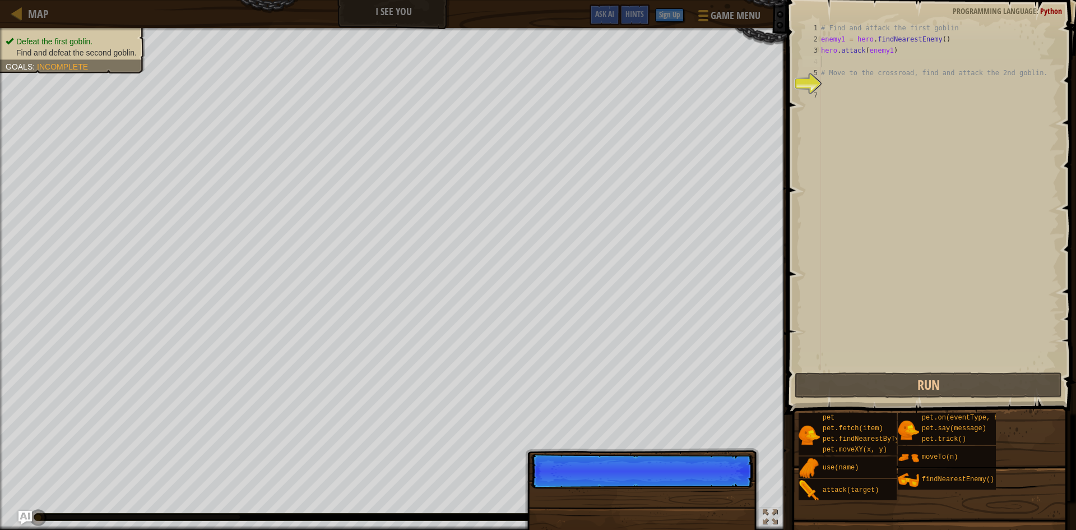
scroll to position [5, 0]
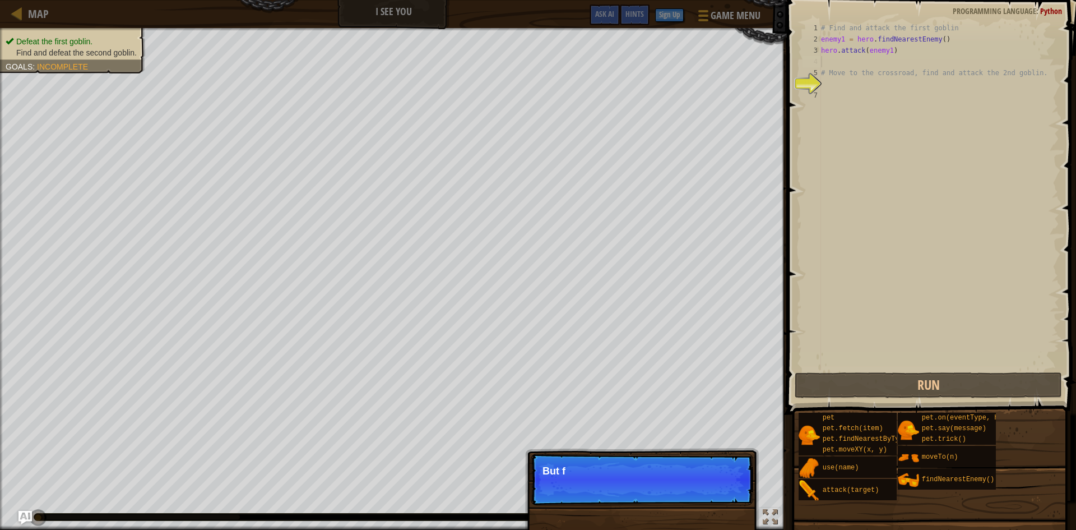
click at [706, 507] on div "Skip (esc) Continue But f" at bounding box center [642, 536] width 234 height 166
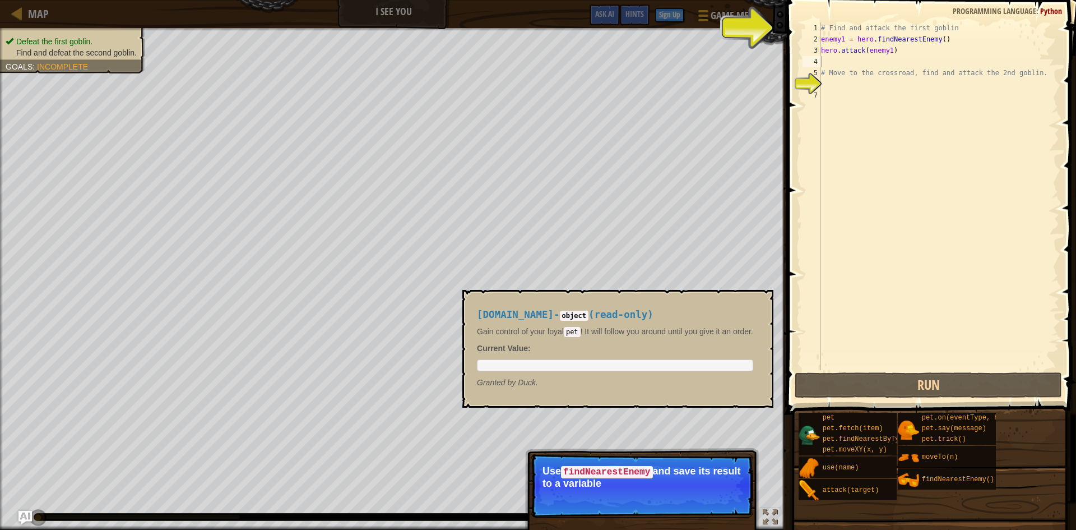
click at [807, 434] on img at bounding box center [809, 434] width 21 height 21
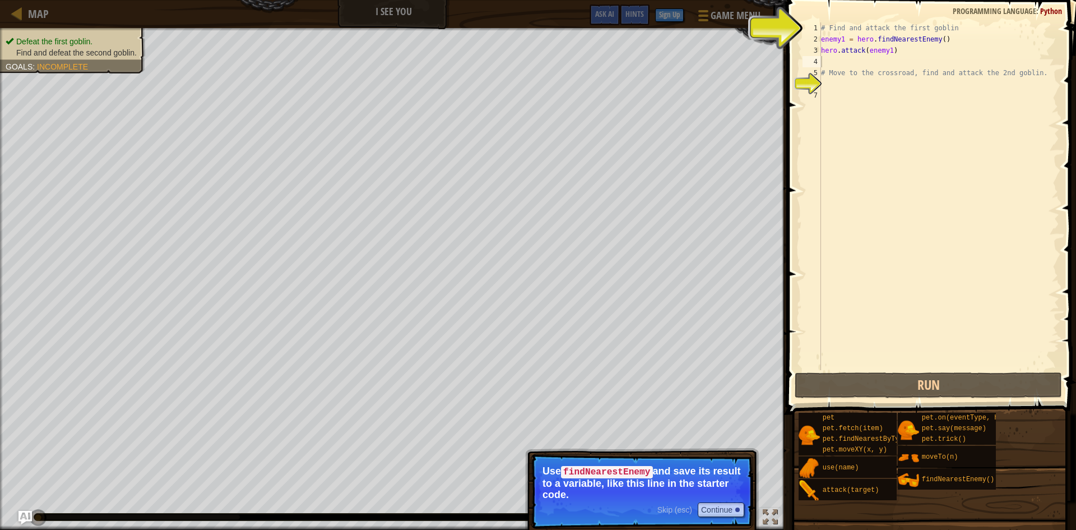
click at [715, 494] on p "Use findNearestEnemy and save its result to a variable, like this line in the s…" at bounding box center [642, 482] width 199 height 35
click at [715, 497] on p "Use findNearestEnemy and save its result to a variable, like this line in the s…" at bounding box center [642, 482] width 199 height 35
click at [718, 509] on button "Continue" at bounding box center [721, 509] width 47 height 15
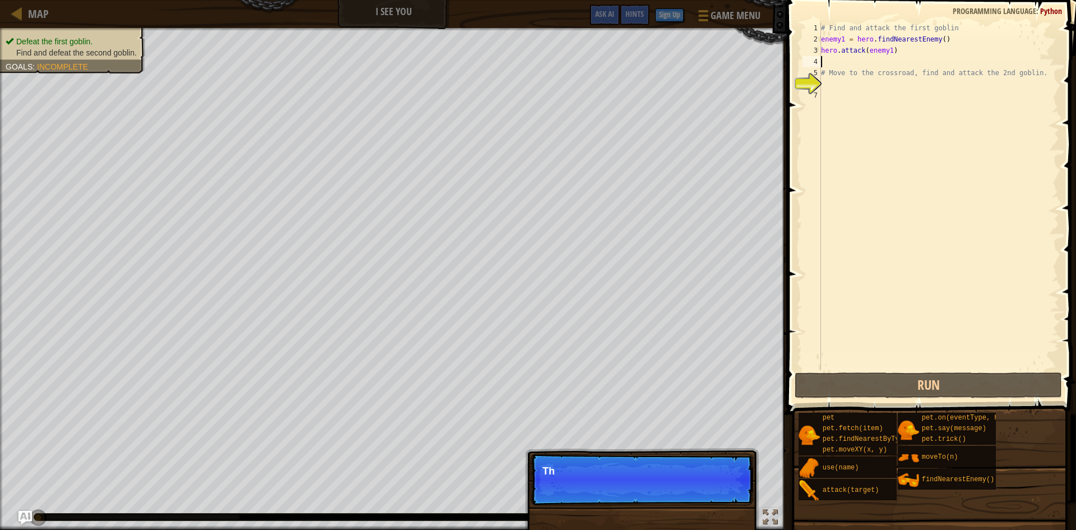
click at [718, 509] on div "Skip (esc) Continue Th" at bounding box center [642, 536] width 234 height 166
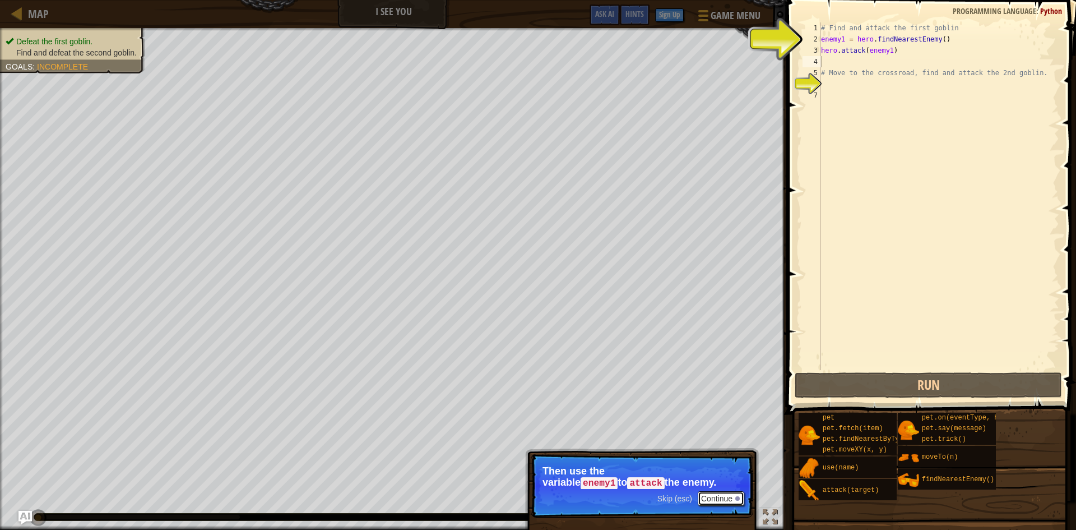
click at [711, 503] on button "Continue" at bounding box center [721, 498] width 47 height 15
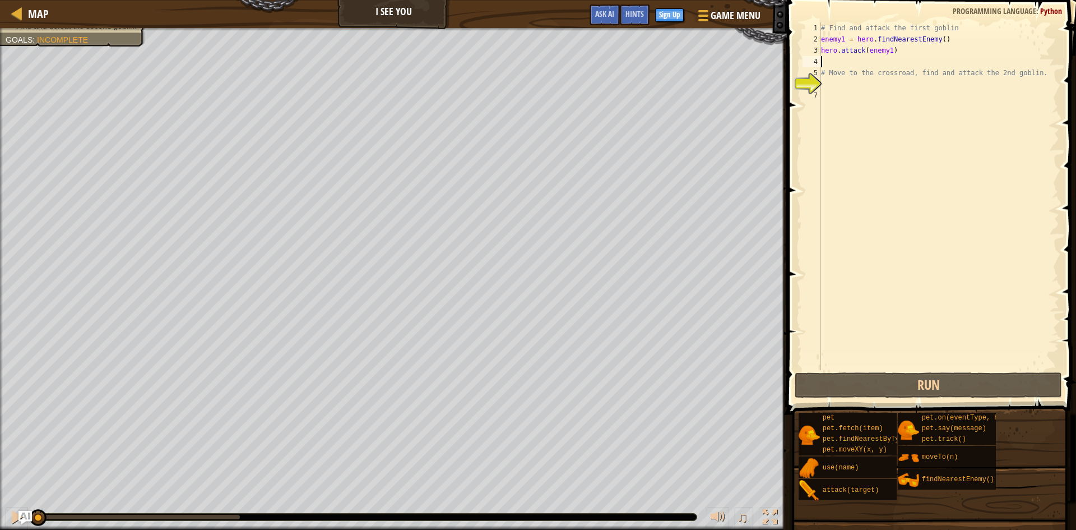
click at [846, 59] on div "# Find and attack the first goblin enemy1 = hero . findNearestEnemy ( ) hero . …" at bounding box center [939, 207] width 240 height 370
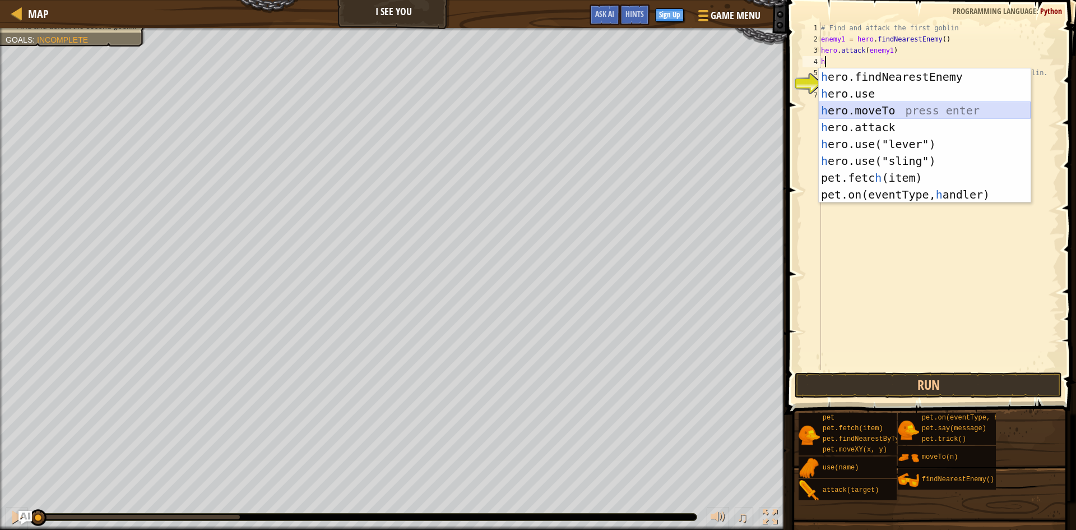
drag, startPoint x: 902, startPoint y: 112, endPoint x: 893, endPoint y: 126, distance: 16.3
click at [904, 110] on div "h ero.findNearestEnemy press enter h ero.use press enter h ero.moveTo press ent…" at bounding box center [925, 152] width 212 height 168
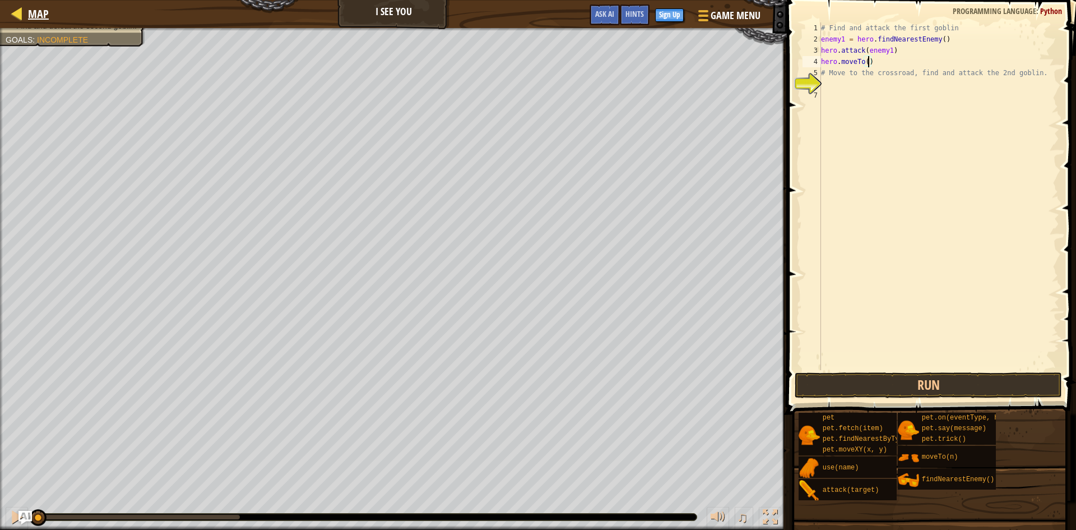
type textarea "hero.moveTo()"
click at [40, 20] on span "Map" at bounding box center [38, 13] width 21 height 15
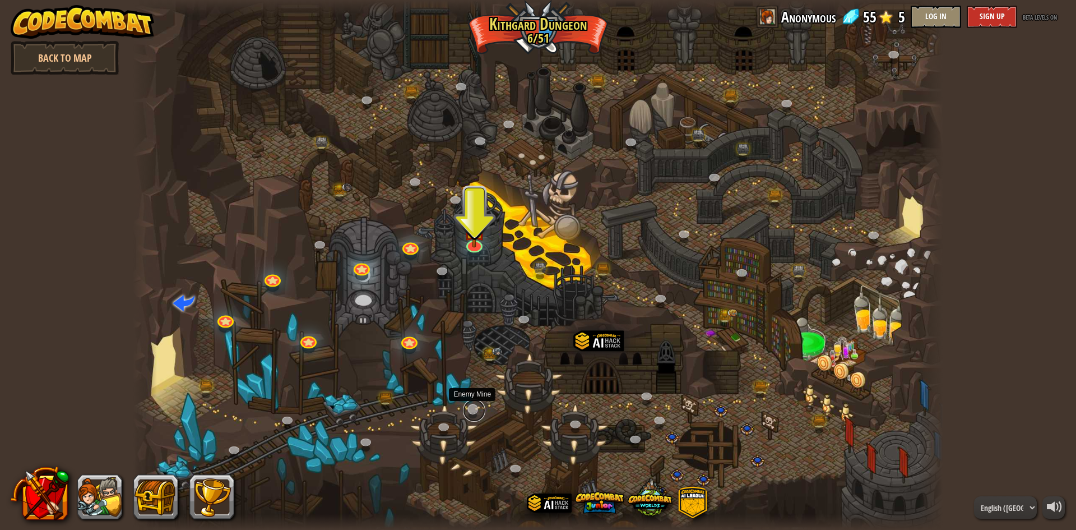
click at [478, 408] on link at bounding box center [474, 410] width 22 height 22
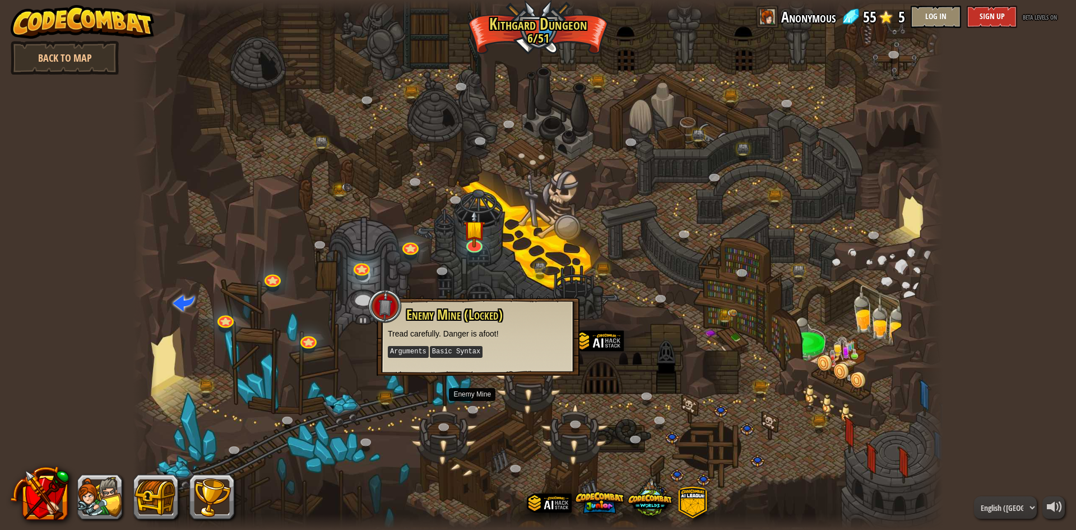
click at [508, 353] on p "Arguments Basic Syntax" at bounding box center [478, 352] width 180 height 14
click at [467, 308] on span "Enemy Mine (Locked)" at bounding box center [454, 314] width 96 height 19
drag, startPoint x: 437, startPoint y: 392, endPoint x: 425, endPoint y: 397, distance: 13.3
click at [435, 397] on div at bounding box center [538, 265] width 810 height 530
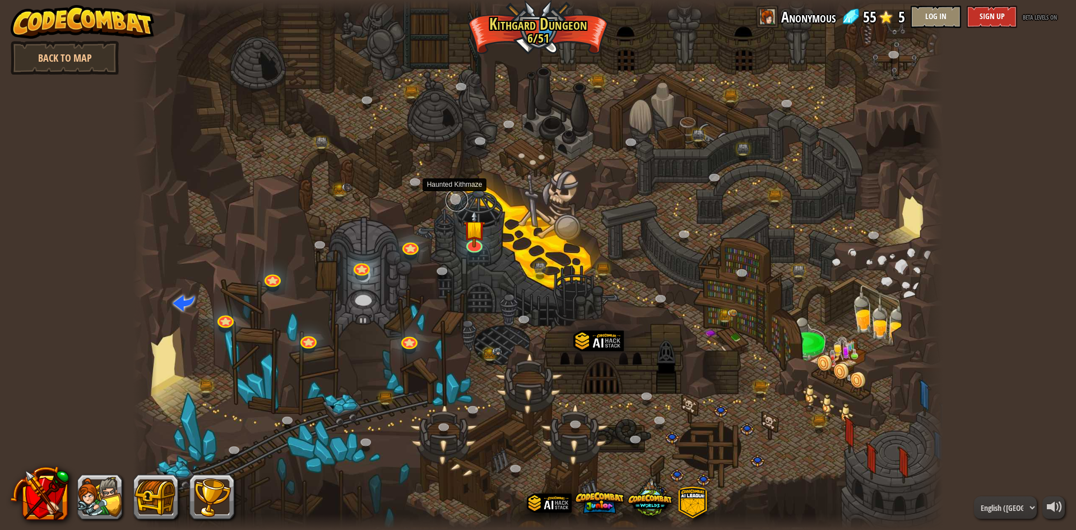
click at [458, 201] on link at bounding box center [457, 200] width 22 height 22
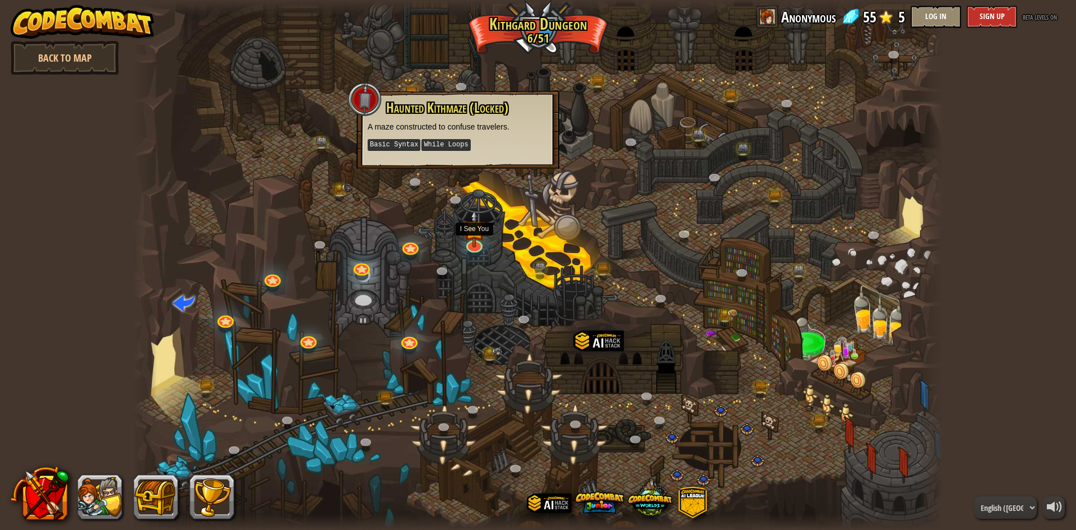
drag, startPoint x: 477, startPoint y: 247, endPoint x: 464, endPoint y: 257, distance: 16.5
click at [480, 257] on div at bounding box center [538, 265] width 810 height 530
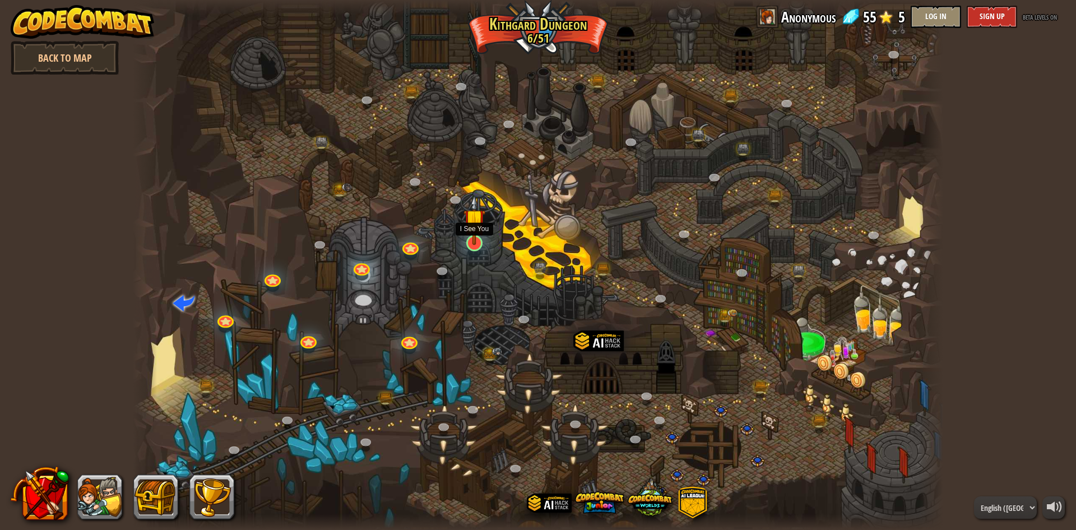
click at [467, 233] on img at bounding box center [474, 219] width 22 height 50
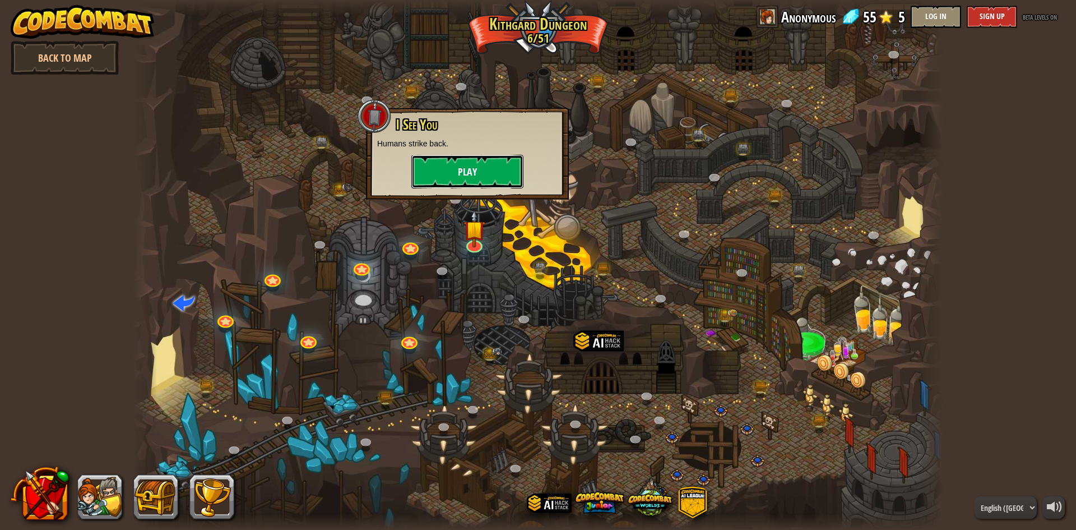
click at [506, 155] on button "Play" at bounding box center [467, 172] width 112 height 34
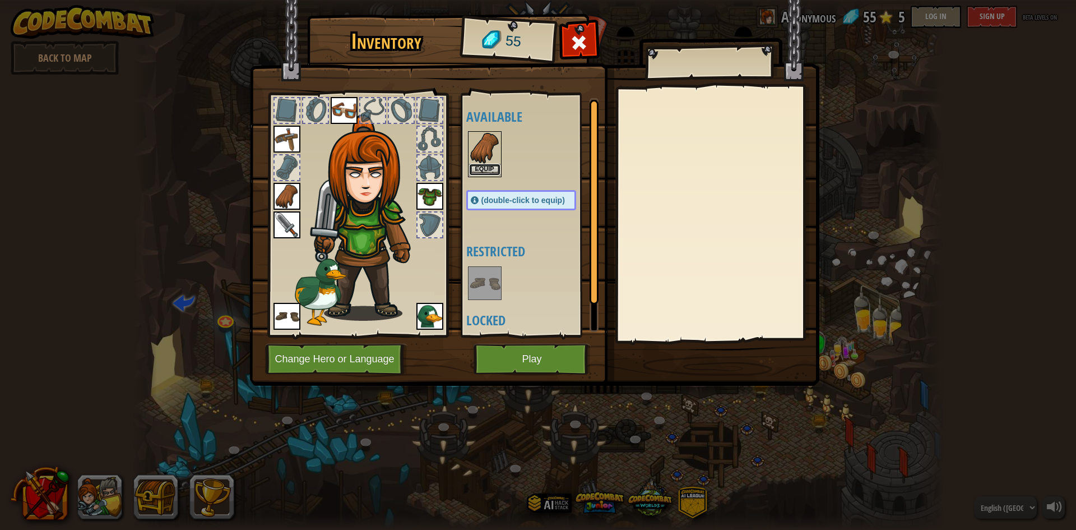
click at [481, 164] on button "Equip" at bounding box center [484, 170] width 31 height 12
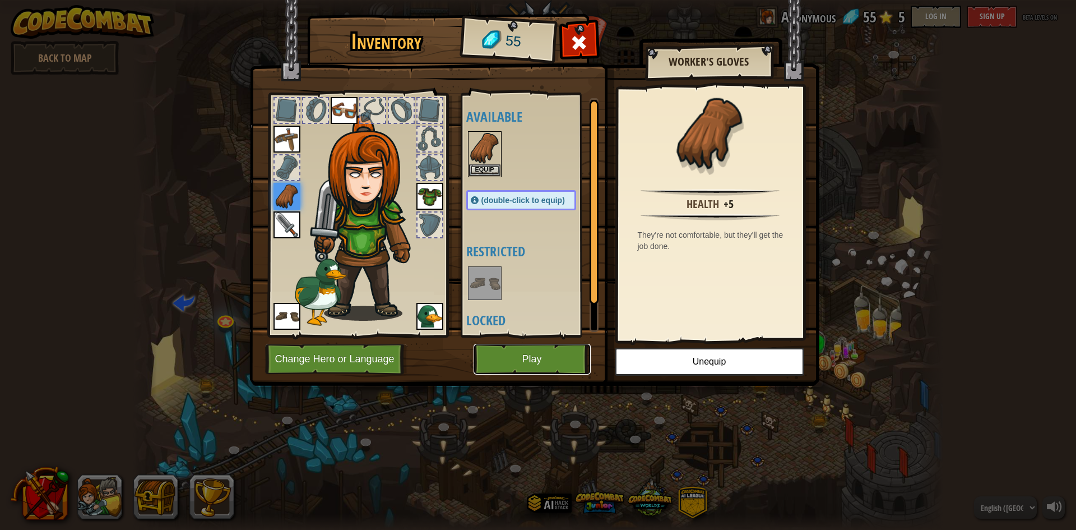
click at [543, 354] on button "Play" at bounding box center [532, 359] width 117 height 31
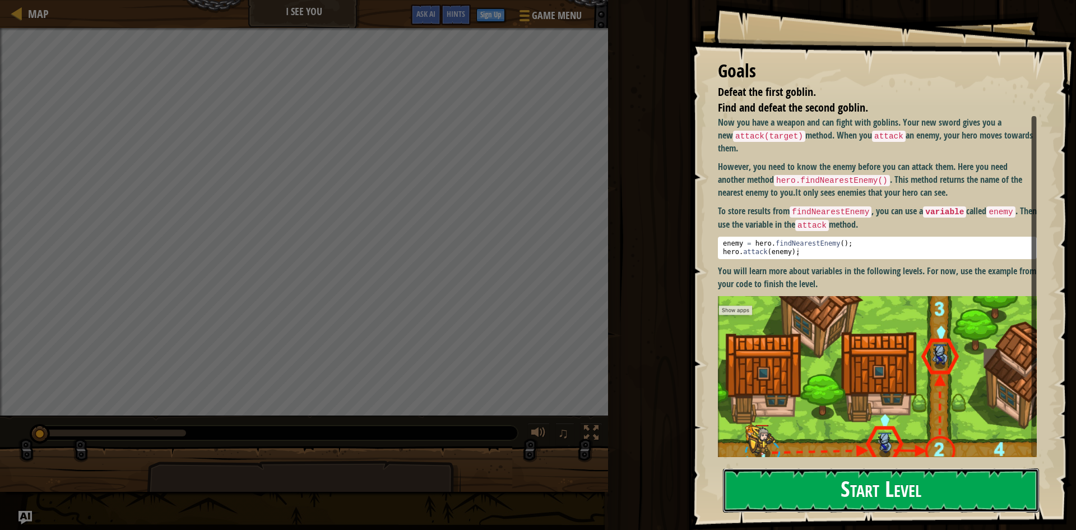
click at [849, 497] on button "Start Level" at bounding box center [881, 490] width 316 height 44
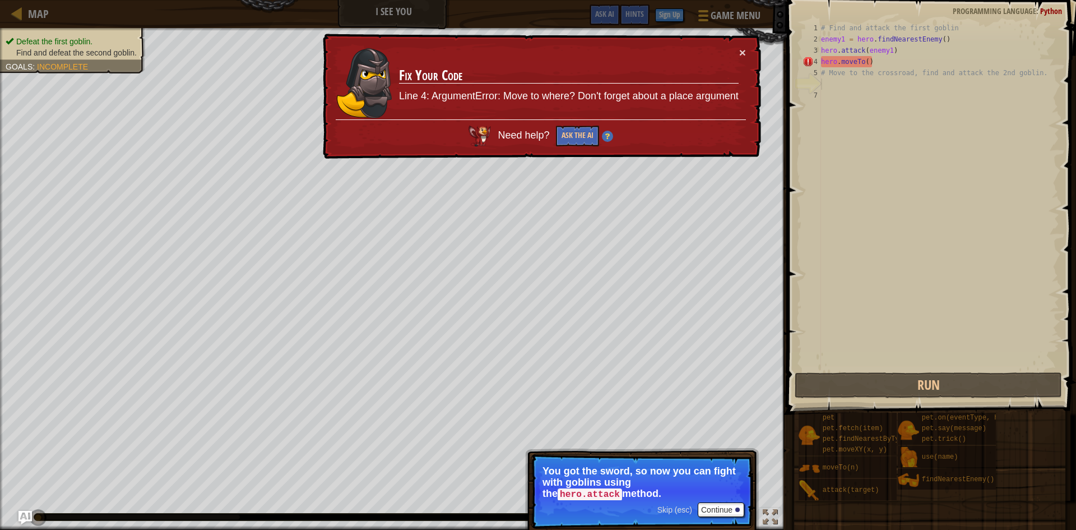
click at [747, 52] on div "× Fix Your Code Line 4: ArgumentError: Move to where? Don't forget about a plac…" at bounding box center [541, 97] width 441 height 126
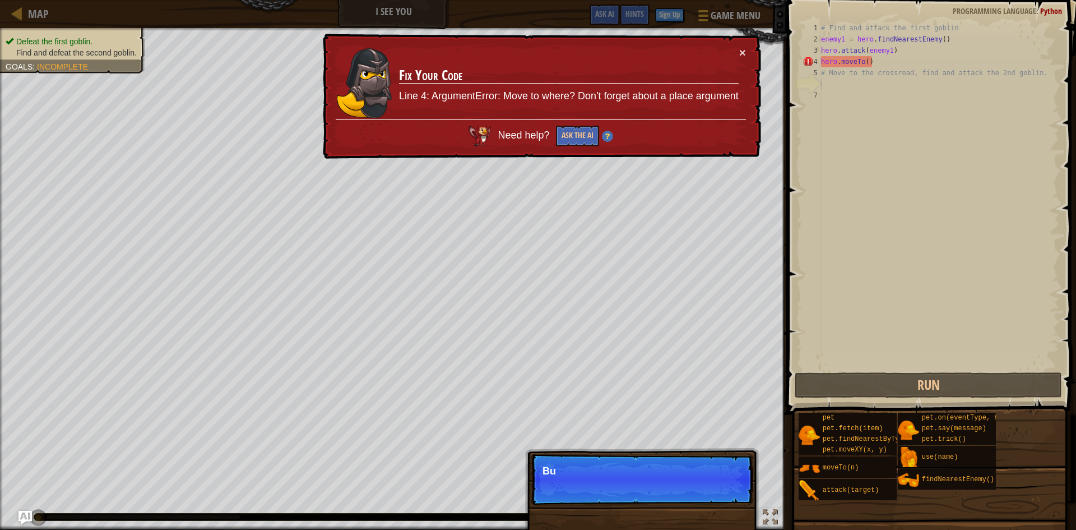
click at [747, 52] on div "× Fix Your Code Line 4: ArgumentError: Move to where? Don't forget about a plac…" at bounding box center [541, 97] width 441 height 126
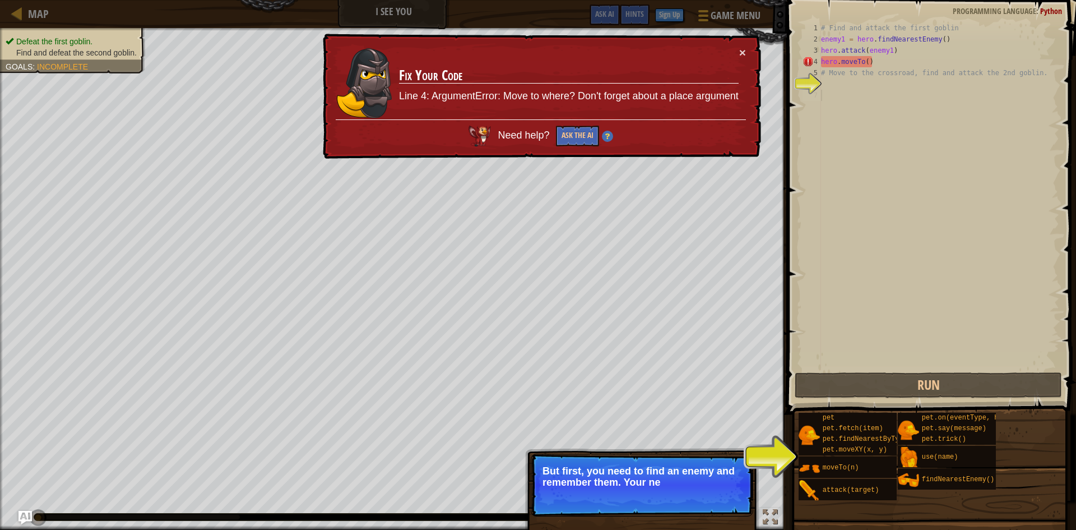
click at [849, 340] on div "# Find and attack the first goblin enemy1 = hero . findNearestEnemy ( ) hero . …" at bounding box center [939, 207] width 240 height 370
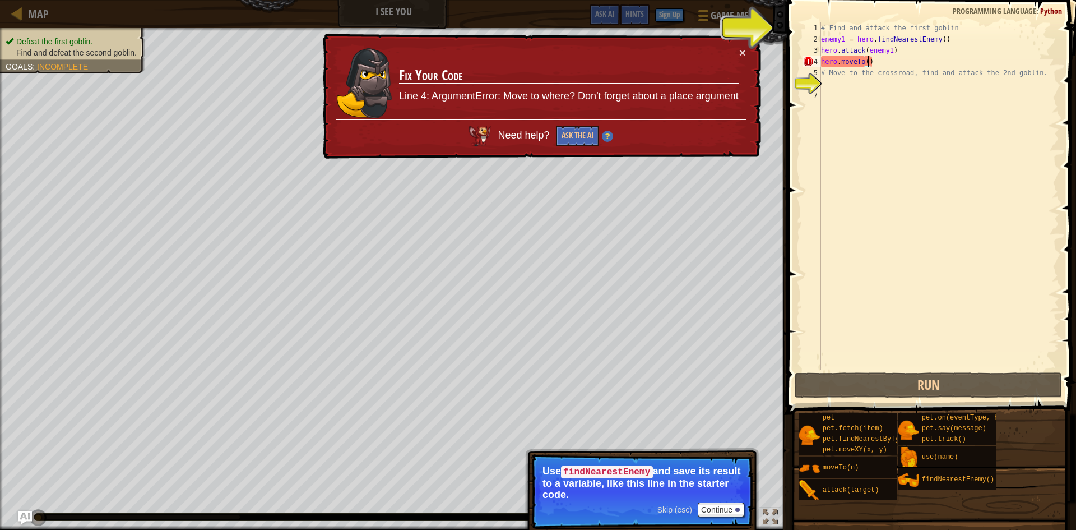
click at [868, 63] on div "# Find and attack the first goblin enemy1 = hero . findNearestEnemy ( ) hero . …" at bounding box center [939, 207] width 240 height 370
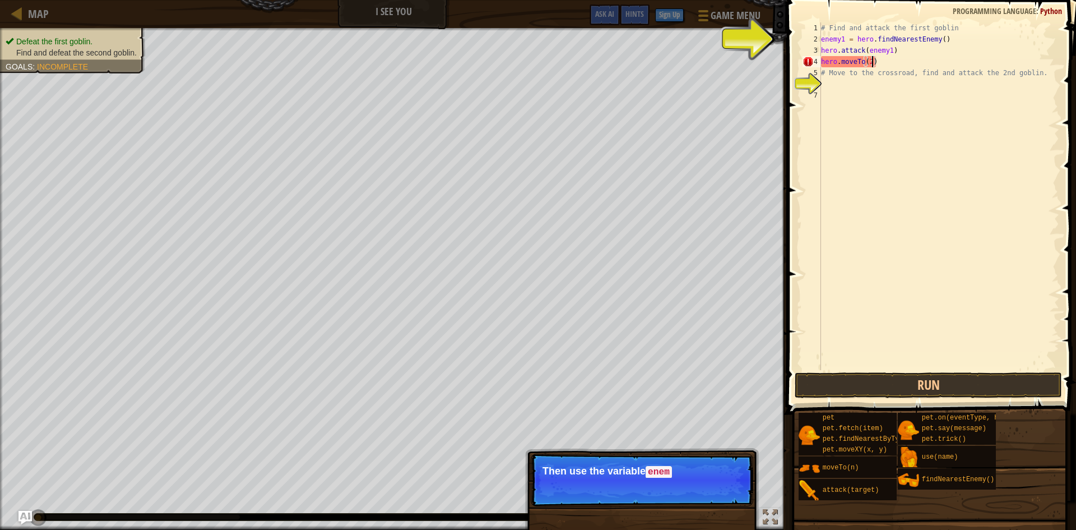
scroll to position [5, 7]
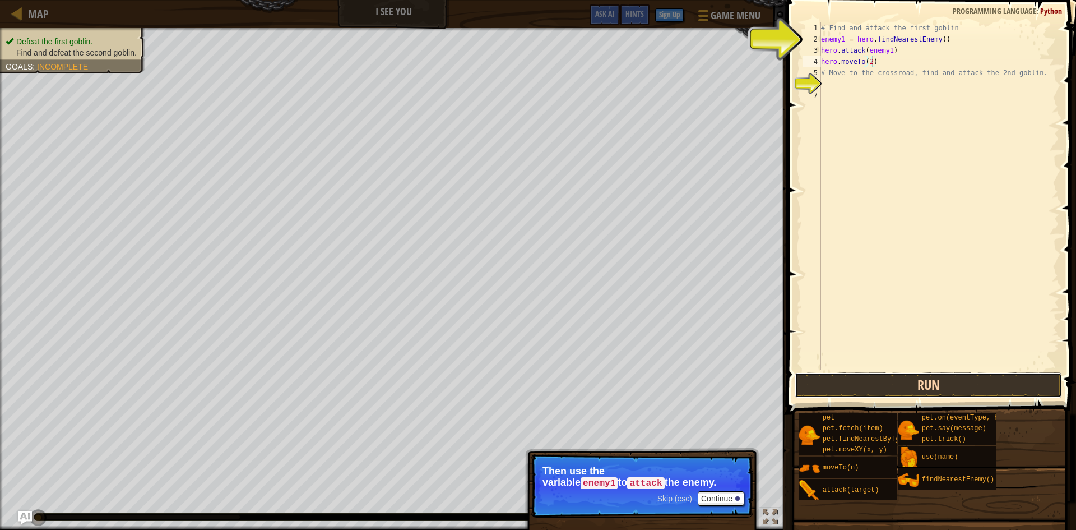
click at [898, 383] on button "Run" at bounding box center [928, 385] width 267 height 26
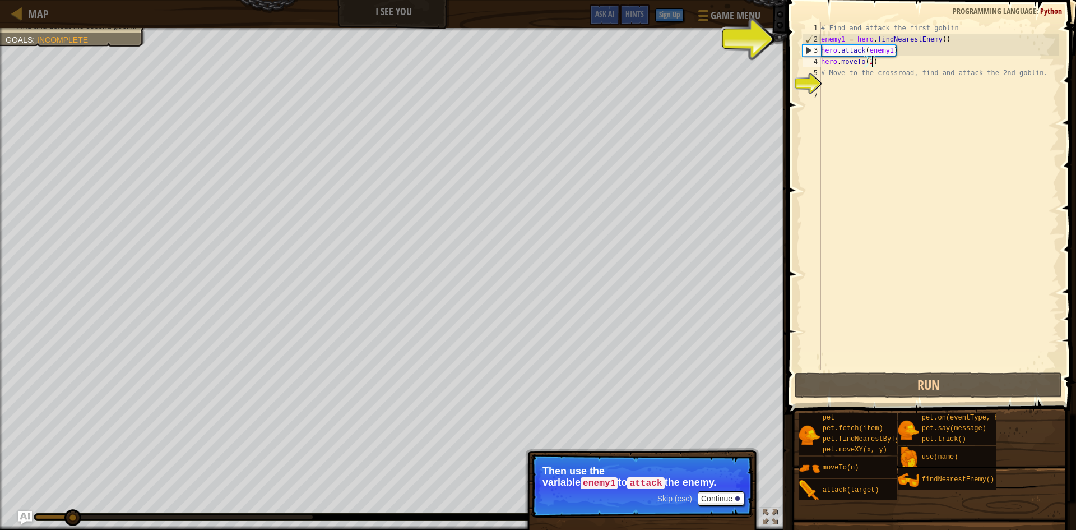
click at [856, 77] on div "# Find and attack the first goblin enemy1 = hero . findNearestEnemy ( ) hero . …" at bounding box center [939, 207] width 240 height 370
type textarea "# Move to the crossroad, find and attack the 2nd goblin."
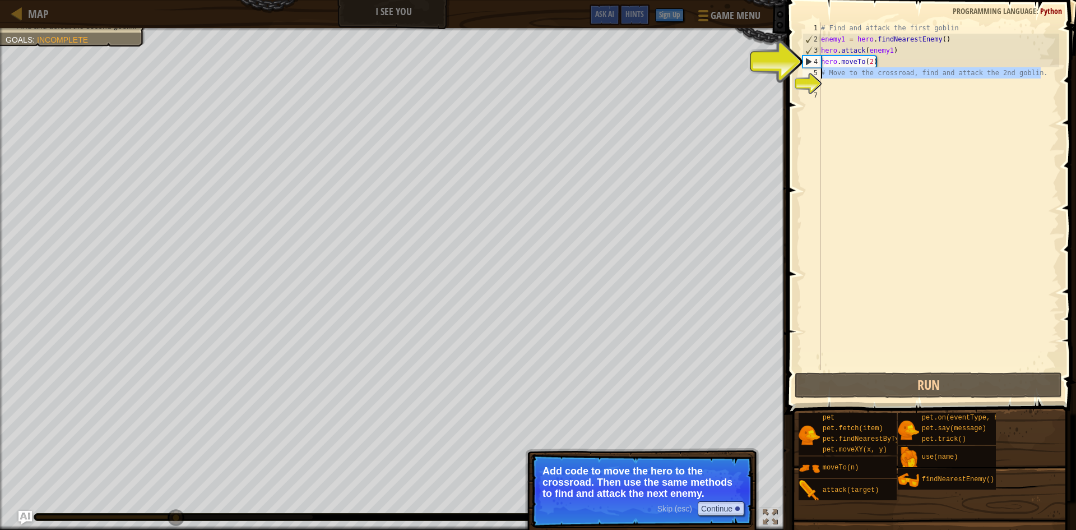
drag, startPoint x: 1041, startPoint y: 69, endPoint x: 821, endPoint y: 78, distance: 220.4
click at [821, 78] on div "# Move to the crossroad, find and attack the 2nd goblin. 1 2 3 4 5 6 7 # Find a…" at bounding box center [929, 195] width 259 height 347
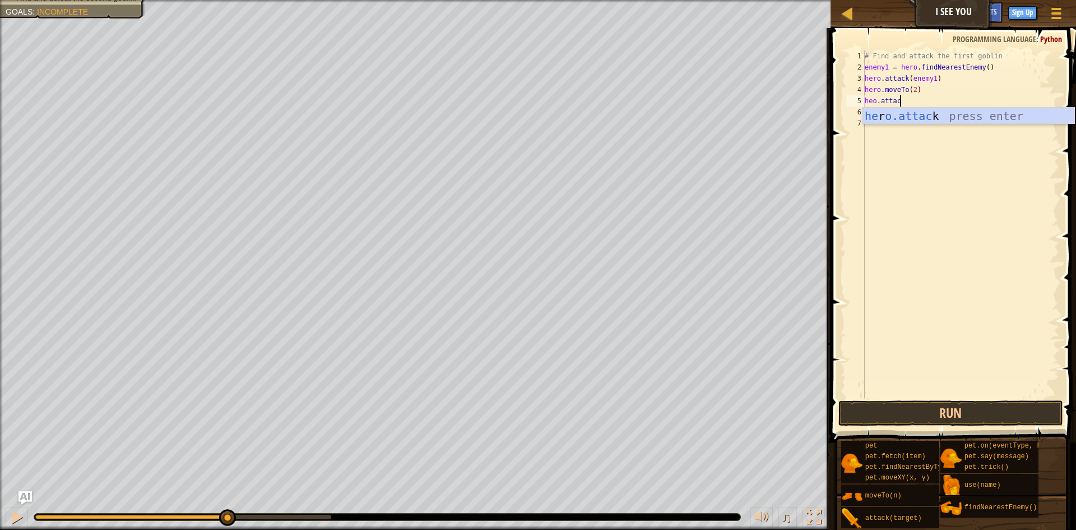
scroll to position [5, 5]
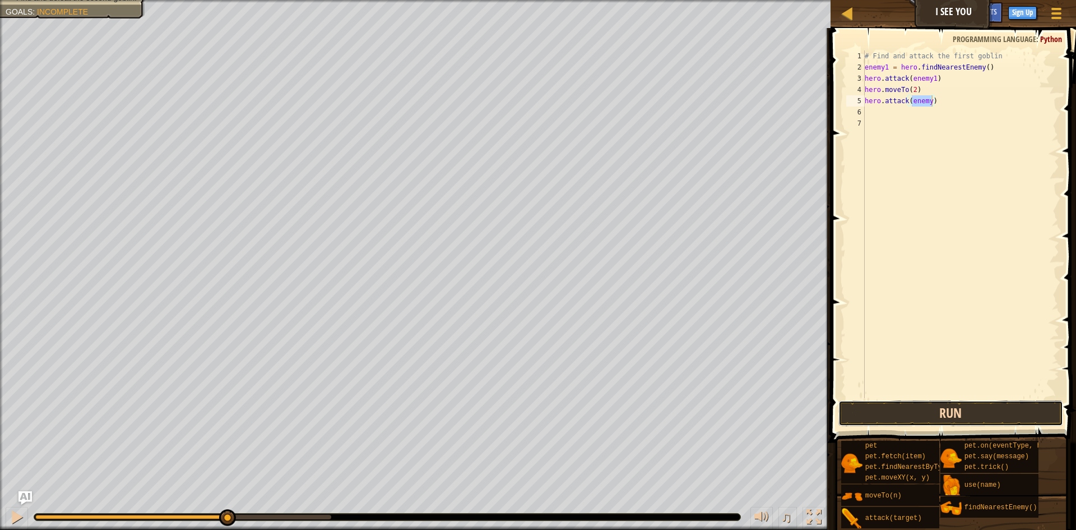
click at [921, 410] on button "Run" at bounding box center [950, 413] width 225 height 26
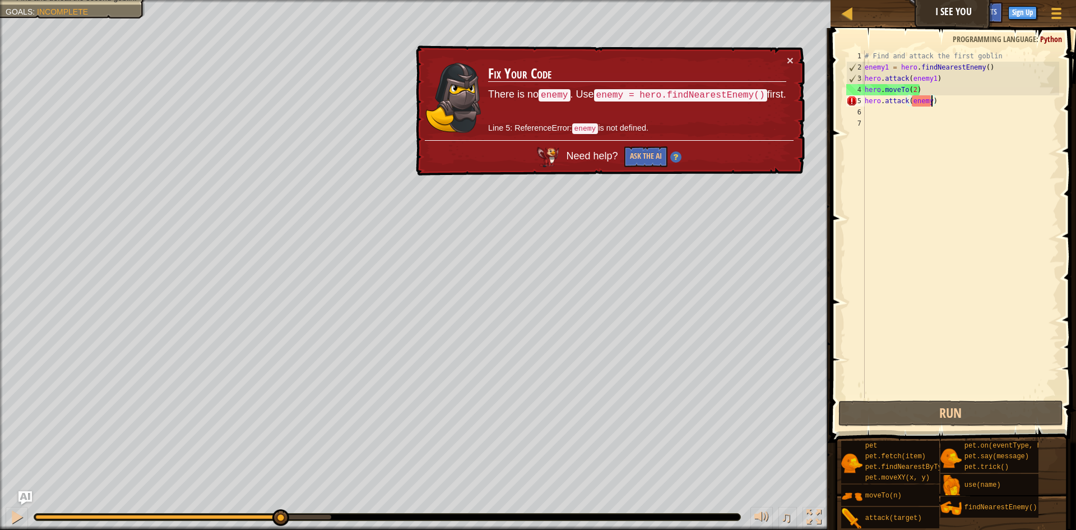
drag, startPoint x: 111, startPoint y: 516, endPoint x: 280, endPoint y: 535, distance: 169.7
click at [280, 0] on html "Map I See You Game Menu Done Sign Up Hints Ask AI 1 ההההההההההההההההההההההההההה…" at bounding box center [538, 0] width 1076 height 0
click at [930, 105] on div "# Find and attack the first goblin enemy1 = hero . findNearestEnemy ( ) hero . …" at bounding box center [961, 235] width 197 height 370
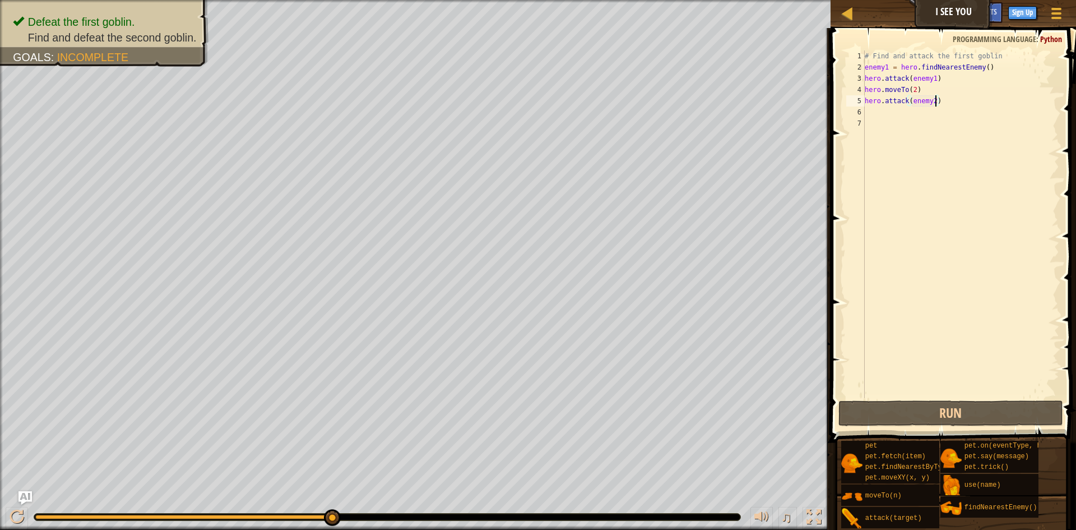
scroll to position [5, 10]
type textarea "hero.attack(enemy2)"
click at [970, 412] on button "Run" at bounding box center [950, 413] width 225 height 26
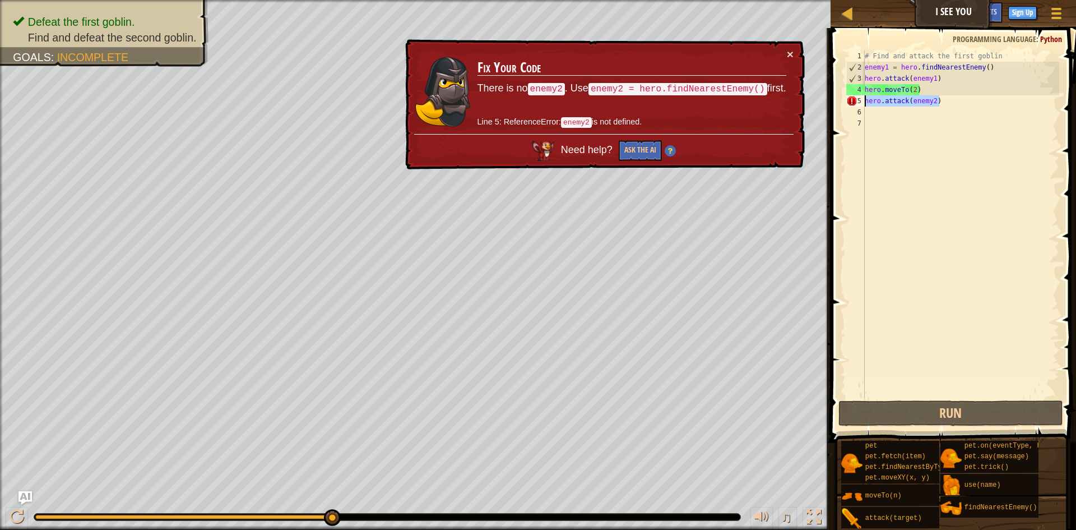
drag, startPoint x: 951, startPoint y: 101, endPoint x: 863, endPoint y: 97, distance: 88.1
click at [863, 97] on div "hero.attack(enemy2) 1 2 3 4 5 6 7 # Find and attack the first goblin enemy1 = h…" at bounding box center [951, 223] width 215 height 347
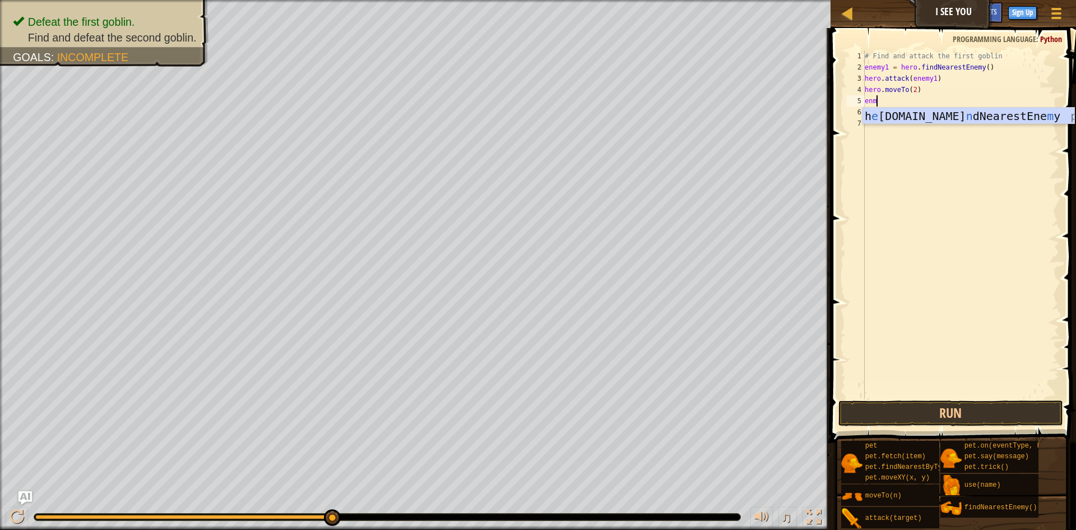
type textarea "enmy"
click at [898, 113] on div "h e [DOMAIN_NAME] n dNearestEne my press enter" at bounding box center [969, 133] width 212 height 50
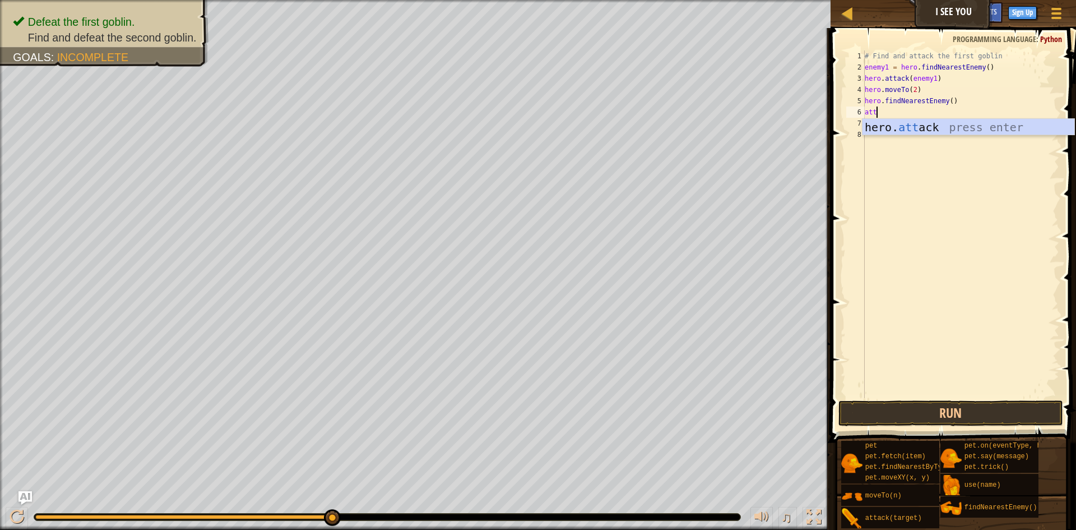
scroll to position [5, 1]
drag, startPoint x: 901, startPoint y: 119, endPoint x: 898, endPoint y: 128, distance: 8.9
click at [899, 127] on div "hero. att ack press enter" at bounding box center [969, 144] width 212 height 50
type textarea "hero.attack(enemy)"
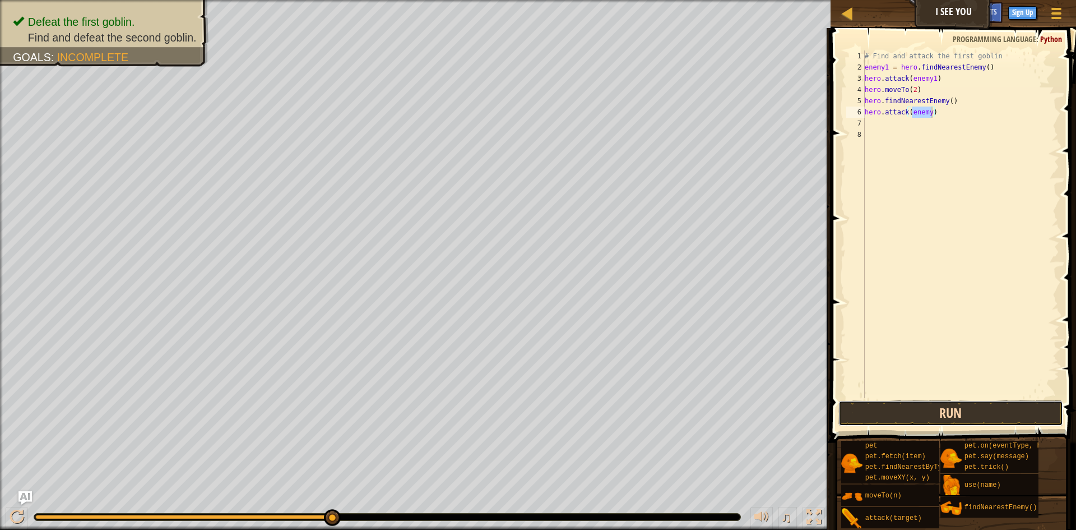
click at [905, 409] on button "Run" at bounding box center [950, 413] width 225 height 26
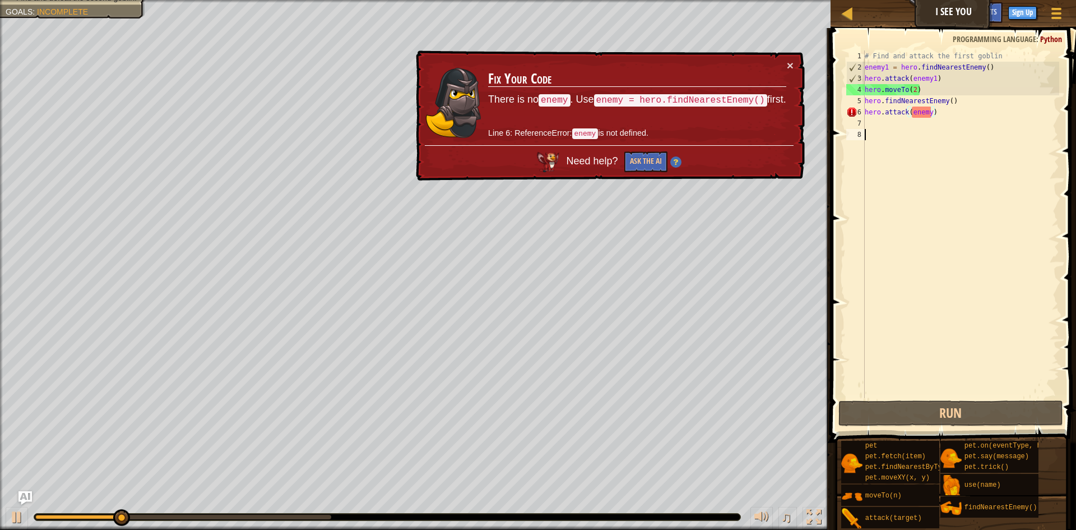
click at [924, 156] on div "# Find and attack the first goblin enemy1 = hero . findNearestEnemy ( ) hero . …" at bounding box center [961, 235] width 197 height 370
click at [793, 62] on button "×" at bounding box center [790, 68] width 7 height 12
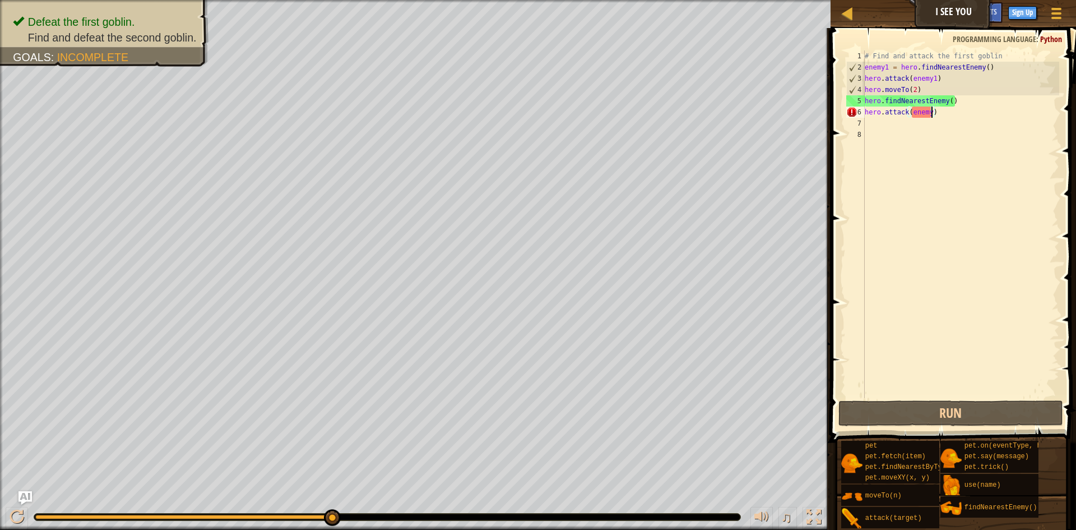
click at [930, 114] on div "# Find and attack the first goblin enemy1 = hero . findNearestEnemy ( ) hero . …" at bounding box center [961, 235] width 197 height 370
type textarea "hero.attack(enemy)"
click at [933, 126] on div "# Find and attack the first goblin enemy1 = hero . findNearestEnemy ( ) hero . …" at bounding box center [961, 235] width 197 height 370
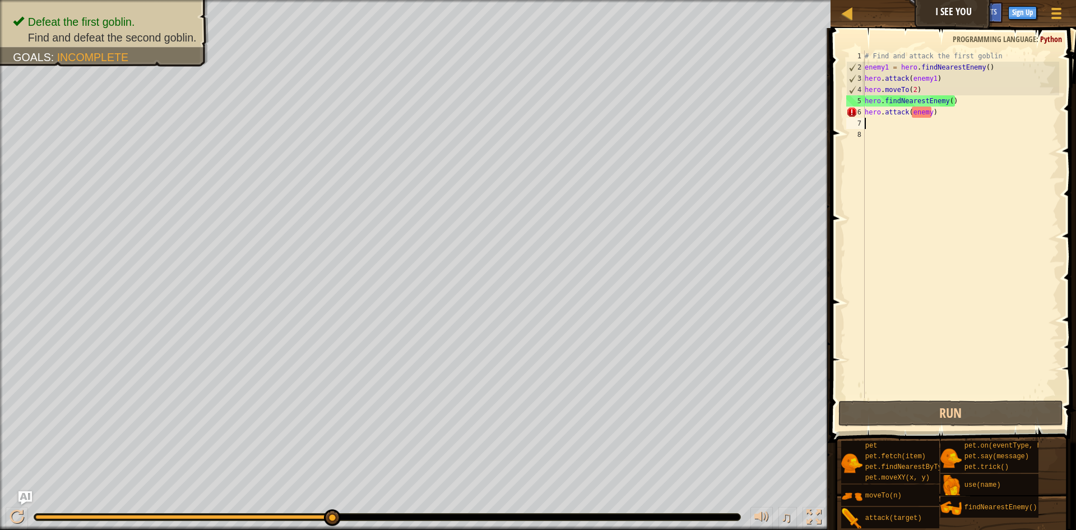
click at [936, 126] on div "# Find and attack the first goblin enemy1 = hero . findNearestEnemy ( ) hero . …" at bounding box center [961, 235] width 197 height 370
click at [940, 129] on div "# Find and attack the first goblin enemy1 = hero . findNearestEnemy ( ) hero . …" at bounding box center [961, 235] width 197 height 370
click at [940, 129] on div "# Find and attack the first goblin enemy1 = hero . findNearestEnemy ( ) hero . …" at bounding box center [961, 223] width 197 height 347
click at [940, 129] on div "# Find and attack the first goblin enemy1 = hero . findNearestEnemy ( ) hero . …" at bounding box center [961, 235] width 197 height 370
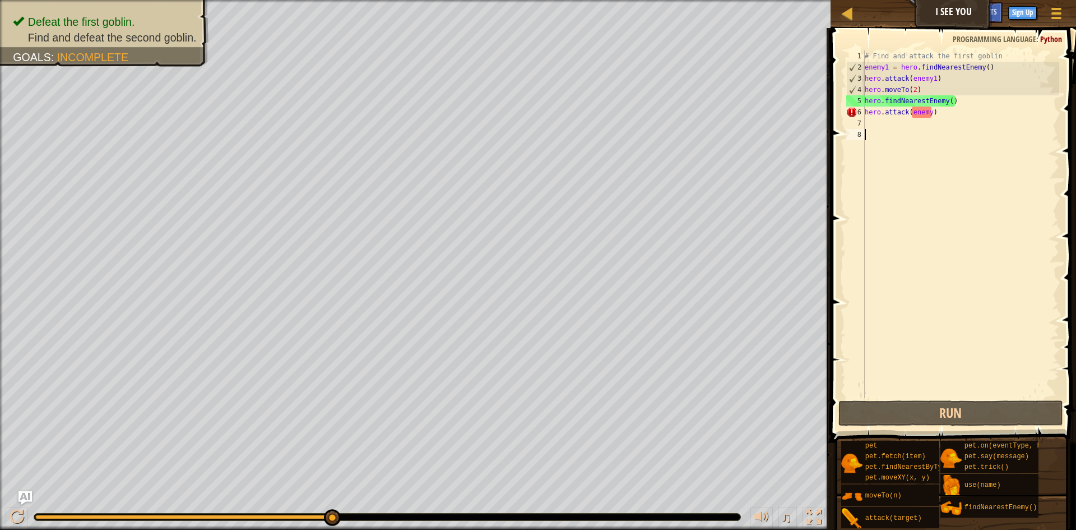
click at [940, 129] on div "# Find and attack the first goblin enemy1 = hero . findNearestEnemy ( ) hero . …" at bounding box center [961, 235] width 197 height 370
click at [935, 110] on div "# Find and attack the first goblin enemy1 = hero . findNearestEnemy ( ) hero . …" at bounding box center [961, 235] width 197 height 370
click at [930, 117] on div "# Find and attack the first goblin enemy1 = hero . findNearestEnemy ( ) hero . …" at bounding box center [961, 235] width 197 height 370
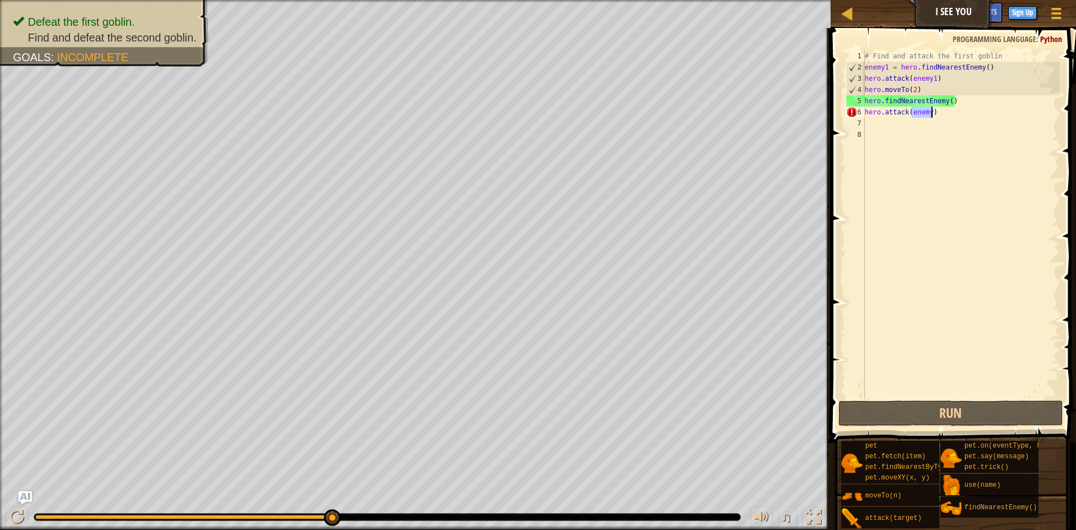
type textarea "hero.attack(enemy)"
click at [933, 141] on div "# Find and attack the first goblin enemy1 = hero . findNearestEnemy ( ) hero . …" at bounding box center [961, 235] width 197 height 370
click at [952, 103] on div "# Find and attack the first goblin enemy1 = hero . findNearestEnemy ( ) hero . …" at bounding box center [961, 235] width 197 height 370
click at [866, 100] on div "# Find and attack the first goblin enemy1 = hero . findNearestEnemy ( ) hero . …" at bounding box center [961, 235] width 197 height 370
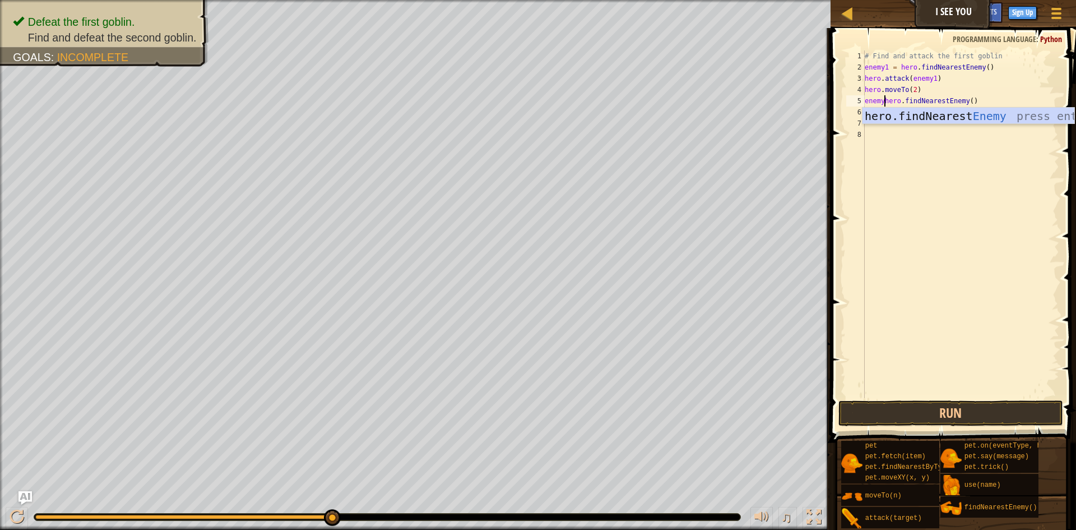
scroll to position [5, 3]
click at [926, 112] on div "hero.findNearest Enemy press enter" at bounding box center [969, 133] width 212 height 50
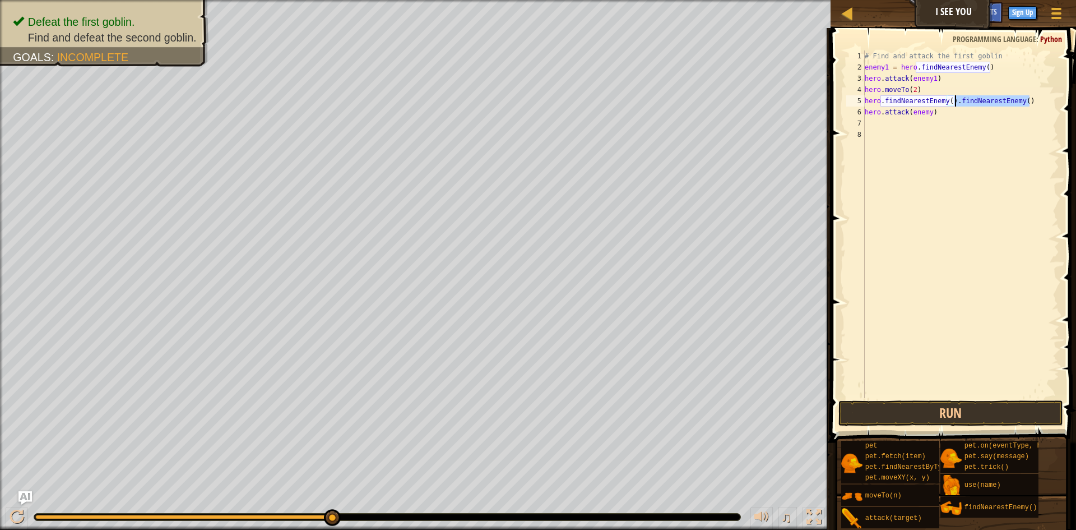
drag, startPoint x: 1036, startPoint y: 99, endPoint x: 953, endPoint y: 101, distance: 82.4
click at [953, 101] on div "# Find and attack the first goblin enemy1 = hero . findNearestEnemy ( ) hero . …" at bounding box center [961, 235] width 197 height 370
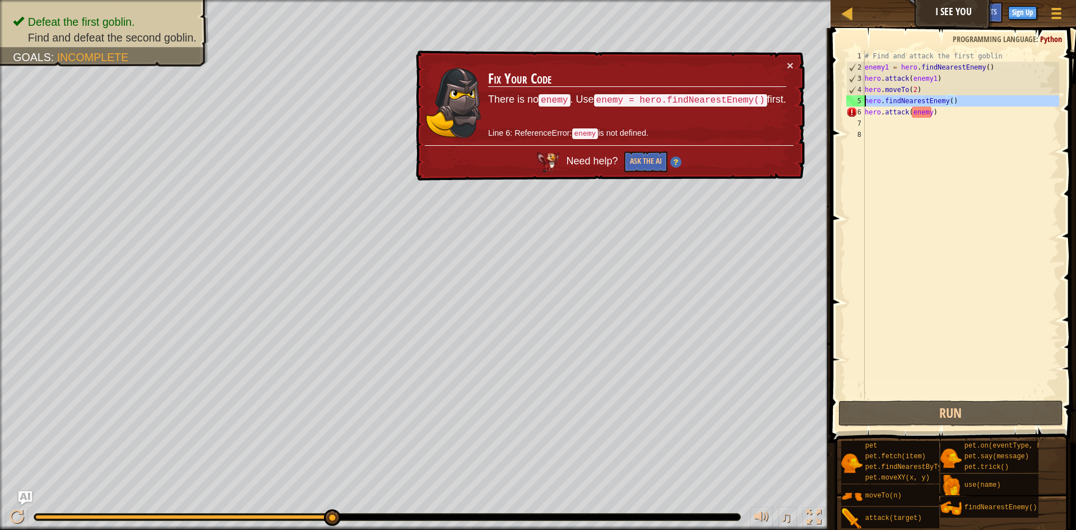
click at [864, 99] on div "5" at bounding box center [855, 100] width 18 height 11
click at [866, 100] on div "hero.findNearestEnemy() 1 2 3 4 5 6 7 8 # Find and attack the first goblin enem…" at bounding box center [951, 223] width 215 height 347
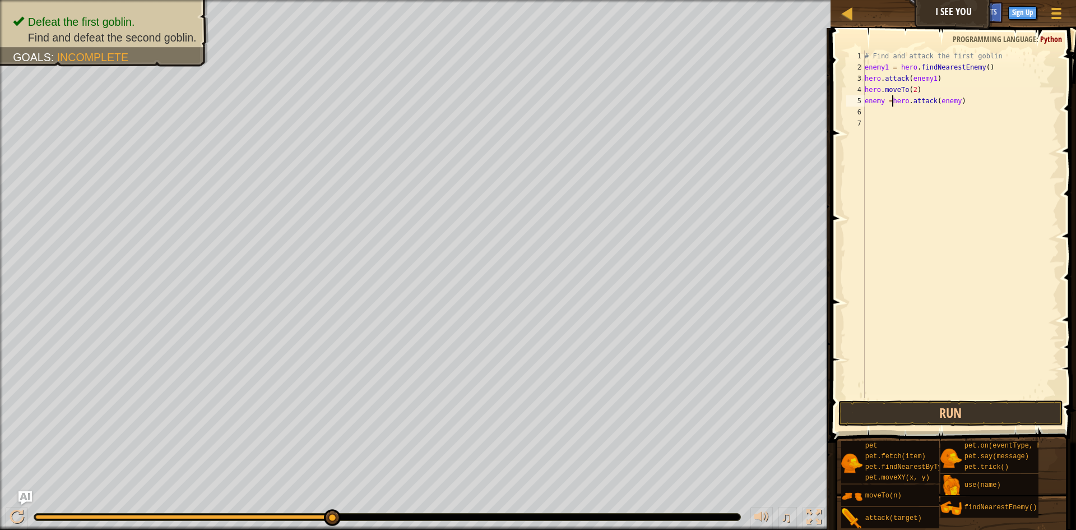
scroll to position [5, 4]
type textarea "enemy = hero.attack(enemy)"
click at [875, 114] on div "# Find and attack the first goblin enemy1 = hero . findNearestEnemy ( ) hero . …" at bounding box center [961, 235] width 197 height 370
click at [982, 416] on button "Run" at bounding box center [950, 413] width 225 height 26
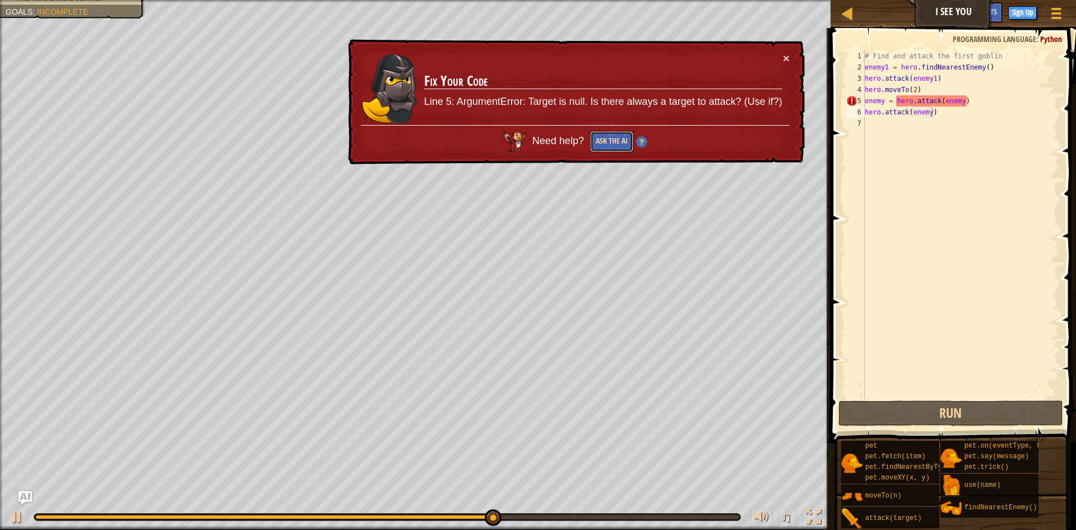
click at [618, 147] on button "Ask the AI" at bounding box center [611, 141] width 43 height 21
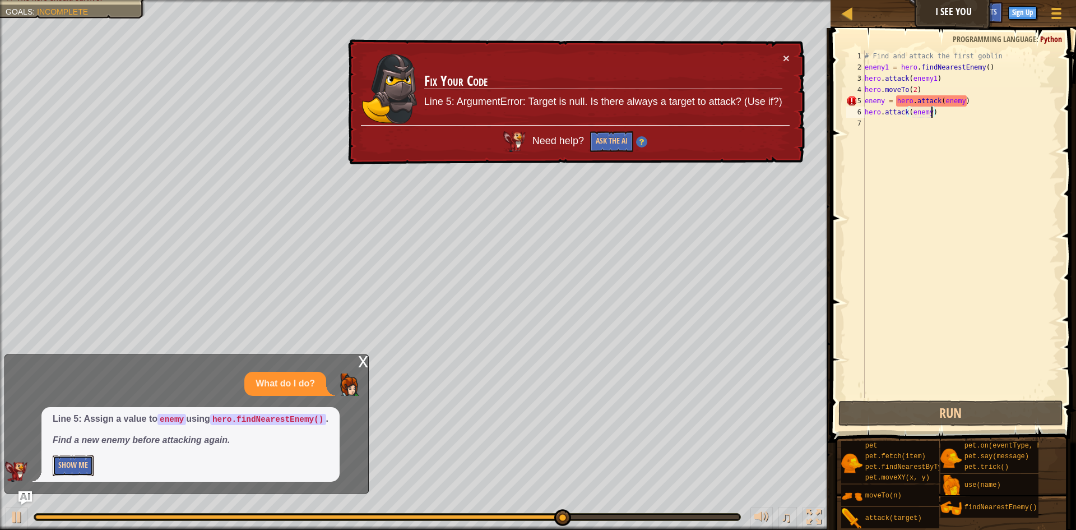
click at [83, 460] on button "Show Me" at bounding box center [73, 465] width 41 height 21
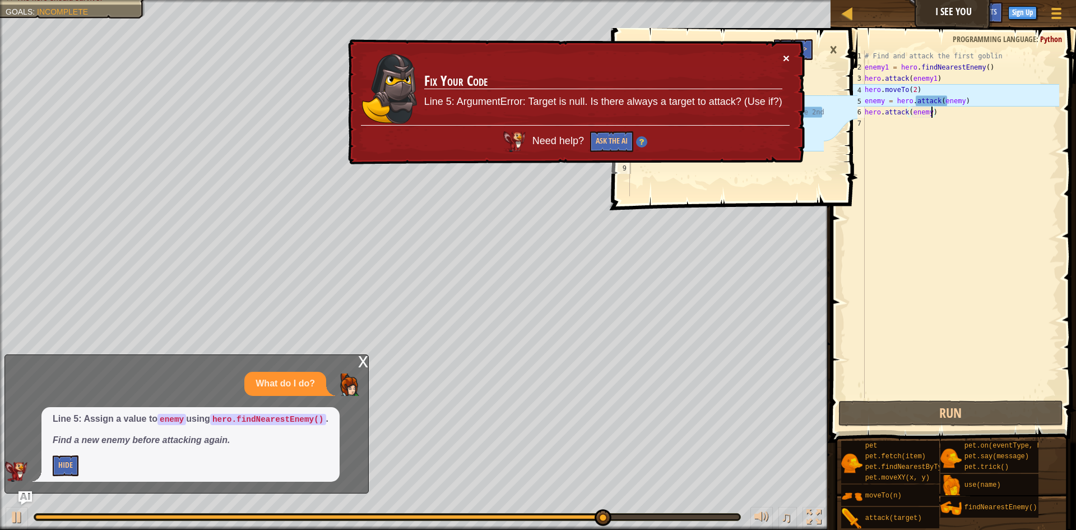
click at [788, 58] on button "×" at bounding box center [787, 61] width 7 height 12
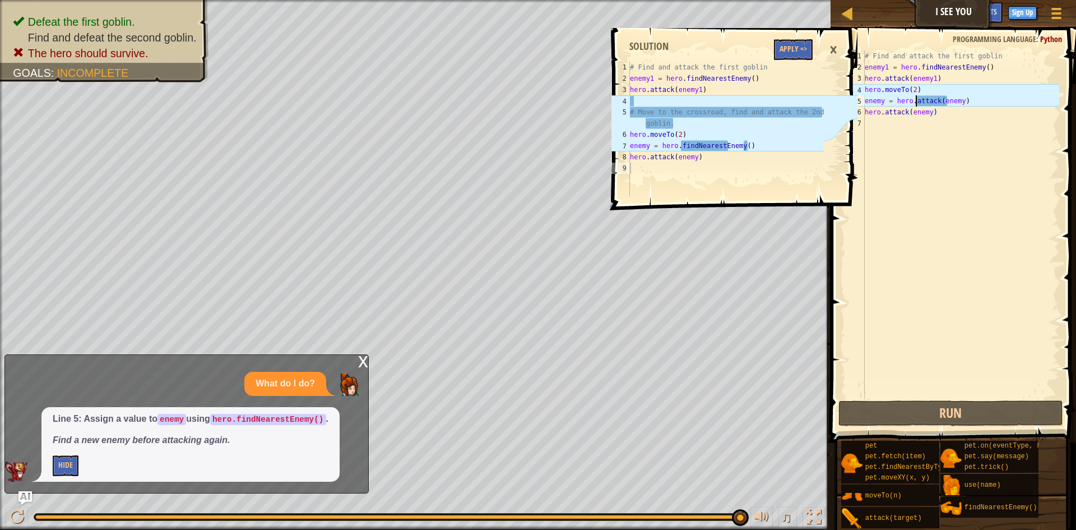
click at [916, 100] on div "# Find and attack the first goblin enemy1 = hero . findNearestEnemy ( ) hero . …" at bounding box center [961, 235] width 197 height 370
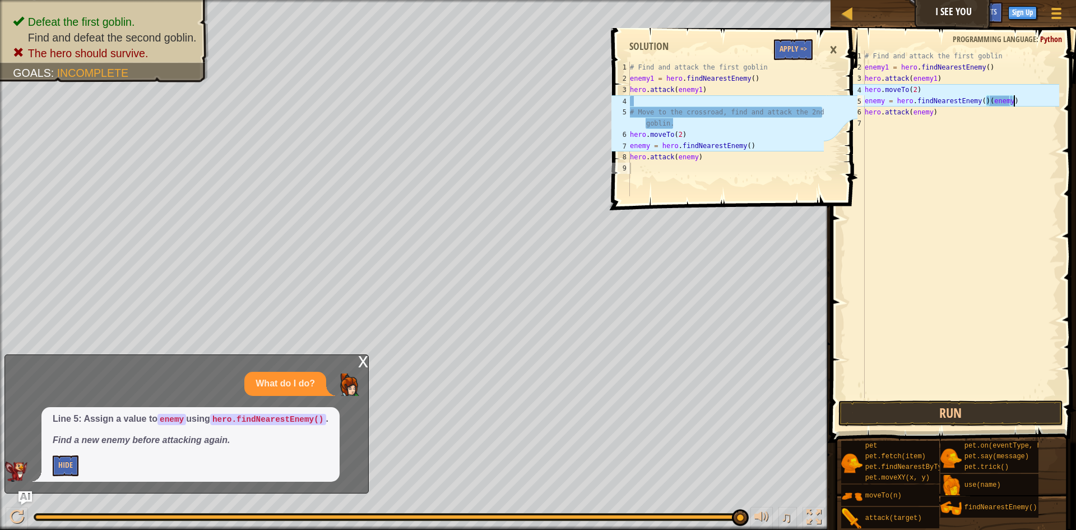
click at [1035, 104] on div "# Find and attack the first goblin enemy1 = hero . findNearestEnemy ( ) hero . …" at bounding box center [961, 235] width 197 height 370
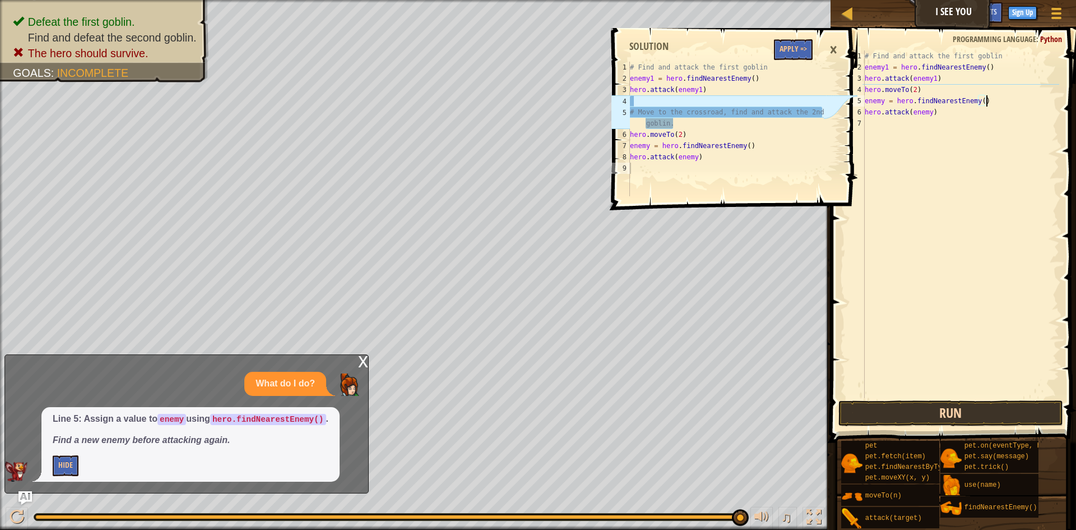
type textarea "enemy = hero.findNearestEnemy()"
click at [910, 418] on button "Run" at bounding box center [950, 413] width 225 height 26
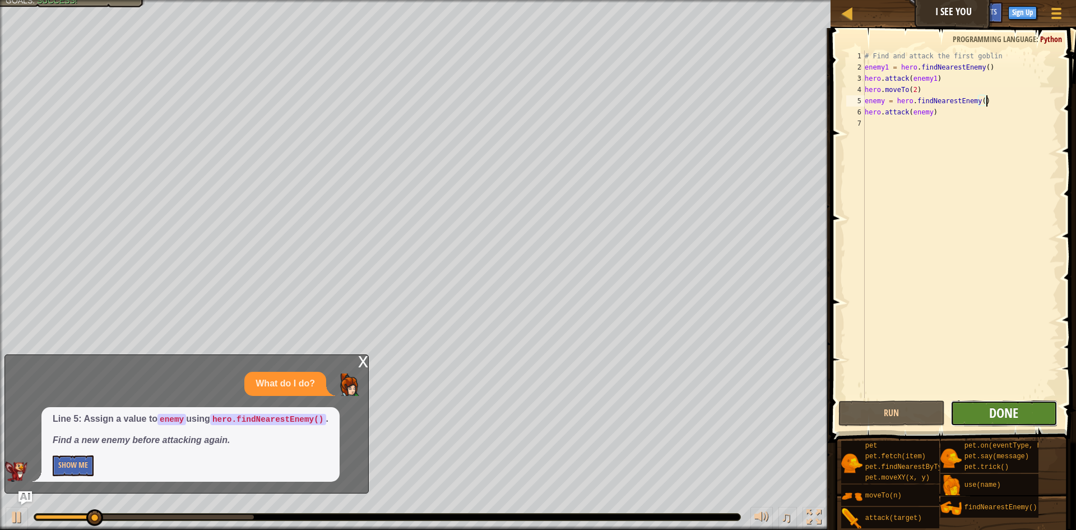
click at [1009, 410] on span "Done" at bounding box center [1003, 413] width 29 height 18
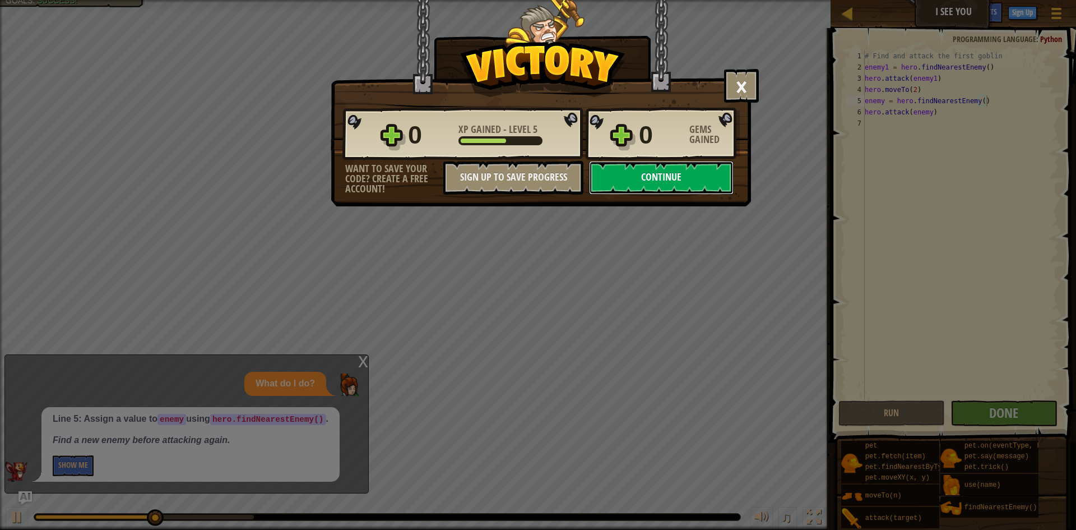
click at [636, 173] on button "Continue" at bounding box center [661, 178] width 145 height 34
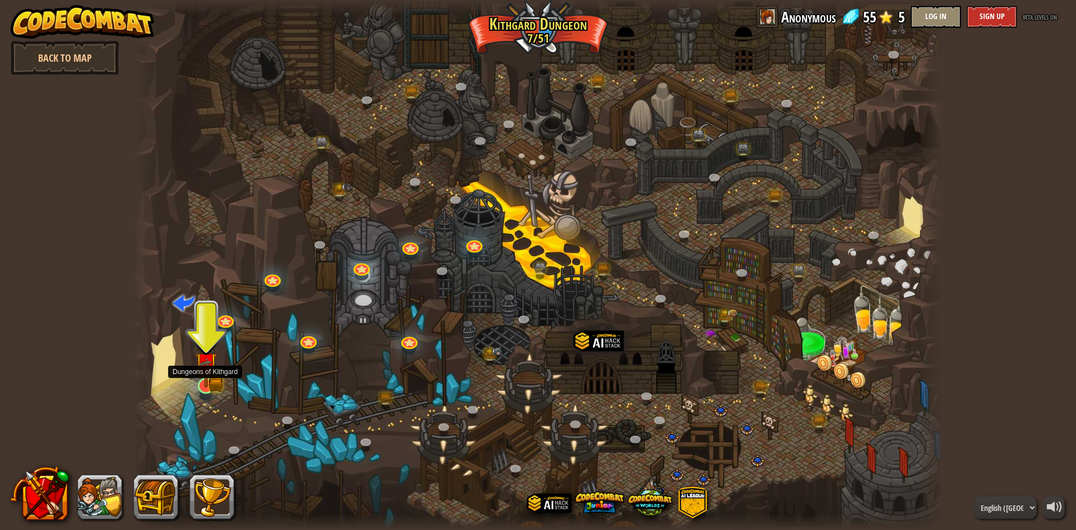
click at [201, 375] on img at bounding box center [206, 363] width 22 height 48
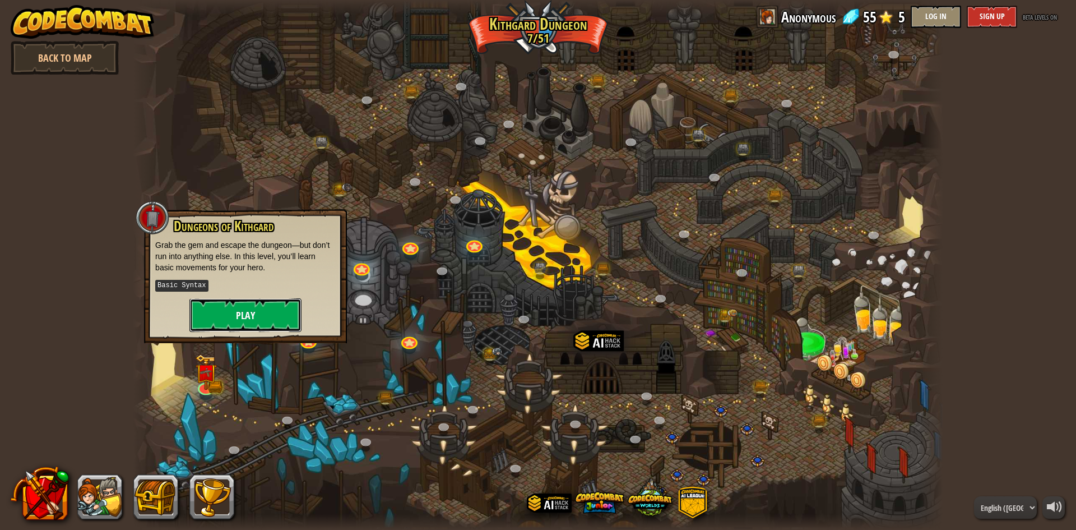
click at [221, 308] on button "Play" at bounding box center [245, 315] width 112 height 34
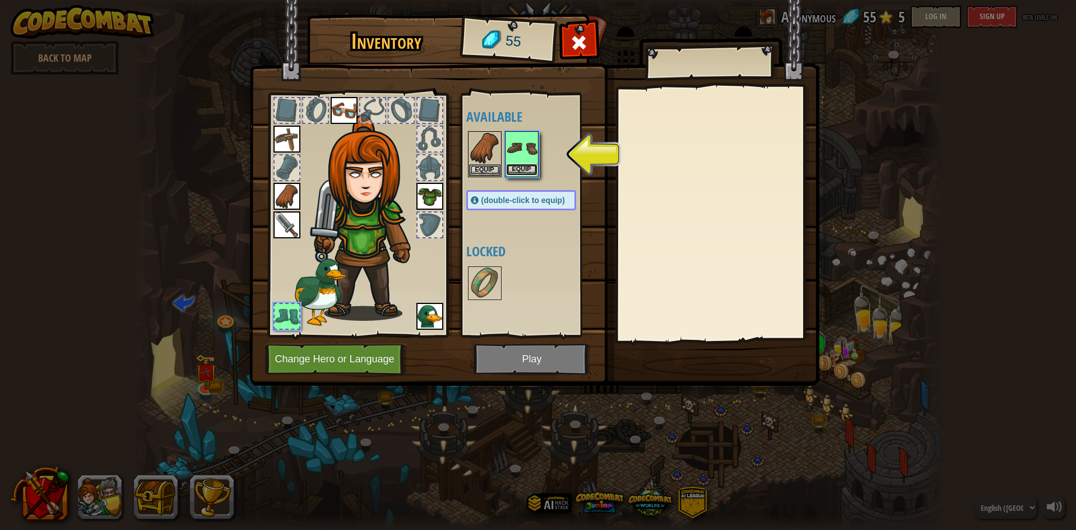
click at [531, 166] on button "Equip" at bounding box center [521, 170] width 31 height 12
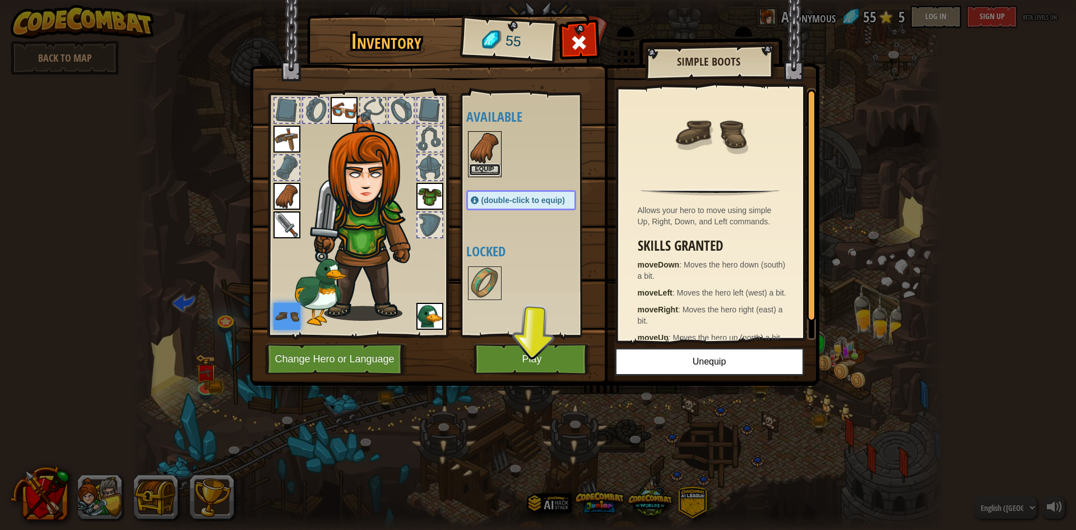
click at [481, 173] on button "Equip" at bounding box center [484, 170] width 31 height 12
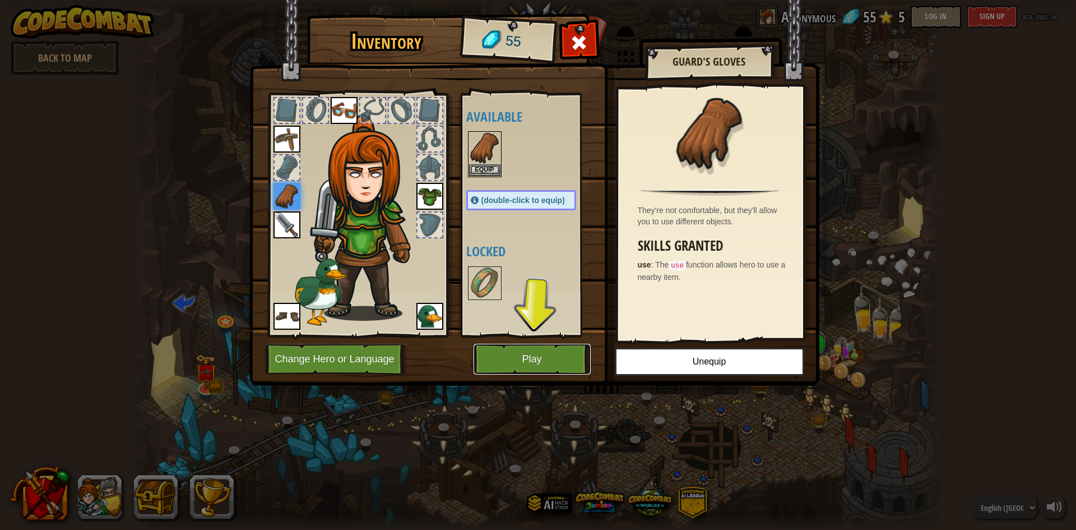
click at [554, 358] on button "Play" at bounding box center [532, 359] width 117 height 31
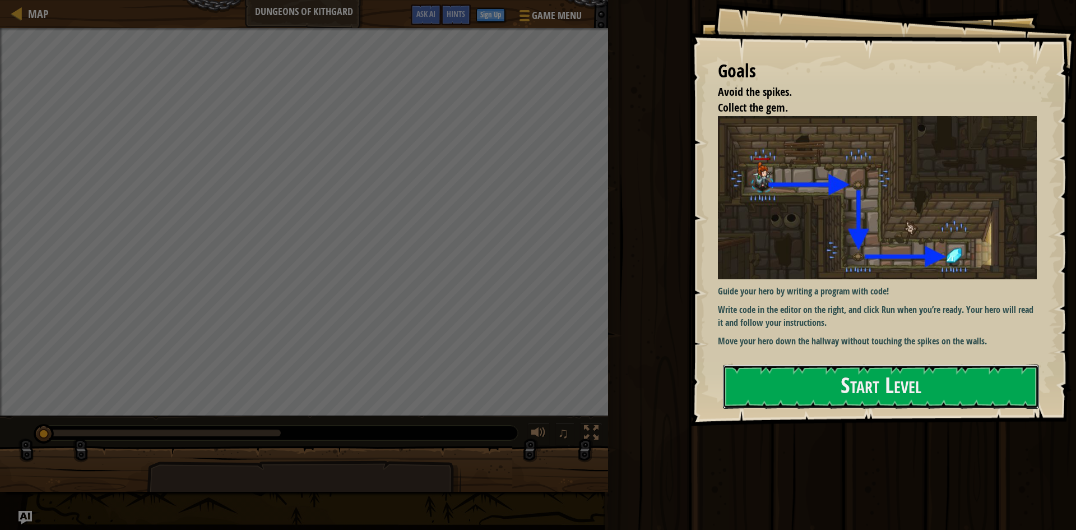
click at [886, 385] on button "Start Level" at bounding box center [881, 386] width 316 height 44
